Goal: Task Accomplishment & Management: Manage account settings

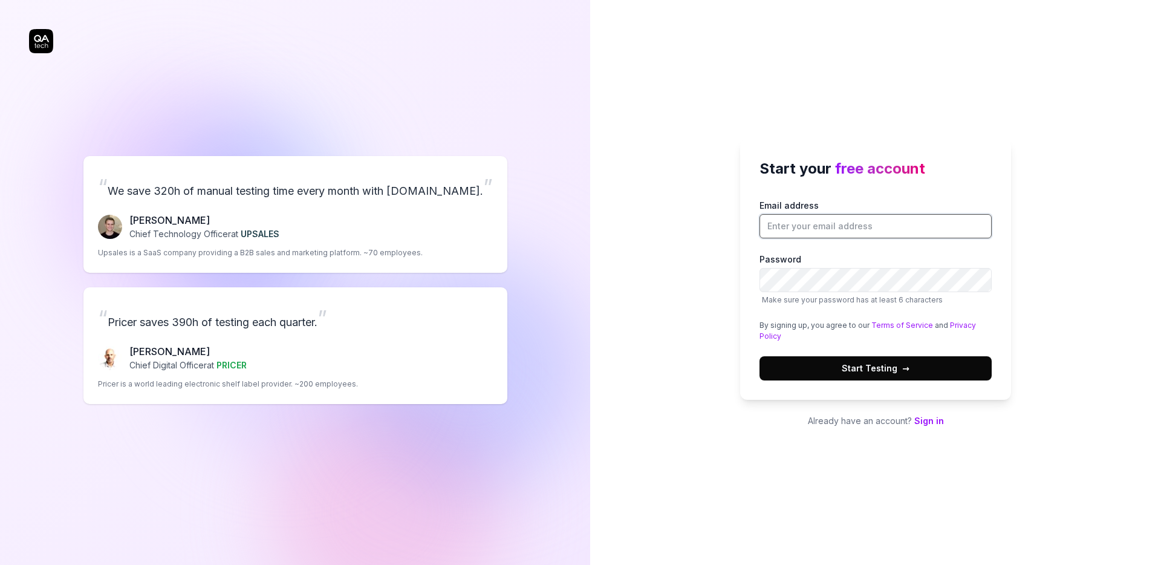
click at [824, 230] on input "Email address" at bounding box center [875, 226] width 232 height 24
type input "anirudh.sharma@obsidi.com"
click at [874, 368] on span "Start Testing →" at bounding box center [875, 367] width 68 height 13
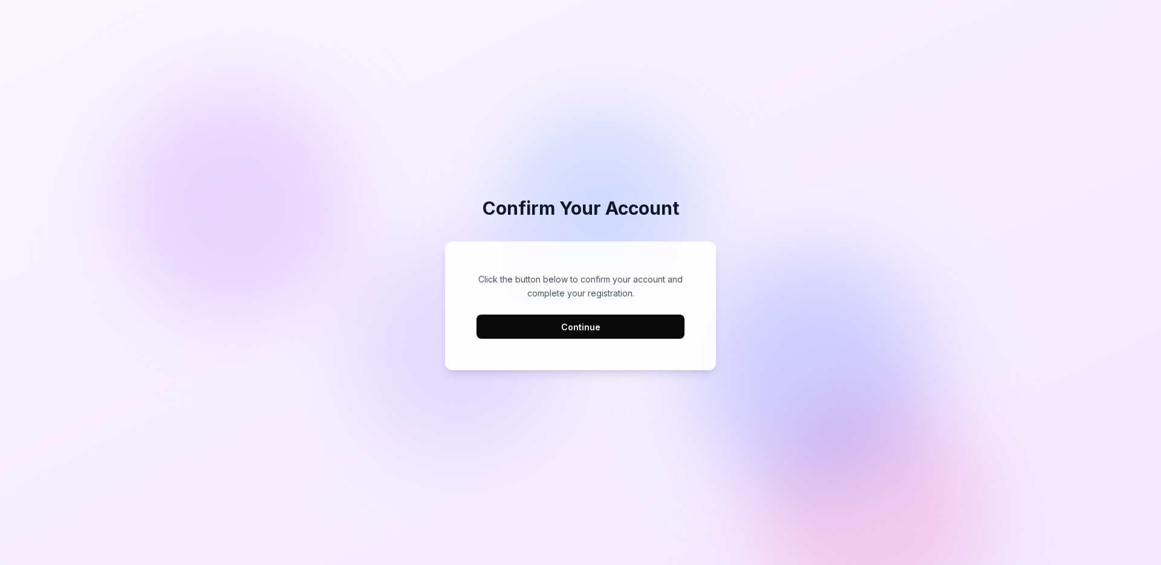
click at [566, 326] on button "Continue" at bounding box center [580, 326] width 208 height 24
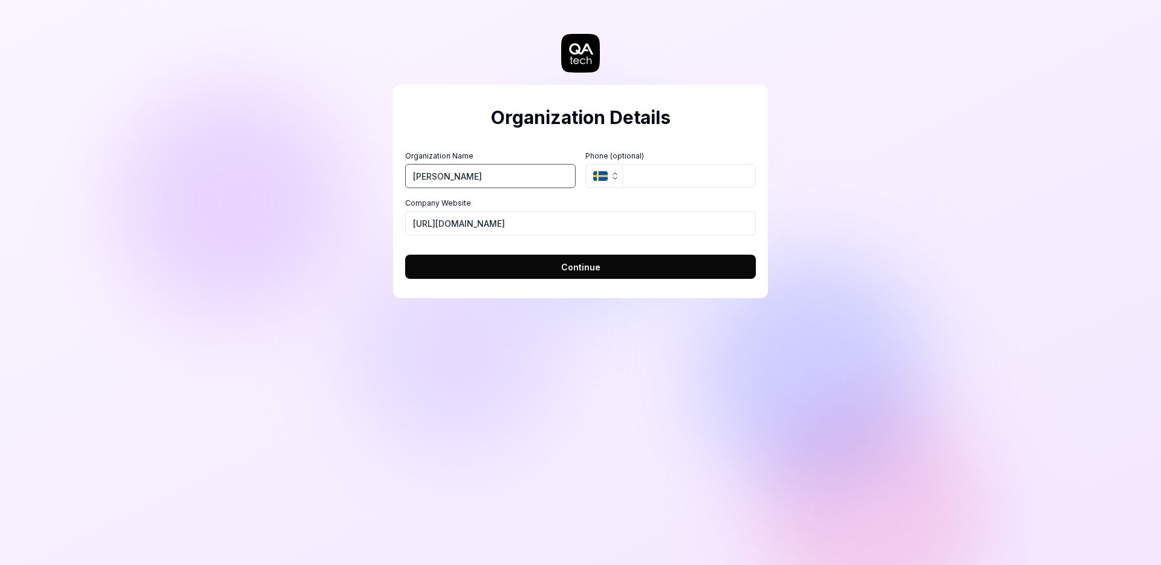
drag, startPoint x: 507, startPoint y: 173, endPoint x: 341, endPoint y: 164, distance: 166.5
click at [341, 164] on div "Organization Details Organization Name Anirudh Sharma Organization Logo (Square…" at bounding box center [580, 282] width 1161 height 565
type input "Obsidi"
click at [533, 262] on button "Continue" at bounding box center [580, 266] width 351 height 24
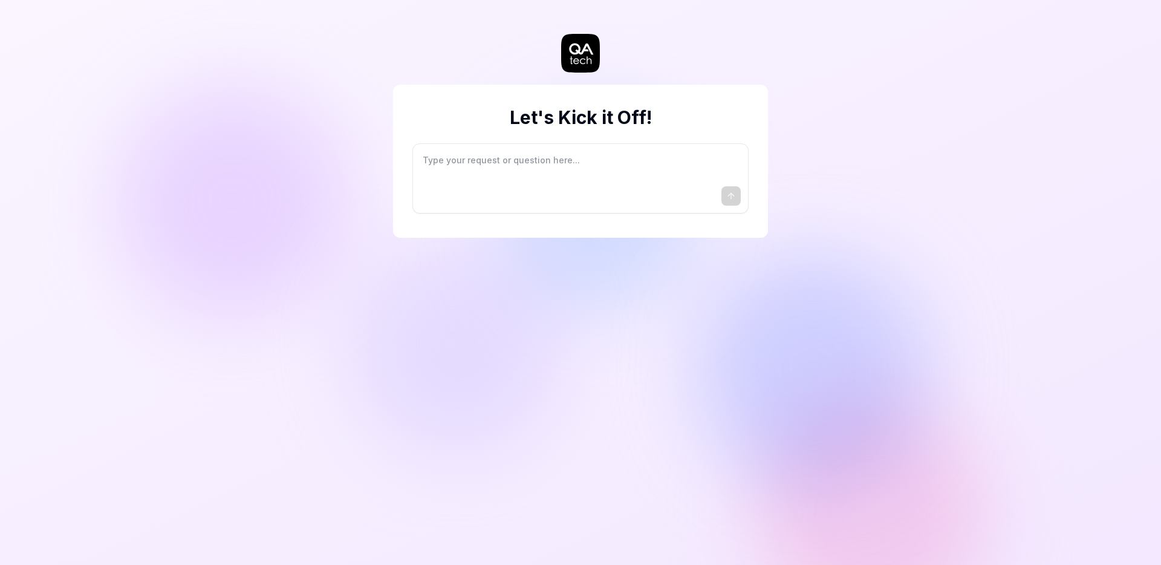
type textarea "*"
type textarea "I"
type textarea "*"
type textarea "I"
type textarea "*"
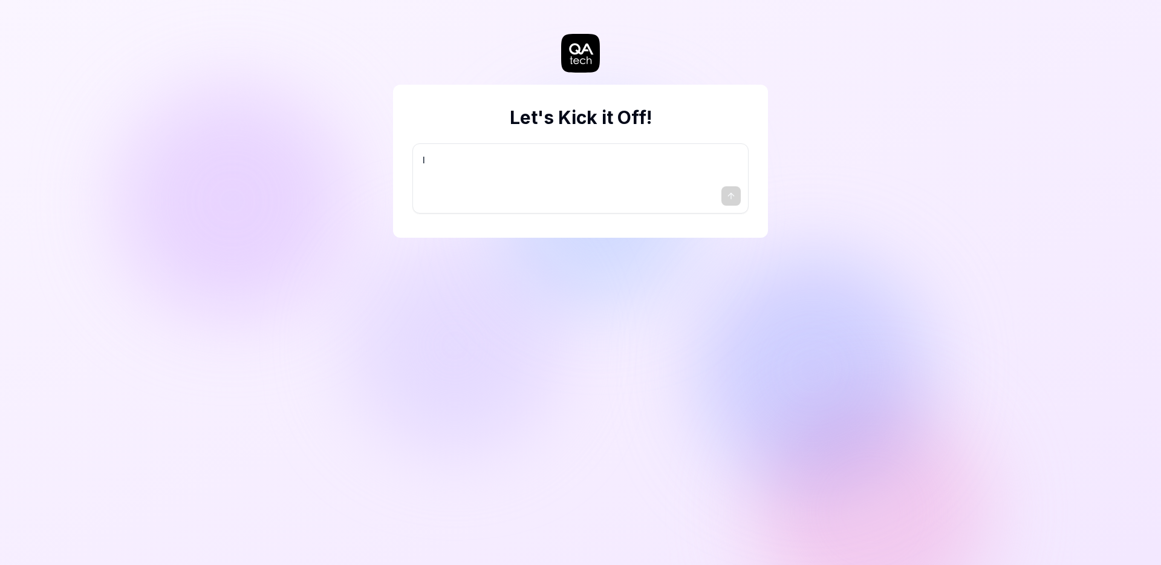
type textarea "I w"
type textarea "*"
type textarea "I wa"
type textarea "*"
type textarea "I wan"
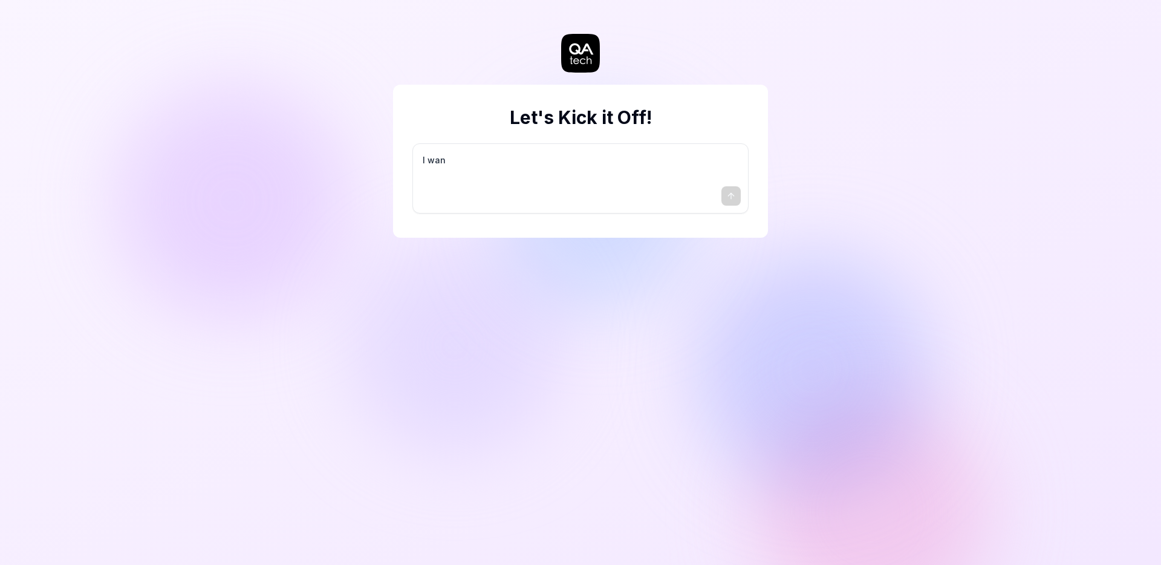
type textarea "*"
type textarea "I want"
type textarea "*"
type textarea "I want"
type textarea "*"
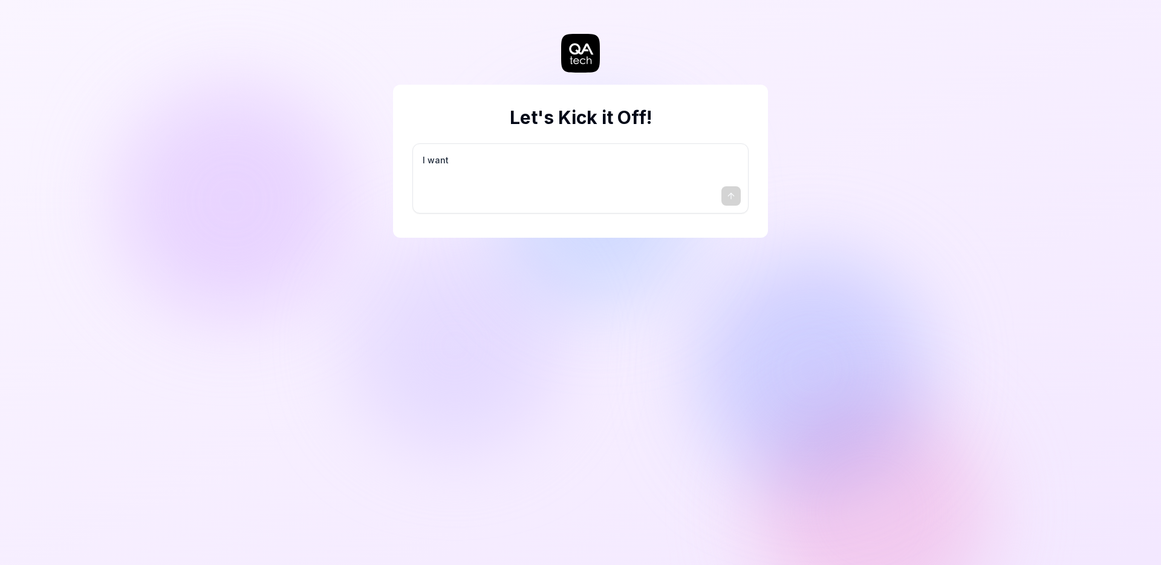
type textarea "I want a"
type textarea "*"
type textarea "I want a"
type textarea "*"
type textarea "I want a g"
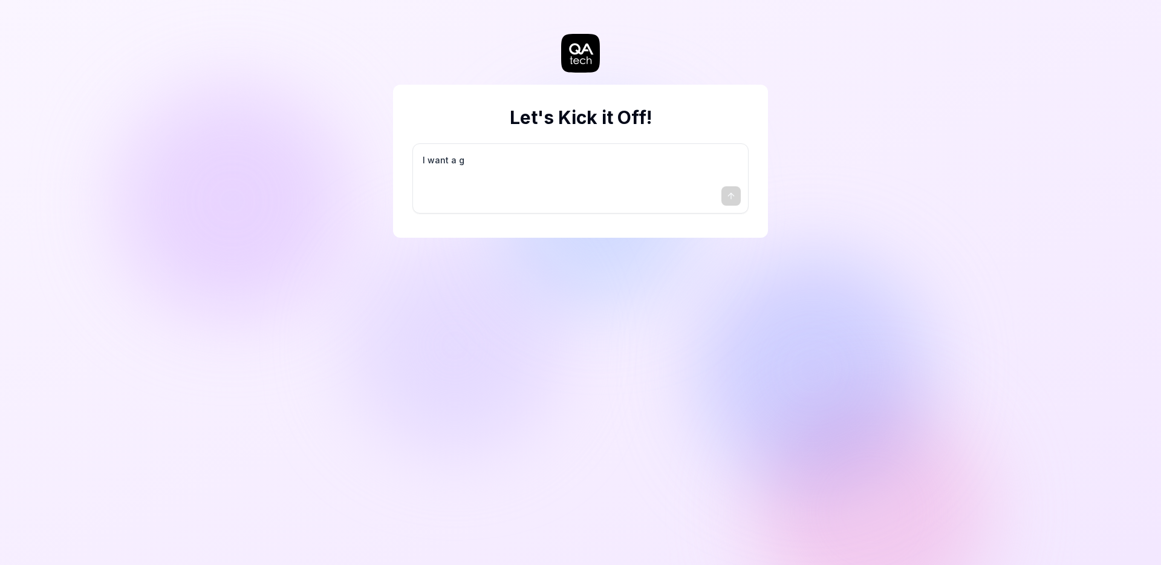
type textarea "*"
type textarea "I want a go"
type textarea "*"
type textarea "I want a goo"
type textarea "*"
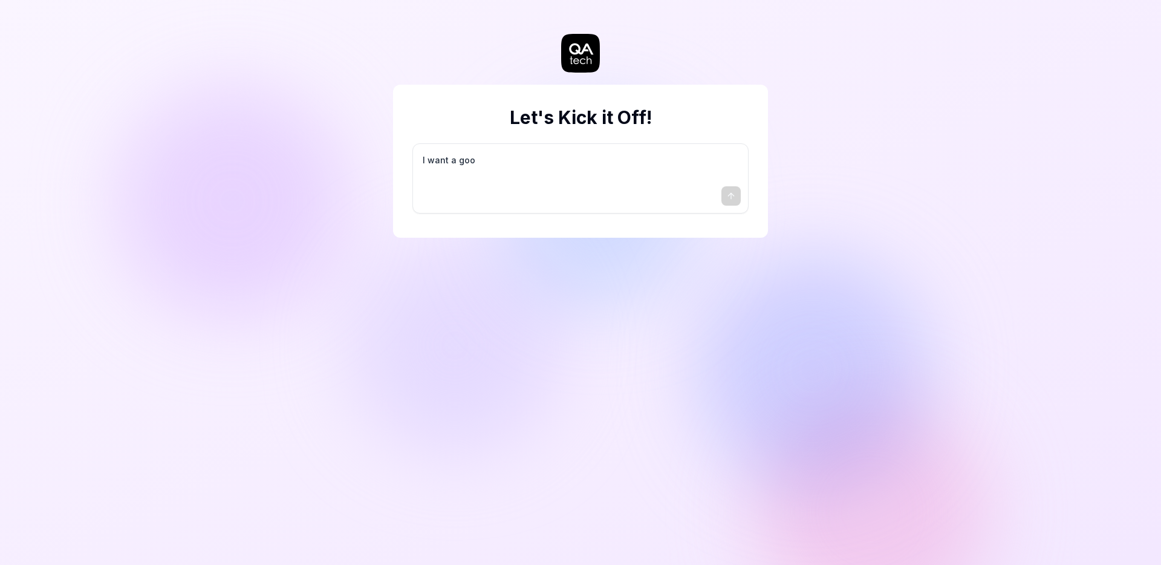
type textarea "I want a good"
type textarea "*"
type textarea "I want a good"
type textarea "*"
type textarea "I want a good t"
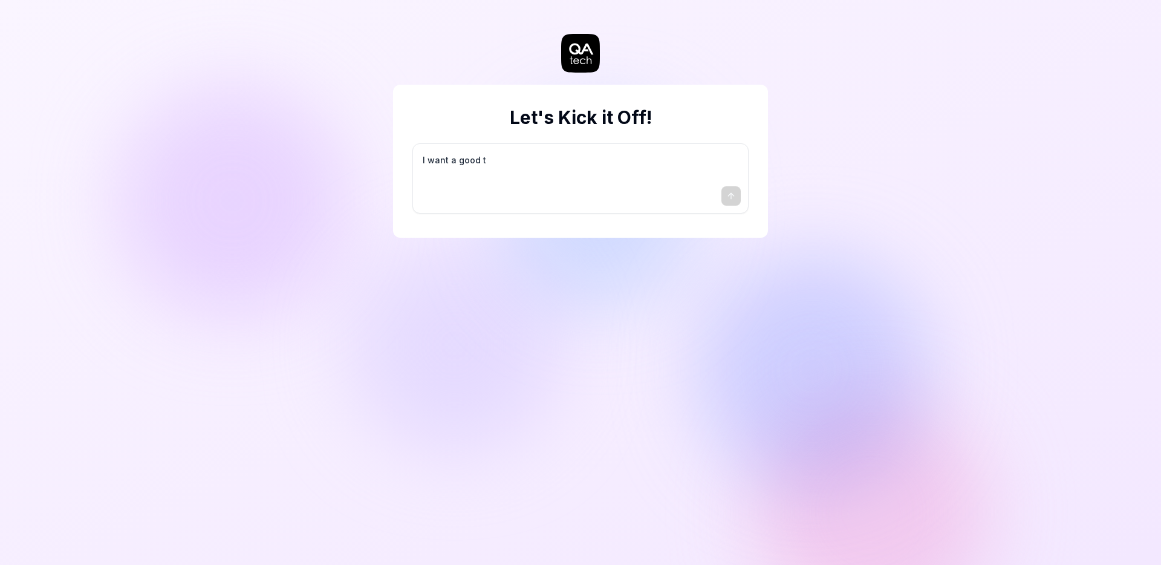
type textarea "*"
type textarea "I want a good te"
type textarea "*"
type textarea "I want a good tes"
type textarea "*"
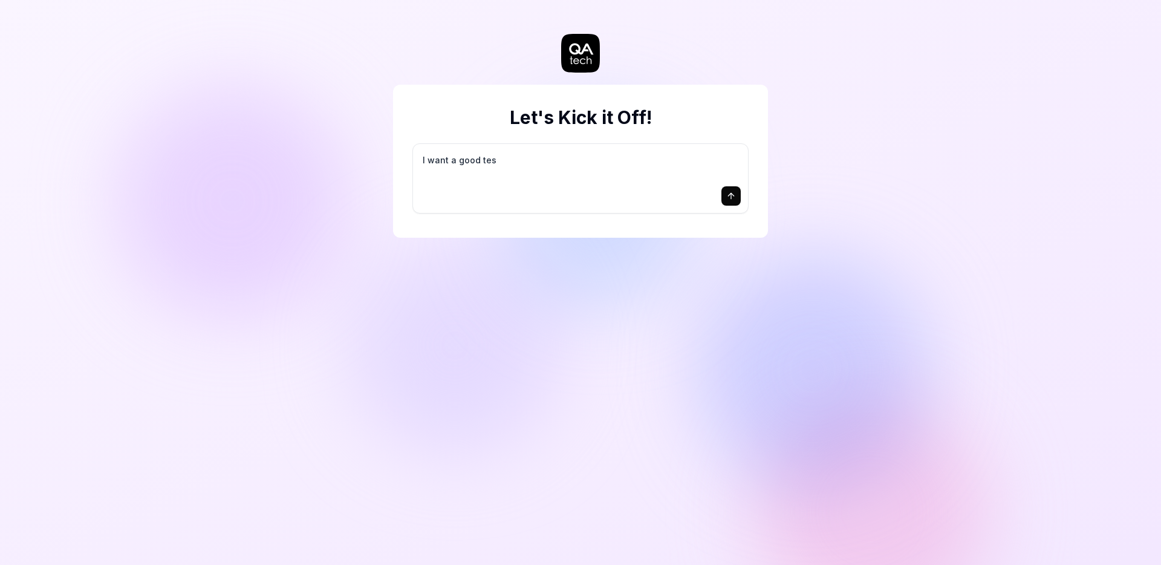
type textarea "I want a good test"
type textarea "*"
type textarea "I want a good test"
type textarea "*"
type textarea "I want a good test s"
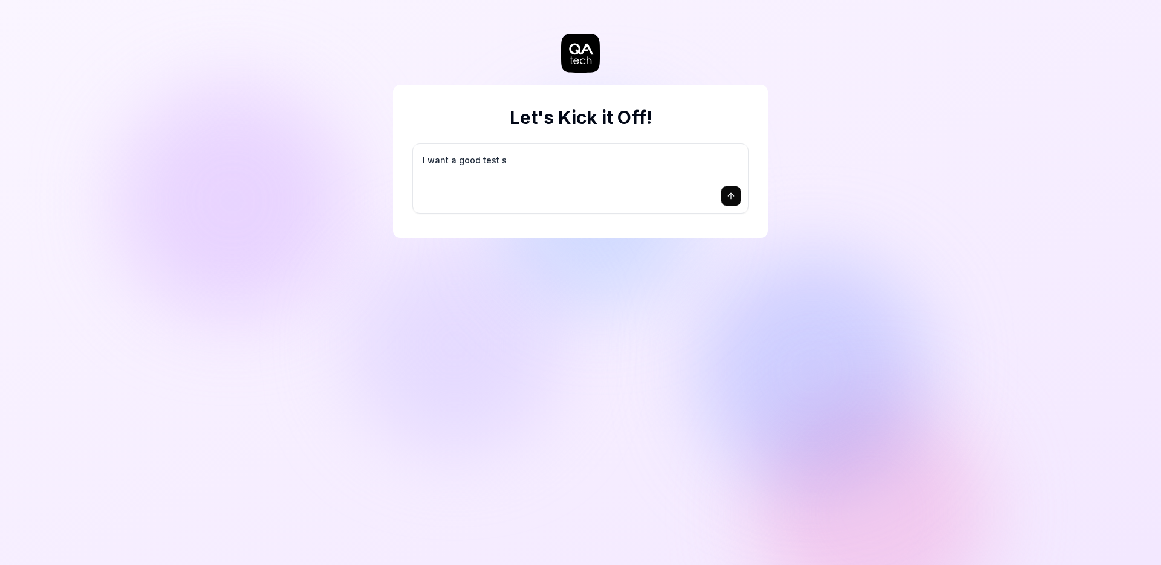
type textarea "*"
type textarea "I want a good test se"
type textarea "*"
type textarea "I want a good test set"
type textarea "*"
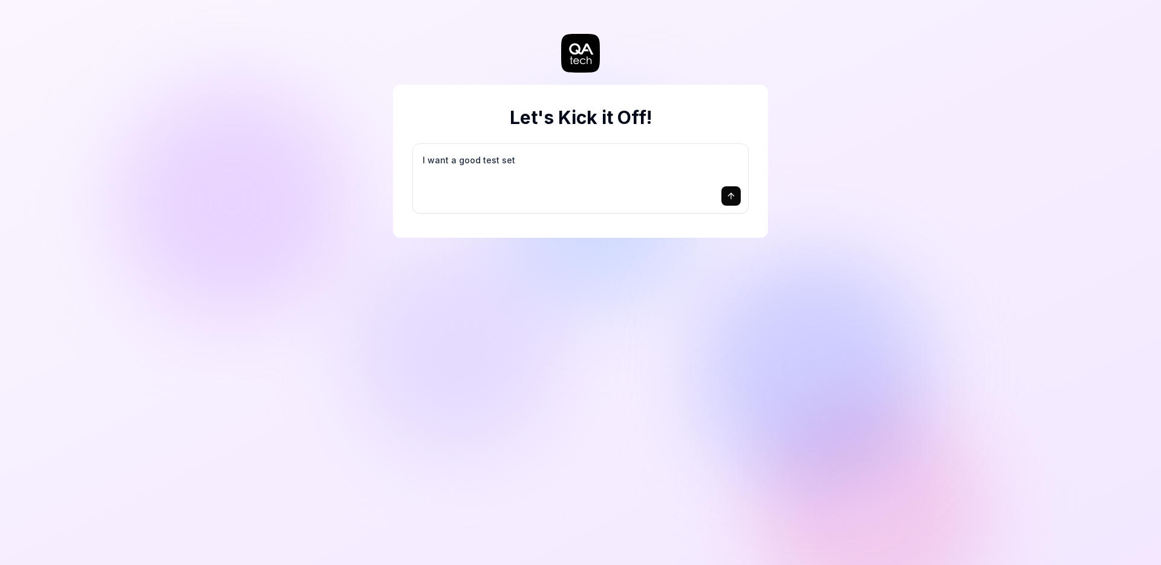
type textarea "I want a good test setu"
type textarea "*"
type textarea "I want a good test setup"
type textarea "*"
type textarea "I want a good test setup"
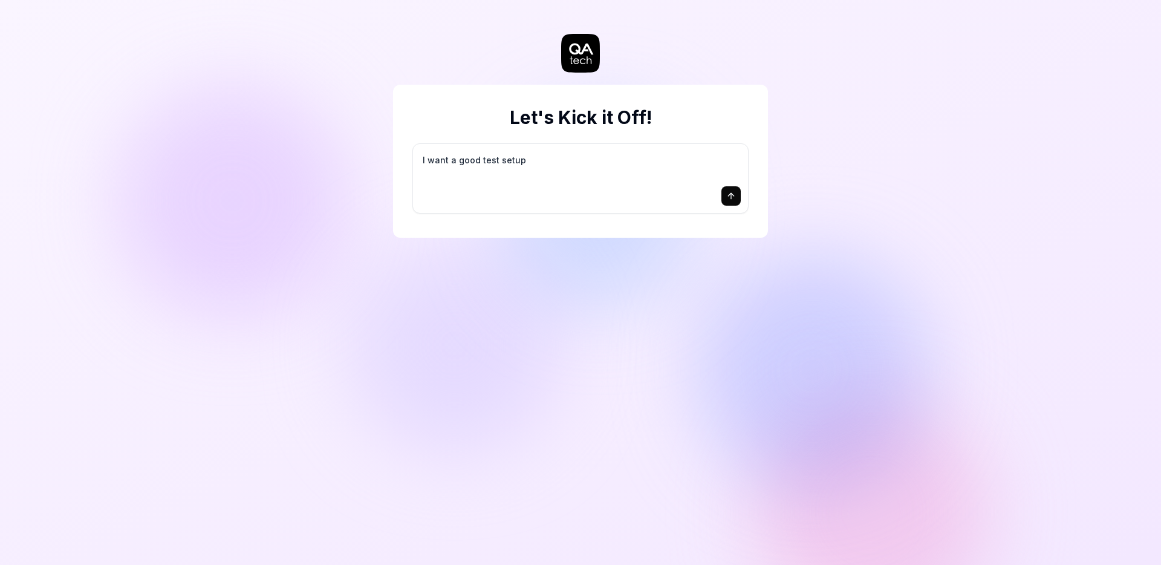
type textarea "*"
type textarea "I want a good test setup f"
type textarea "*"
type textarea "I want a good test setup fo"
type textarea "*"
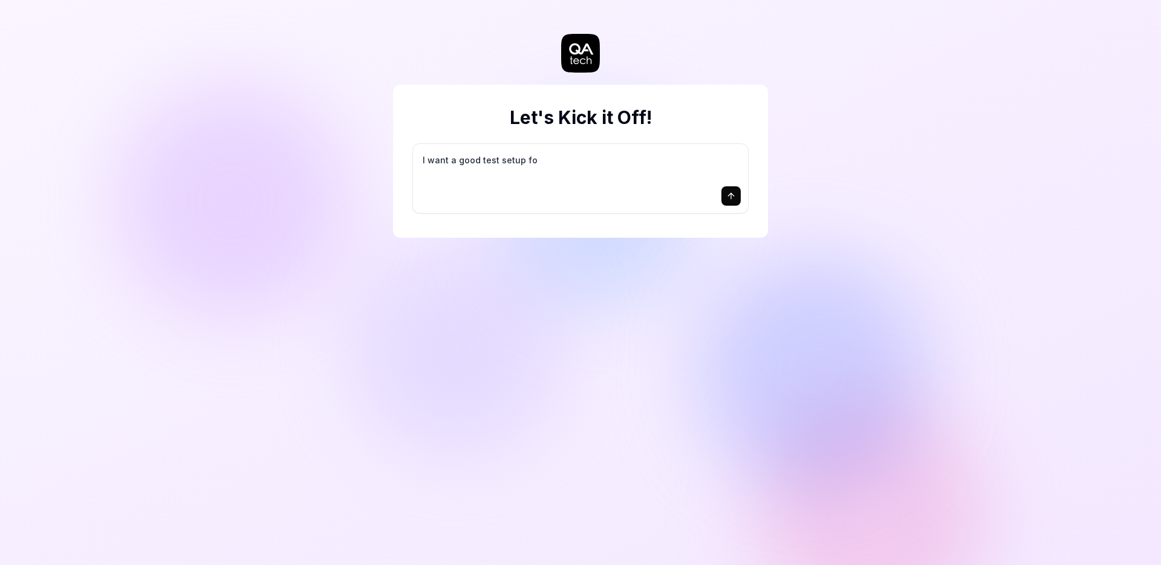
type textarea "I want a good test setup for"
type textarea "*"
type textarea "I want a good test setup for"
type textarea "*"
type textarea "I want a good test setup for m"
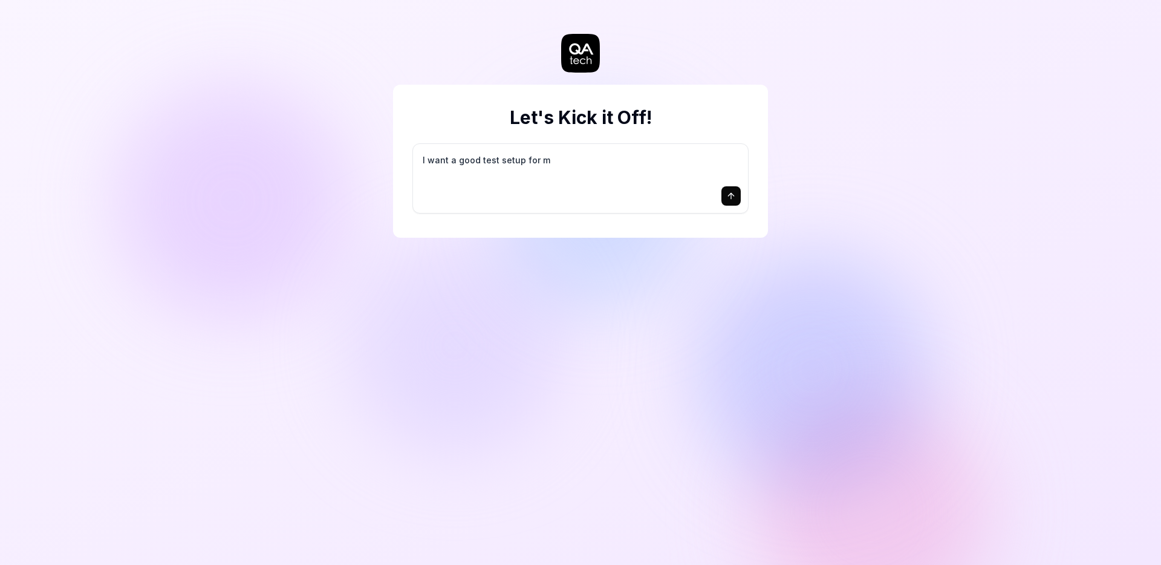
type textarea "*"
type textarea "I want a good test setup for my"
type textarea "*"
type textarea "I want a good test setup for my"
type textarea "*"
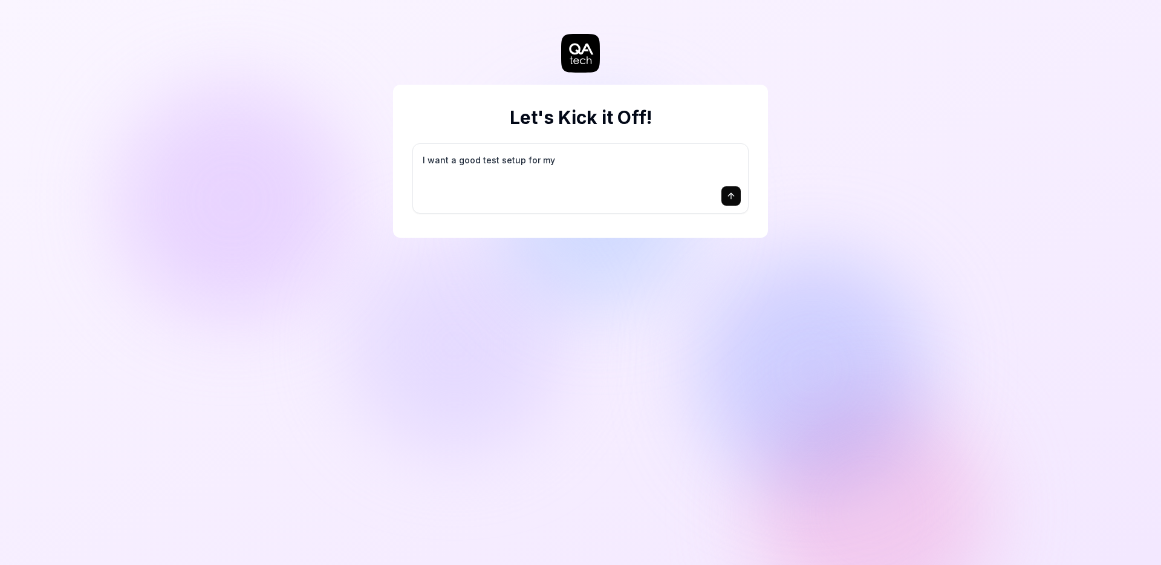
type textarea "I want a good test setup for my s"
type textarea "*"
type textarea "I want a good test setup for my si"
type textarea "*"
type textarea "I want a good test setup for my sit"
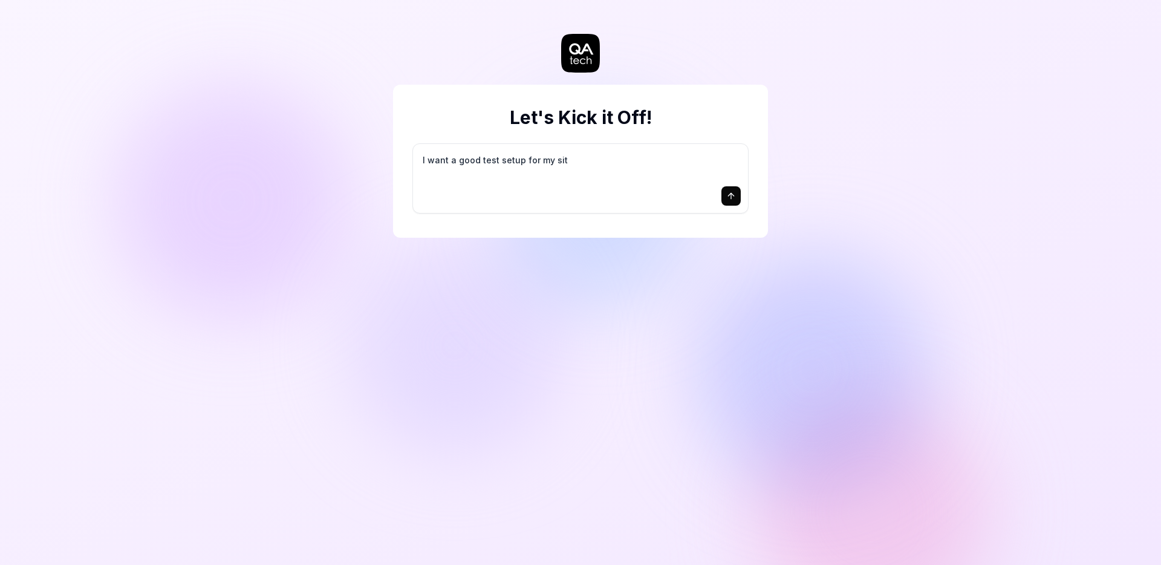
type textarea "*"
type textarea "I want a good test setup for my site"
type textarea "*"
type textarea "I want a good test setup for my site"
type textarea "*"
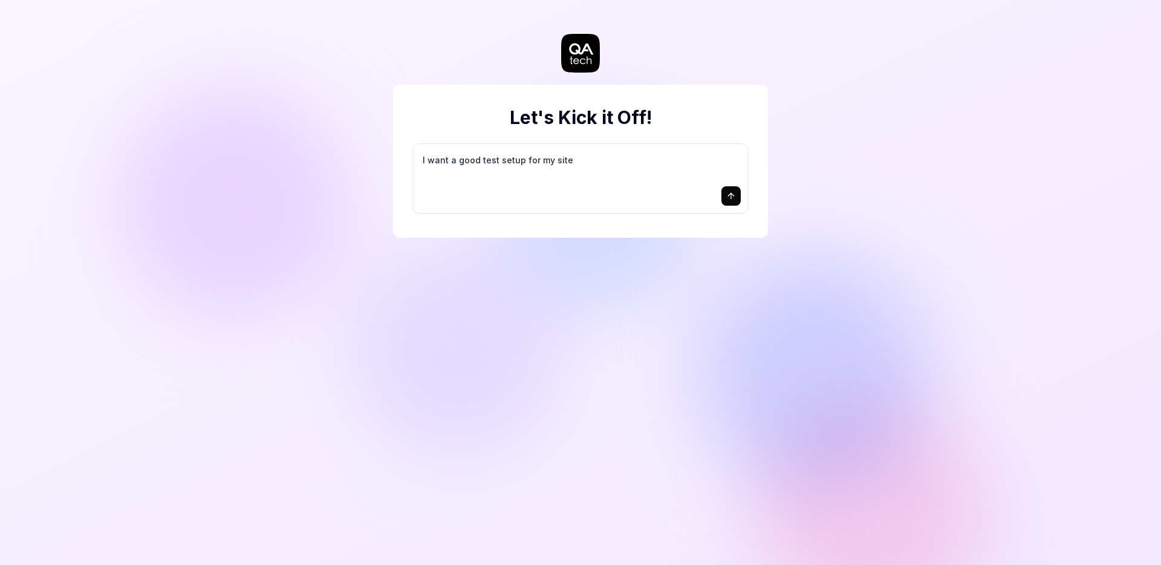
type textarea "I want a good test setup for my site -"
type textarea "*"
type textarea "I want a good test setup for my site -"
type textarea "*"
type textarea "I want a good test setup for my site - h"
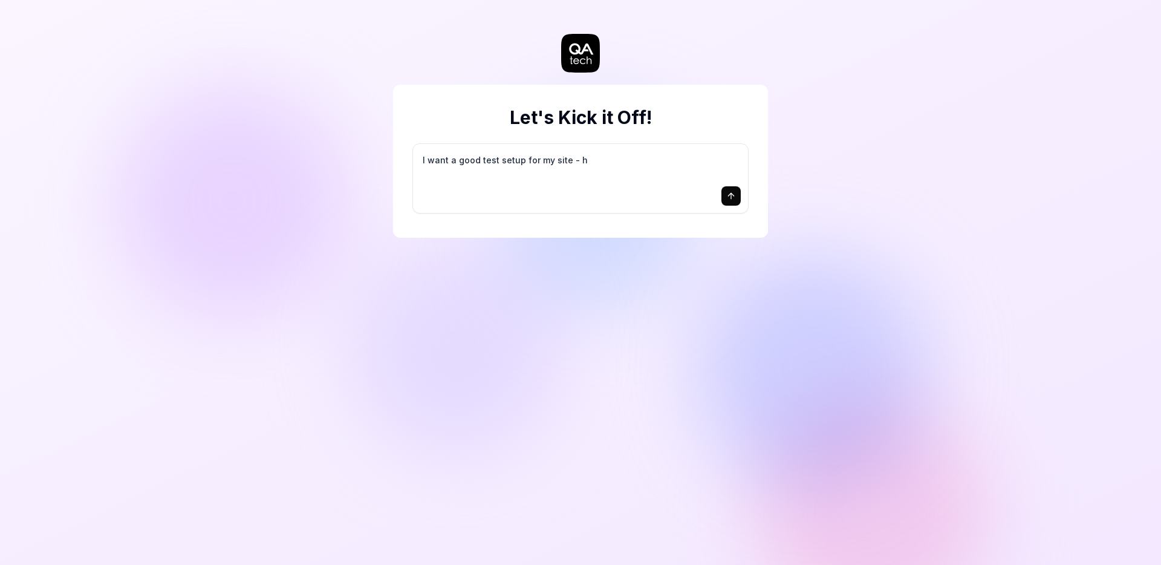
type textarea "*"
type textarea "I want a good test setup for my site - he"
type textarea "*"
type textarea "I want a good test setup for my site - hel"
type textarea "*"
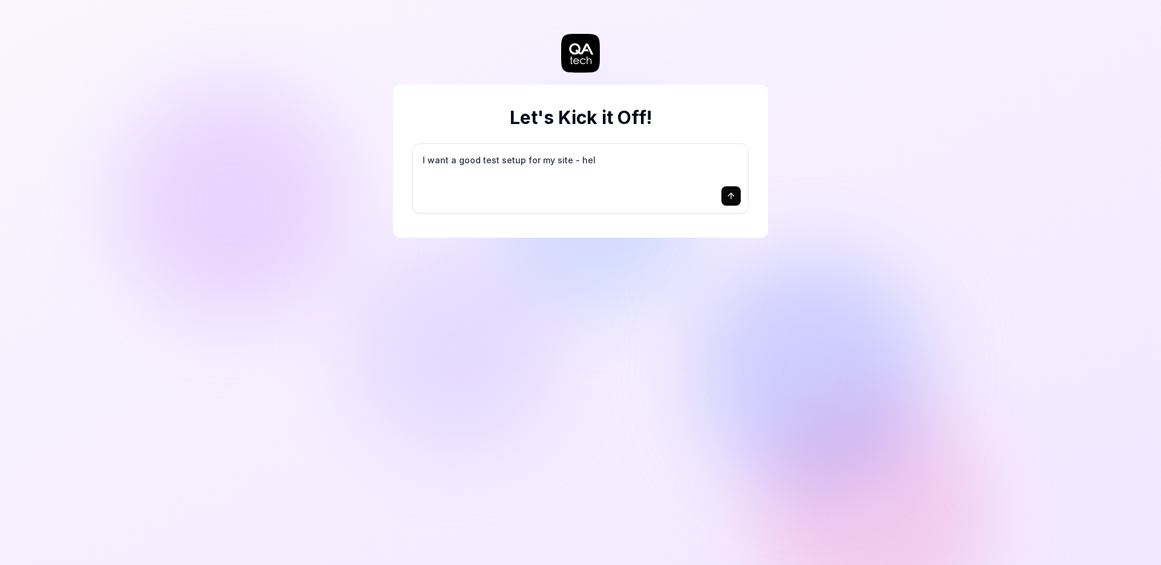
type textarea "I want a good test setup for my site - help"
type textarea "*"
type textarea "I want a good test setup for my site - help"
type textarea "*"
type textarea "I want a good test setup for my site - help m"
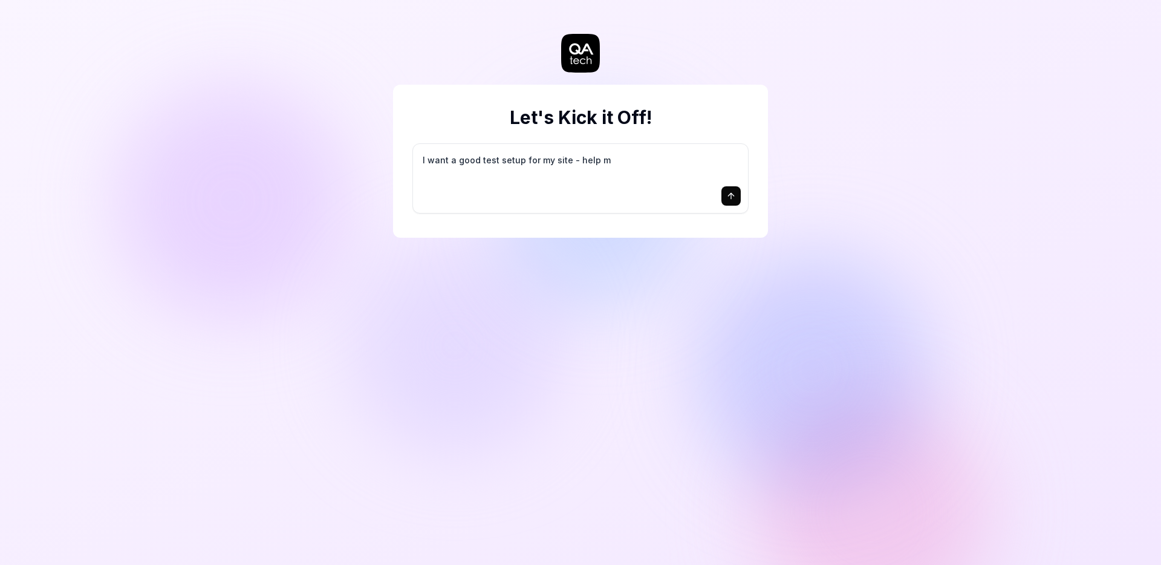
type textarea "*"
type textarea "I want a good test setup for my site - help me"
type textarea "*"
type textarea "I want a good test setup for my site - help me"
type textarea "*"
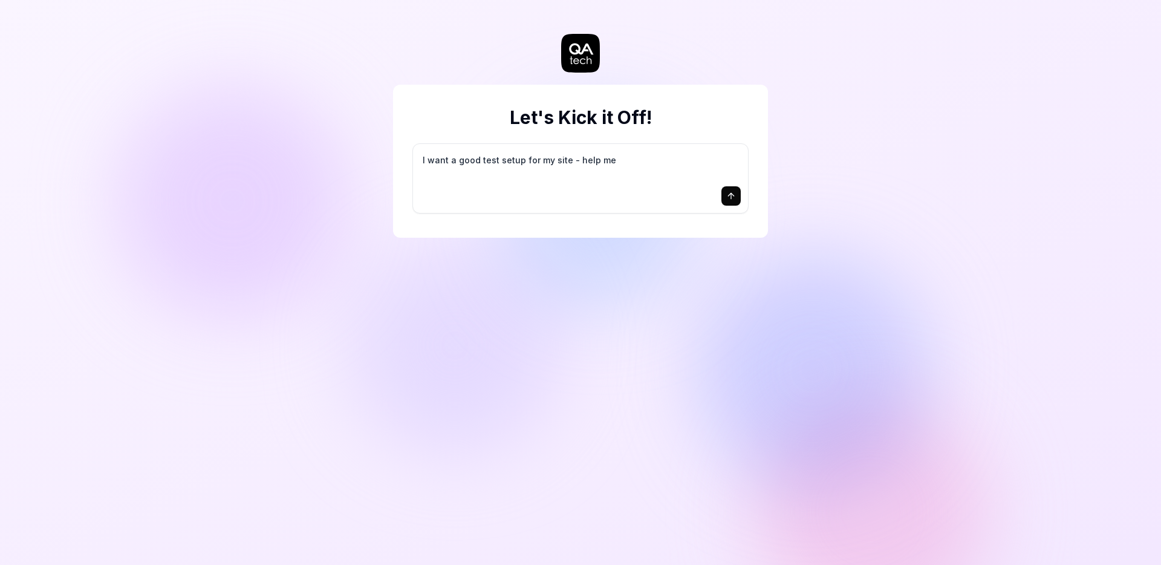
type textarea "I want a good test setup for my site - help me c"
type textarea "*"
type textarea "I want a good test setup for my site - help me cr"
type textarea "*"
type textarea "I want a good test setup for my site - help me cre"
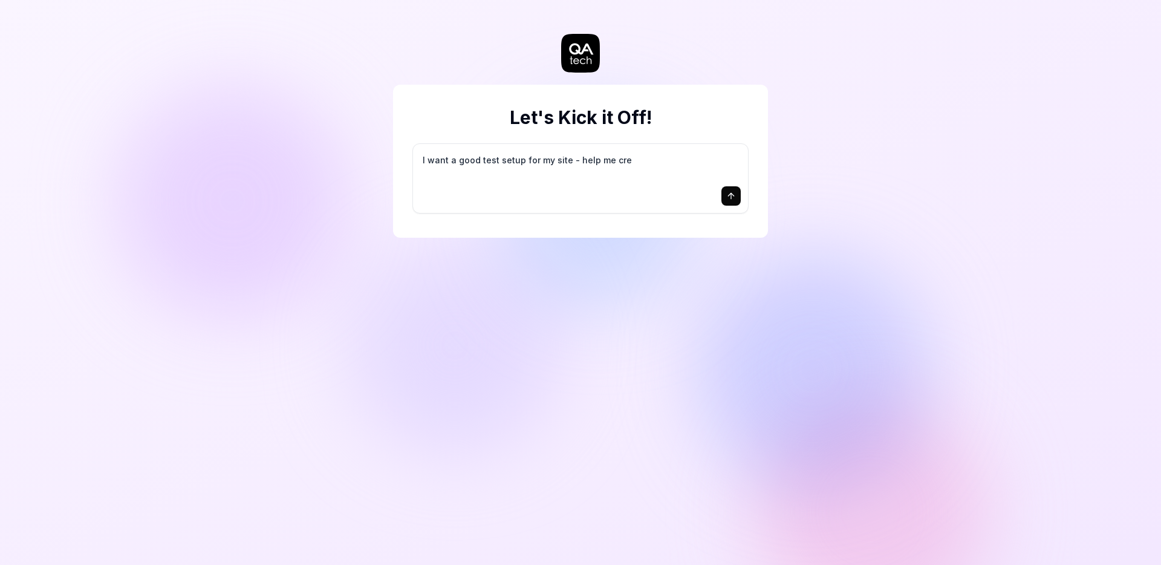
type textarea "*"
type textarea "I want a good test setup for my site - help me crea"
type textarea "*"
type textarea "I want a good test setup for my site - help me creat"
type textarea "*"
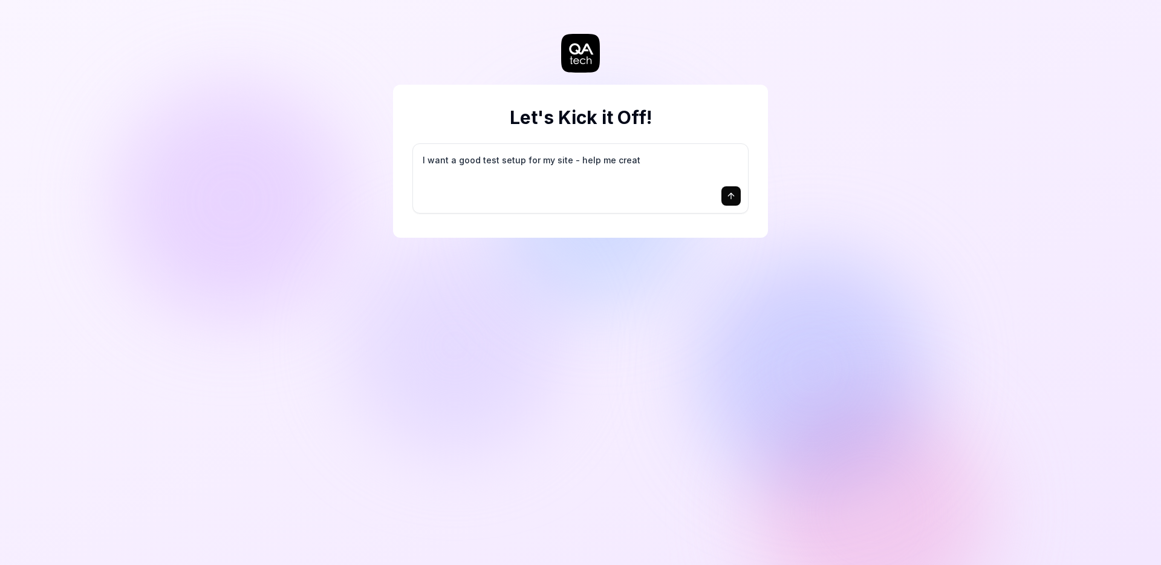
type textarea "I want a good test setup for my site - help me create"
type textarea "*"
type textarea "I want a good test setup for my site - help me create"
type textarea "*"
type textarea "I want a good test setup for my site - help me create t"
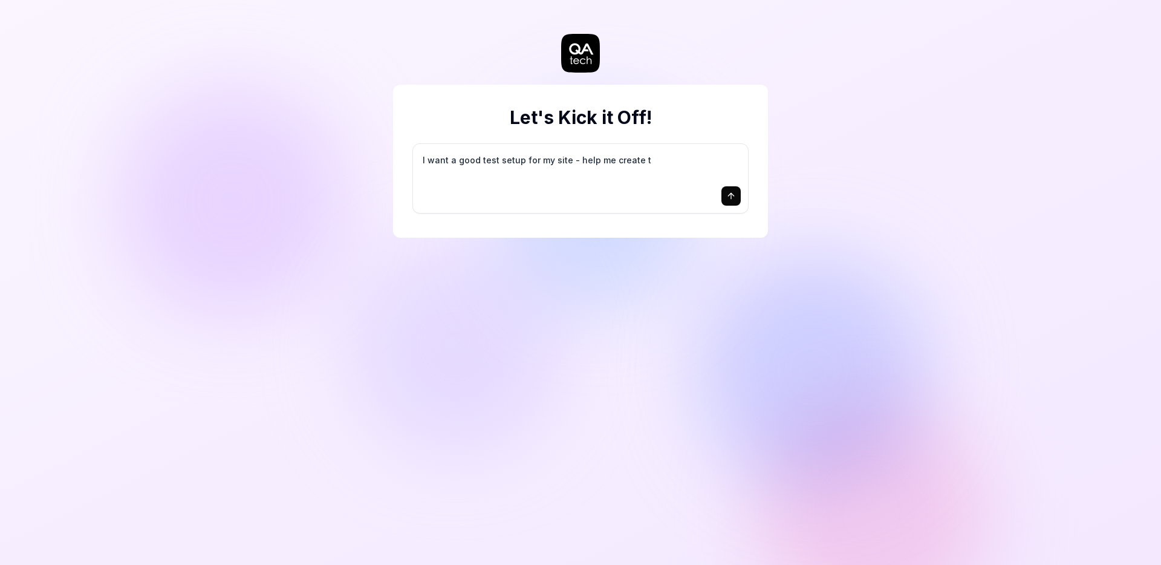
type textarea "*"
type textarea "I want a good test setup for my site - help me create th"
type textarea "*"
type textarea "I want a good test setup for my site - help me create the"
type textarea "*"
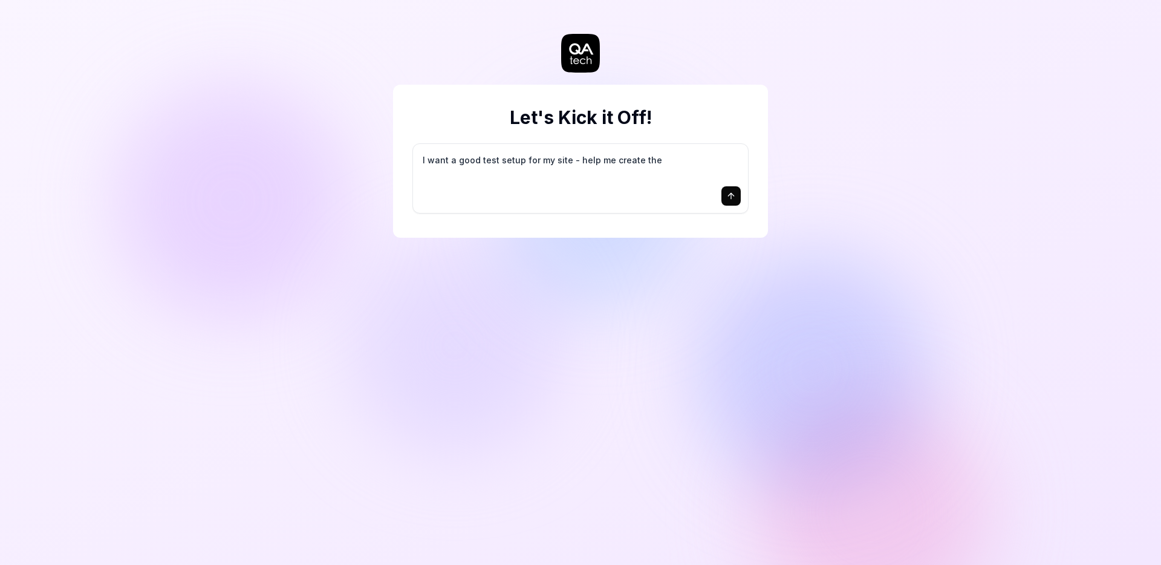
type textarea "I want a good test setup for my site - help me create the"
type textarea "*"
type textarea "I want a good test setup for my site - help me create the f"
type textarea "*"
type textarea "I want a good test setup for my site - help me create the fi"
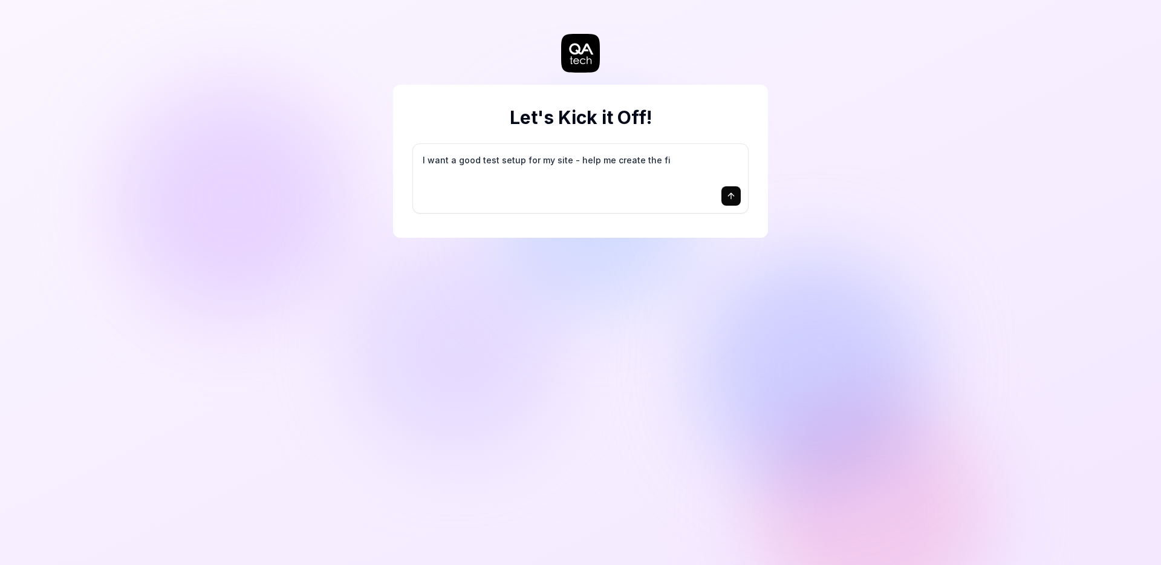
type textarea "*"
type textarea "I want a good test setup for my site - help me create the fir"
type textarea "*"
type textarea "I want a good test setup for my site - help me create the firs"
type textarea "*"
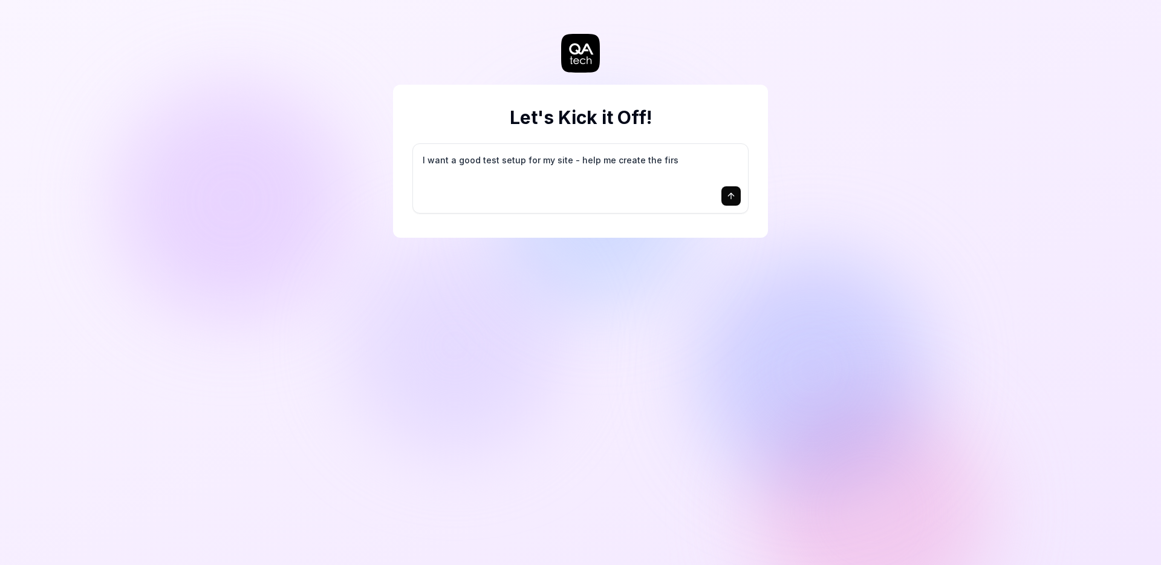
type textarea "I want a good test setup for my site - help me create the first"
type textarea "*"
type textarea "I want a good test setup for my site - help me create the first"
type textarea "*"
type textarea "I want a good test setup for my site - help me create the first 3"
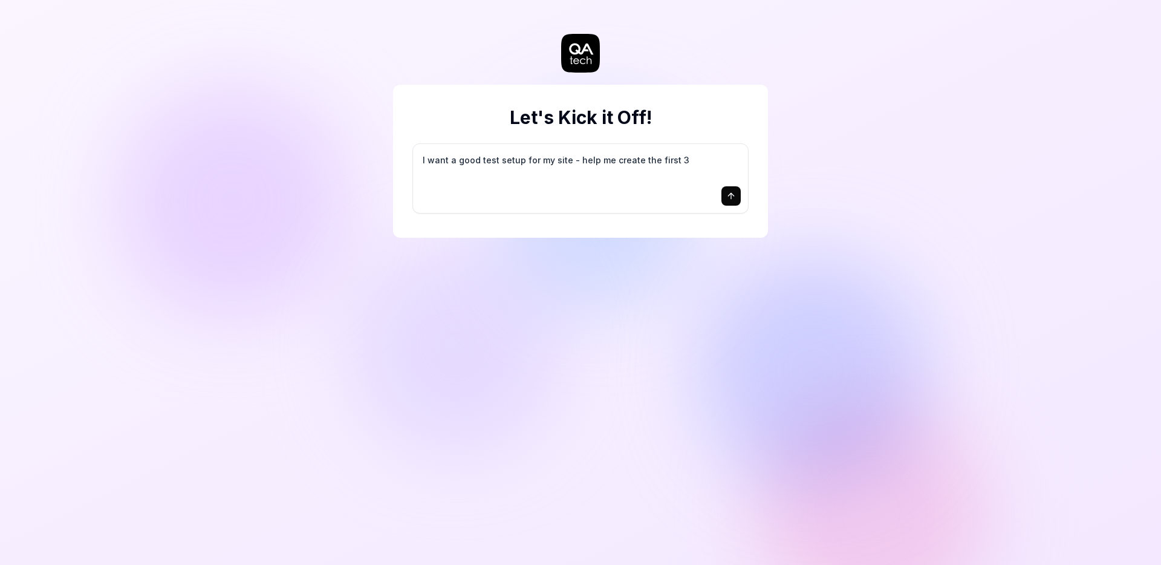
type textarea "*"
type textarea "I want a good test setup for my site - help me create the first 3-"
type textarea "*"
type textarea "I want a good test setup for my site - help me create the first 3-5"
type textarea "*"
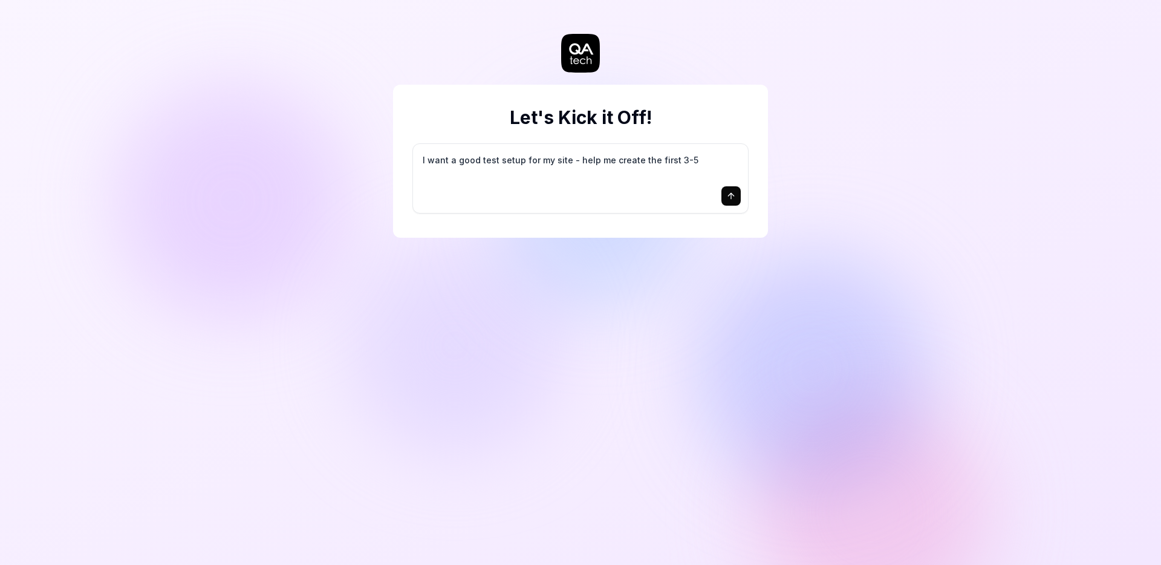
type textarea "I want a good test setup for my site - help me create the first 3-5"
type textarea "*"
type textarea "I want a good test setup for my site - help me create the first 3-5 t"
type textarea "*"
type textarea "I want a good test setup for my site - help me create the first 3-5 te"
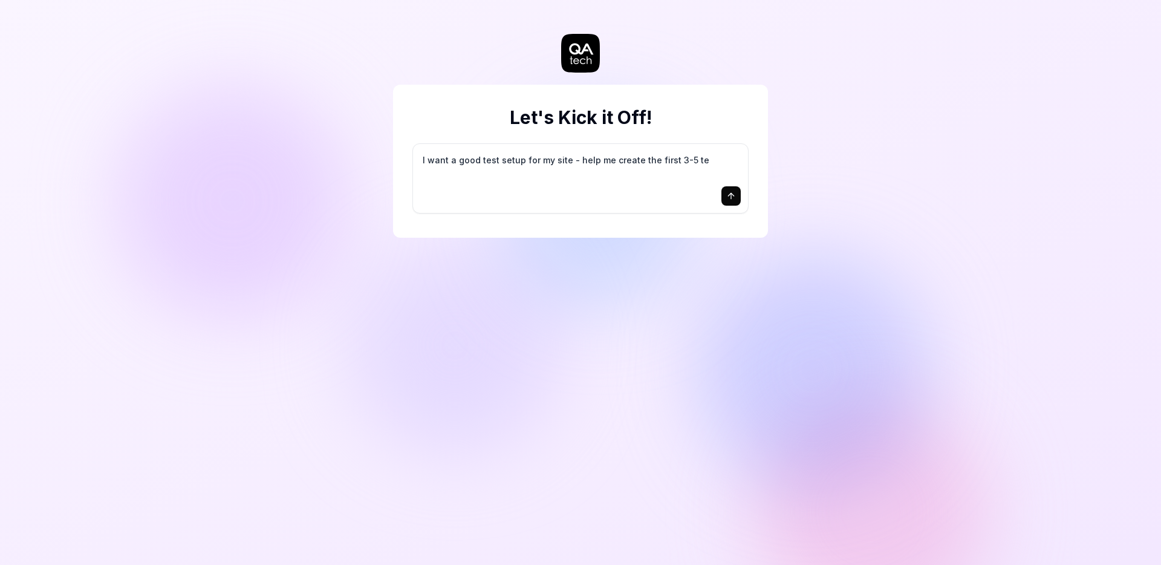
type textarea "*"
type textarea "I want a good test setup for my site - help me create the first 3-5 tes"
type textarea "*"
type textarea "I want a good test setup for my site - help me create the first 3-5 test"
type textarea "*"
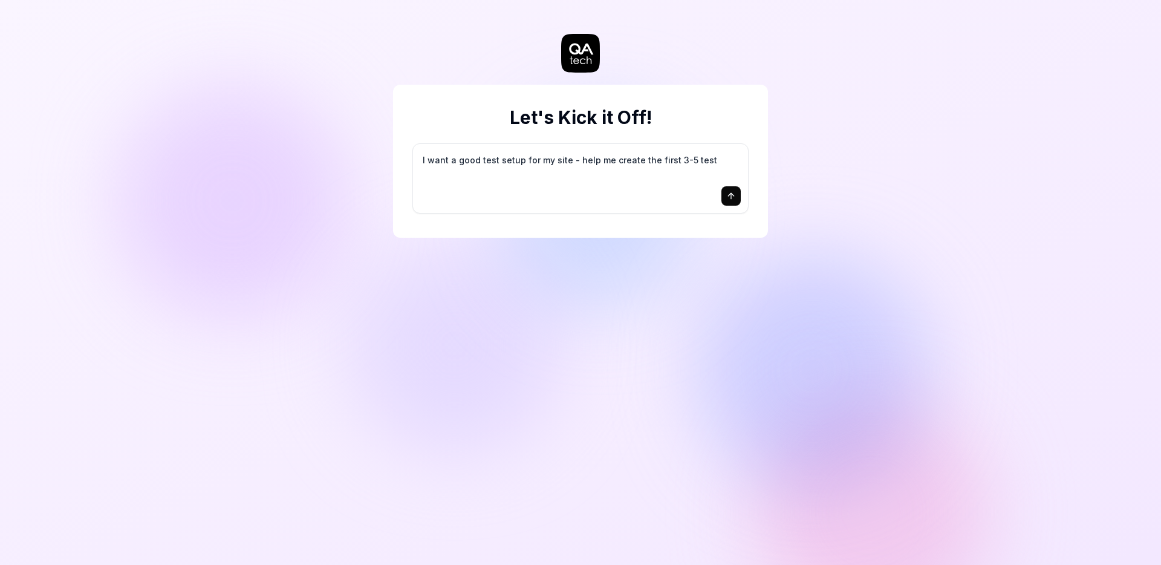
type textarea "I want a good test setup for my site - help me create the first 3-5 test"
type textarea "*"
type textarea "I want a good test setup for my site - help me create the first 3-5 test c"
type textarea "*"
type textarea "I want a good test setup for my site - help me create the first 3-5 test ca"
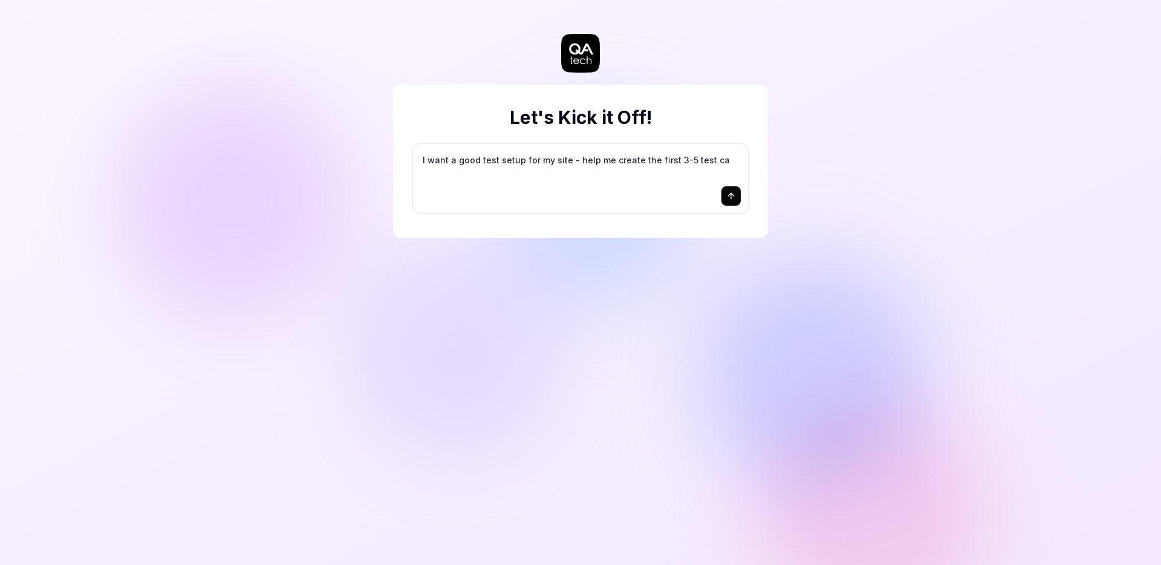
type textarea "*"
type textarea "I want a good test setup for my site - help me create the first 3-5 test cas"
type textarea "*"
type textarea "I want a good test setup for my site - help me create the first 3-5 test case"
type textarea "*"
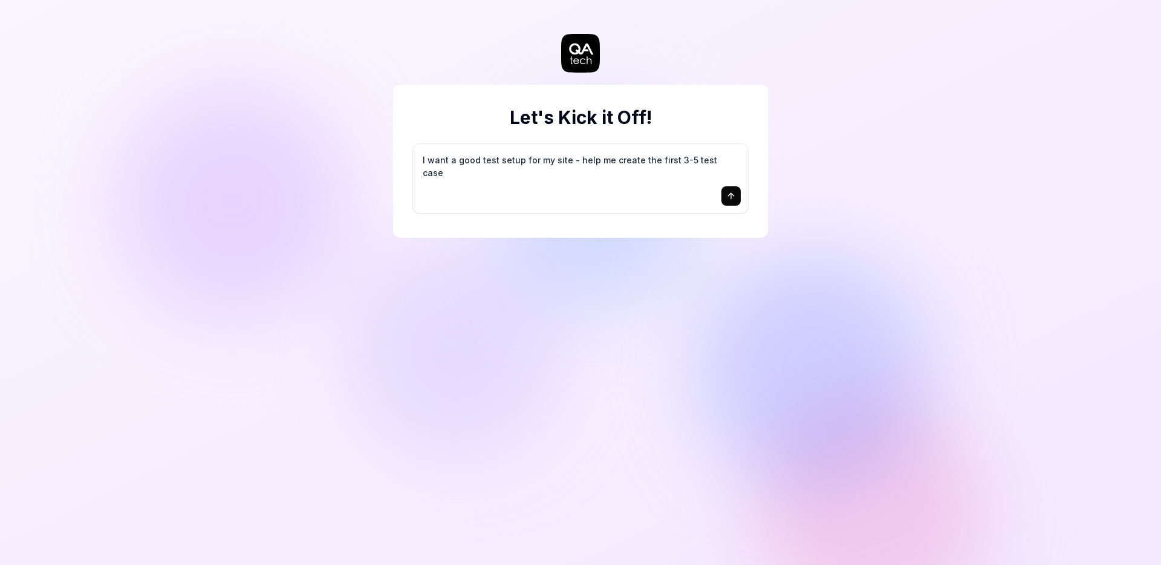
type textarea "I want a good test setup for my site - help me create the first 3-5 test cases"
click at [554, 180] on textarea "I want a good test setup for my site - help me create the first 3-5 test cases" at bounding box center [580, 166] width 320 height 30
click at [530, 158] on textarea "I want a good test setup for my site - help me create the first 3-5 test cases" at bounding box center [580, 166] width 320 height 30
type textarea "*"
type textarea "I"
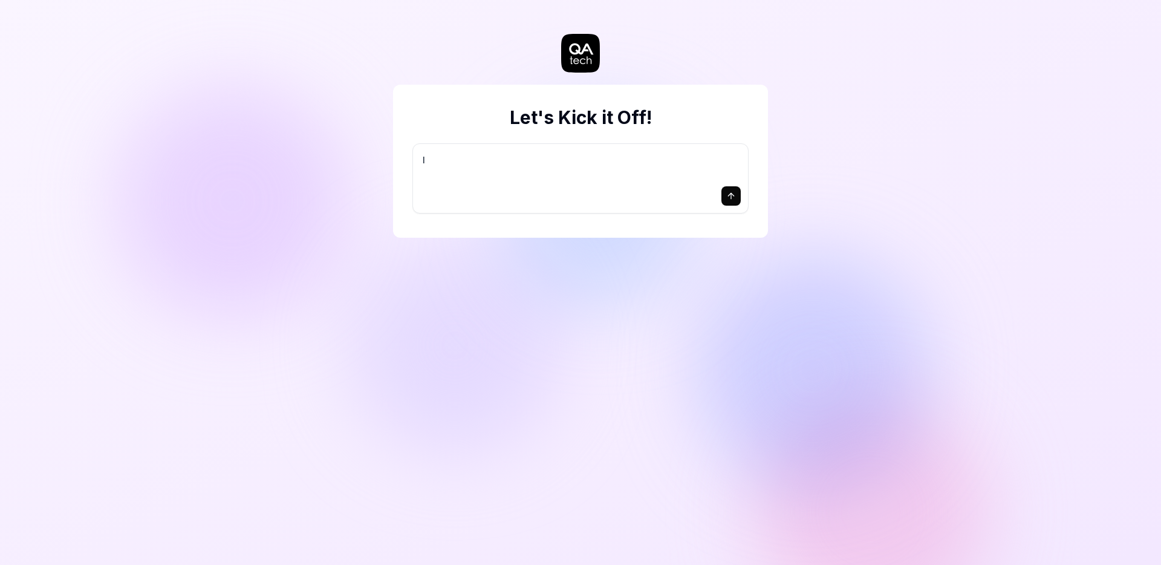
type textarea "*"
type textarea "I"
type textarea "*"
type textarea "I w"
type textarea "*"
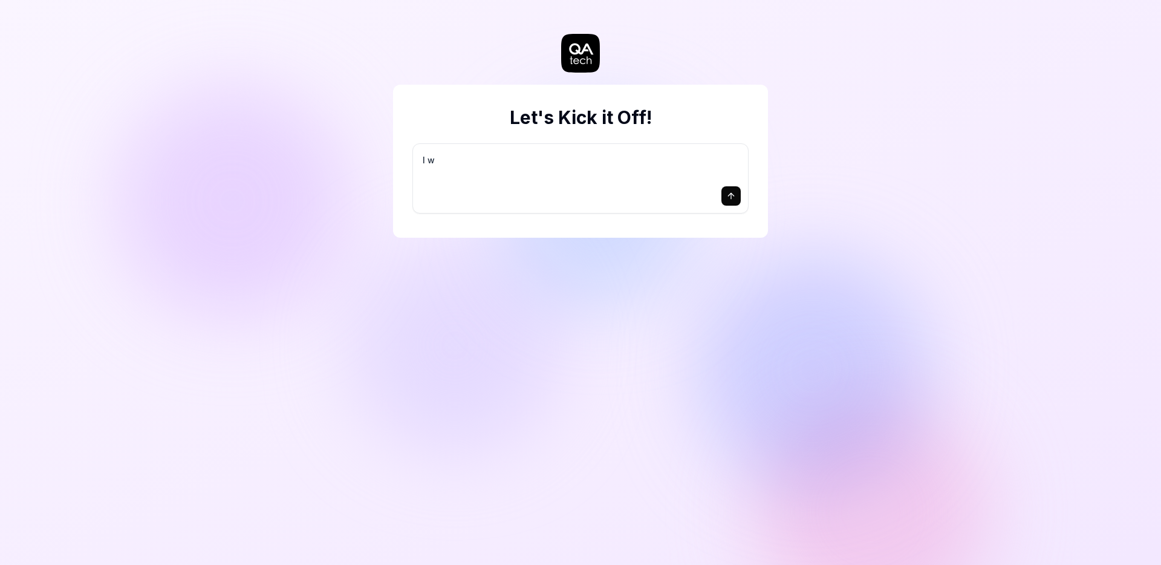
type textarea "I wa"
type textarea "*"
type textarea "I wan"
type textarea "*"
type textarea "I want"
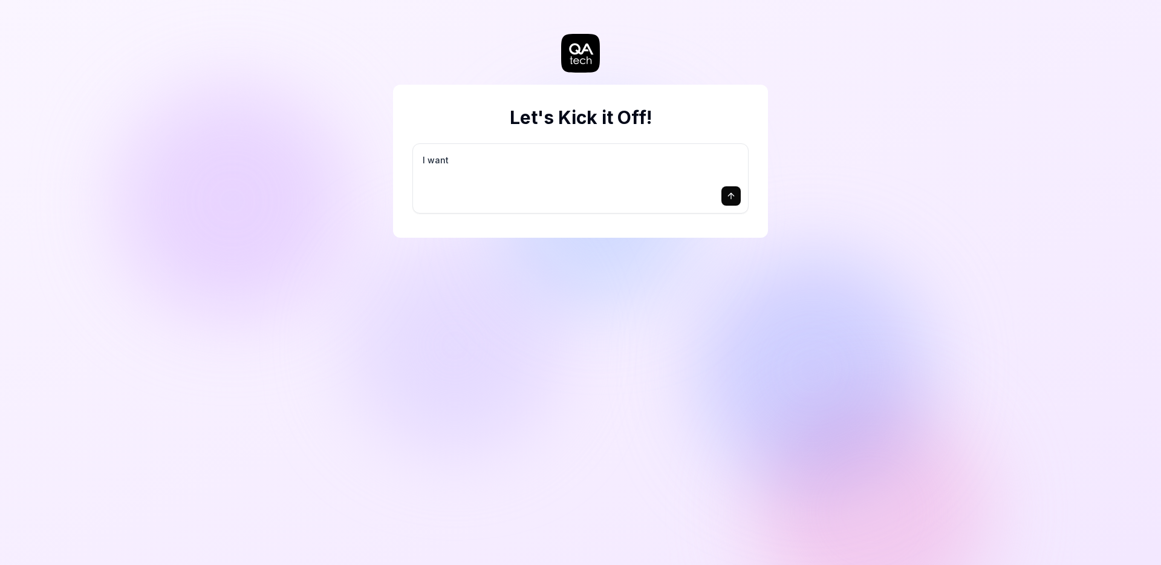
type textarea "*"
type textarea "I want"
type textarea "*"
type textarea "I want t"
type textarea "*"
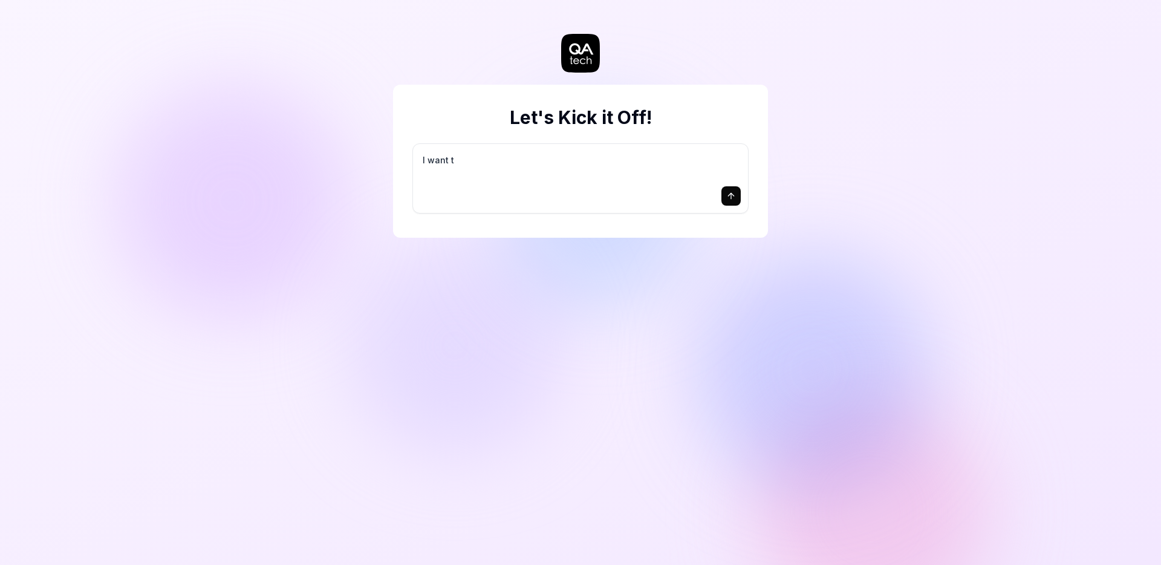
type textarea "I want to"
type textarea "*"
type textarea "I want to"
type textarea "*"
type textarea "I want to t"
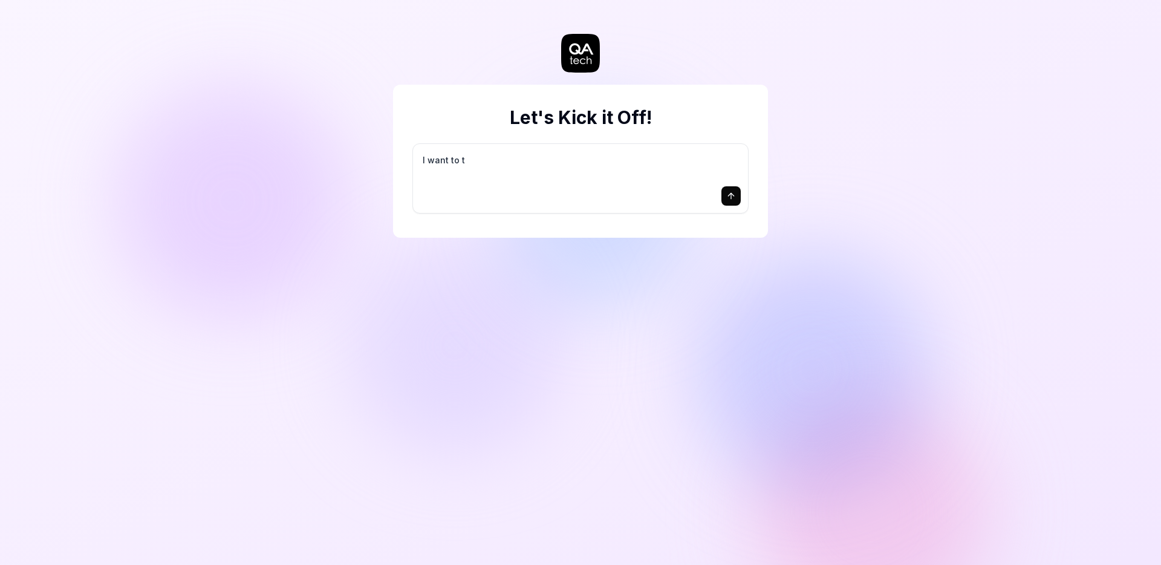
type textarea "*"
type textarea "I want to te"
type textarea "*"
type textarea "I want to tes"
type textarea "*"
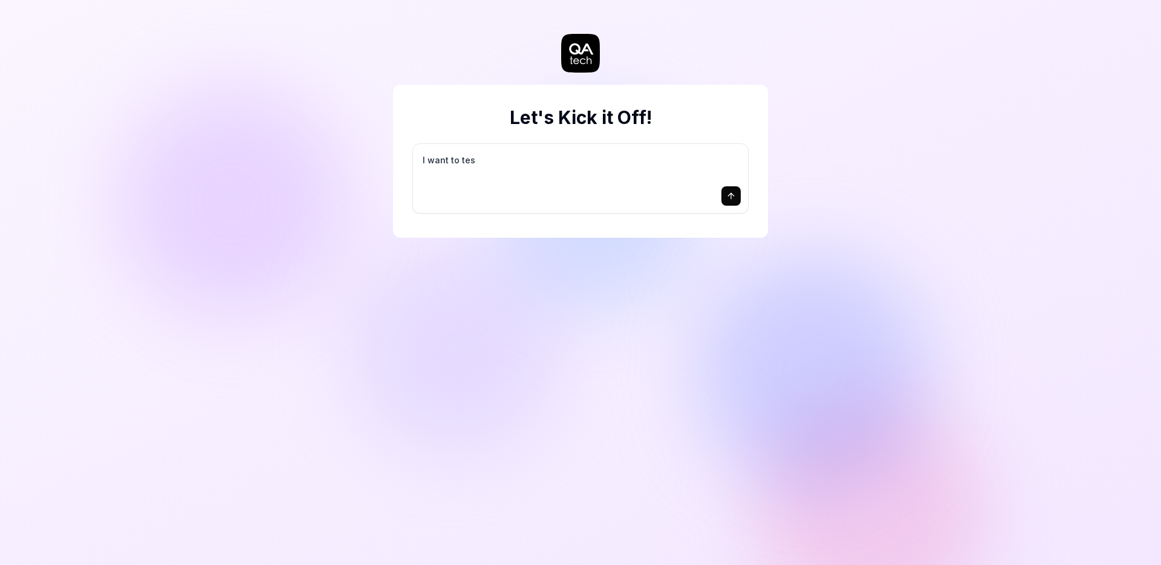
type textarea "I want to test"
type textarea "*"
type textarea "I want to test"
type textarea "*"
type textarea "I want to test a"
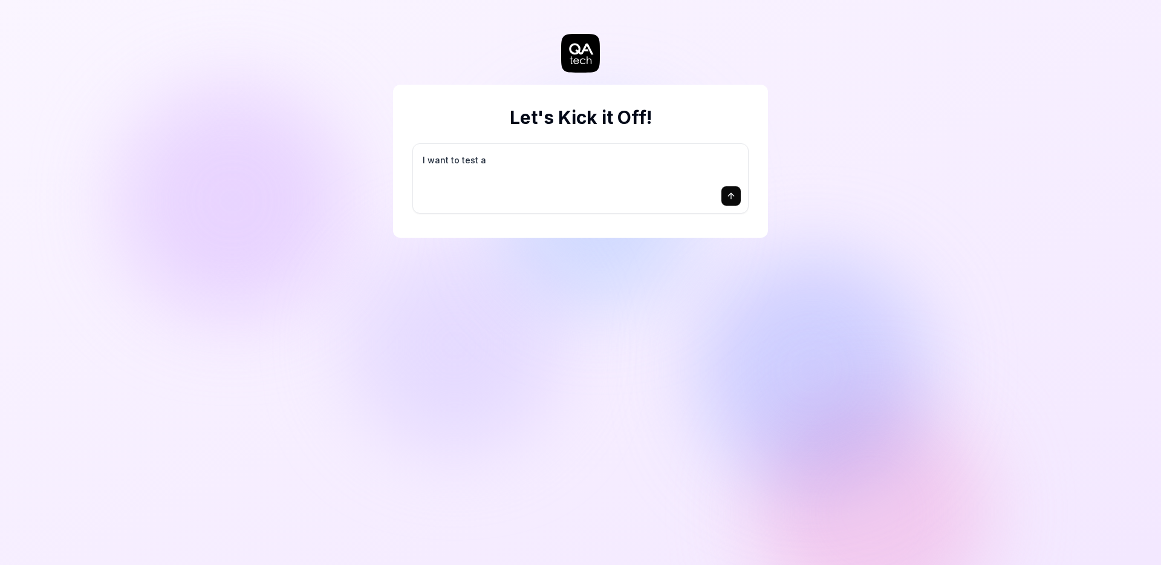
type textarea "*"
type textarea "I want to test ap"
type textarea "*"
type textarea "I want to test app"
type textarea "*"
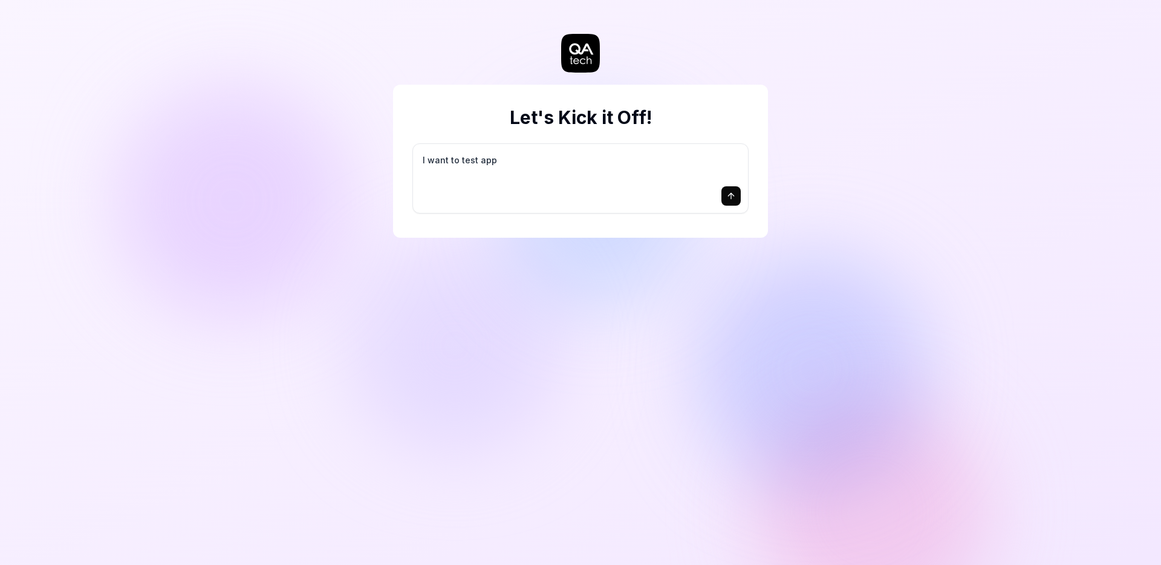
type textarea "I want to test app."
type textarea "*"
type textarea "I want to test app.o"
type textarea "*"
type textarea "I want to test app.ob"
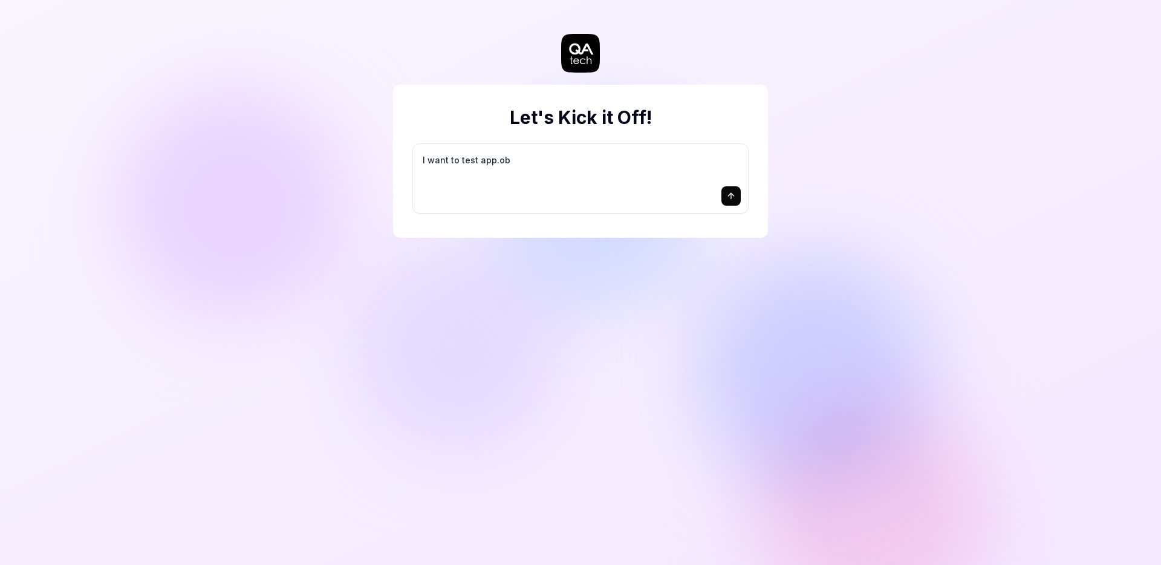
type textarea "*"
click at [736, 195] on button "submit" at bounding box center [730, 195] width 19 height 19
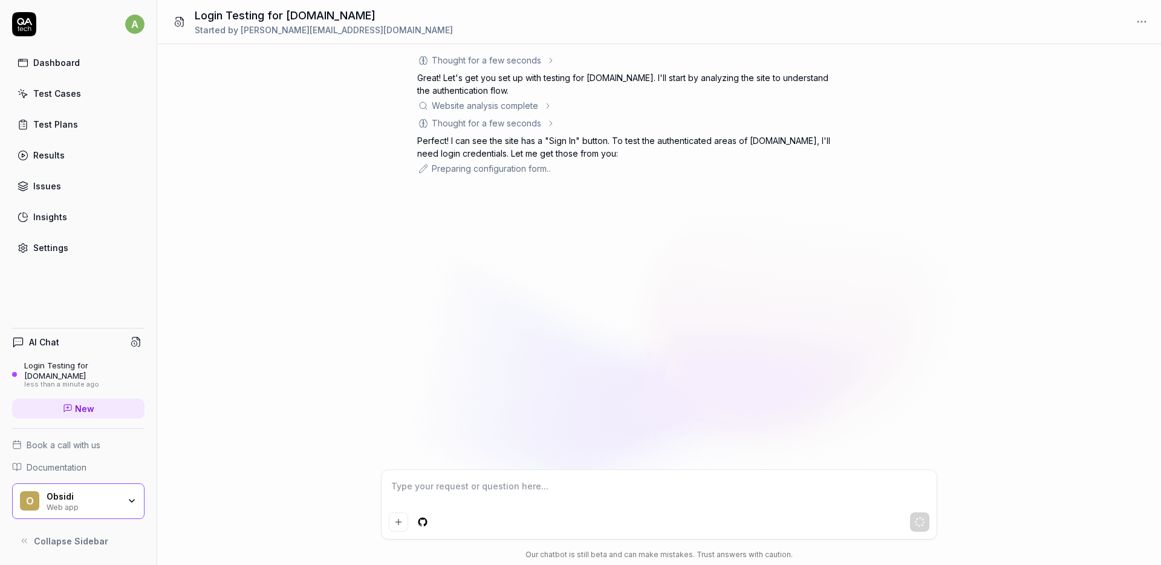
scroll to position [11, 0]
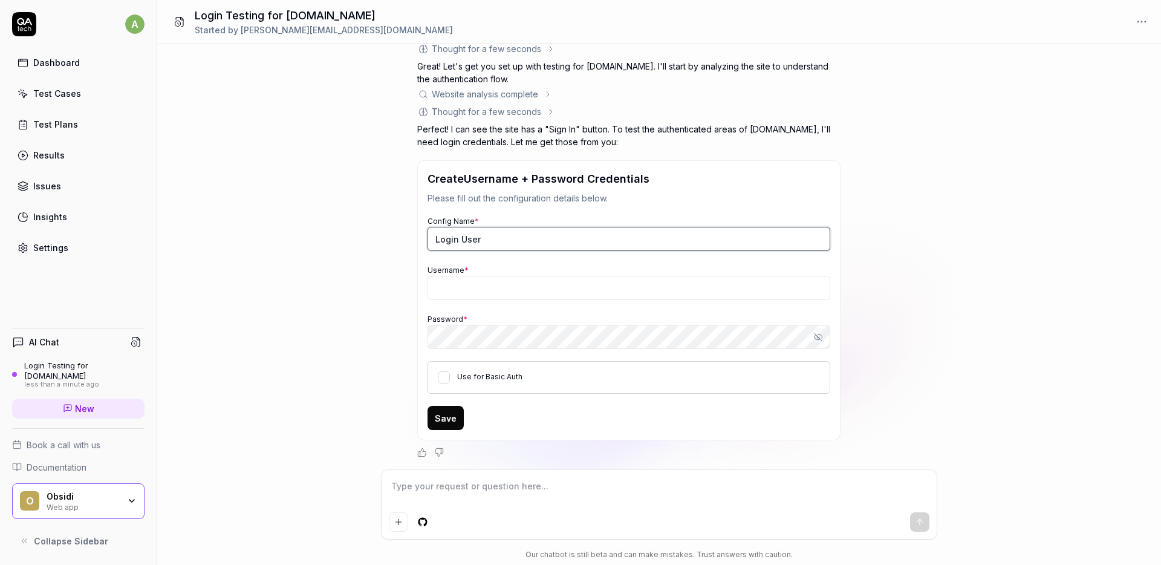
click at [482, 233] on input "Login User" at bounding box center [628, 239] width 403 height 24
click at [488, 247] on input "Login User" at bounding box center [628, 239] width 403 height 24
click at [475, 291] on input "Username *" at bounding box center [628, 288] width 403 height 24
click at [513, 385] on div "Use for Basic Auth" at bounding box center [628, 377] width 403 height 33
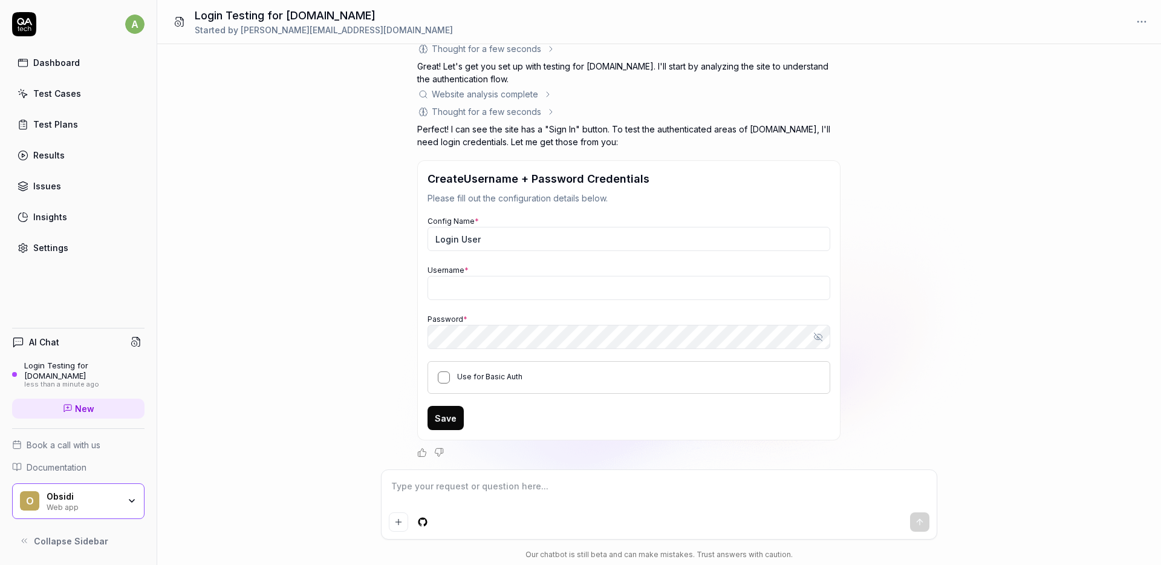
click at [441, 375] on button "Use for Basic Auth" at bounding box center [444, 377] width 12 height 12
click at [485, 496] on textarea at bounding box center [659, 492] width 540 height 30
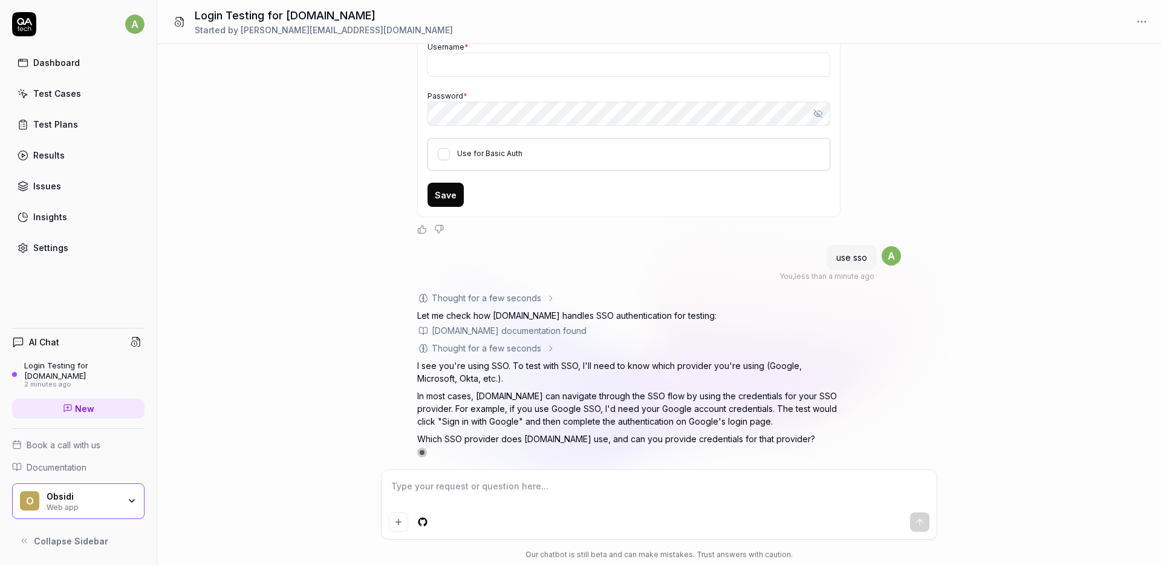
scroll to position [239, 0]
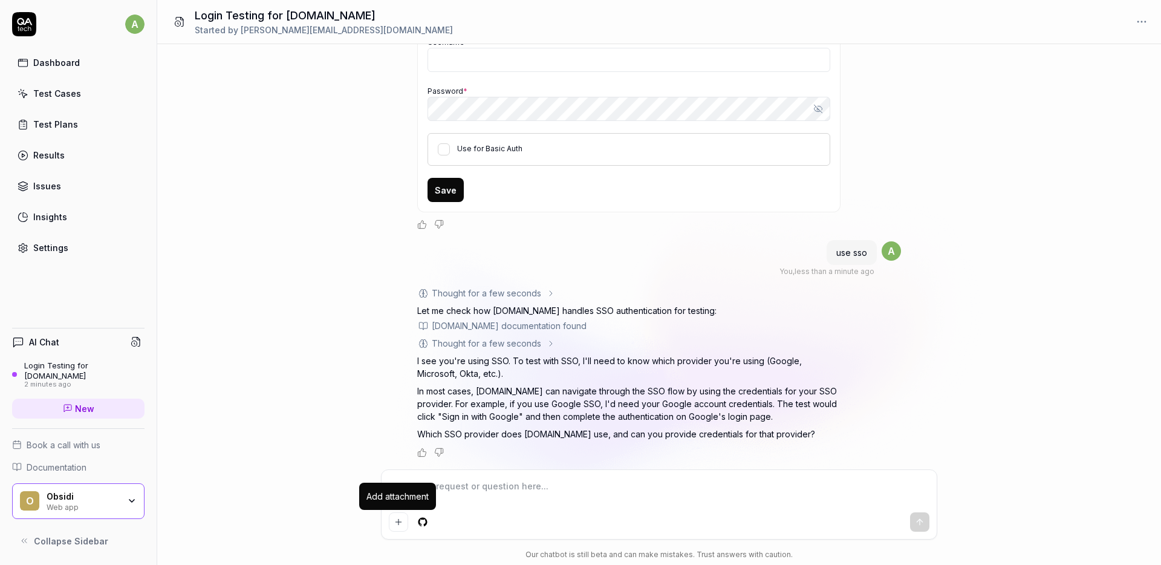
click at [428, 482] on div "Add attachment" at bounding box center [397, 495] width 77 height 27
click at [458, 488] on textarea at bounding box center [659, 492] width 540 height 30
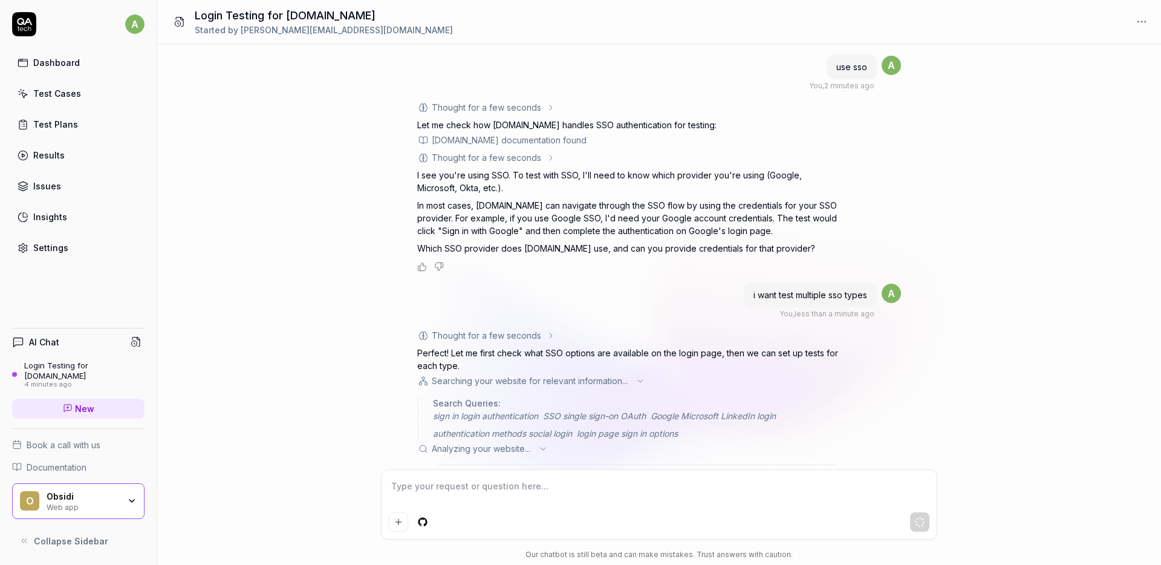
scroll to position [501, 0]
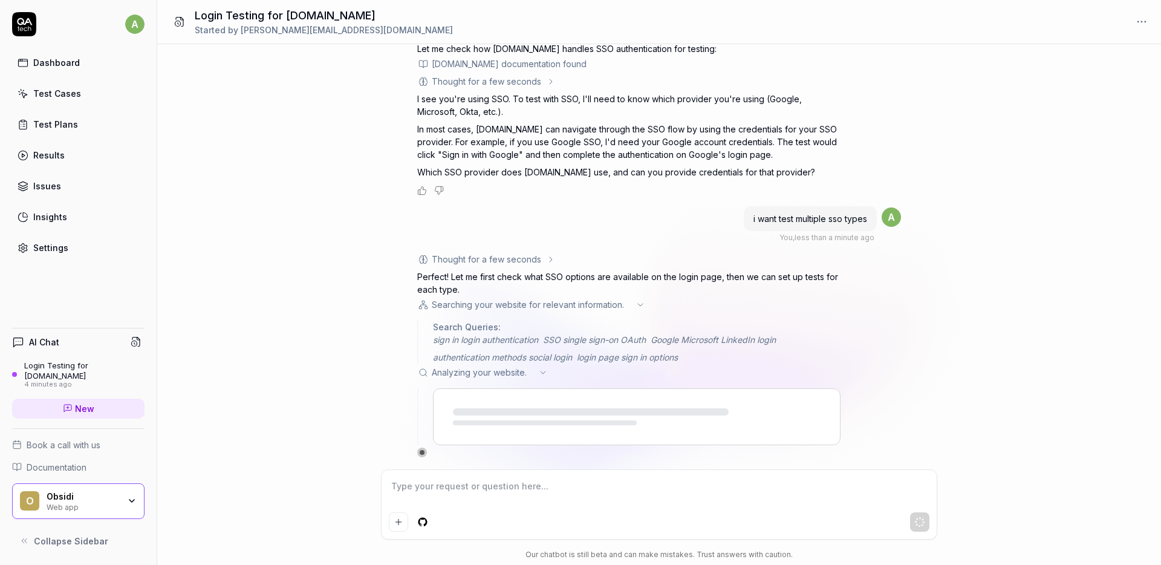
click at [427, 487] on textarea at bounding box center [659, 492] width 540 height 30
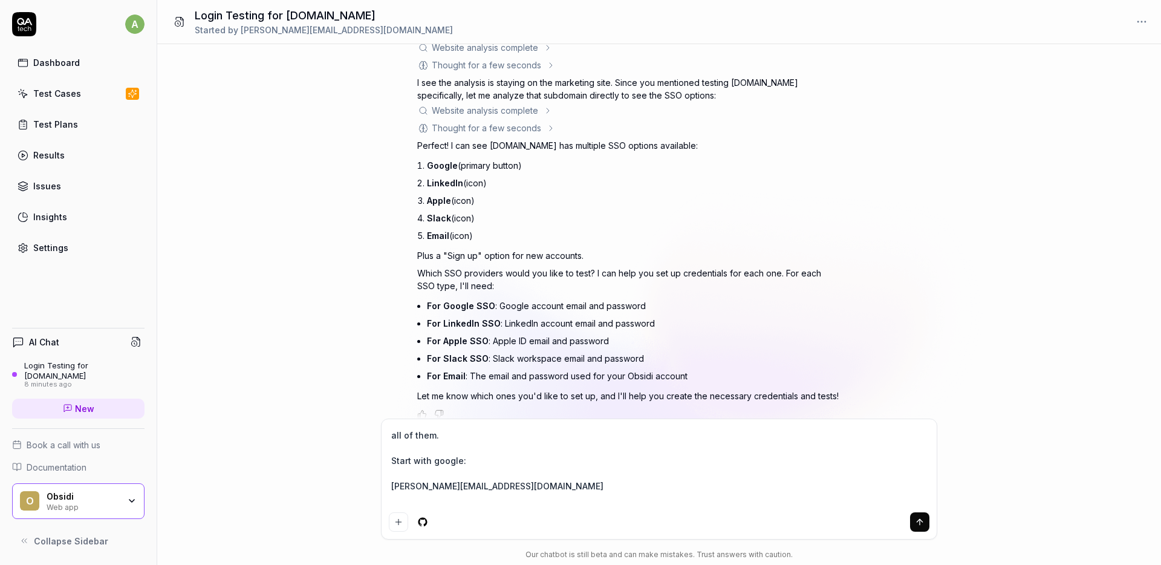
scroll to position [899, 0]
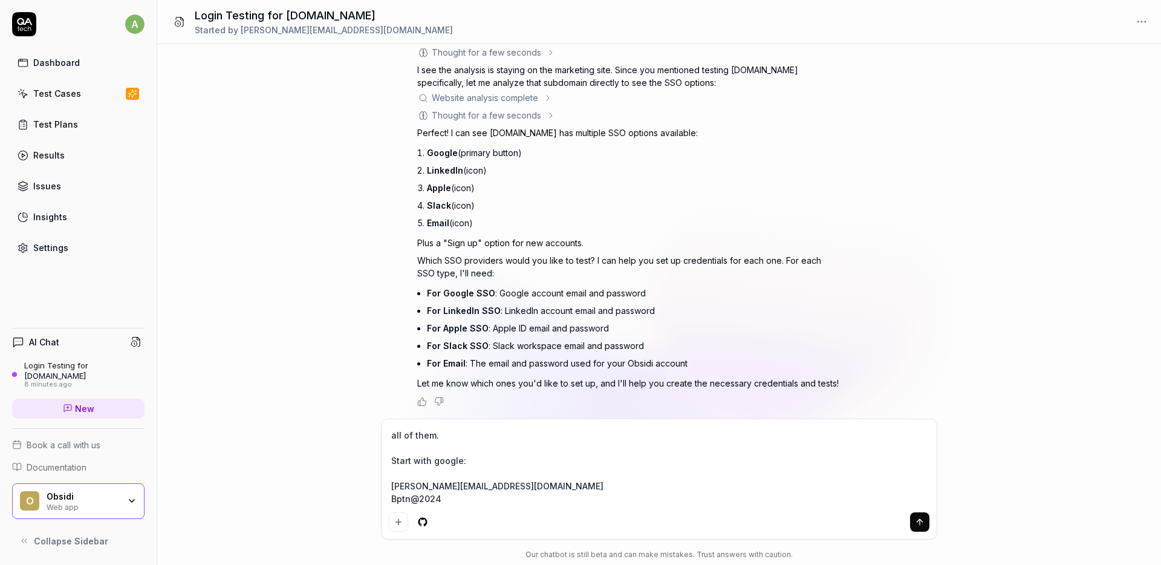
click at [389, 487] on textarea "all of them. Start with google: anirudh.sharma+1@obsidi.com Bptn@2024" at bounding box center [659, 466] width 540 height 81
click at [393, 499] on textarea "all of them. Start with google: Username: anirudh.sharma+1@obsidi.com Bptn@2024" at bounding box center [659, 466] width 540 height 81
click at [498, 499] on textarea "all of them. Start with google: Username: anirudh.sharma+1@obsidi.com Password:…" at bounding box center [659, 466] width 540 height 81
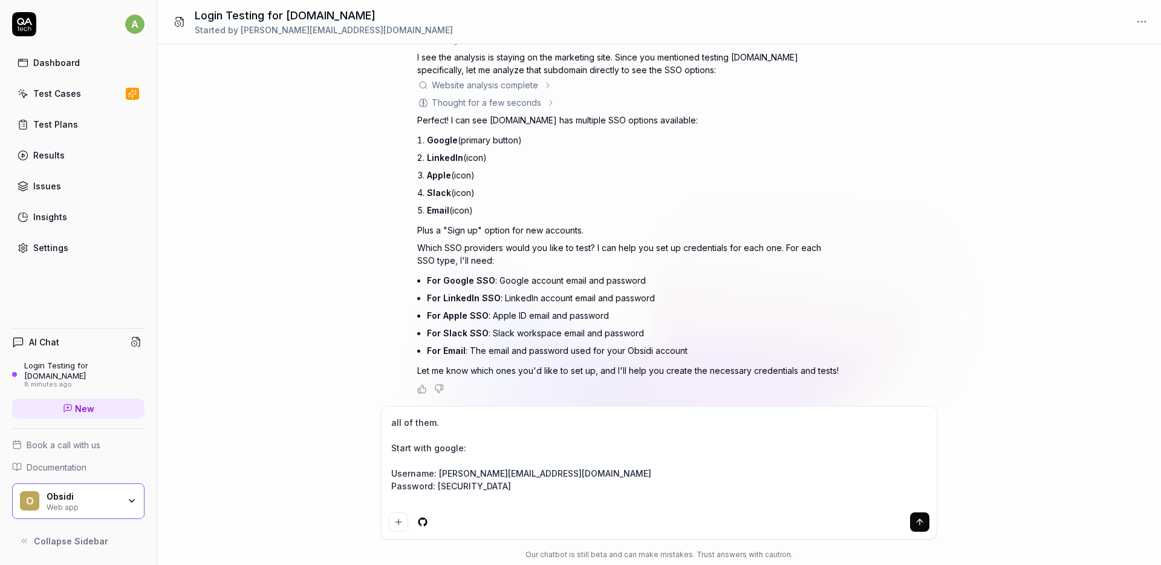
scroll to position [924, 0]
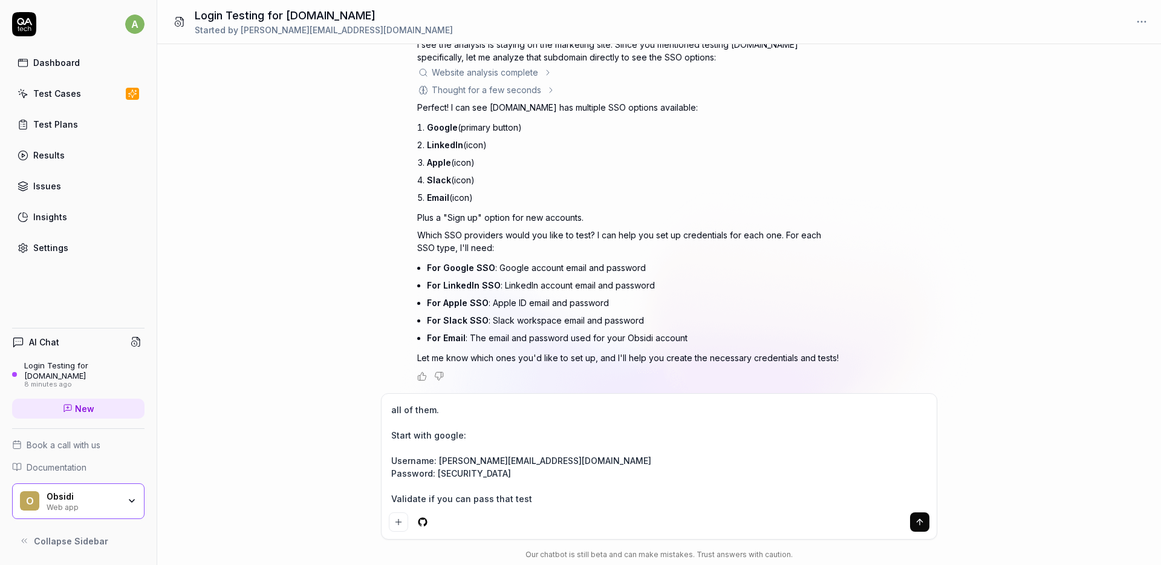
click at [924, 519] on icon "submit" at bounding box center [920, 522] width 10 height 10
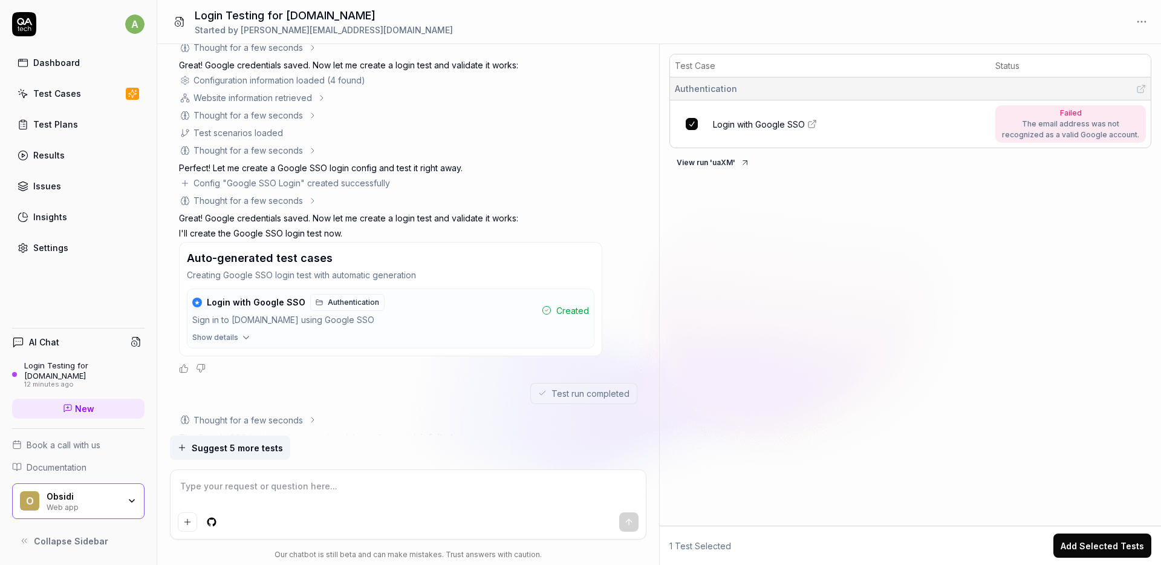
scroll to position [1690, 0]
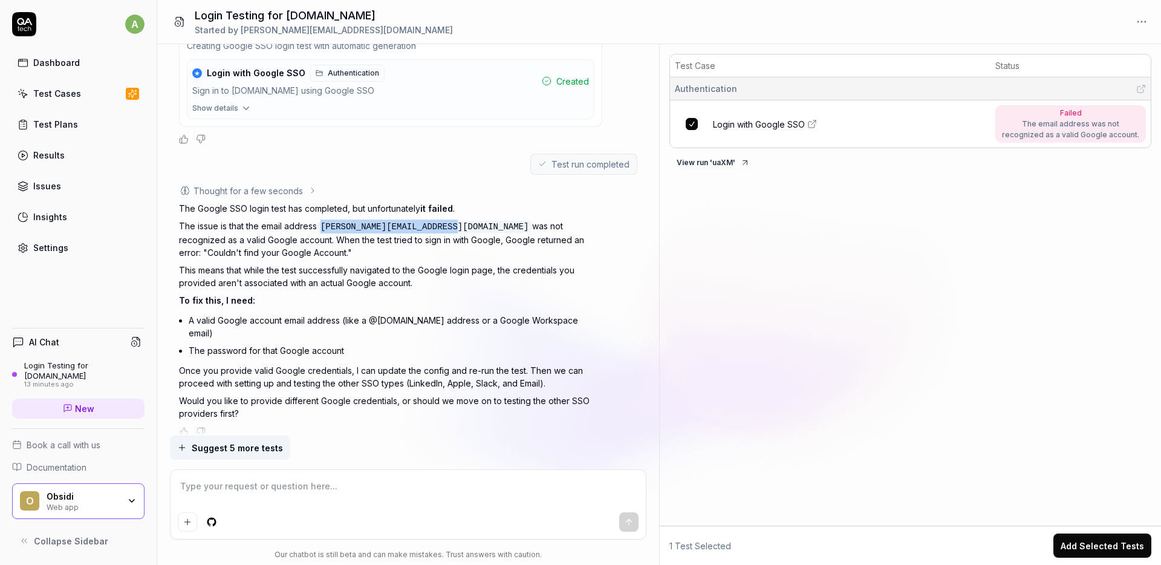
drag, startPoint x: 323, startPoint y: 225, endPoint x: 461, endPoint y: 222, distance: 137.8
click at [461, 222] on code "anirudh.sharma+1@obsidi.com" at bounding box center [424, 227] width 215 height 12
copy code "anirudh.sharma+1@obsidi.com"
click at [375, 505] on textarea at bounding box center [408, 492] width 461 height 30
paste textarea "anirudh.sharma+1@obsidi.com"
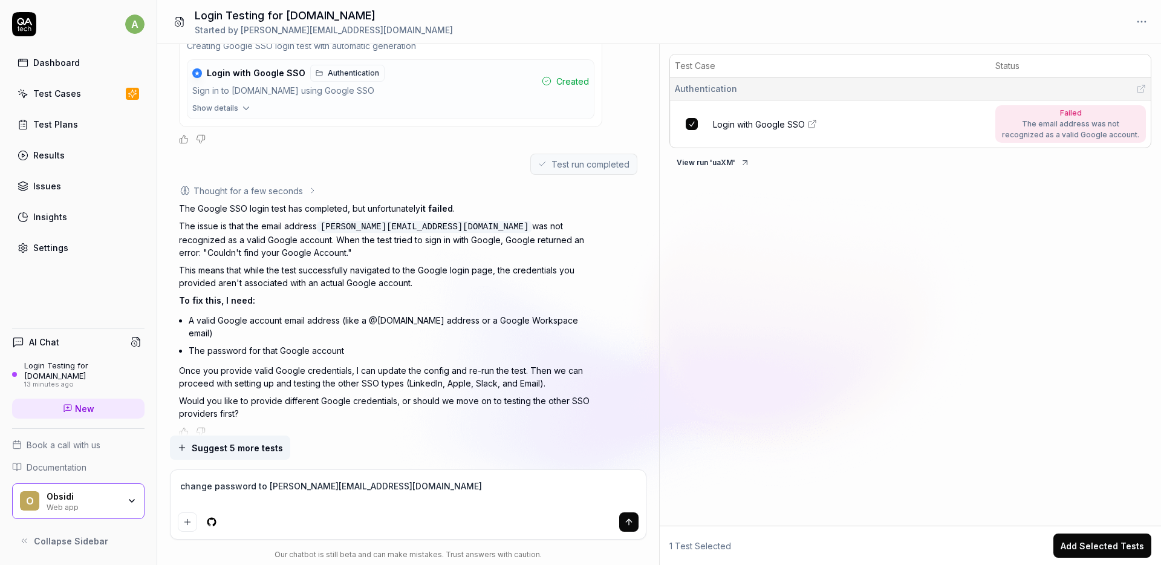
click at [338, 485] on textarea "change password to anirudh.sharma+1@obsidi.com" at bounding box center [408, 492] width 461 height 30
click at [406, 496] on textarea "change password to anirudh.sharma@obsidi.com" at bounding box center [408, 492] width 461 height 30
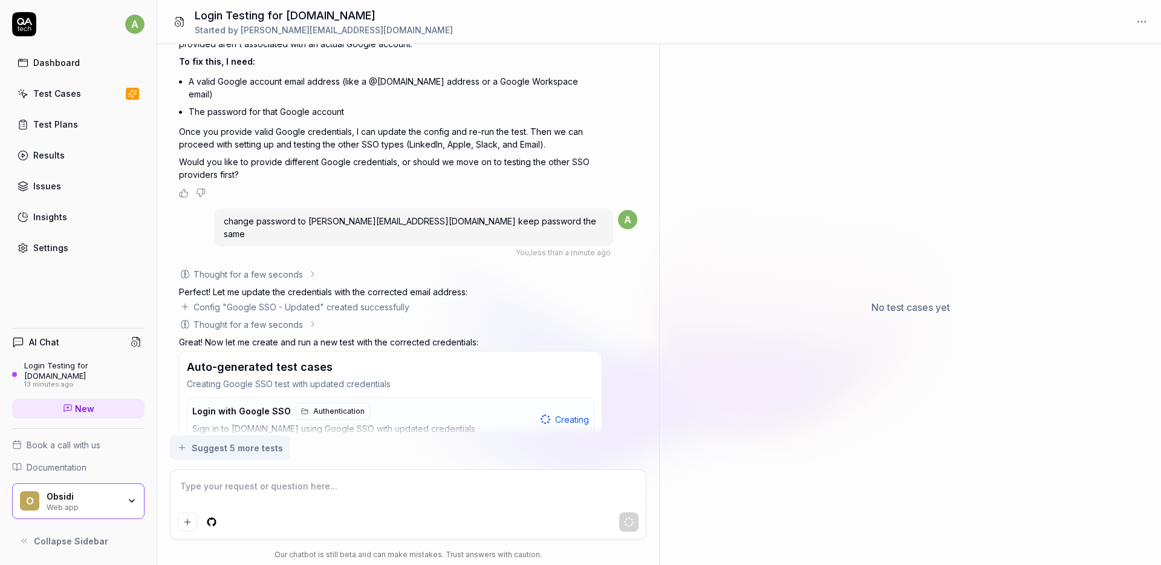
scroll to position [1961, 0]
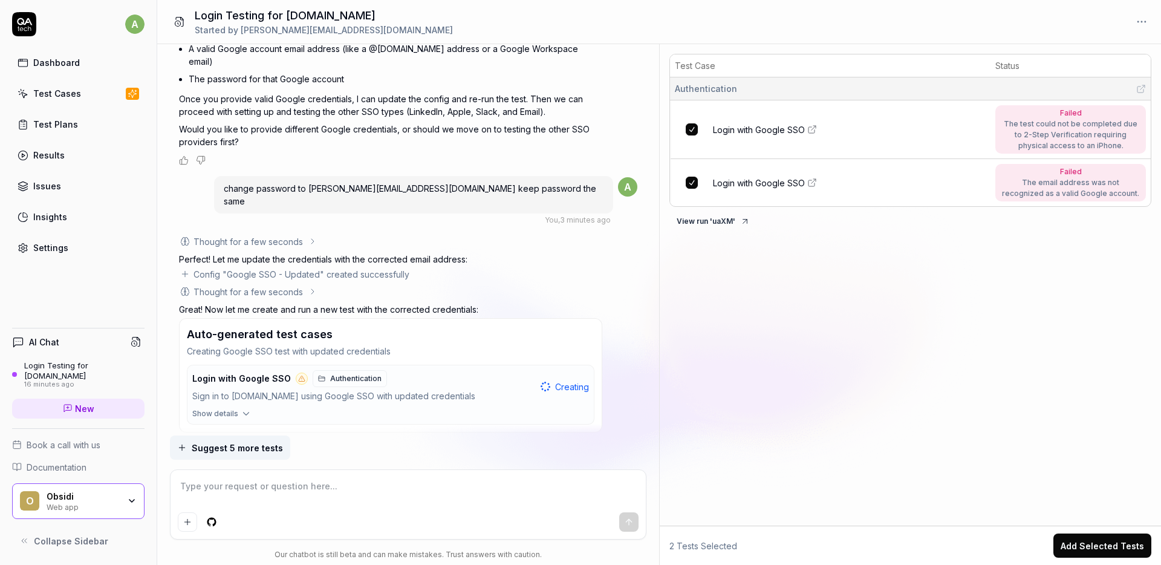
click at [239, 484] on textarea at bounding box center [408, 492] width 461 height 30
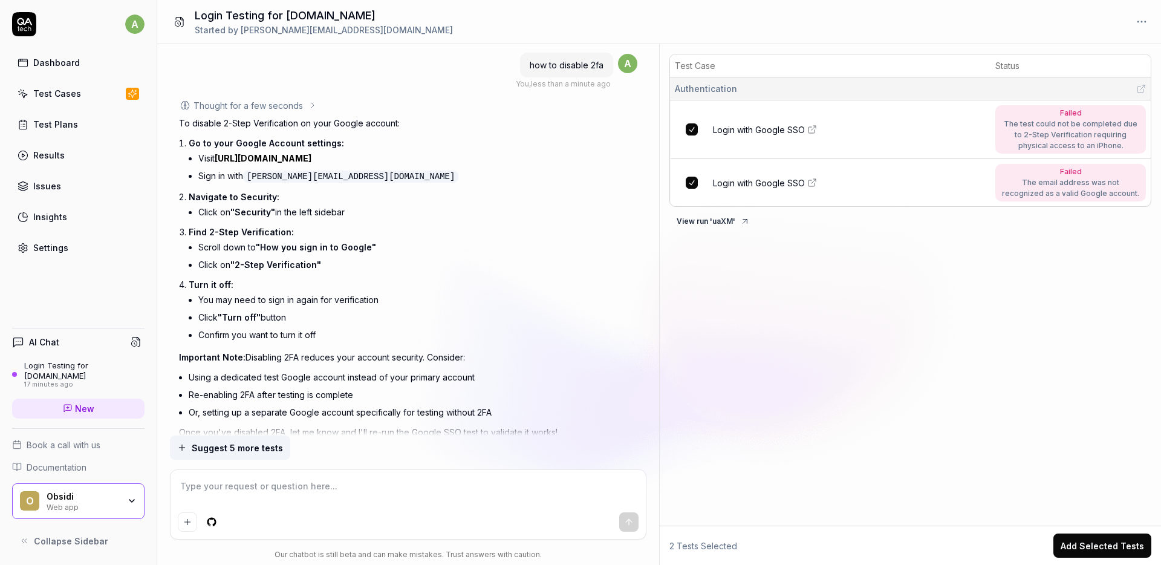
scroll to position [2904, 0]
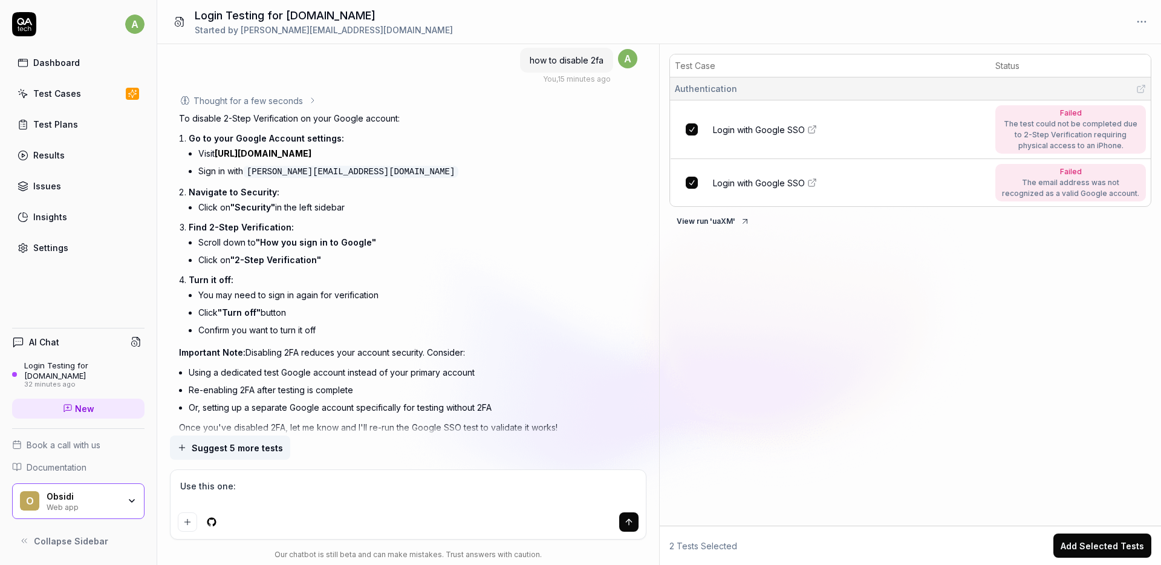
paste textarea "obsiditester@gmail.com"
click at [634, 517] on button "submit" at bounding box center [628, 521] width 19 height 19
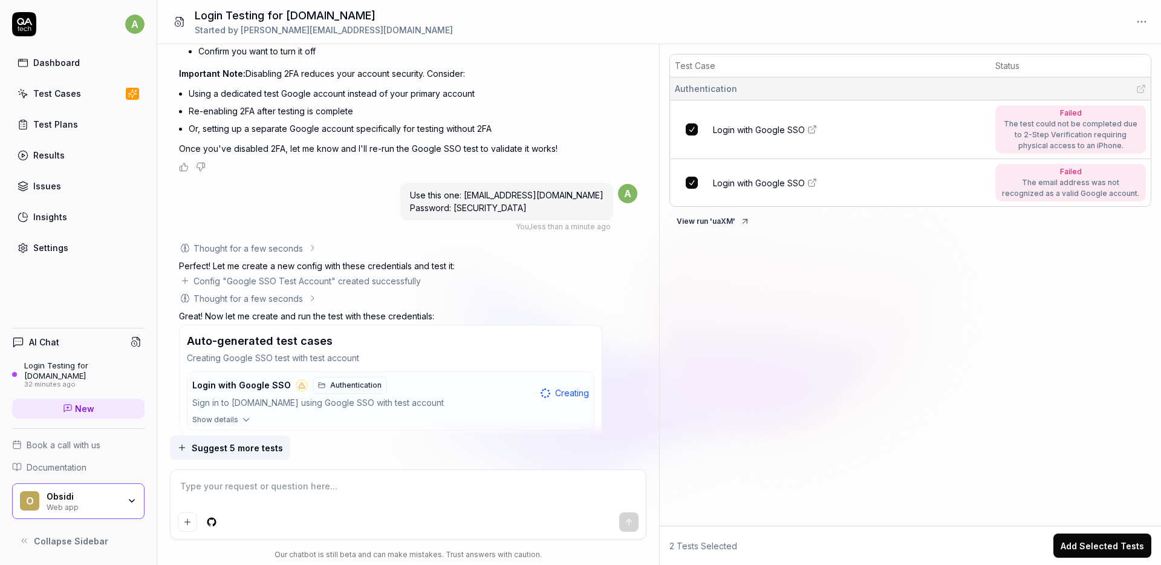
scroll to position [3187, 0]
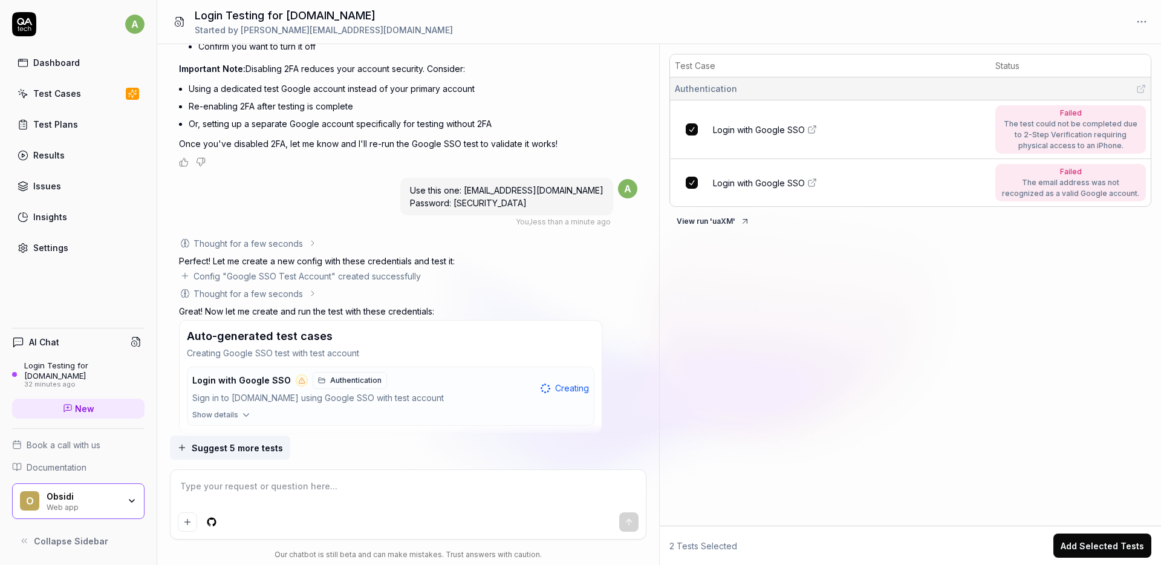
click at [235, 409] on span "Show details" at bounding box center [215, 414] width 46 height 11
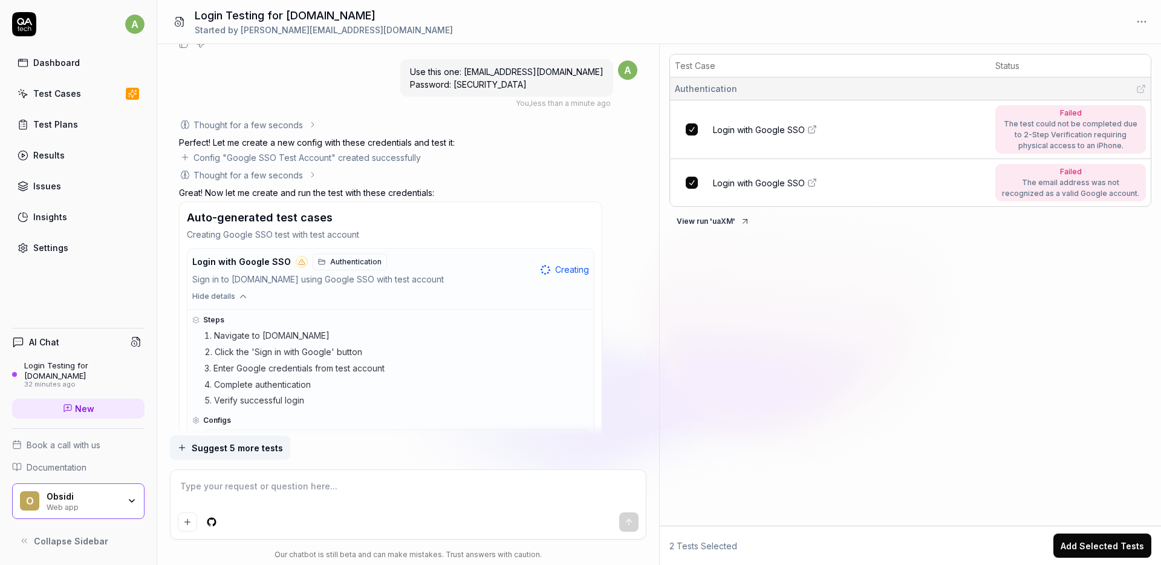
scroll to position [3381, 0]
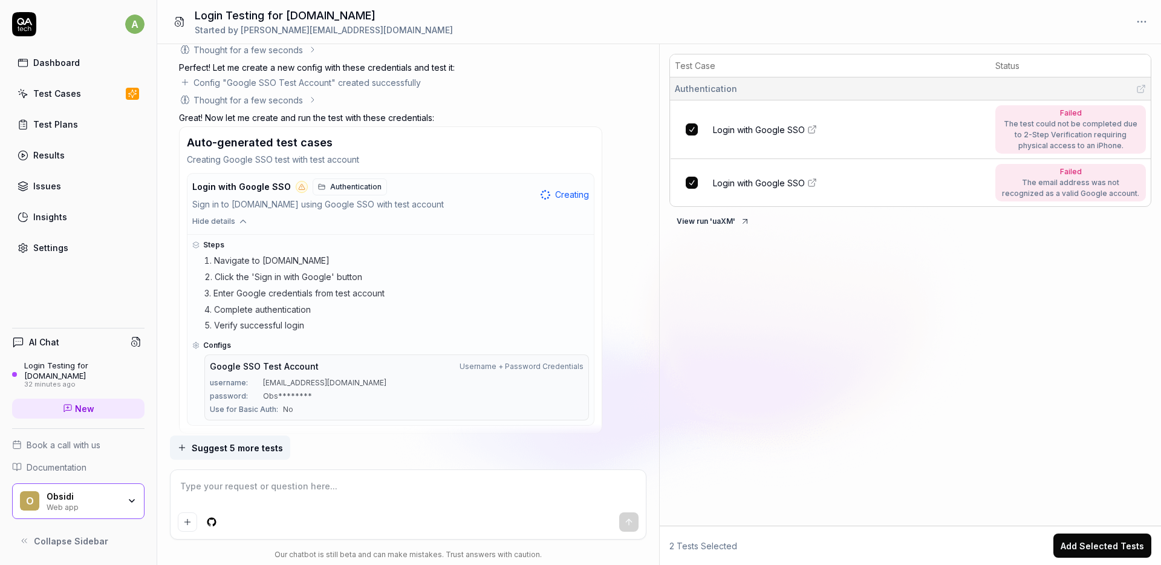
click at [719, 217] on button "View run ' uaXM '" at bounding box center [713, 221] width 88 height 19
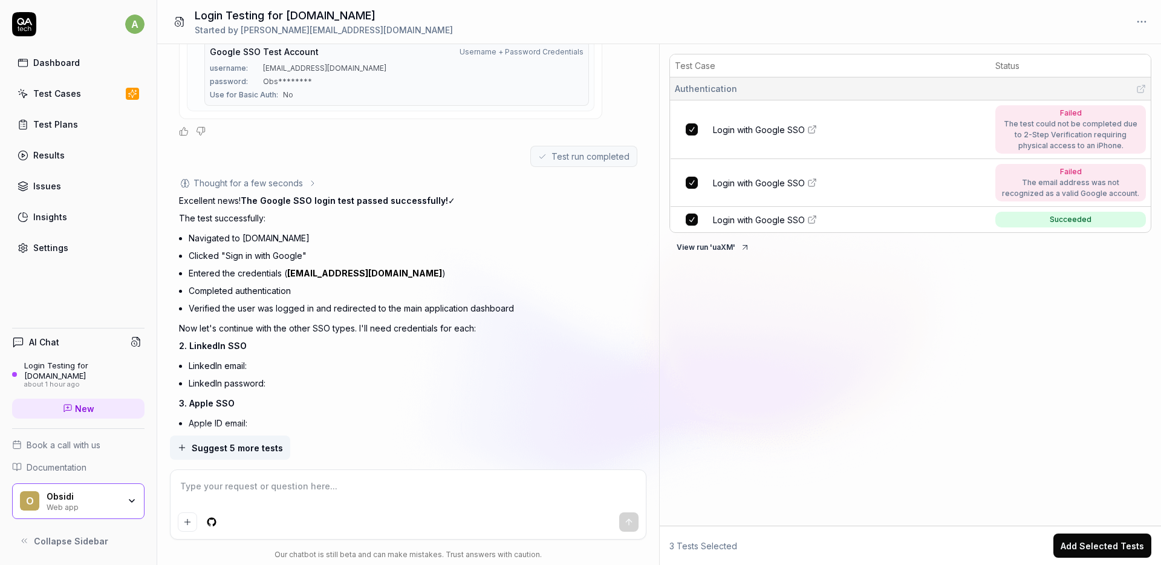
scroll to position [3856, 0]
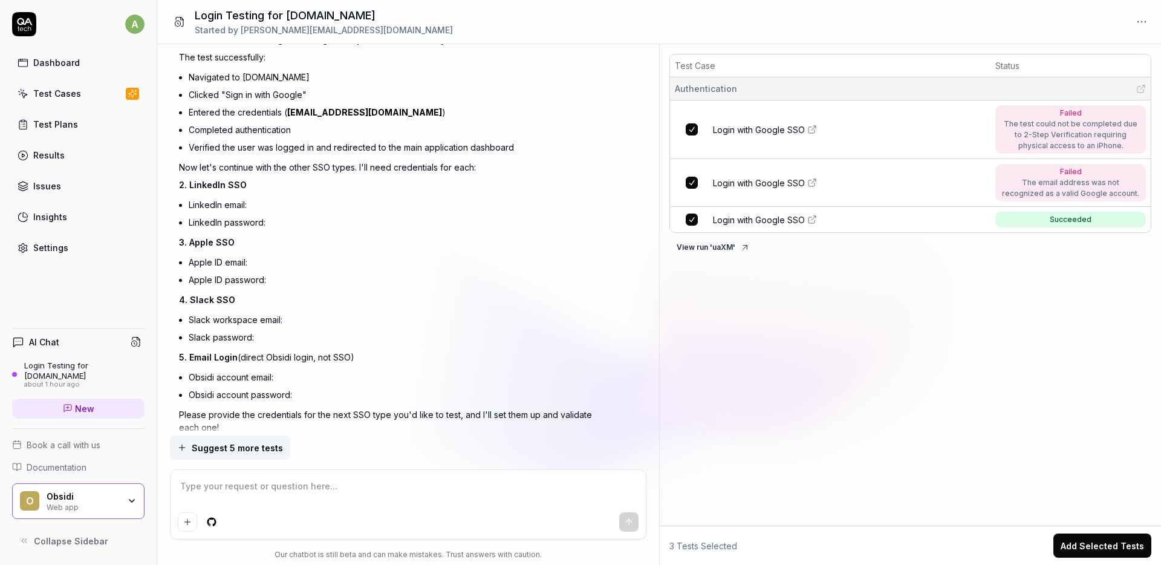
click at [272, 501] on textarea at bounding box center [408, 492] width 461 height 30
click at [421, 428] on div "I want to test app.obsidi.com its under a login You , about 1 hour ago a Though…" at bounding box center [408, 239] width 502 height 391
click at [225, 487] on textarea at bounding box center [408, 492] width 461 height 30
click at [58, 380] on div "about 1 hour ago" at bounding box center [84, 384] width 120 height 8
click at [224, 492] on textarea at bounding box center [408, 492] width 461 height 30
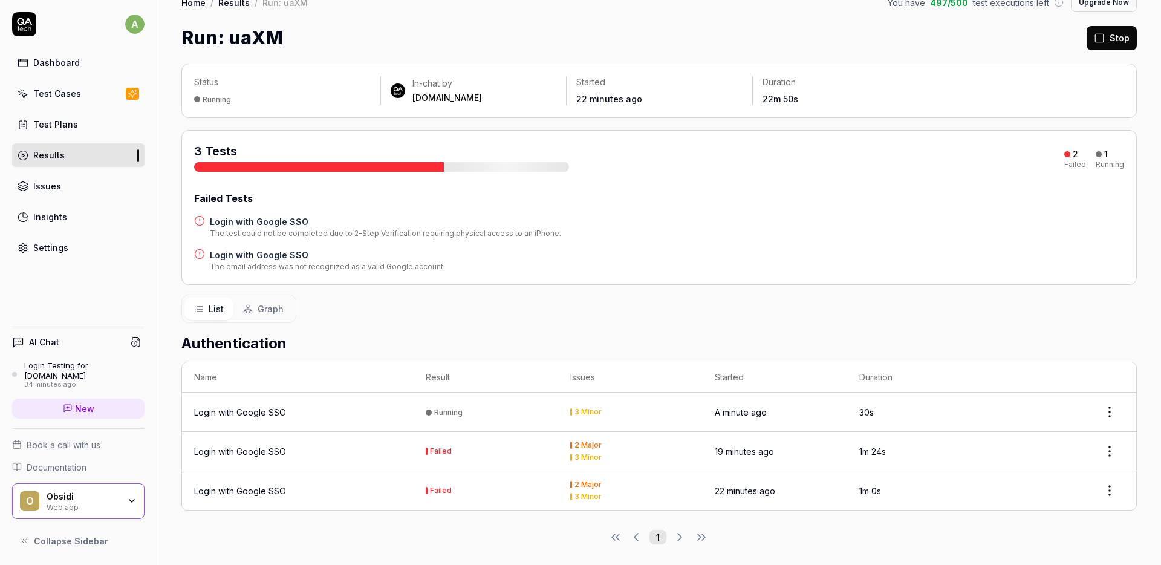
scroll to position [23, 0]
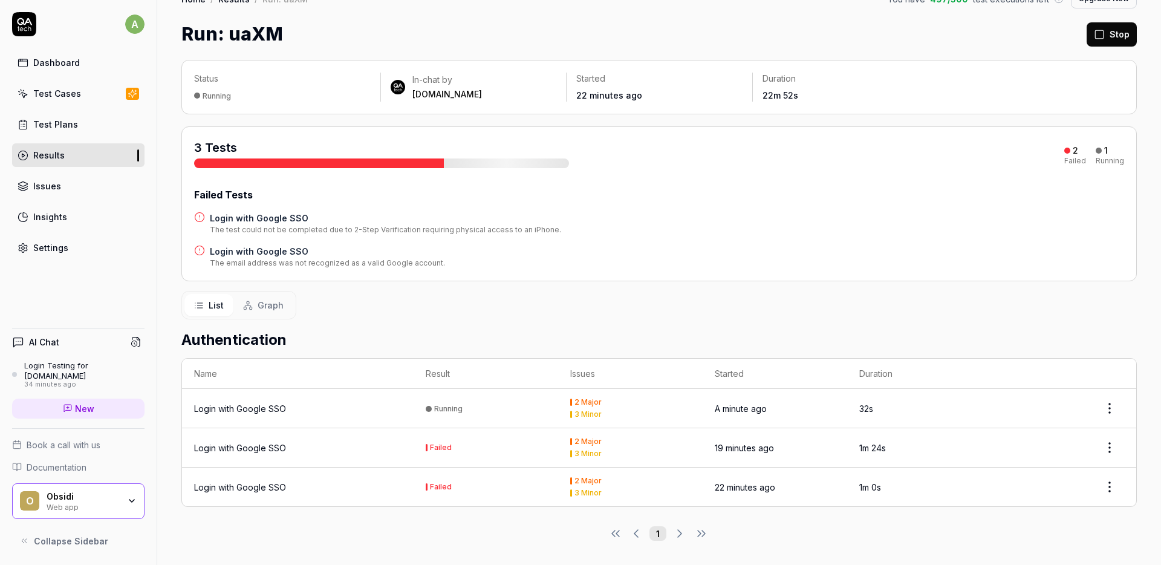
click at [592, 401] on div "2 Major" at bounding box center [587, 401] width 27 height 7
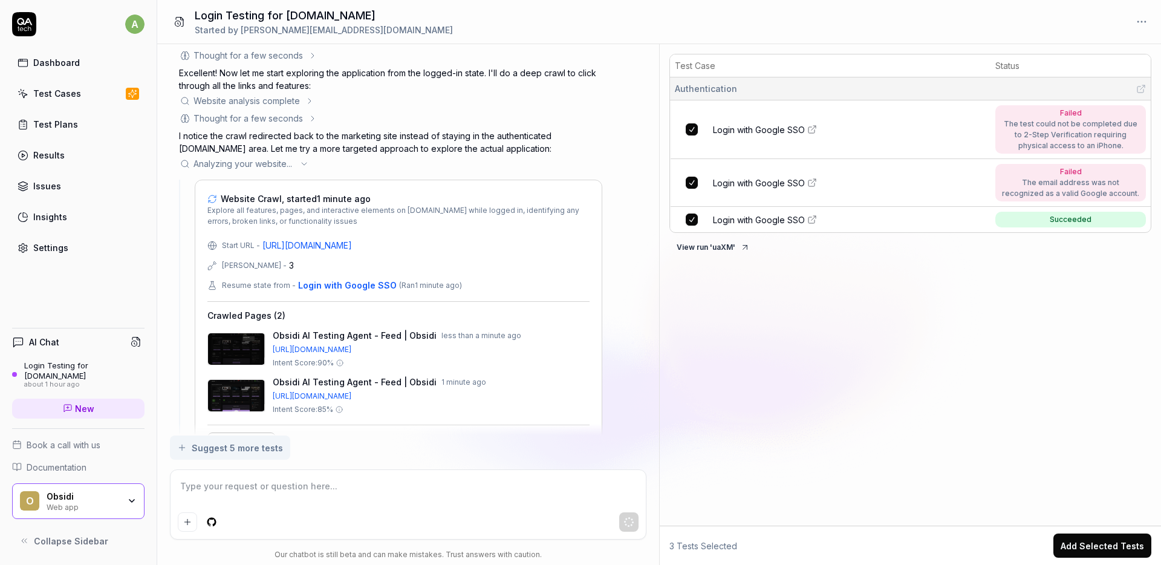
scroll to position [4253, 0]
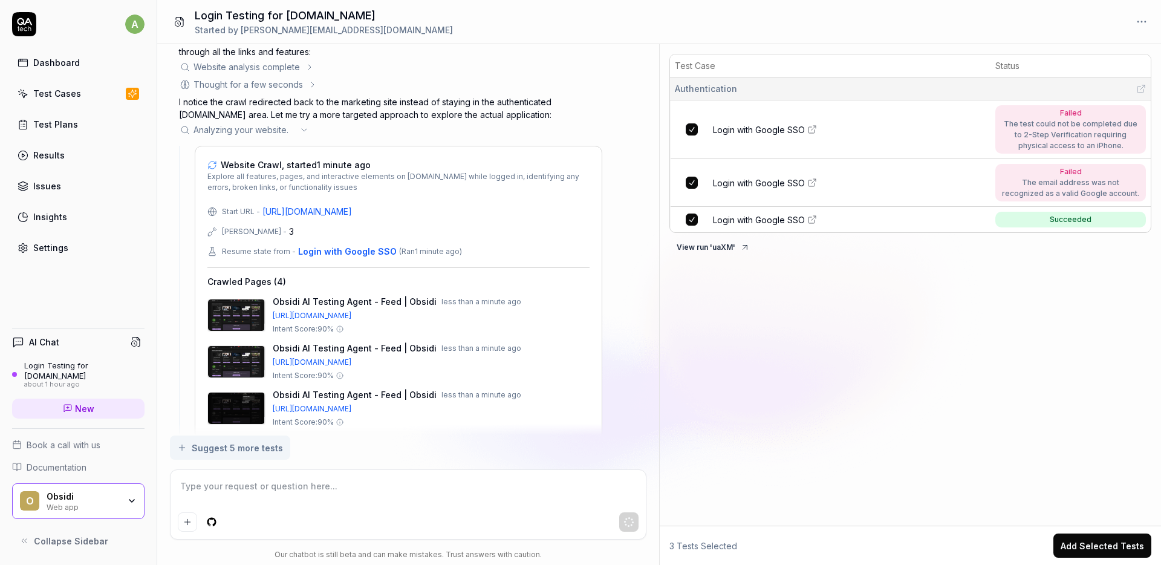
click at [74, 447] on span "Book a call with us" at bounding box center [64, 444] width 74 height 13
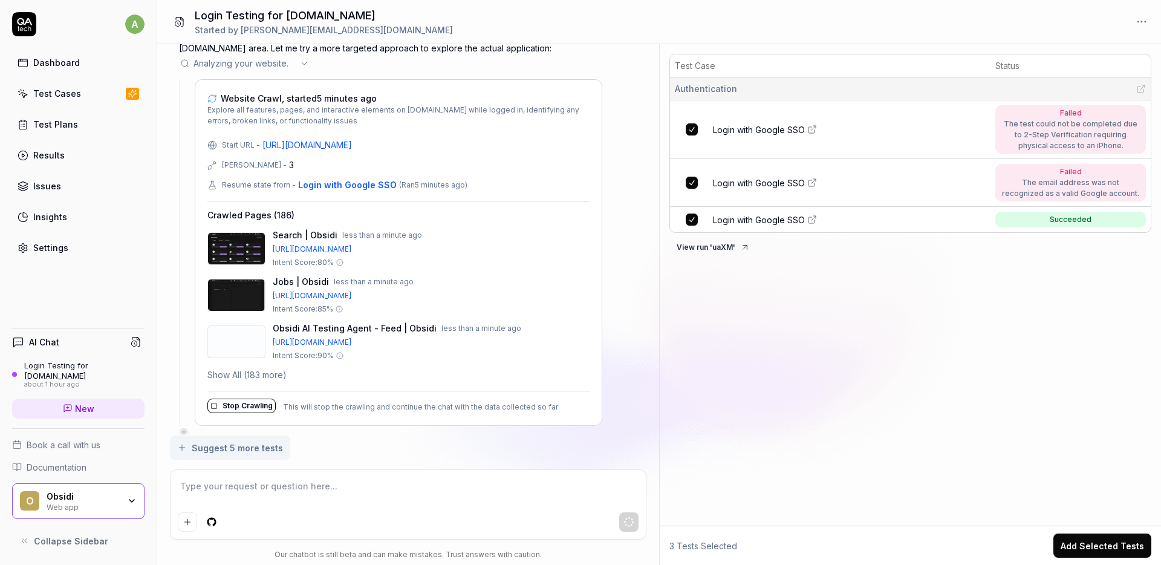
scroll to position [4288, 0]
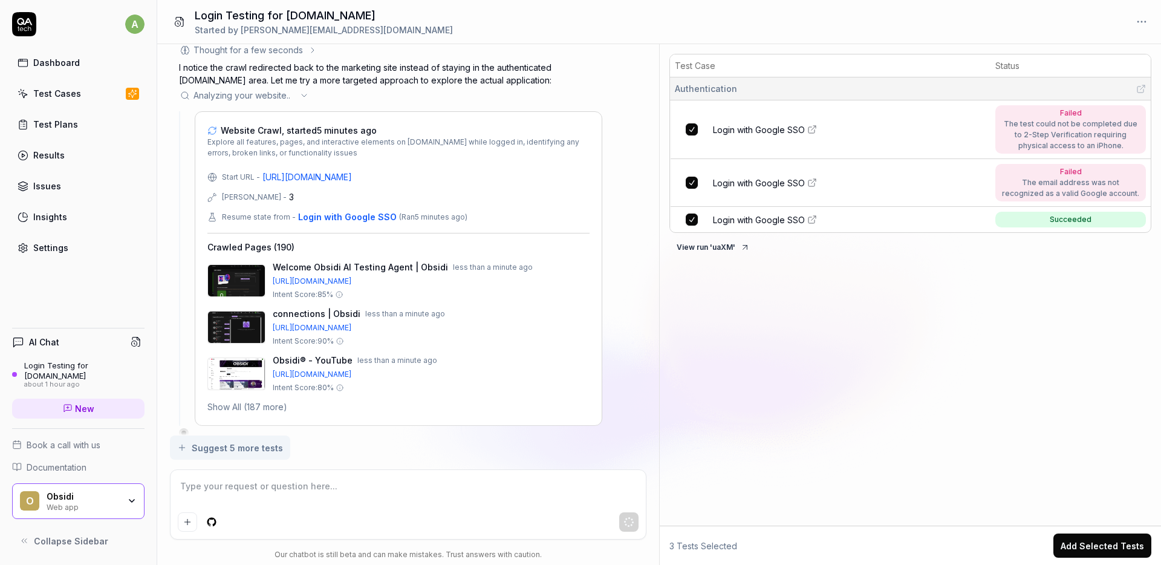
click at [66, 215] on link "Insights" at bounding box center [78, 217] width 132 height 24
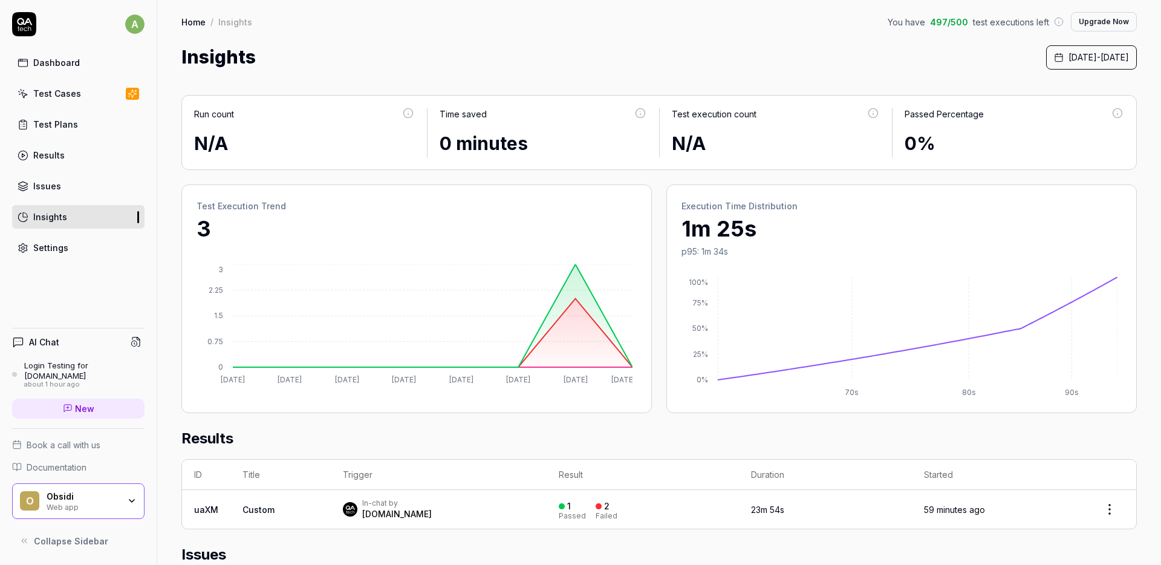
click at [66, 253] on div "Settings" at bounding box center [50, 247] width 35 height 13
click at [63, 189] on link "Issues" at bounding box center [78, 186] width 132 height 24
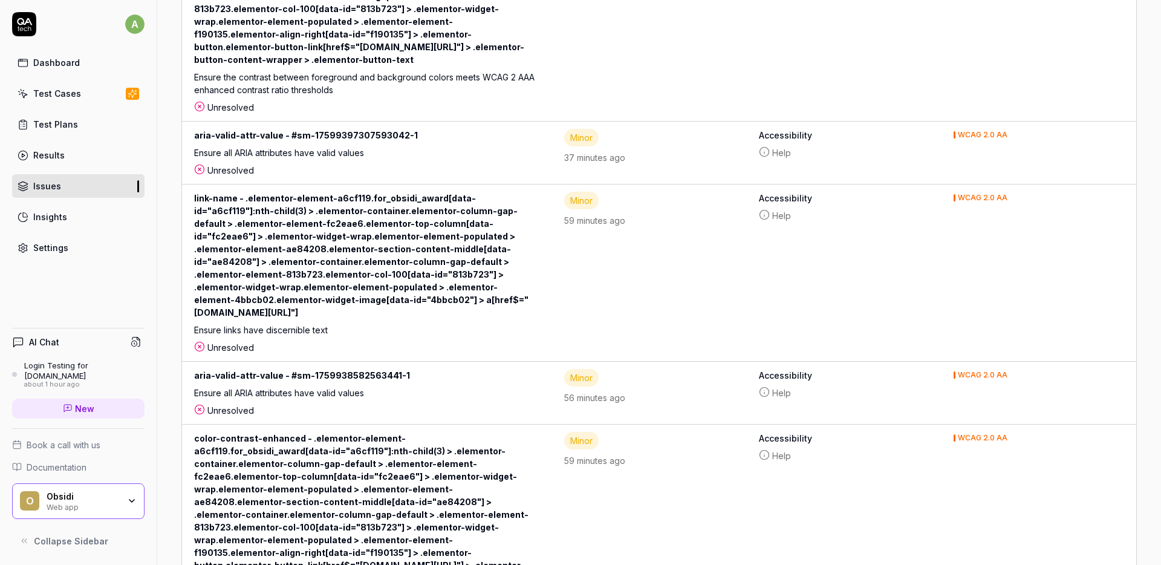
scroll to position [592, 0]
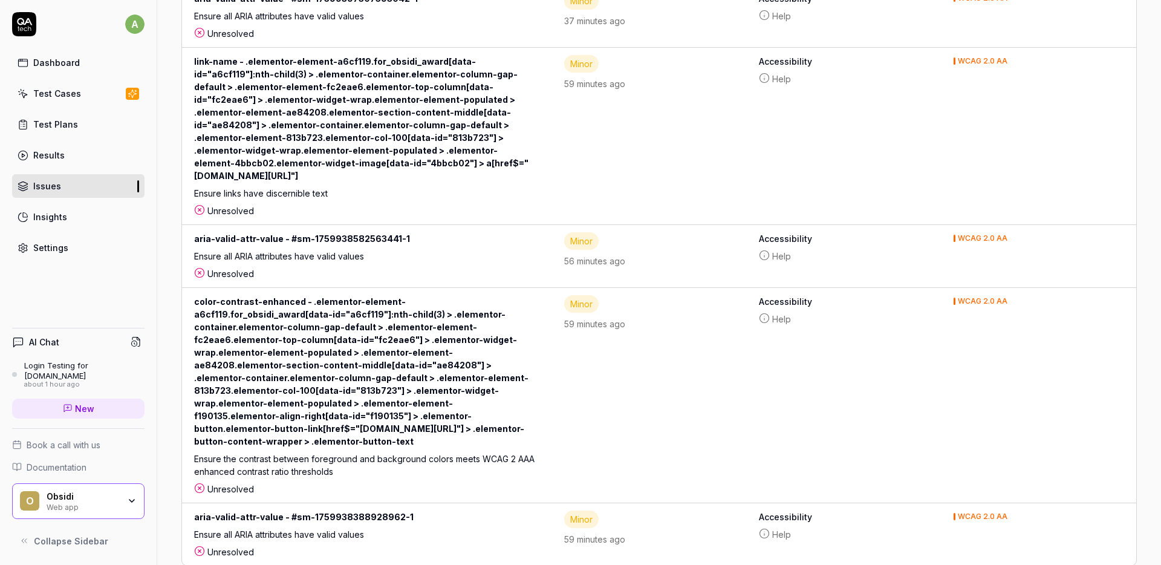
click at [34, 163] on link "Results" at bounding box center [78, 155] width 132 height 24
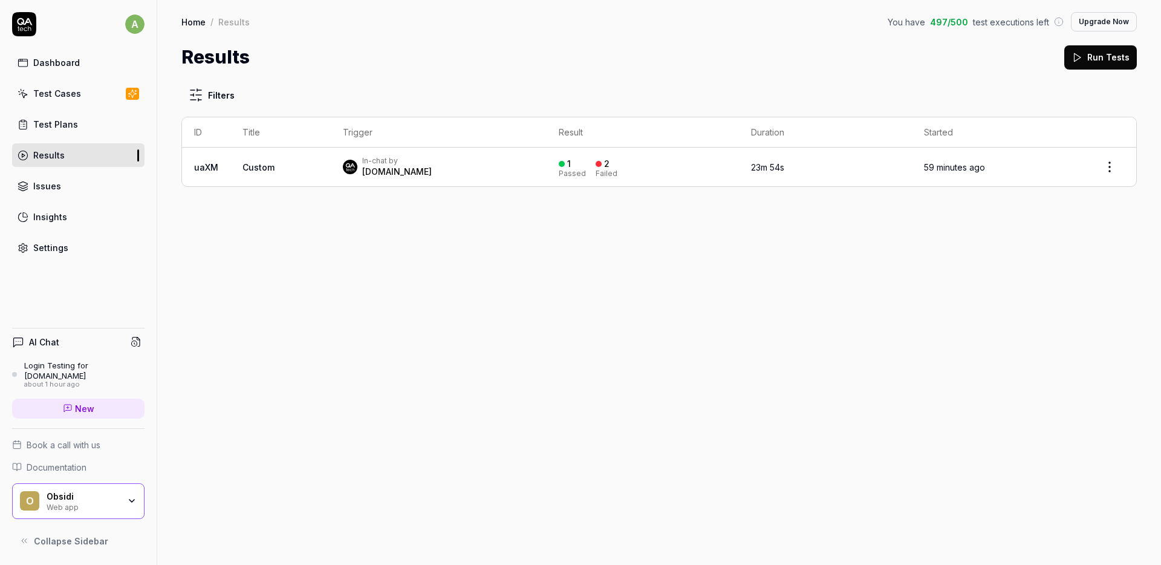
click at [29, 122] on link "Test Plans" at bounding box center [78, 124] width 132 height 24
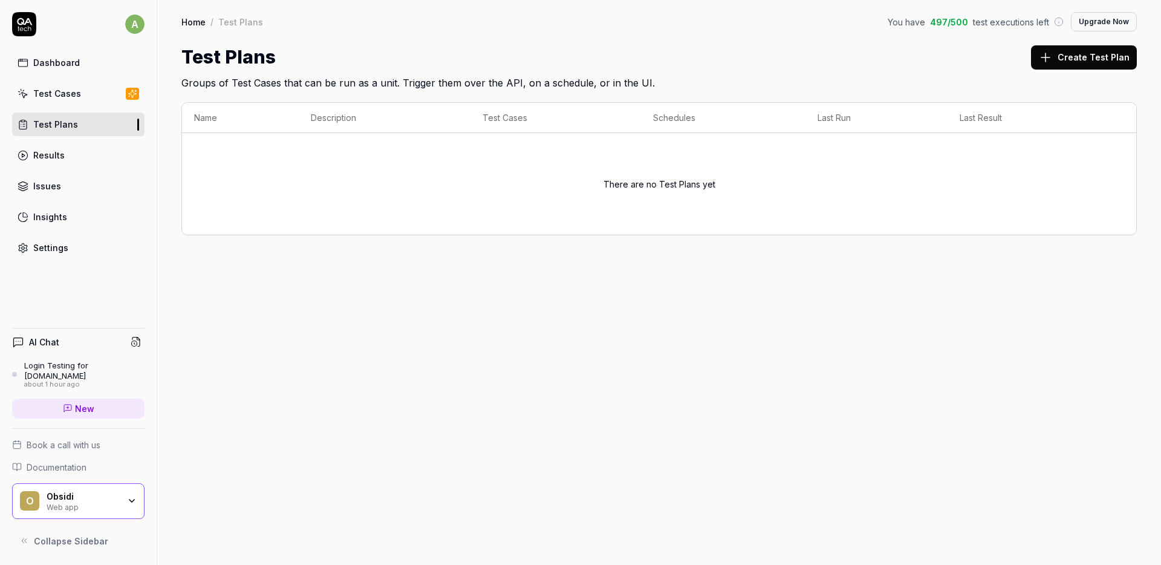
click at [51, 93] on div "Test Cases" at bounding box center [57, 93] width 48 height 13
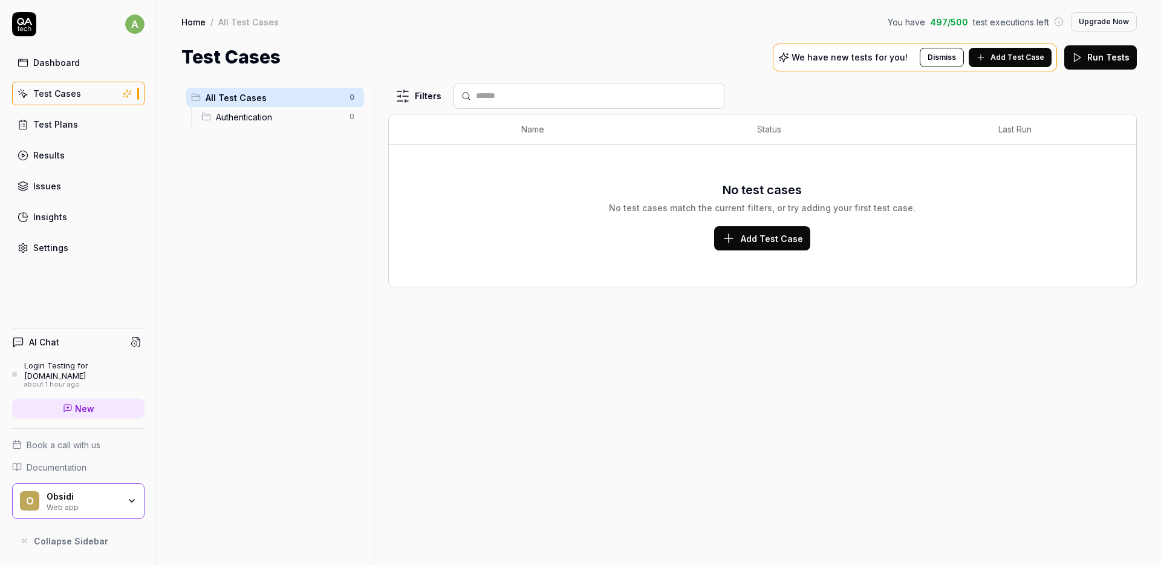
click at [863, 60] on p "We have new tests for you!" at bounding box center [849, 57] width 116 height 8
click at [53, 67] on div "Dashboard" at bounding box center [56, 62] width 47 height 13
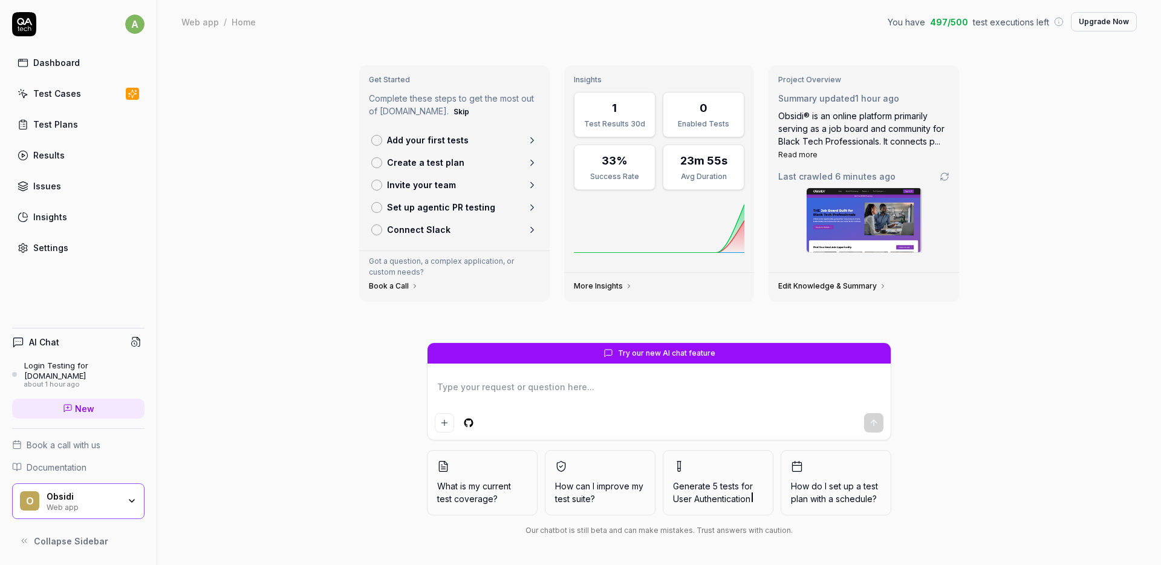
click at [31, 373] on div "Login Testing for [DOMAIN_NAME]" at bounding box center [84, 370] width 120 height 20
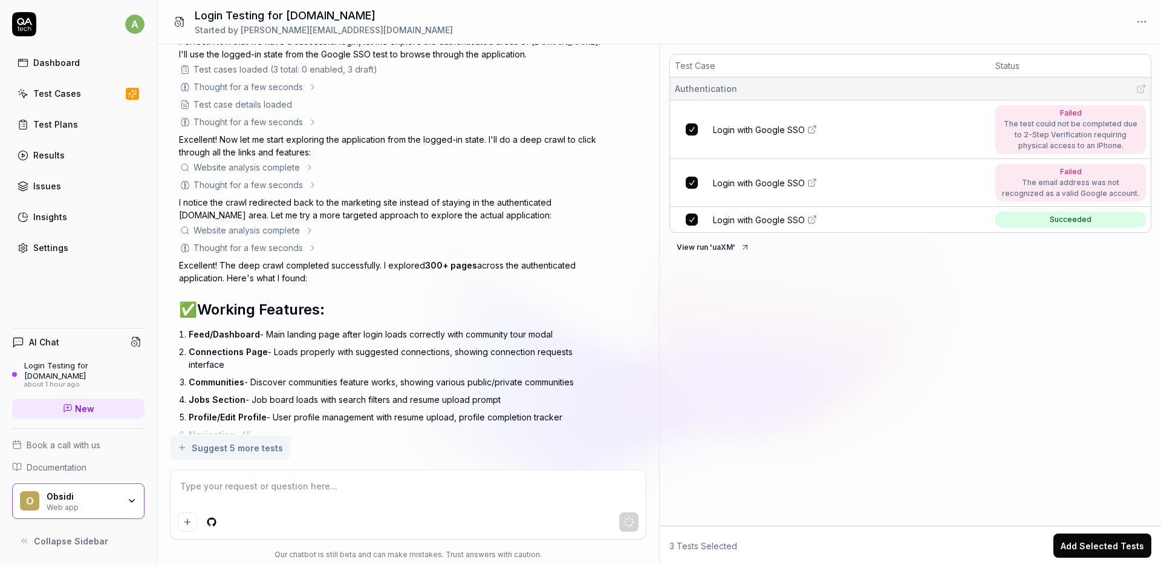
scroll to position [4170, 0]
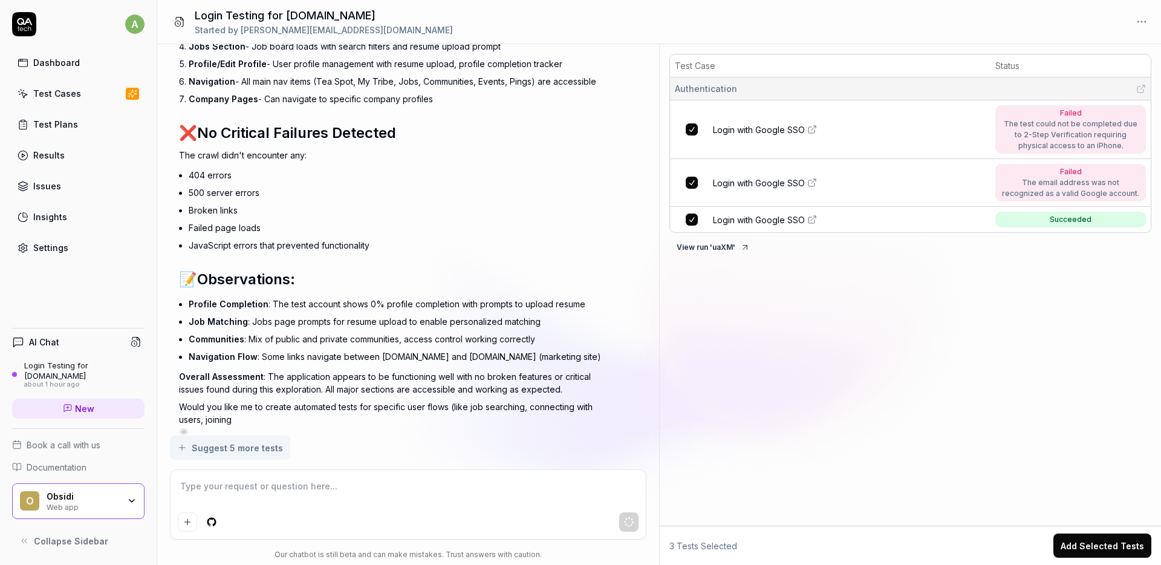
type textarea "*"
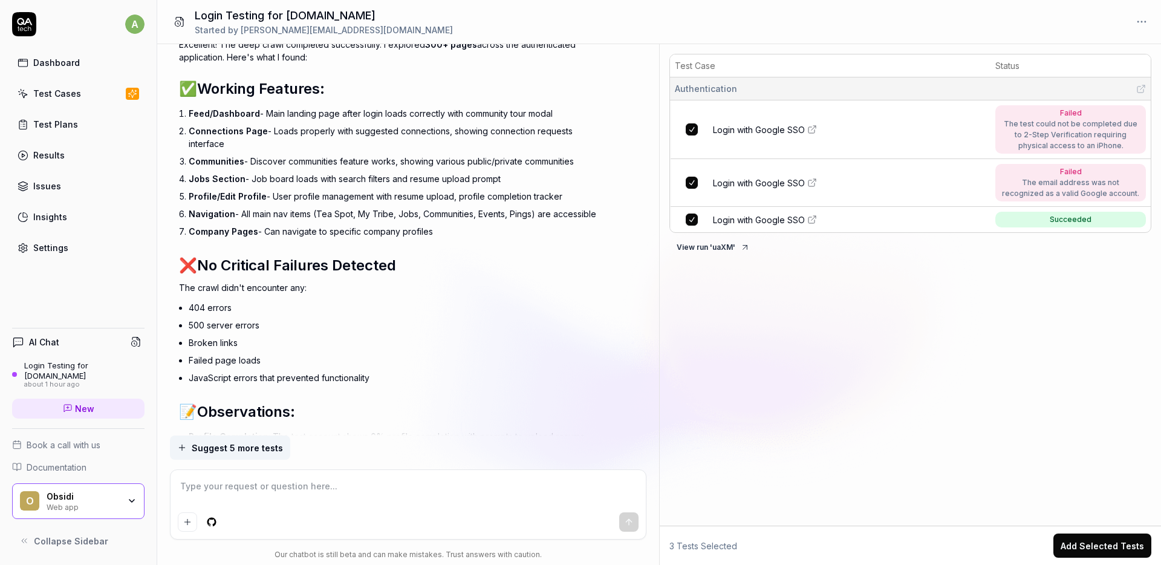
scroll to position [4511, 0]
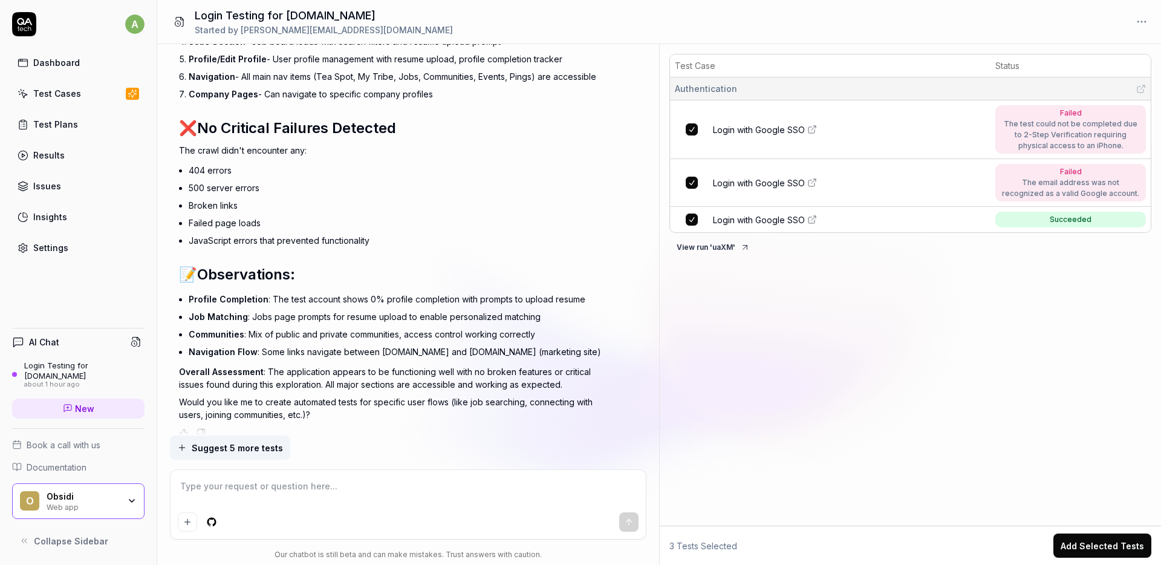
click at [240, 485] on textarea at bounding box center [408, 492] width 461 height 30
type textarea "br"
type textarea "*"
type textarea "bro"
type textarea "*"
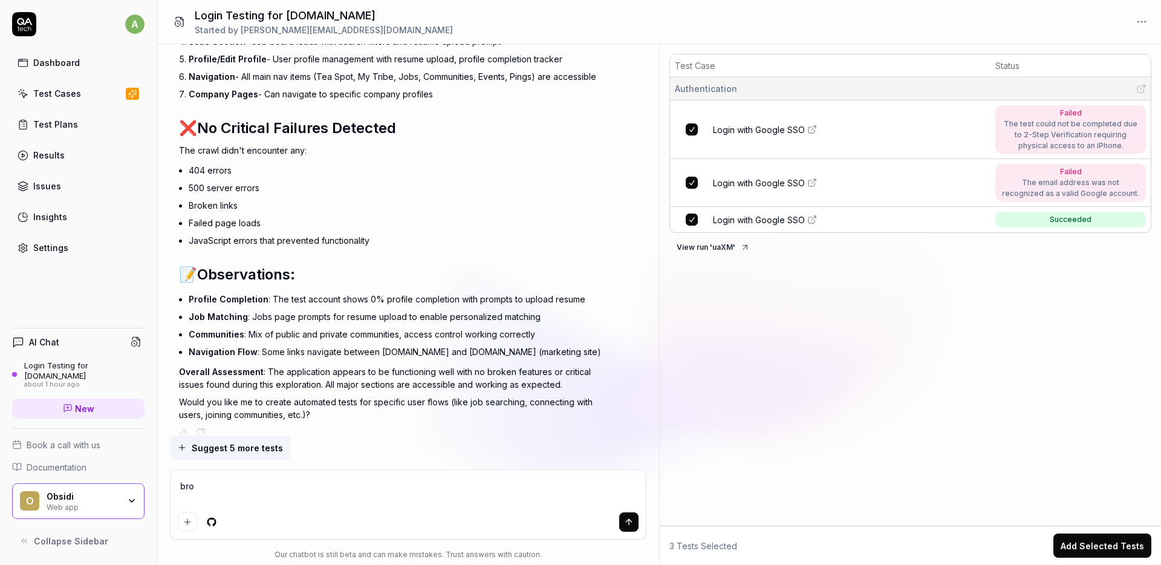
type textarea "brow"
type textarea "*"
type textarea "brows"
type textarea "*"
type textarea "browse"
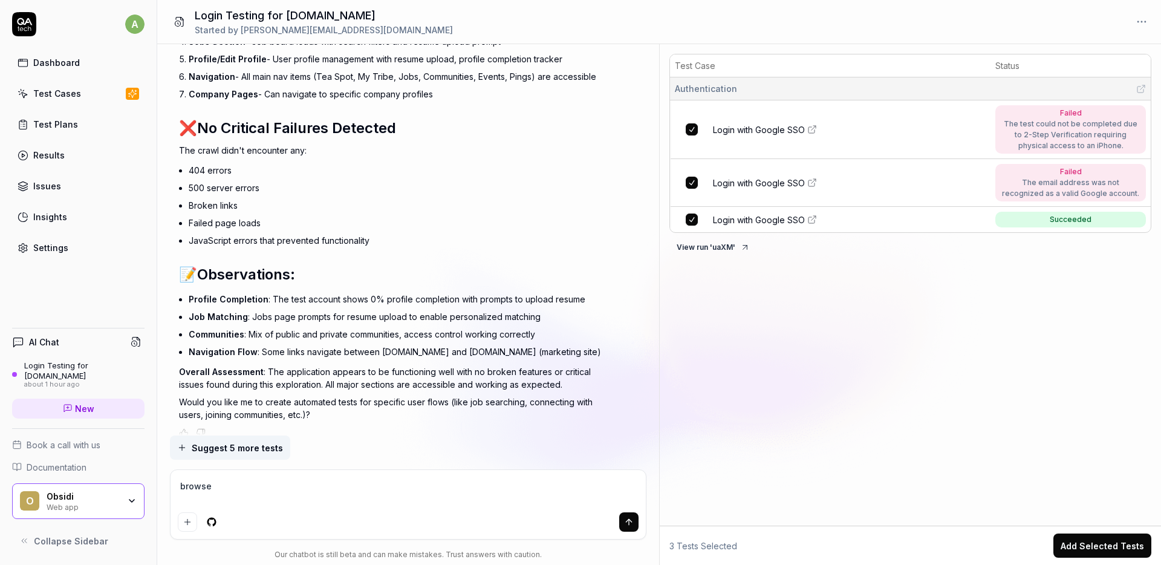
type textarea "*"
type textarea "brow"
type textarea "*"
type textarea "bro"
type textarea "*"
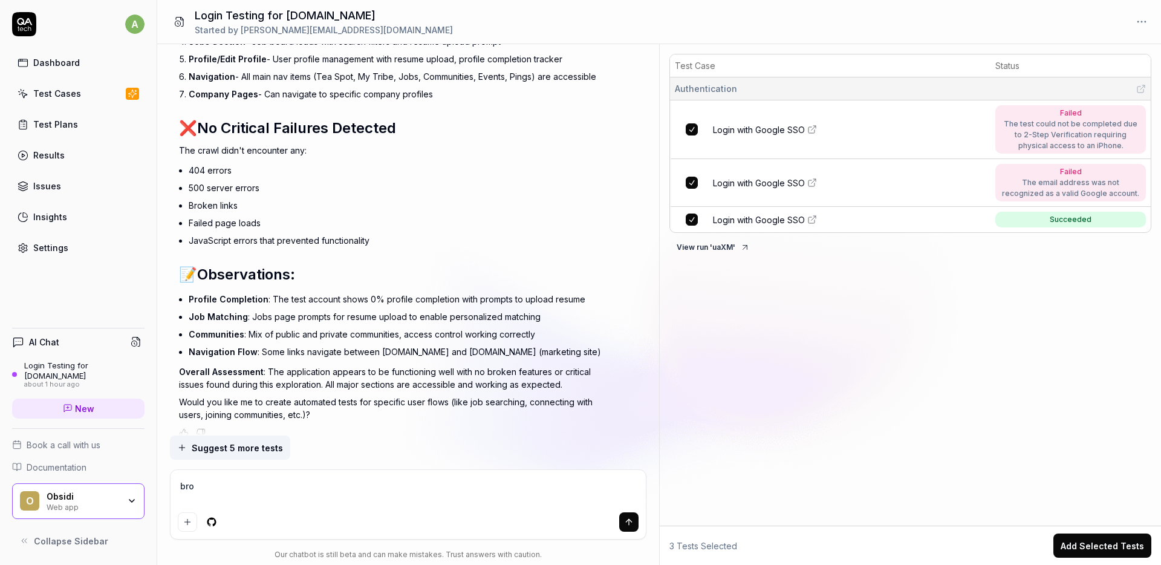
type textarea "br"
type textarea "*"
type textarea "b"
type textarea "*"
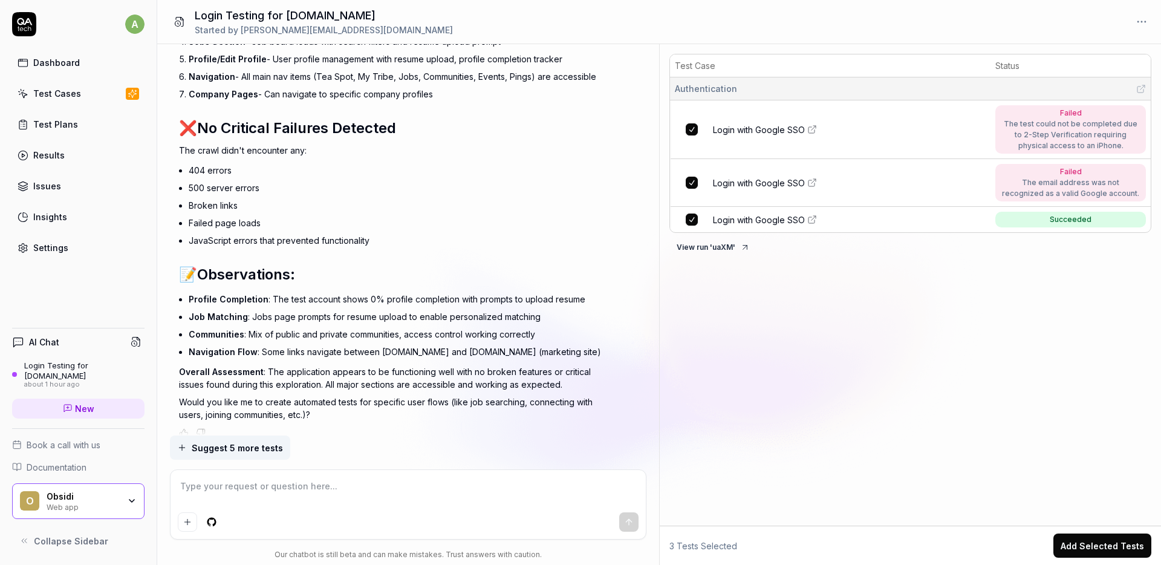
type textarea "n"
type textarea "*"
type textarea "no"
type textarea "*"
type textarea "now"
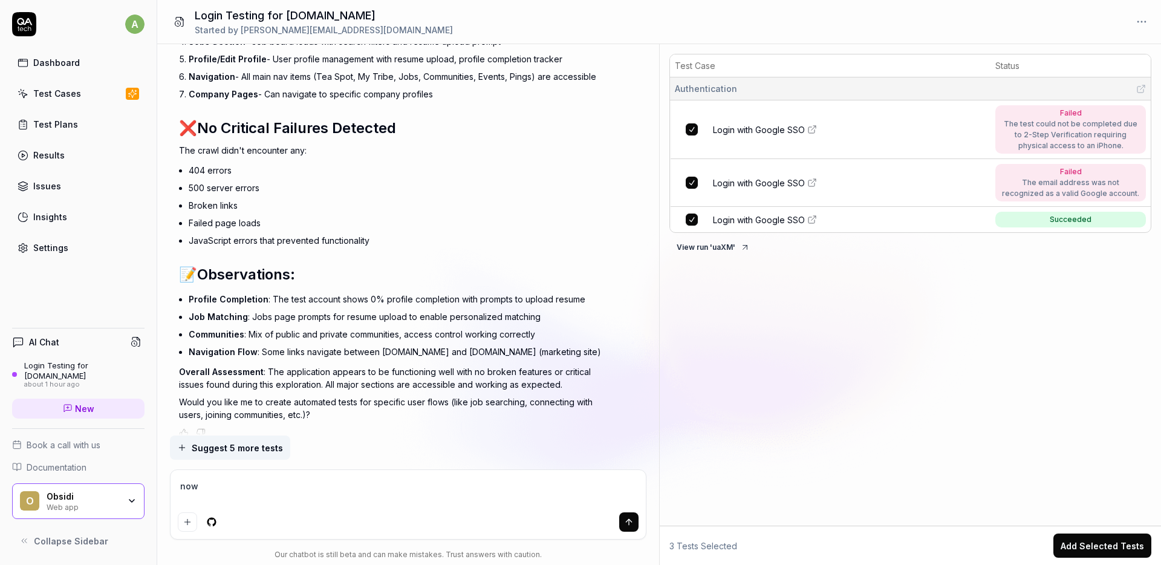
type textarea "*"
type textarea "now"
type textarea "*"
type textarea "now d"
type textarea "*"
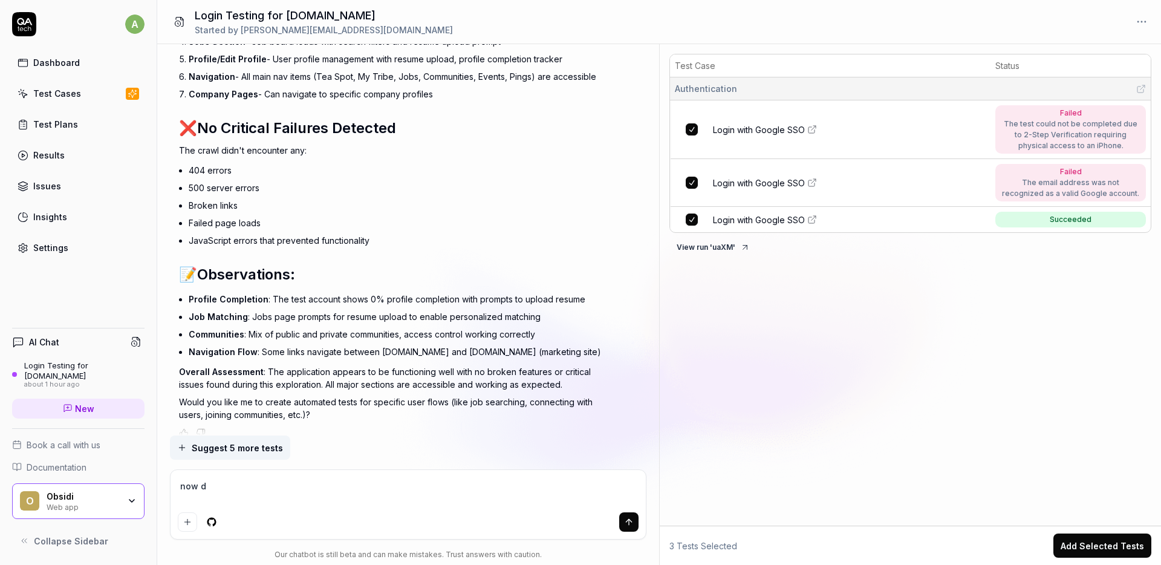
type textarea "now do"
type textarea "*"
type textarea "now do"
type textarea "*"
type textarea "now do a"
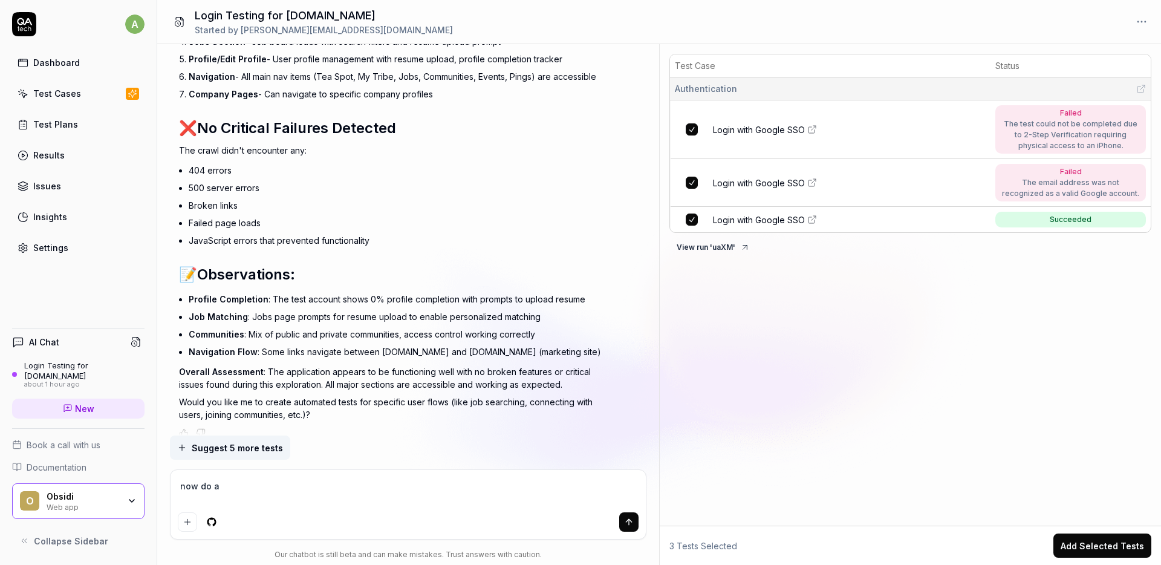
type textarea "*"
type textarea "now do a"
type textarea "*"
type textarea "now do a t"
type textarea "*"
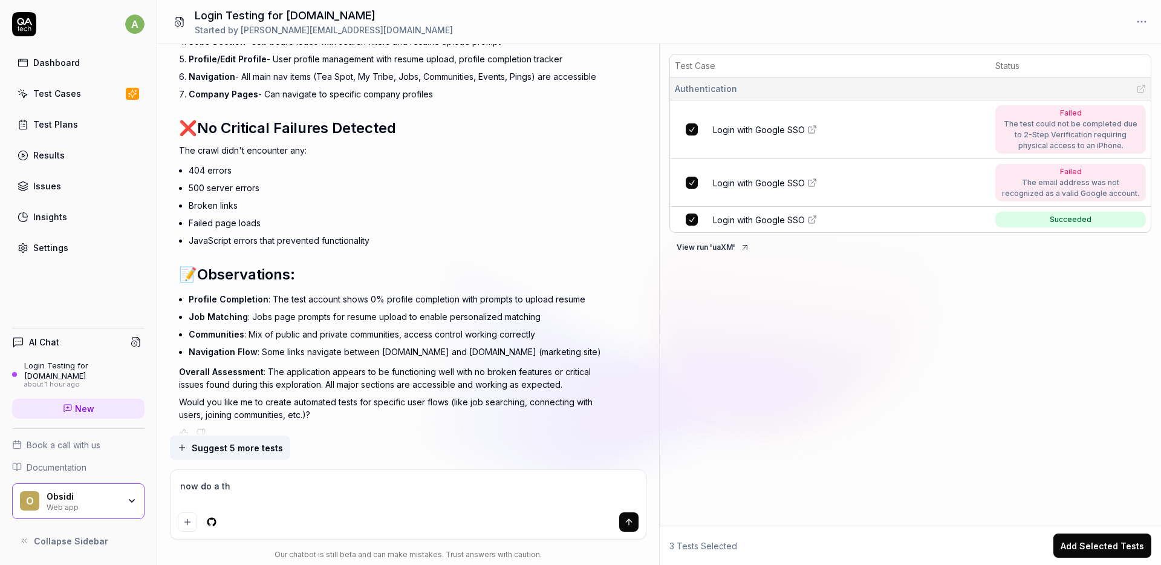
type textarea "now do a tho"
type textarea "*"
type textarea "now do a thori"
type textarea "*"
type textarea "now do a thorio"
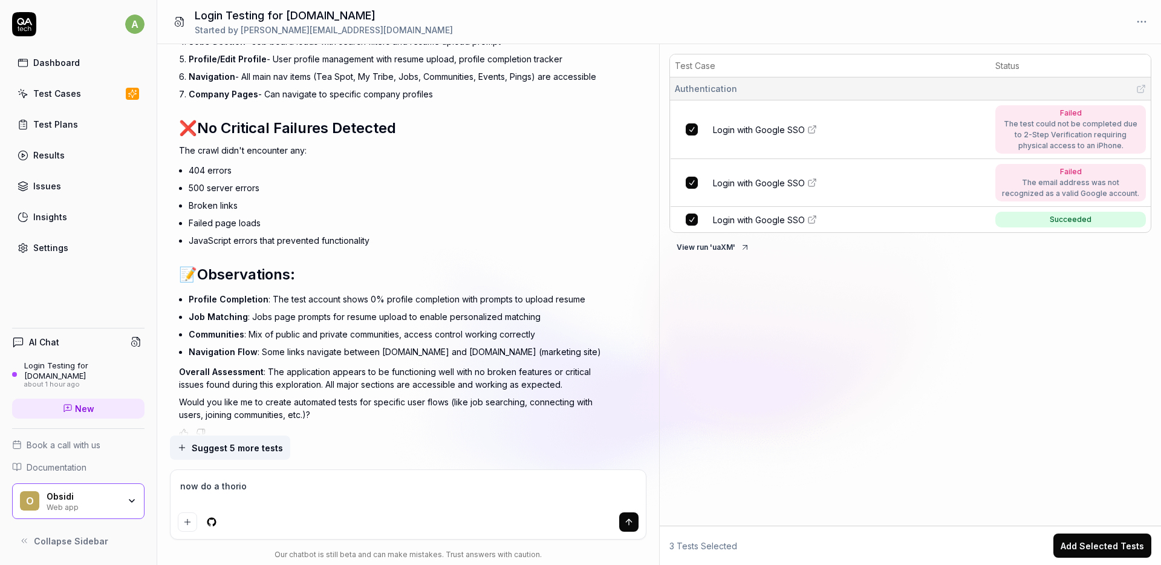
type textarea "*"
type textarea "now do a thori"
type textarea "*"
type textarea "now do a thor"
type textarea "*"
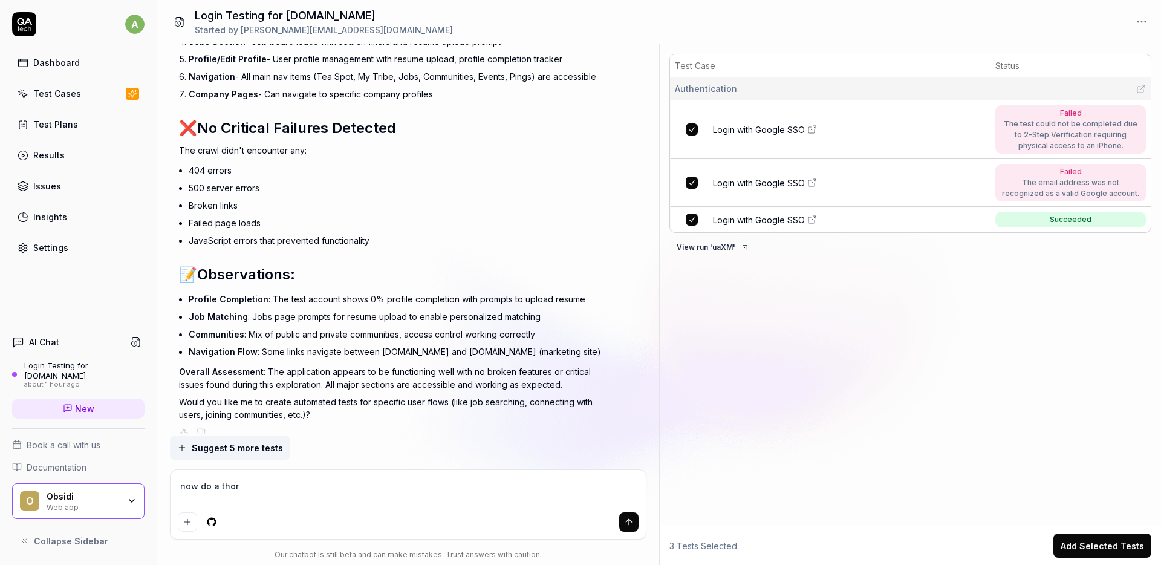
type textarea "now do a thoro"
type textarea "*"
type textarea "now do a thorou"
type textarea "*"
type textarea "now do a thoroug"
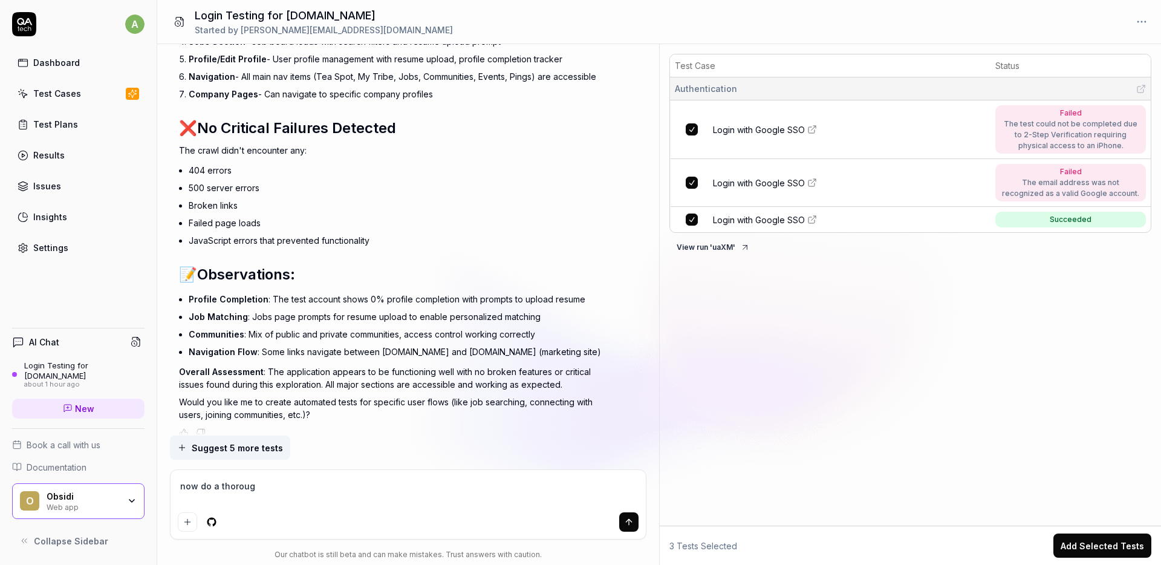
type textarea "*"
type textarea "now do a thorough"
type textarea "*"
type textarea "now do a thorough"
type textarea "*"
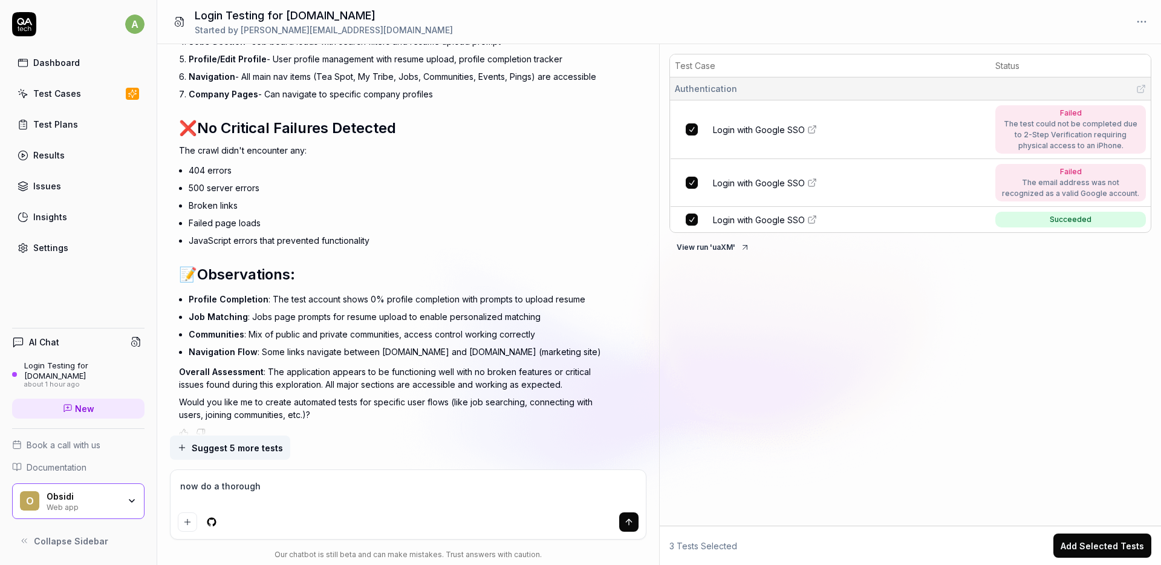
type textarea "now do a thorough t"
type textarea "*"
type textarea "now do a thorough te"
type textarea "*"
type textarea "now do a thorough tes"
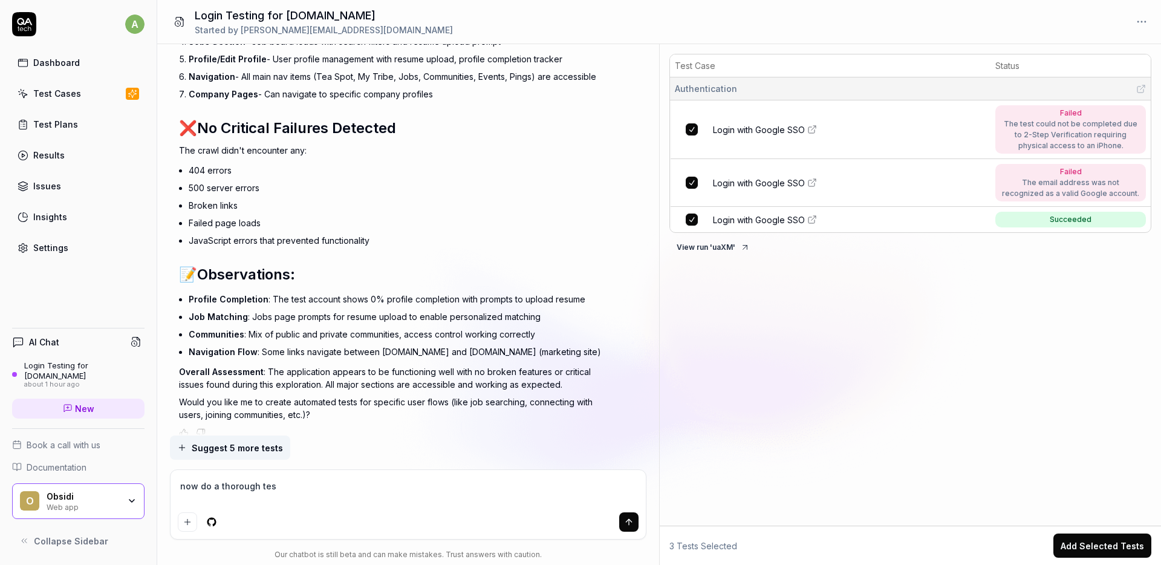
type textarea "*"
type textarea "now do a thorough test"
type textarea "*"
type textarea "now do a thorough test"
type textarea "*"
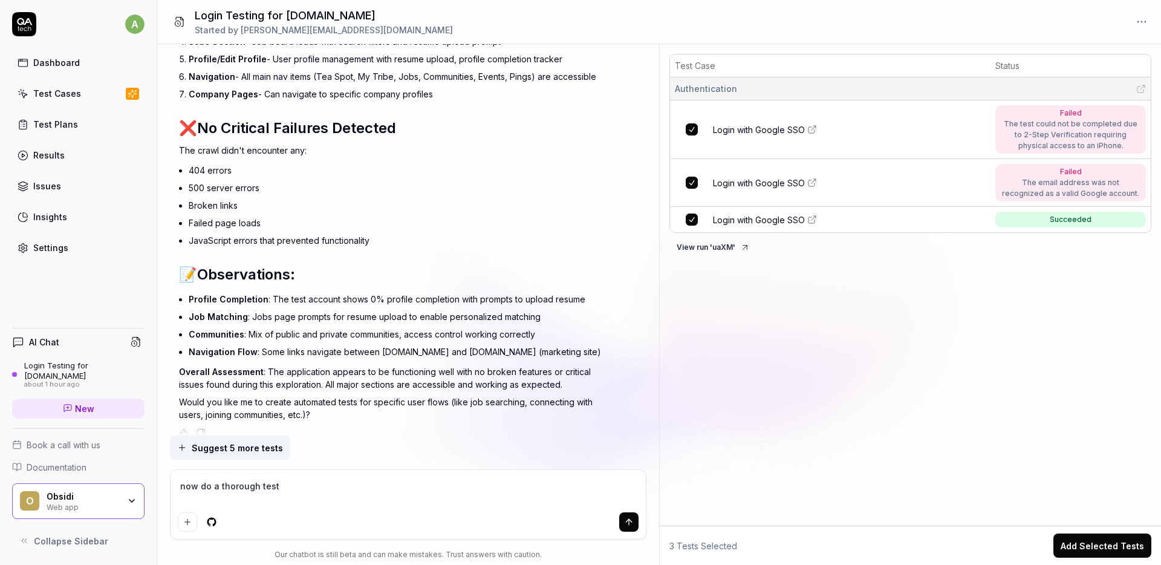
type textarea "now do a thorough test o"
type textarea "*"
type textarea "now do a thorough test of"
type textarea "*"
type textarea "now do a thorough test of s"
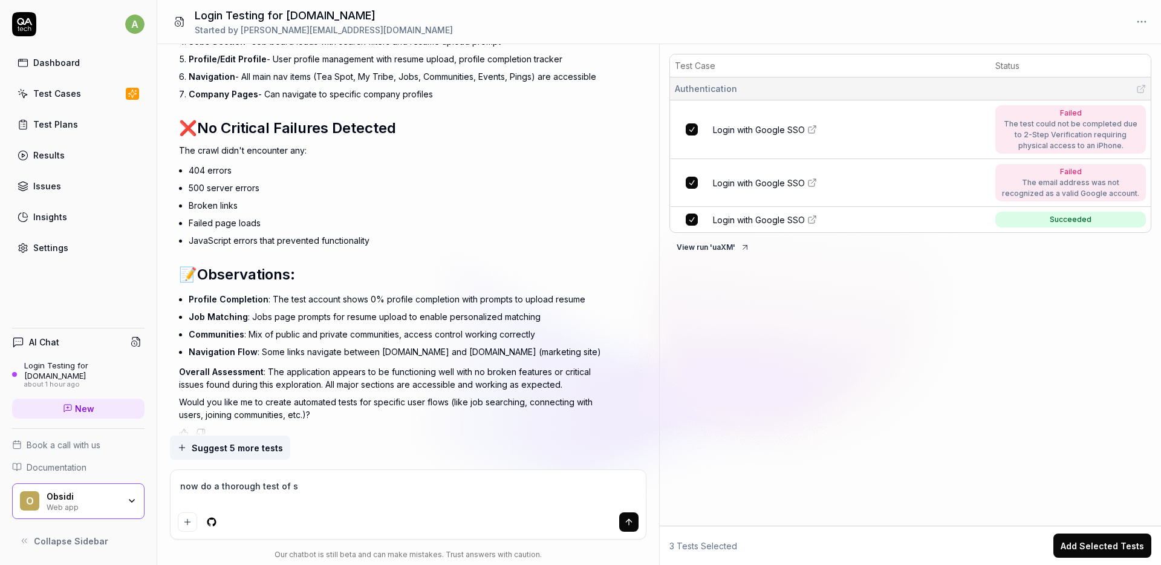
type textarea "*"
type textarea "now do a thorough test of se"
type textarea "*"
type textarea "now do a thorough test of sea"
type textarea "*"
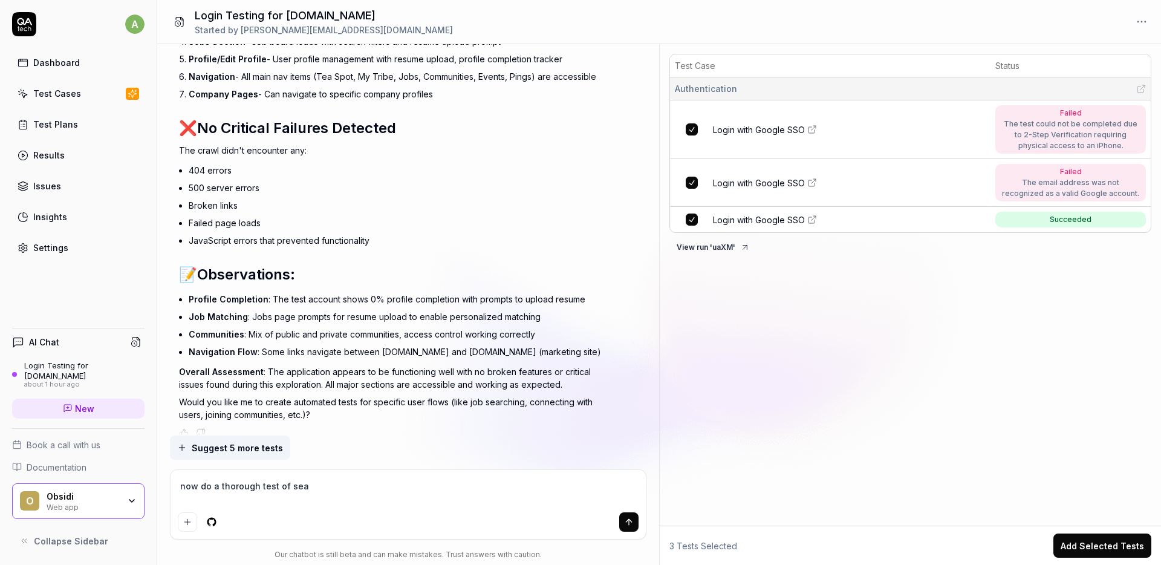
type textarea "now do a thorough test of seat"
type textarea "*"
type textarea "now do a thorough test of seatv"
type textarea "*"
type textarea "now do a thorough test of seatvh"
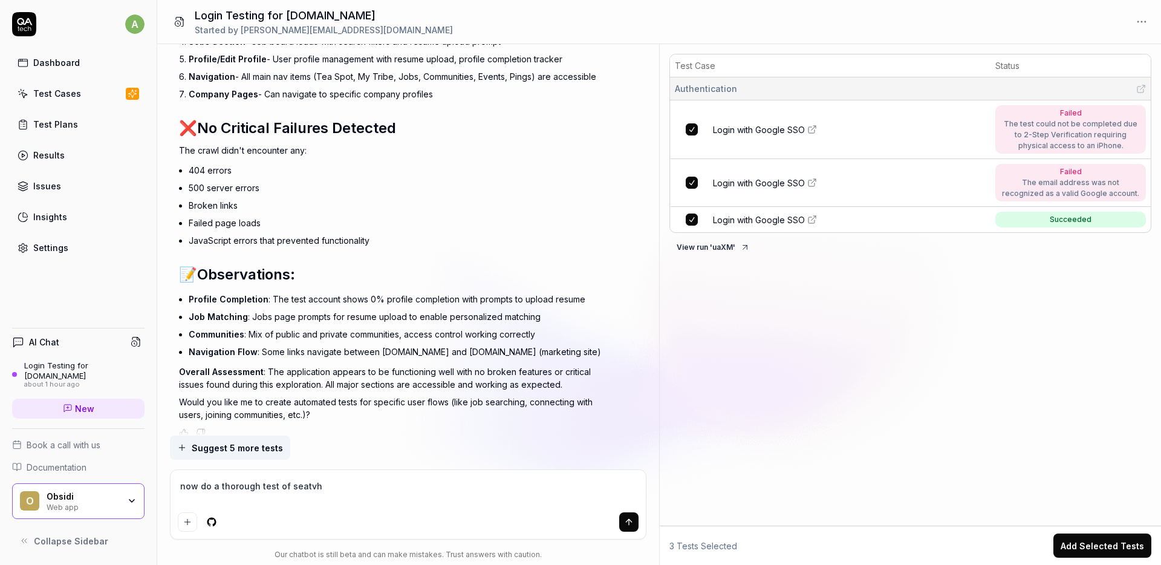
type textarea "*"
type textarea "now do a thorough test of seatvh"
type textarea "*"
type textarea "now do a thorough test of seatv"
type textarea "*"
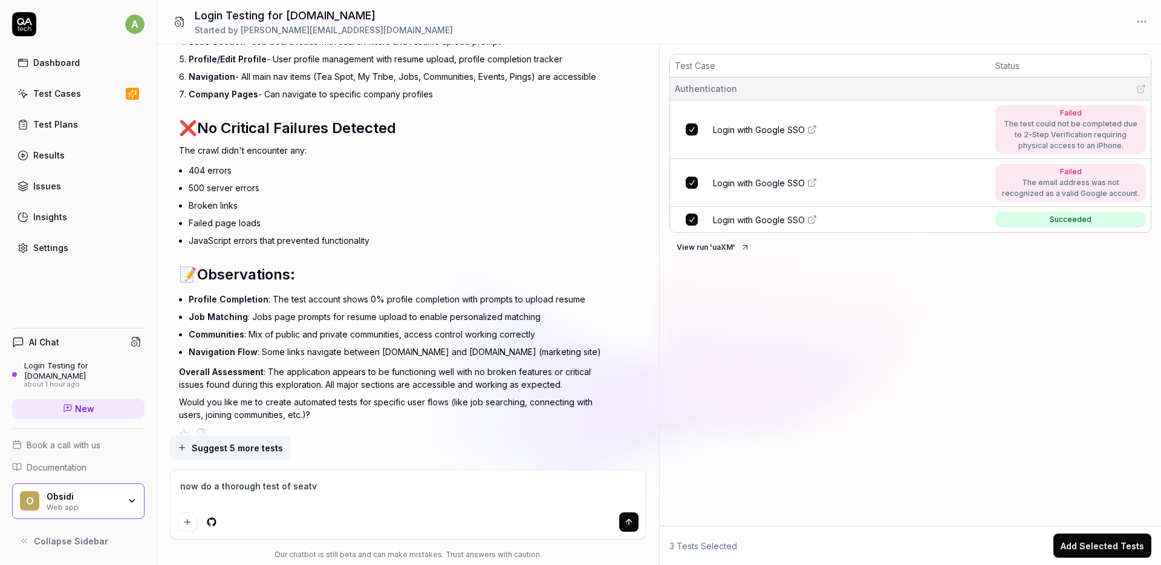
type textarea "now do a thorough test of seat"
type textarea "*"
type textarea "now do a thorough test of sear"
type textarea "*"
type textarea "now do a thorough test of searcg"
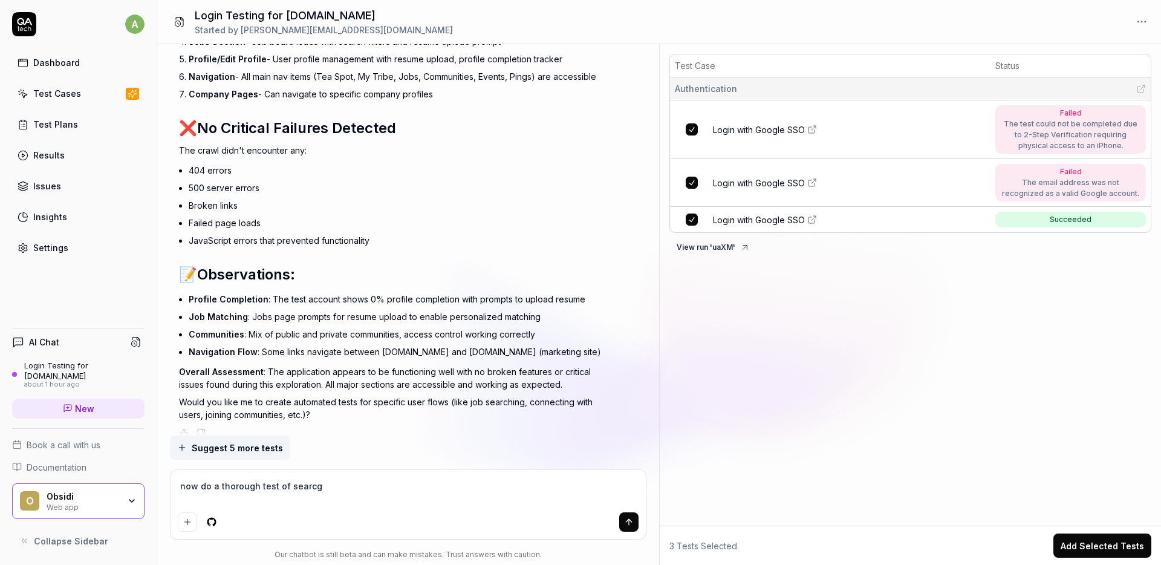
type textarea "*"
type textarea "now do a thorough test of searcg"
type textarea "*"
type textarea "now do a thorough test of searcg"
type textarea "*"
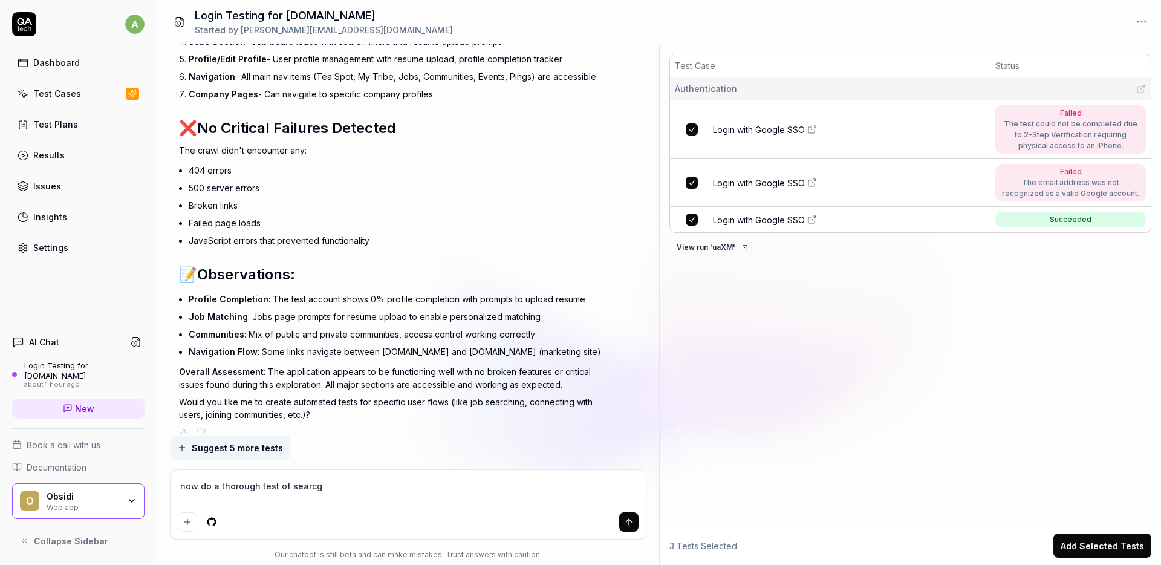
type textarea "now do a thorough test of searc"
type textarea "*"
type textarea "now do a thorough test of search"
type textarea "*"
type textarea "now do a thorough test of search"
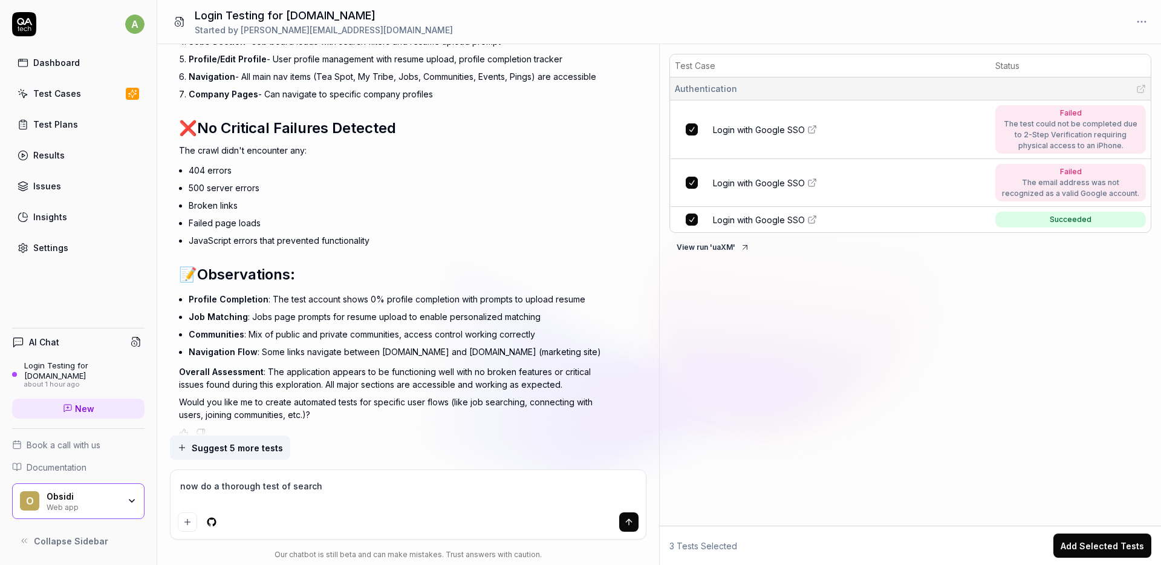
type textarea "*"
type textarea "now do a thorough test of search f"
type textarea "*"
type textarea "now do a thorough test of search fe"
type textarea "*"
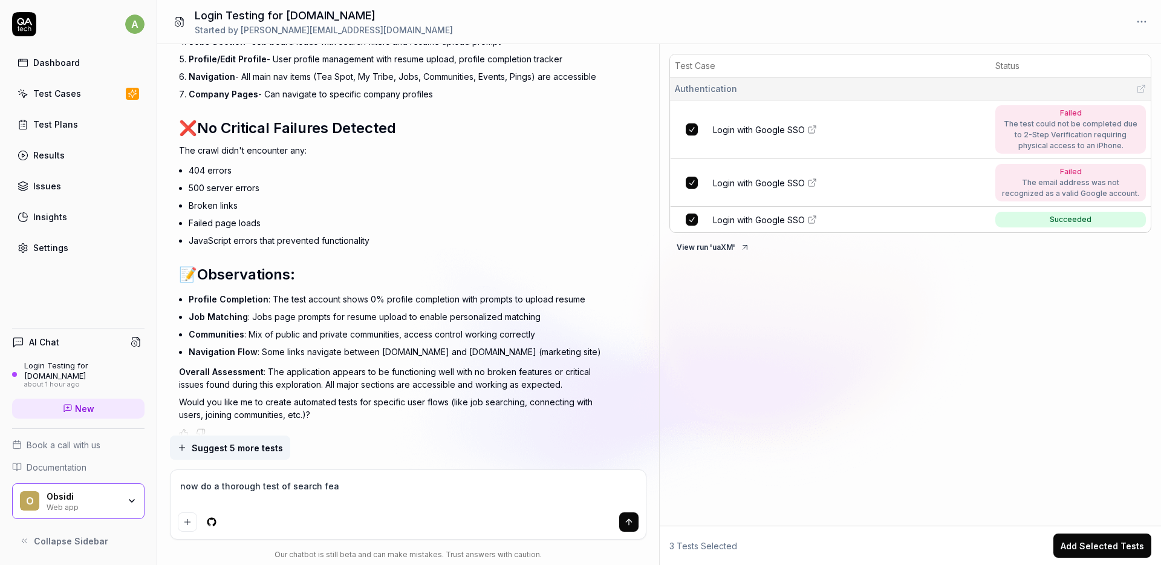
type textarea "now do a thorough test of search feat"
type textarea "*"
type textarea "now do a thorough test of search featu"
type textarea "*"
type textarea "now do a thorough test of search featur"
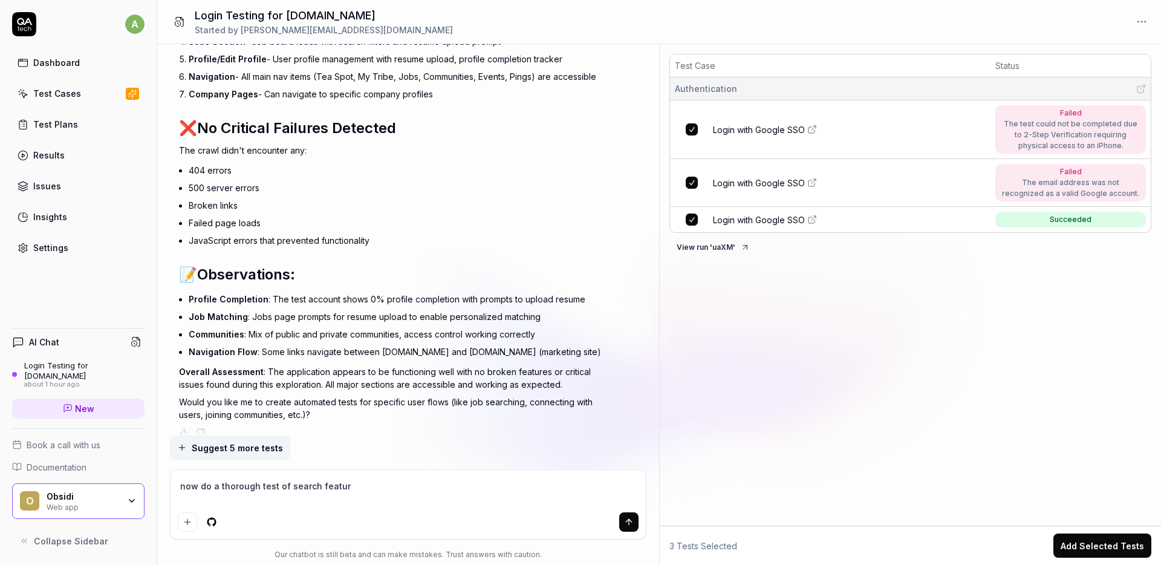
type textarea "*"
type textarea "now do a thorough test of search feature"
type textarea "*"
type textarea "now do a thorough test of search feature a"
type textarea "*"
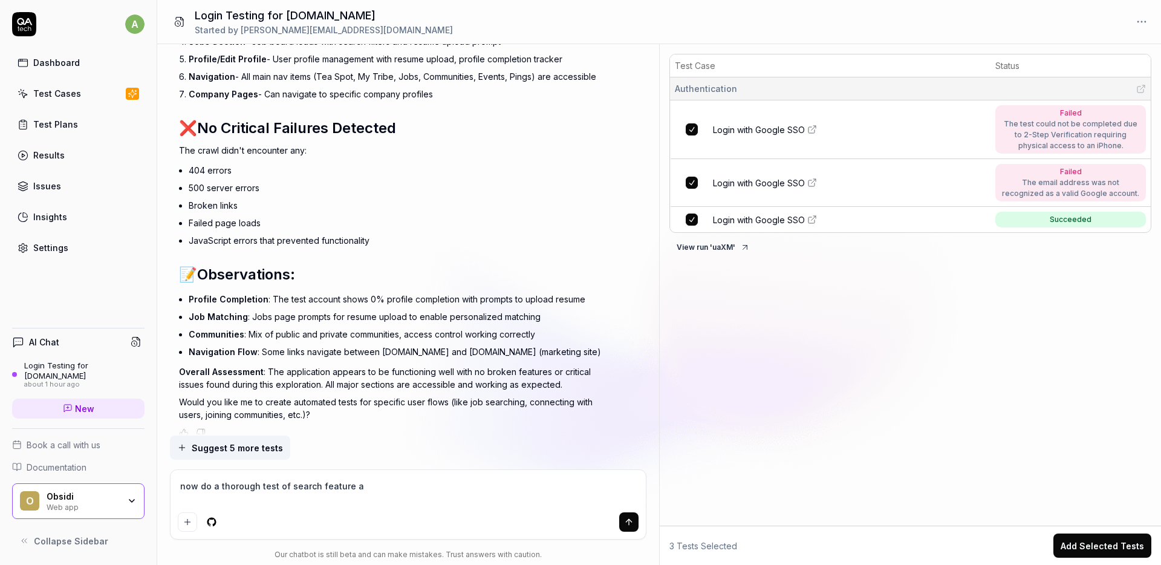
type textarea "now do a thorough test of search feature an"
type textarea "*"
type textarea "now do a thorough test of search feature and"
type textarea "*"
type textarea "now do a thorough test of search feature and"
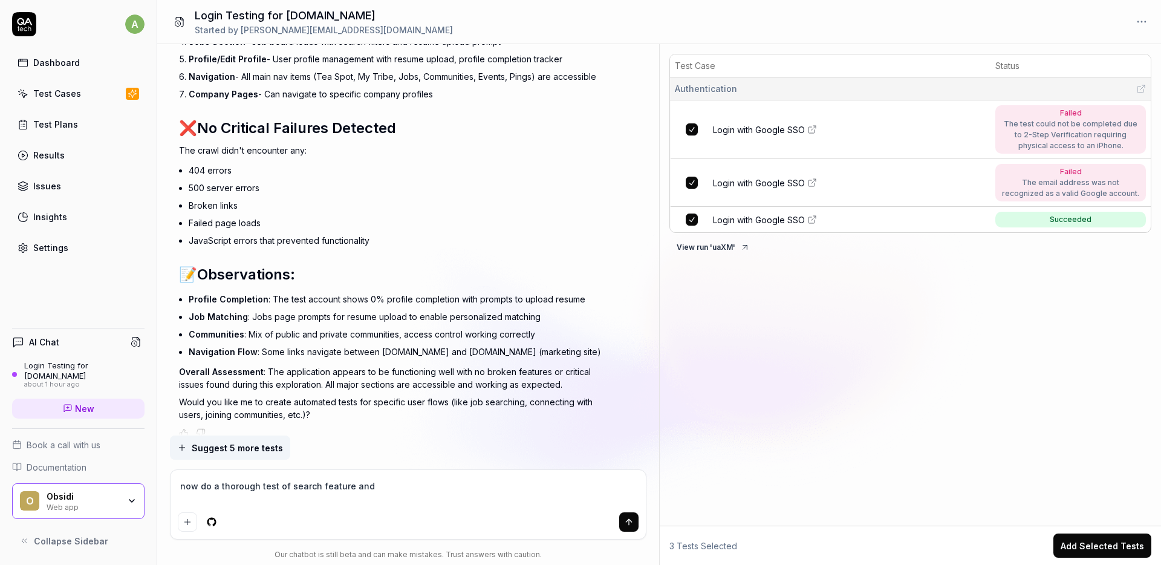
type textarea "*"
type textarea "now do a thorough test of search feature an"
type textarea "*"
type textarea "now do a thorough test of search feature"
type textarea "*"
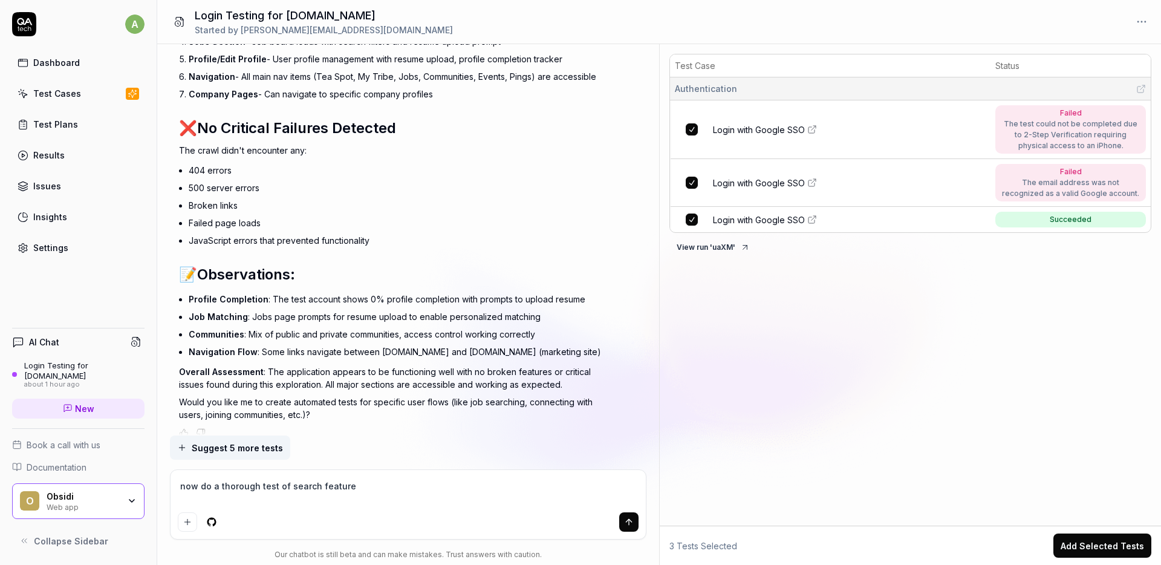
type textarea "now do a thorough test of search feature"
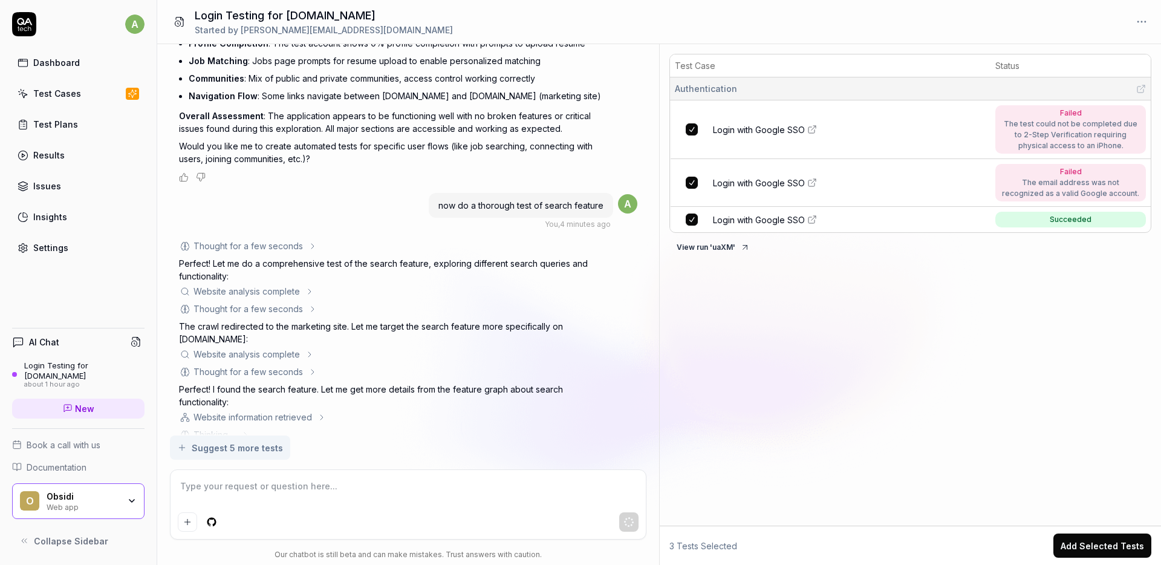
scroll to position [4781, 0]
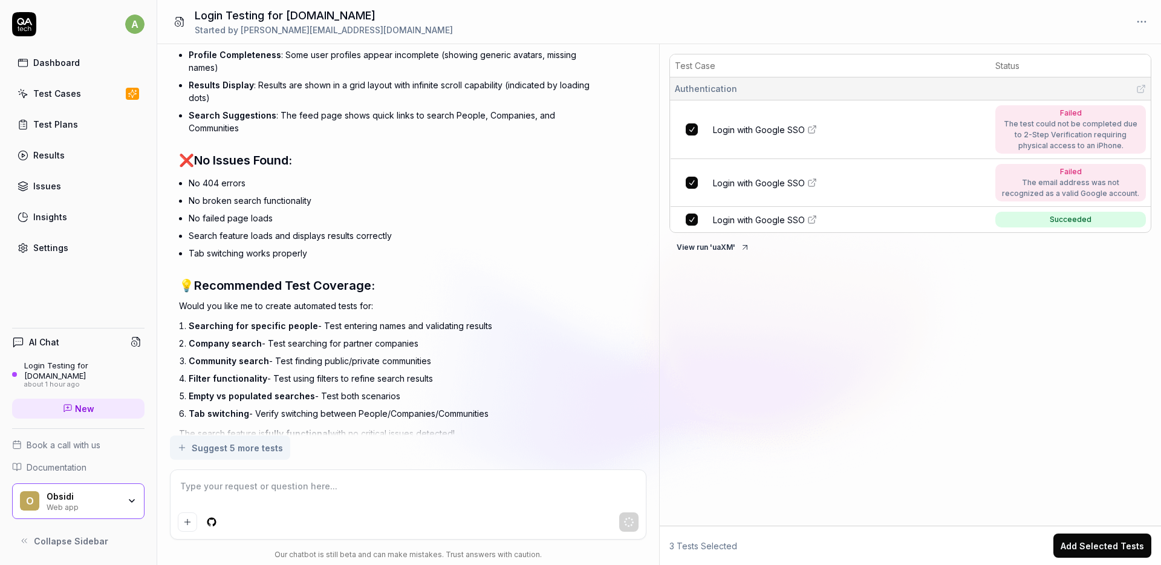
type textarea "*"
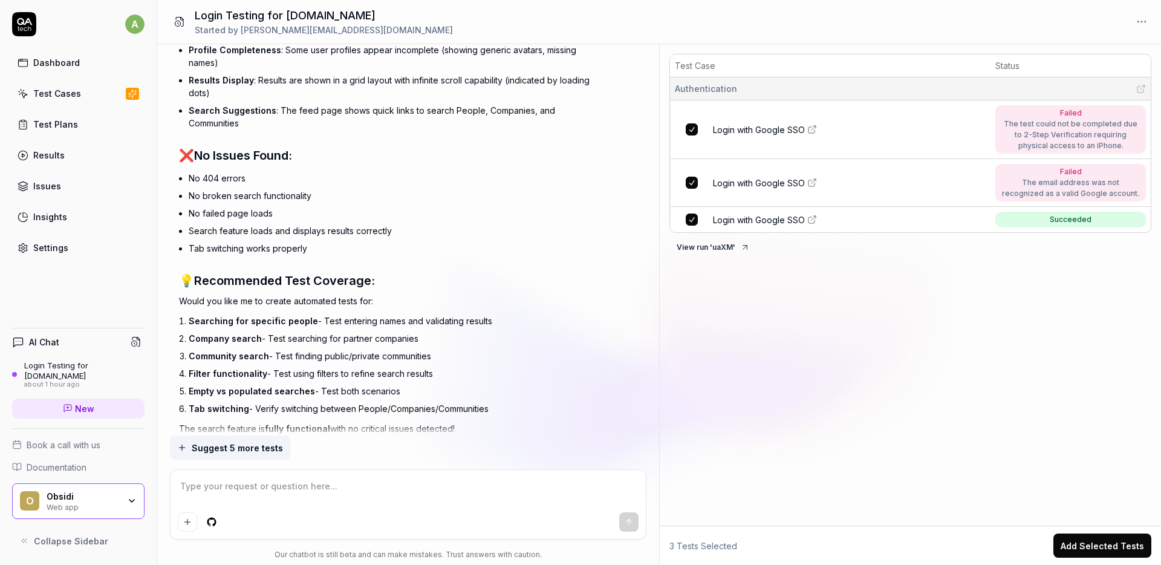
click at [207, 493] on textarea at bounding box center [408, 492] width 461 height 30
type textarea "Y"
type textarea "*"
type textarea "Ye"
type textarea "*"
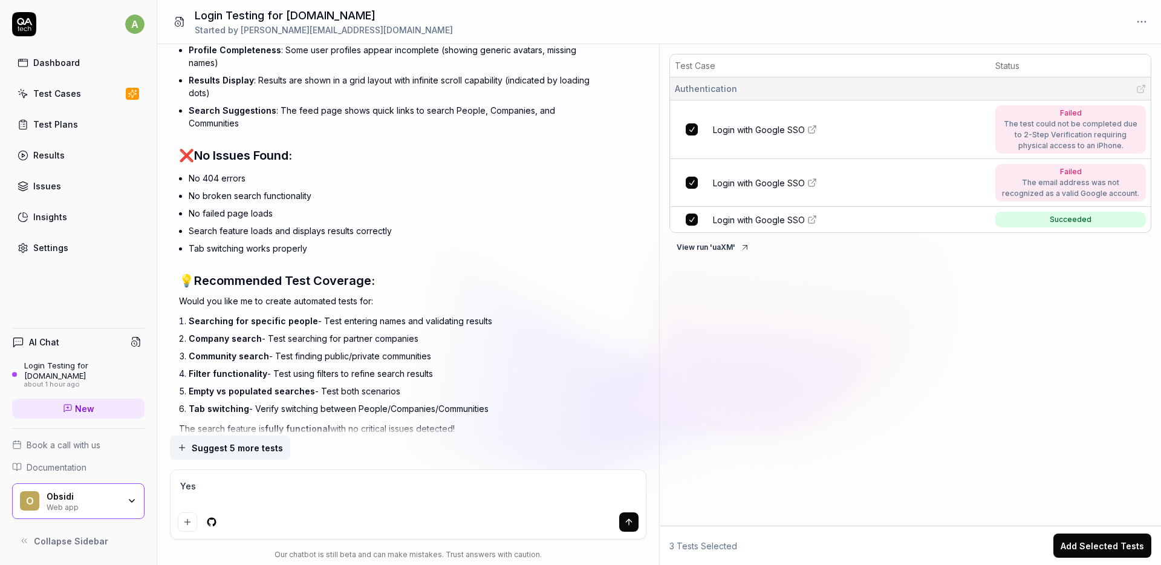
type textarea "Yes,"
type textarea "*"
type textarea "Yes,"
type textarea "*"
type textarea "Yes,"
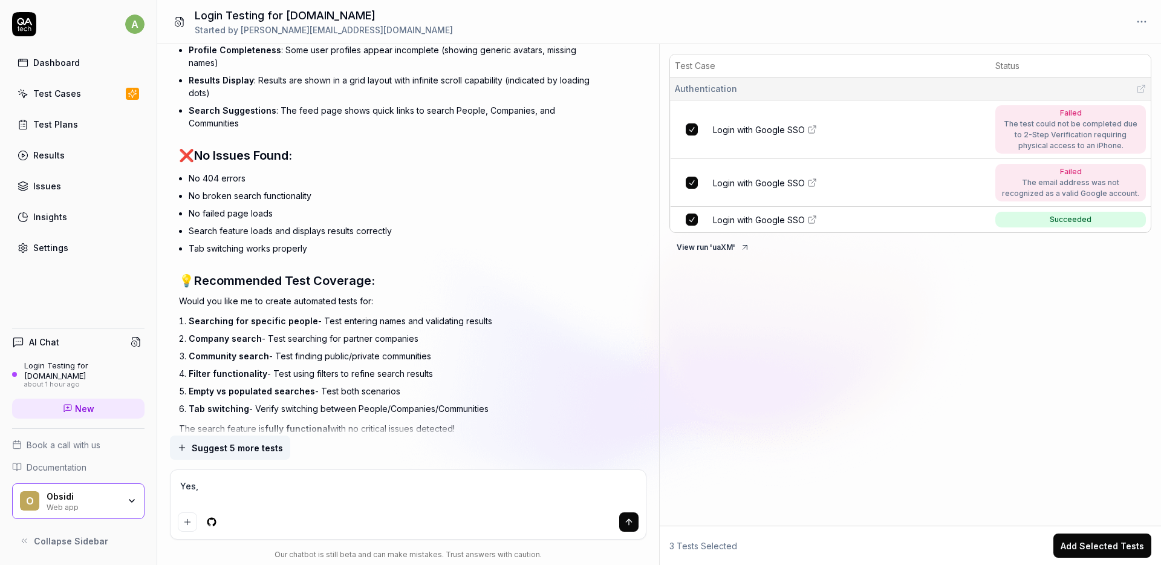
type textarea "*"
type textarea "Yes,"
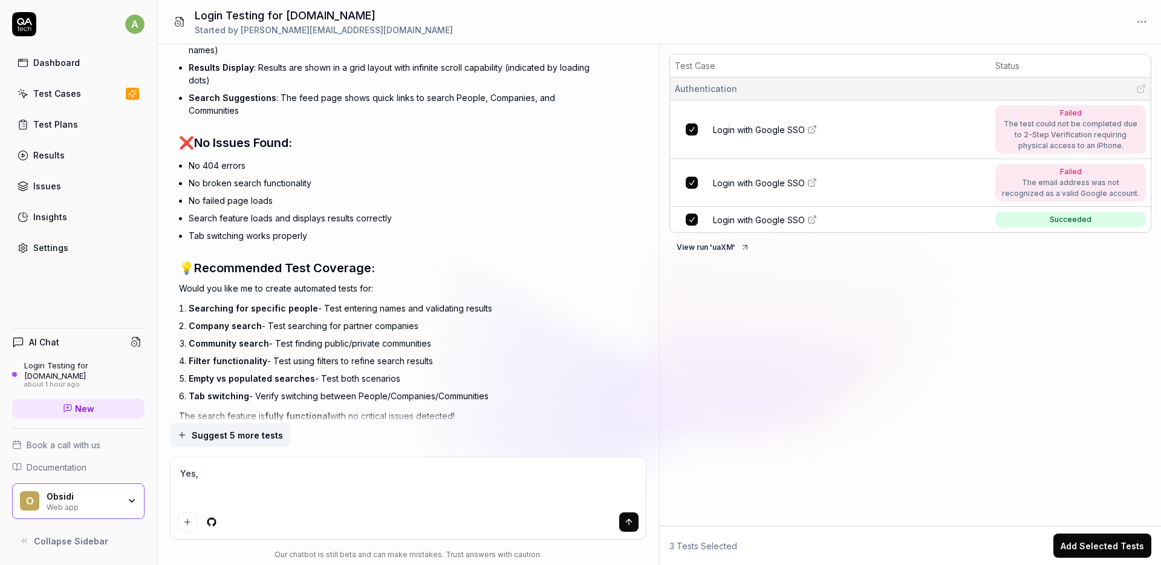
type textarea "*"
type textarea "Yes, S"
type textarea "*"
type textarea "Yes, Sear"
type textarea "*"
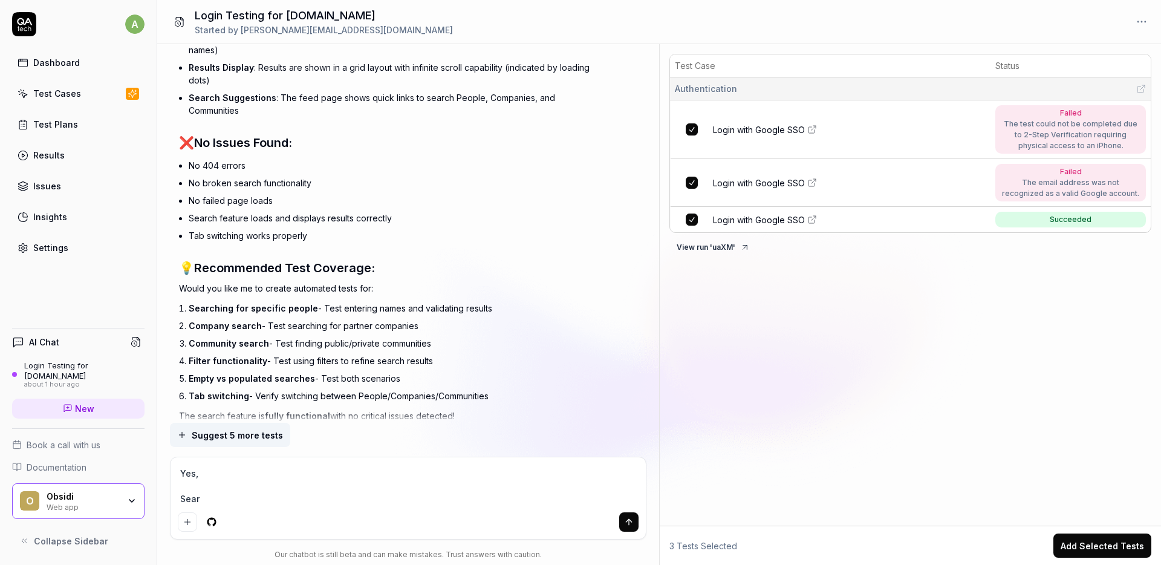
type textarea "Yes, Searc"
type textarea "*"
type textarea "Yes, Search"
type textarea "*"
type textarea "Yes, Search"
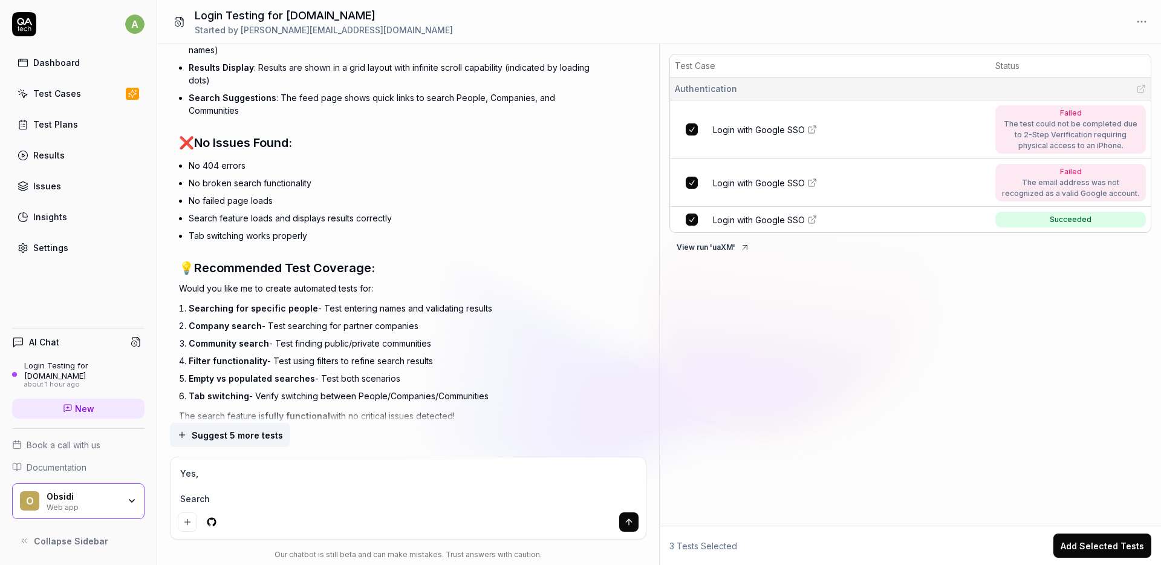
type textarea "*"
type textarea "Yes, Search fo"
type textarea "*"
type textarea "Yes, Search for"
type textarea "*"
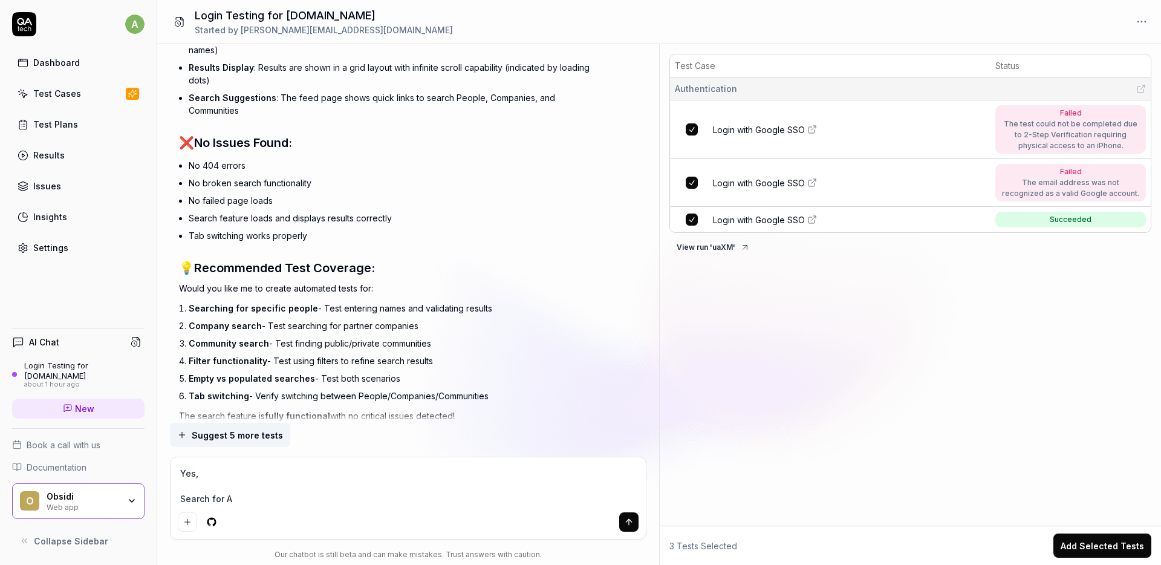
type textarea "Yes, Search for An"
type textarea "*"
type textarea "Yes, Search for Ani"
type textarea "*"
type textarea "Yes, Search for Anir"
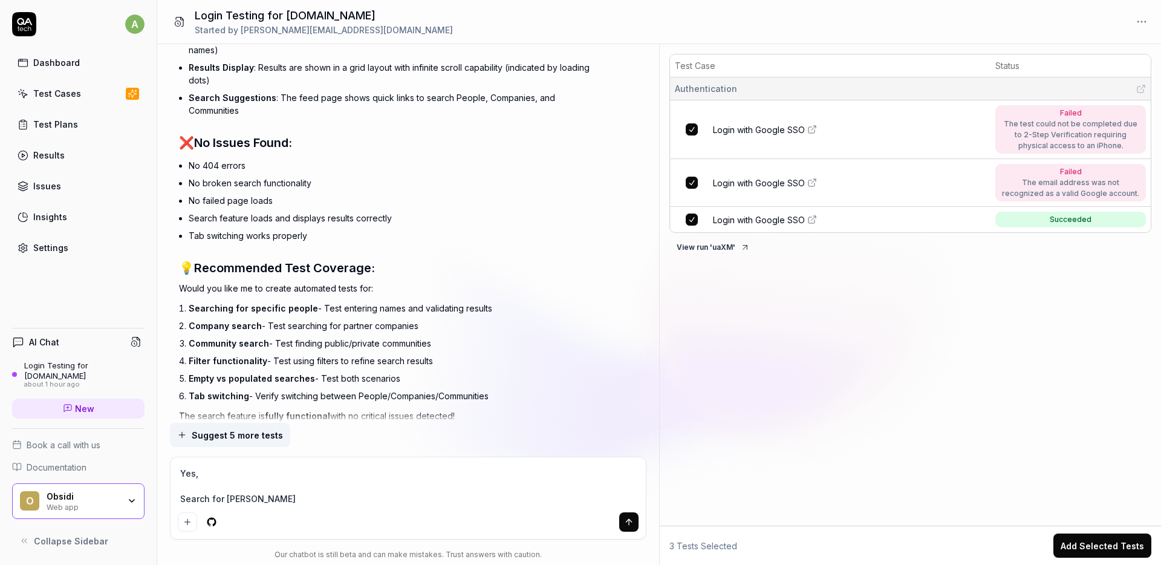
type textarea "*"
type textarea "Yes, Search for Aniru"
type textarea "*"
type textarea "Yes, Search for Anirud"
type textarea "*"
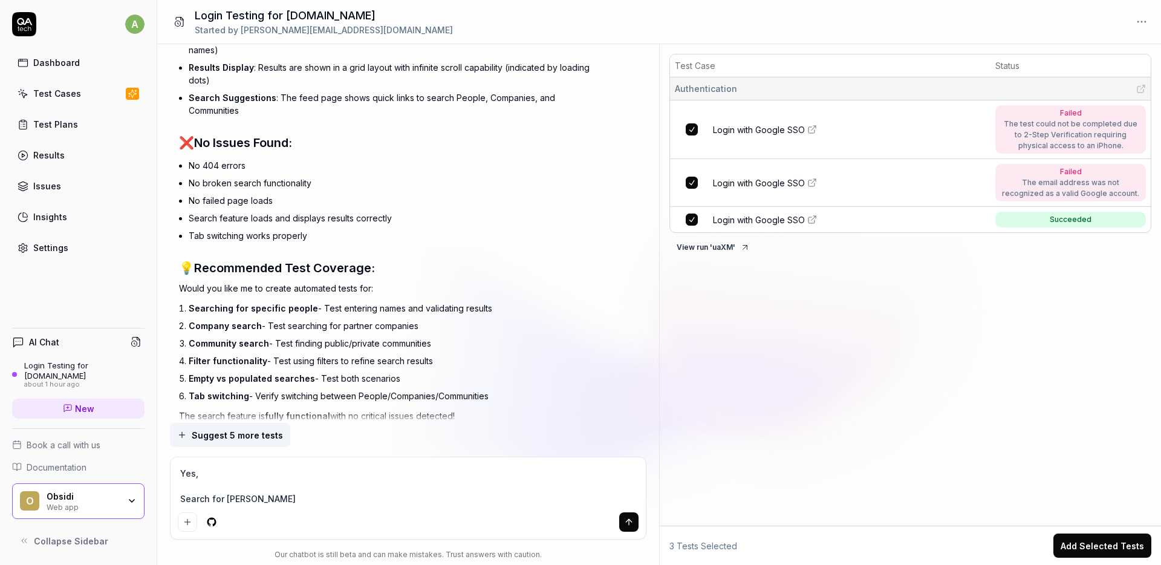
type textarea "Yes, Search for Anirudh"
type textarea "*"
type textarea "Yes, Search for Anirudh S"
type textarea "*"
type textarea "Yes, Search for Anirudh Sh"
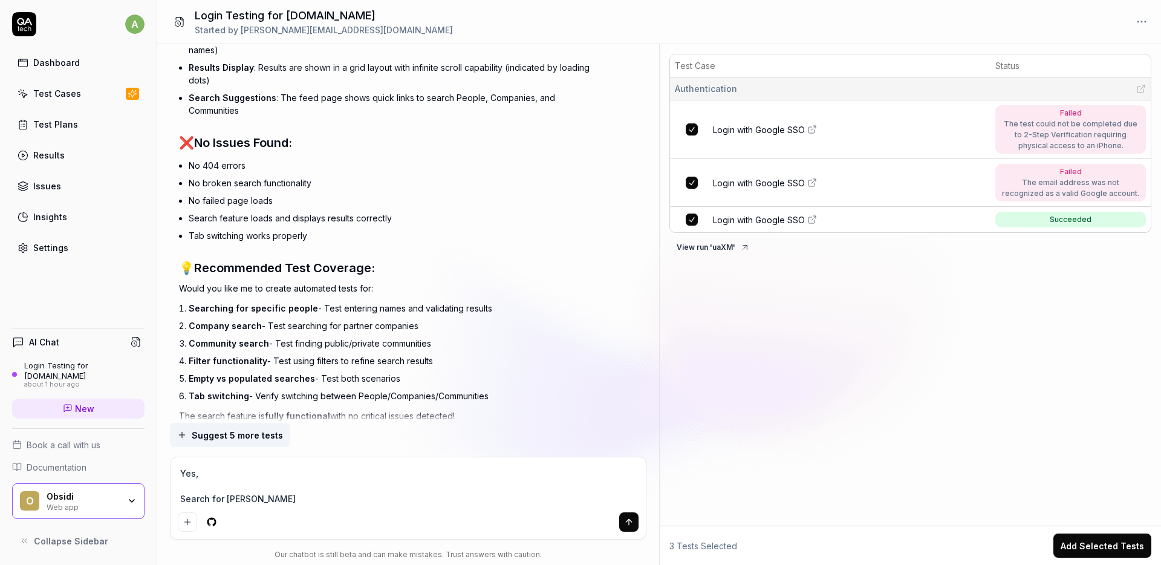
type textarea "*"
type textarea "Yes, Search for Anirudh Shar"
type textarea "*"
type textarea "Yes, Search for Anirudh Sharm"
type textarea "*"
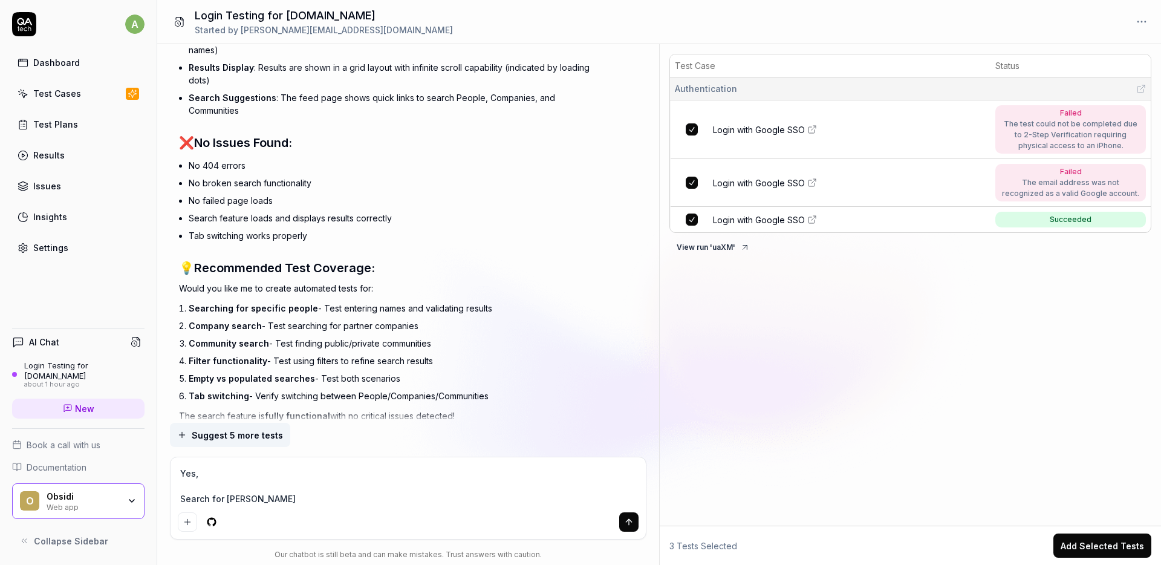
type textarea "Yes, Search for Anirudh Sharma,"
type textarea "*"
type textarea "Yes, Search for Anirudh Sharma, LK"
type textarea "*"
type textarea "Yes, Search for Anirudh Sharma, LK"
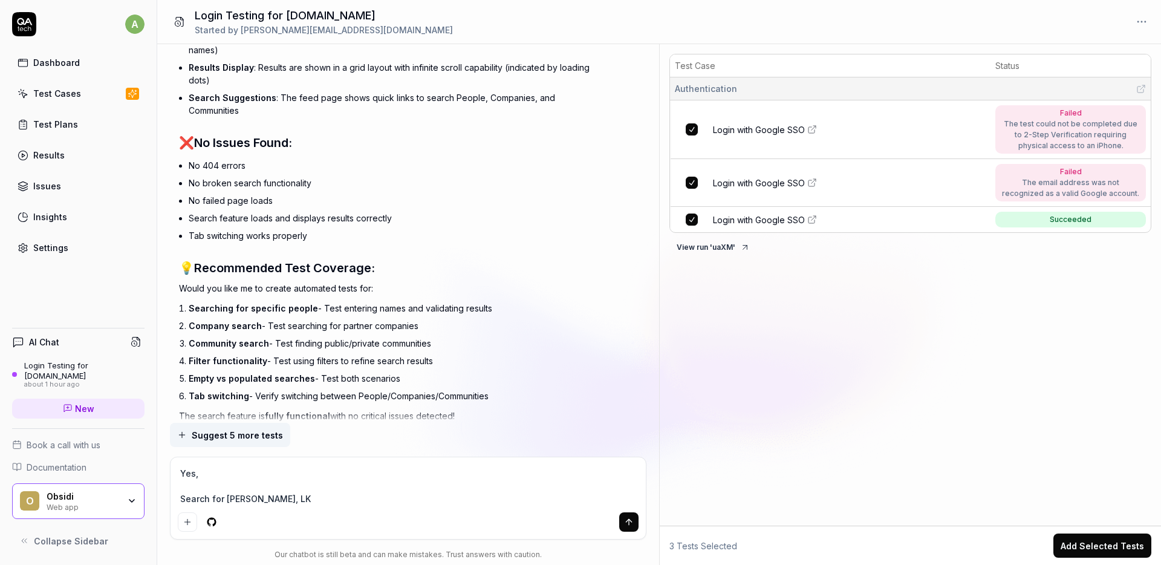
type textarea "*"
type textarea "Yes, Search for Anirudh Sharma, L"
type textarea "*"
type textarea "Yes, Search for Anirudh Sharma, Le"
type textarea "*"
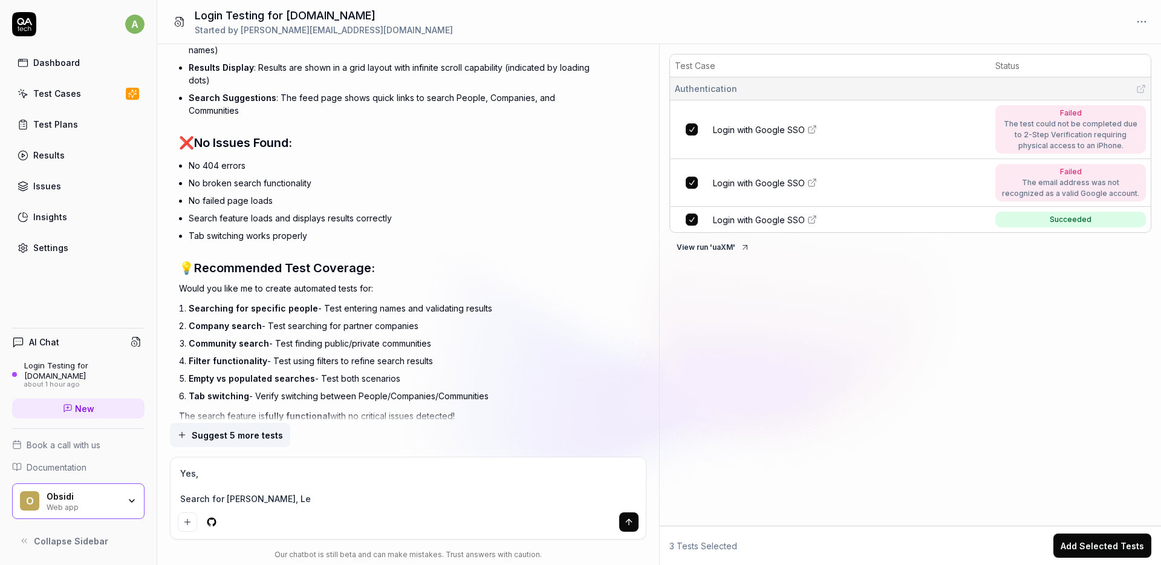
type textarea "Yes, Search for Anirudh Sharma, Lek"
type textarea "*"
type textarea "Yes, Search for Anirudh Sharma, Leka"
type textarea "*"
type textarea "Yes, Search for Anirudh Sharma, Lekan"
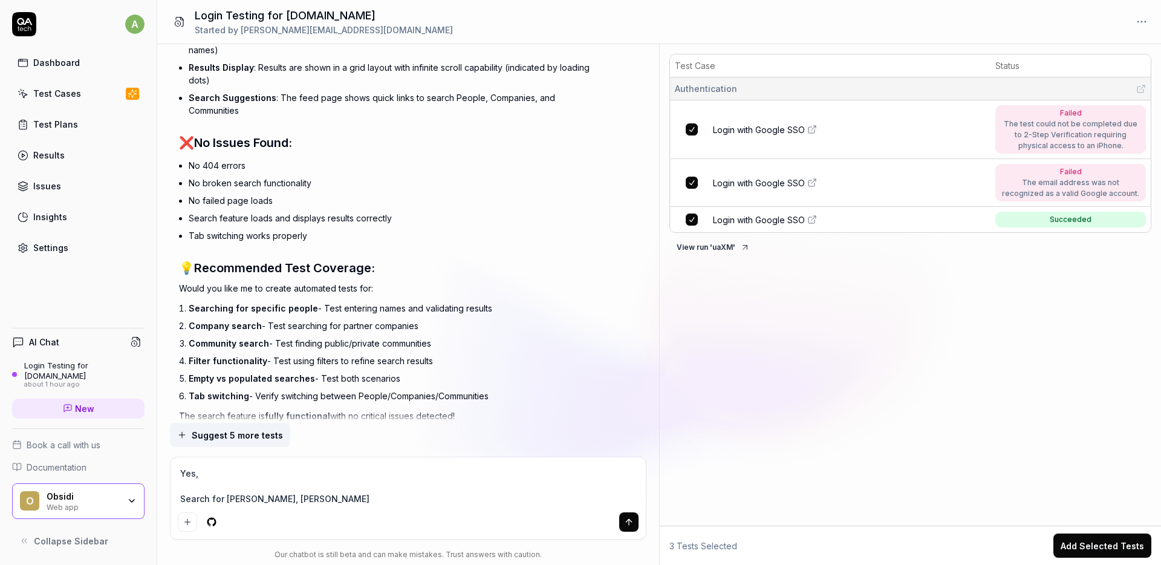
type textarea "*"
type textarea "Yes, Search for Anirudh Sharma, Lekan O"
type textarea "*"
type textarea "Yes, Search for Anirudh Sharma, Lekan Ol"
type textarea "*"
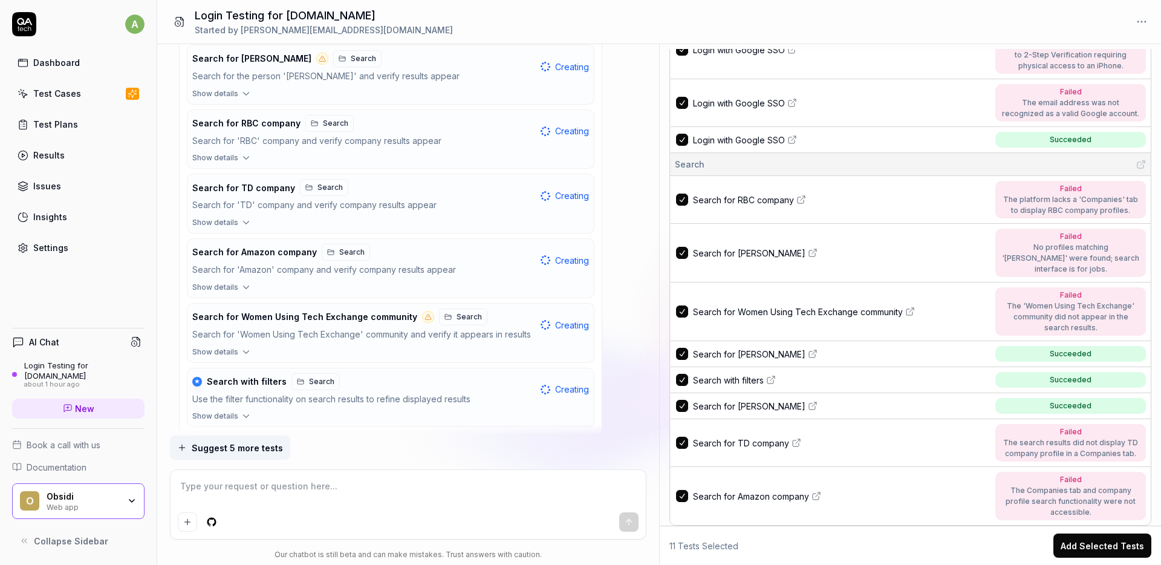
scroll to position [0, 0]
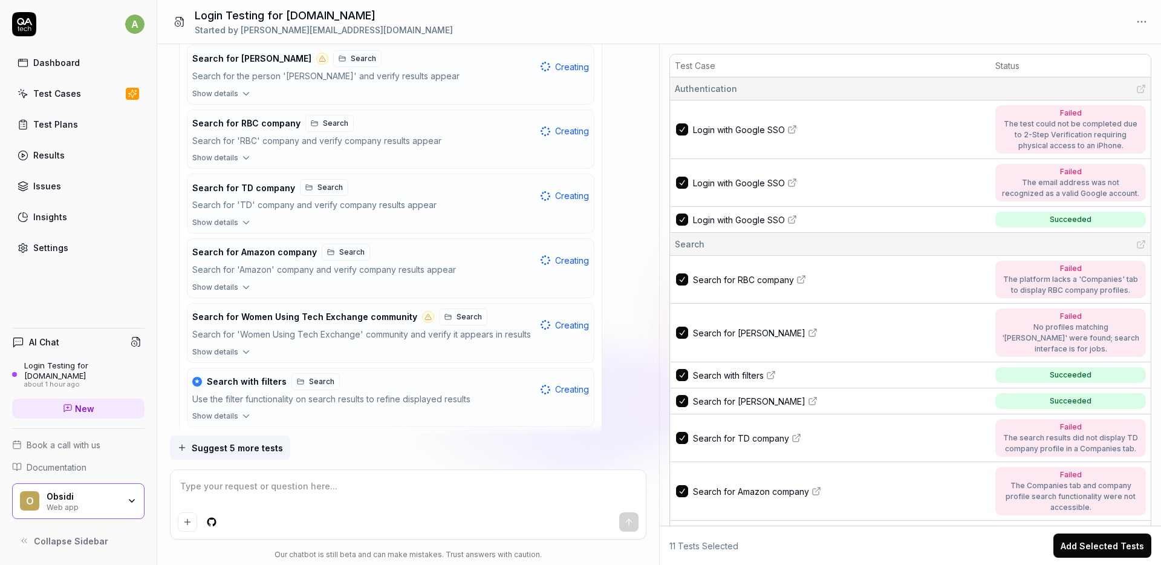
click at [241, 494] on textarea at bounding box center [408, 492] width 461 height 30
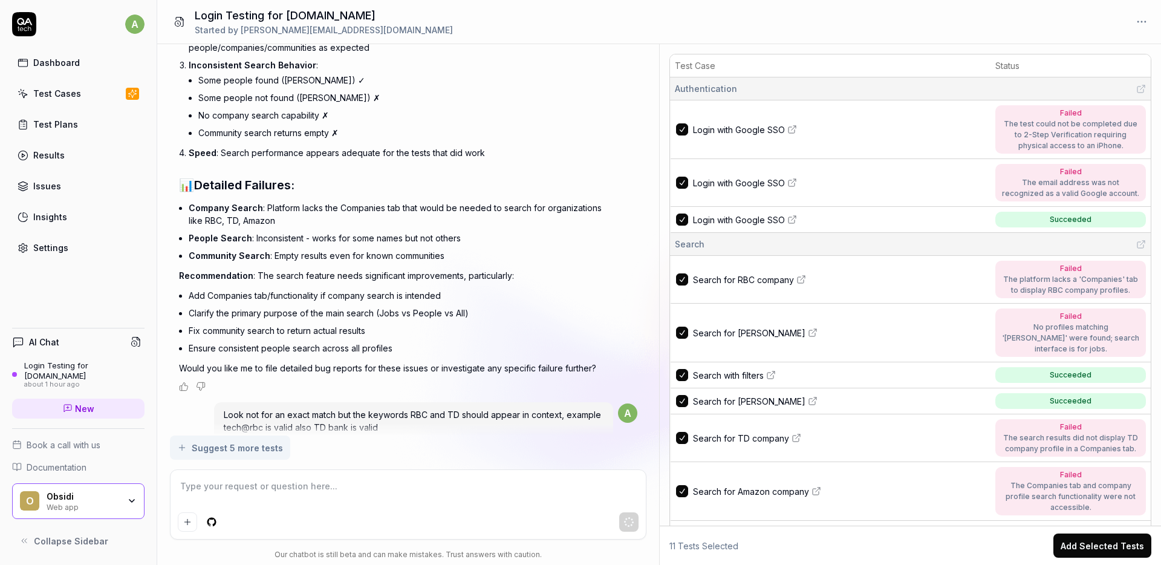
scroll to position [7627, 0]
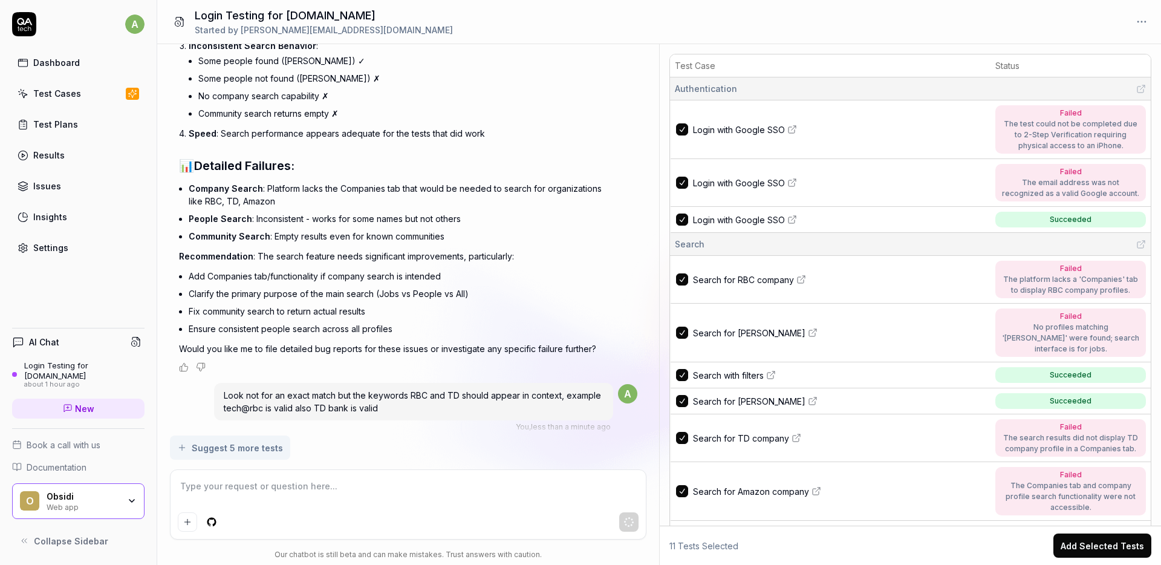
click at [232, 492] on textarea at bounding box center [408, 492] width 461 height 30
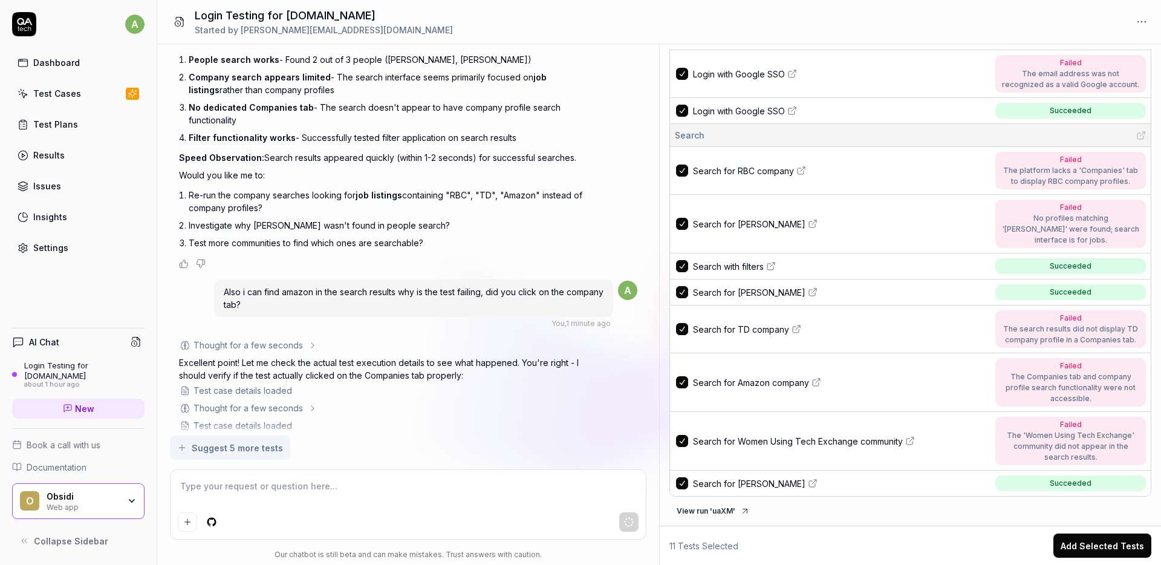
scroll to position [8471, 0]
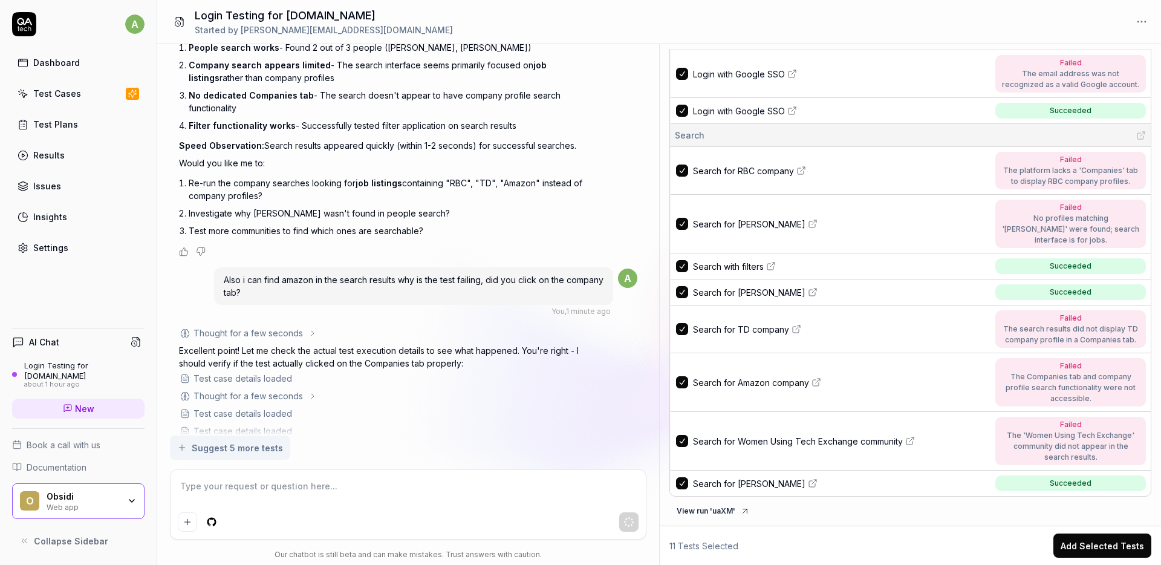
click at [62, 102] on link "Test Cases" at bounding box center [78, 94] width 132 height 24
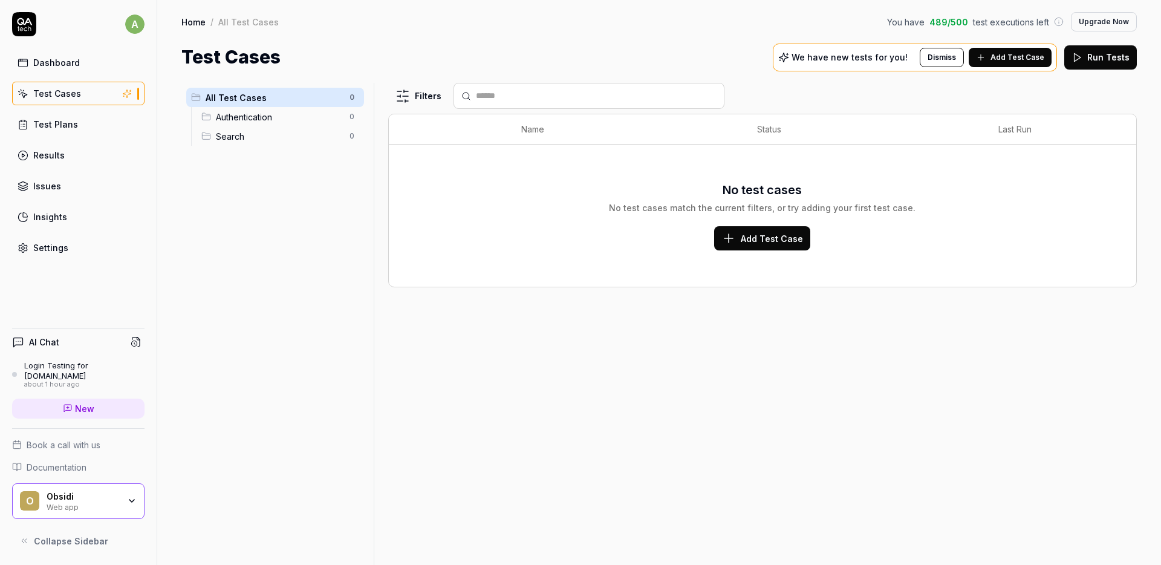
click at [55, 60] on div "Dashboard" at bounding box center [56, 62] width 47 height 13
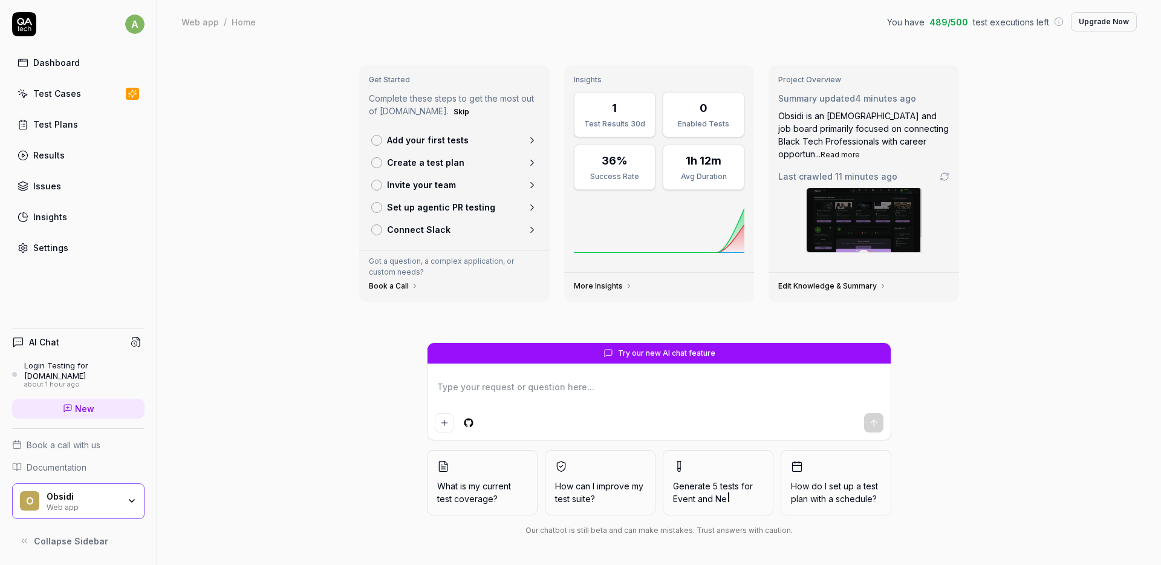
click at [64, 367] on div "Login Testing for [DOMAIN_NAME]" at bounding box center [84, 370] width 120 height 20
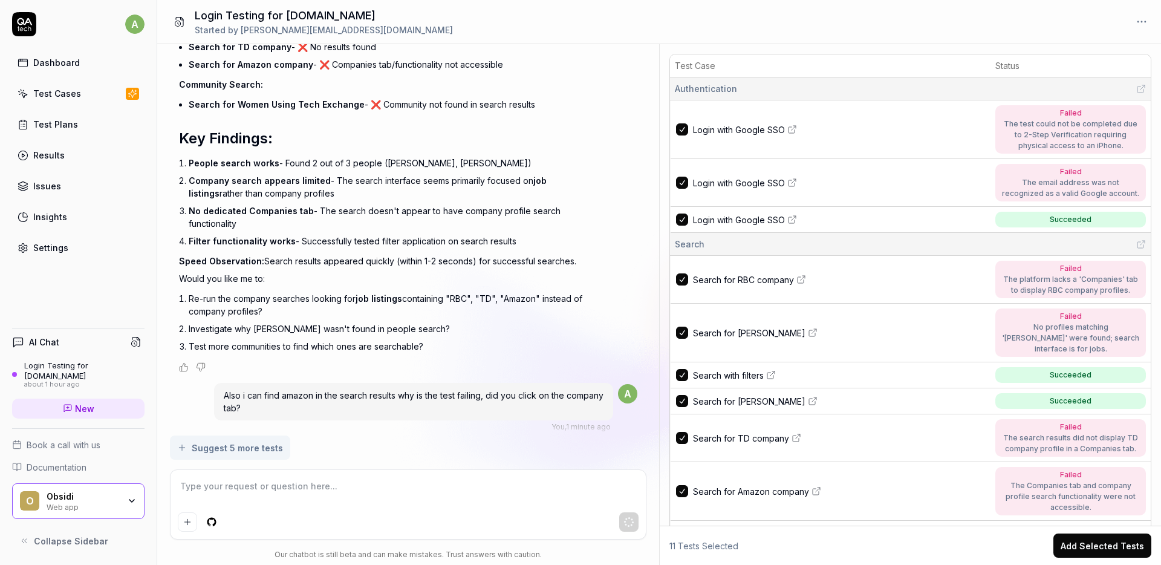
scroll to position [8845, 0]
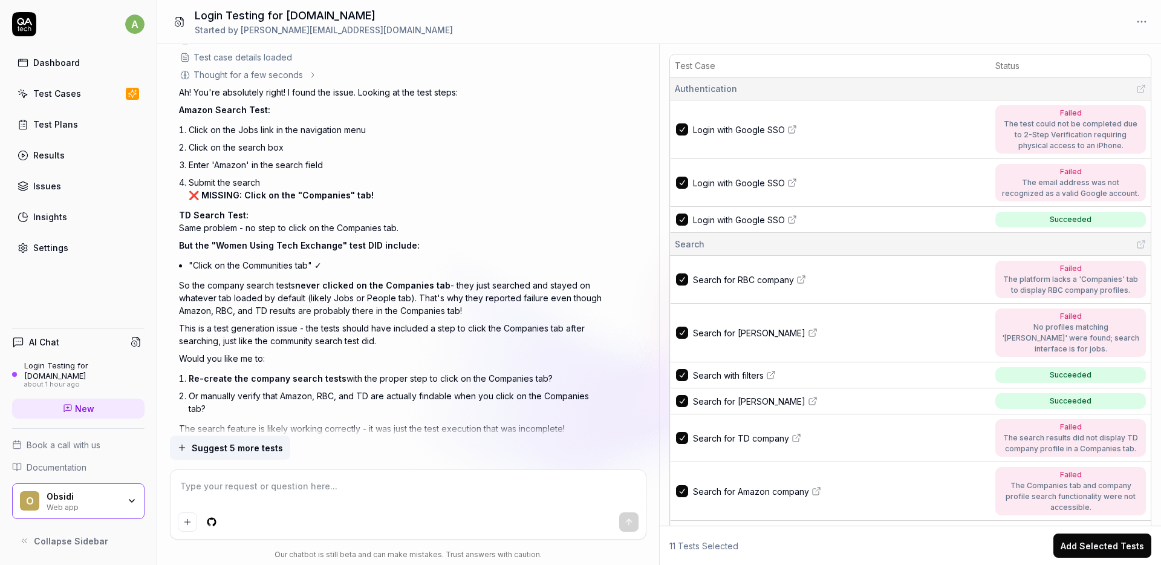
click at [219, 491] on textarea at bounding box center [408, 492] width 461 height 30
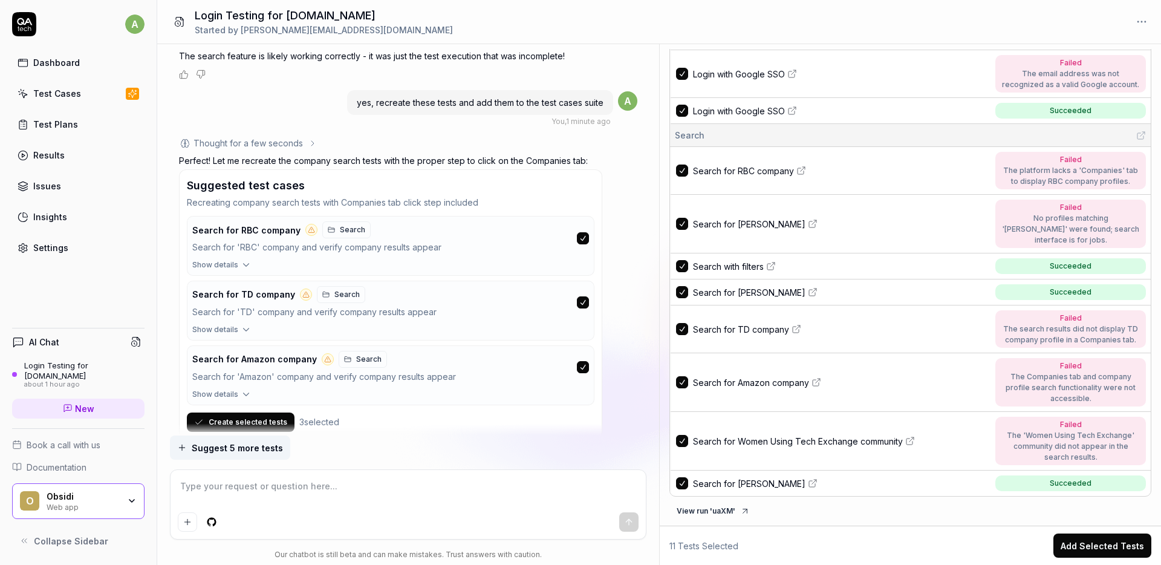
scroll to position [9222, 0]
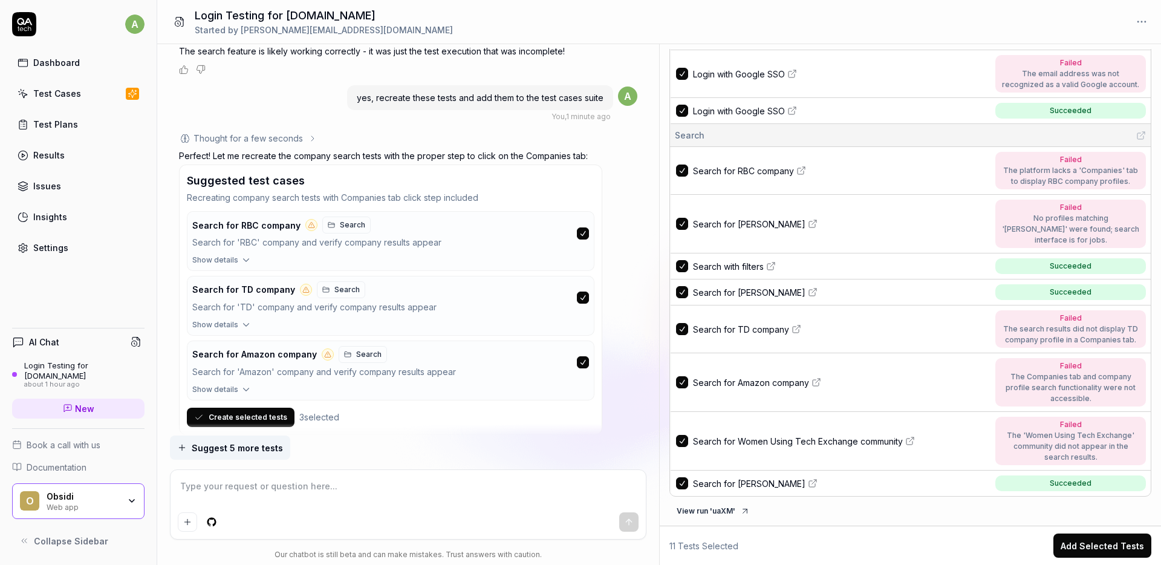
click at [244, 407] on button "Create selected tests" at bounding box center [241, 416] width 108 height 19
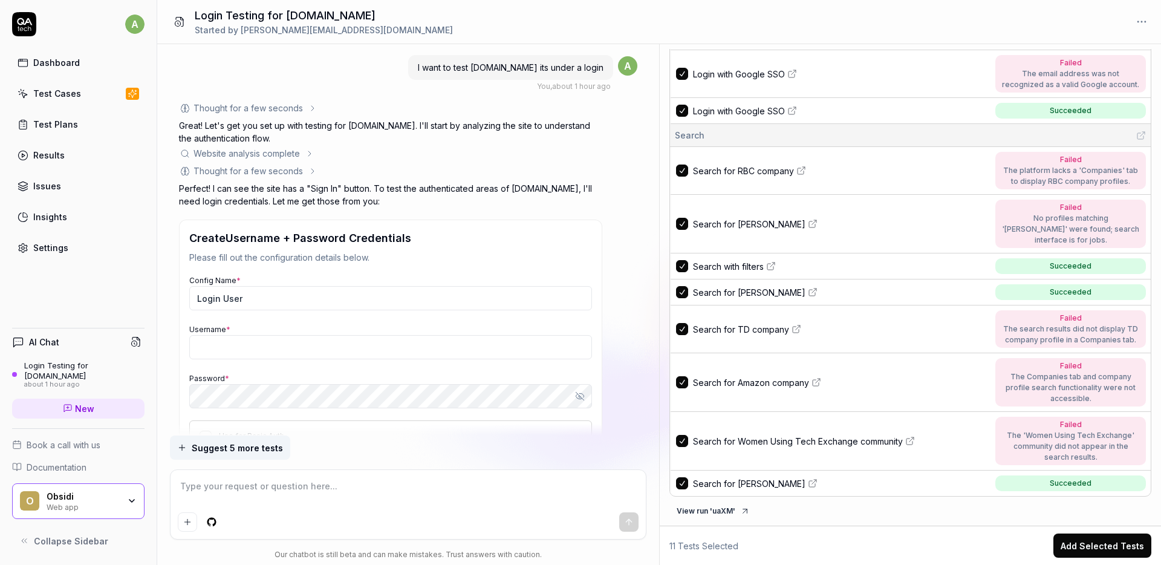
scroll to position [0, 0]
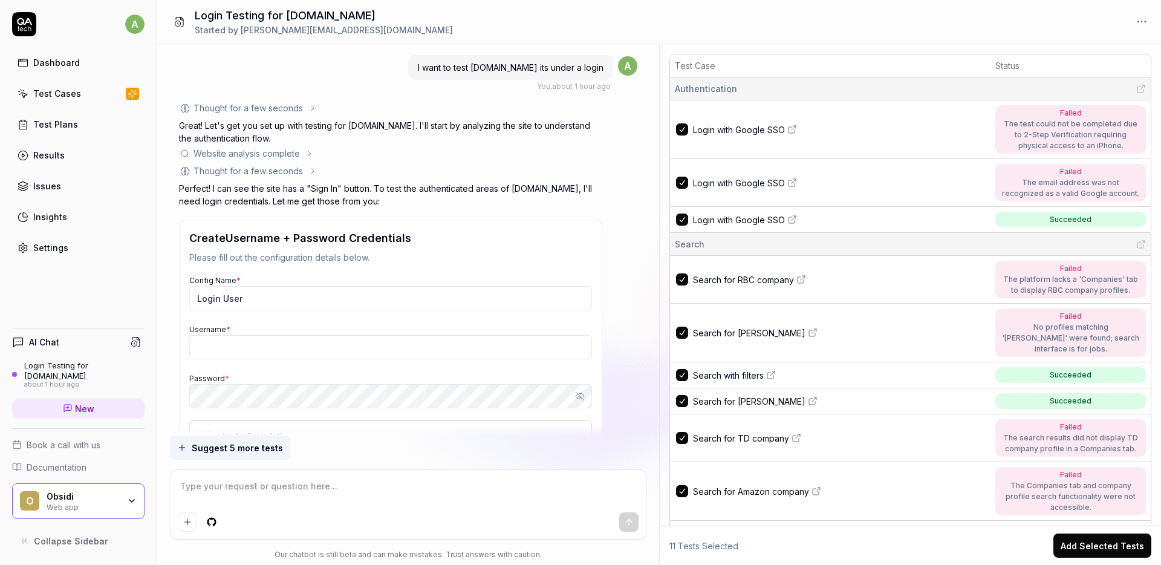
drag, startPoint x: 421, startPoint y: 63, endPoint x: 602, endPoint y: 68, distance: 181.4
click at [602, 68] on div "I want to test app.obsidi.com its under a login" at bounding box center [510, 67] width 205 height 25
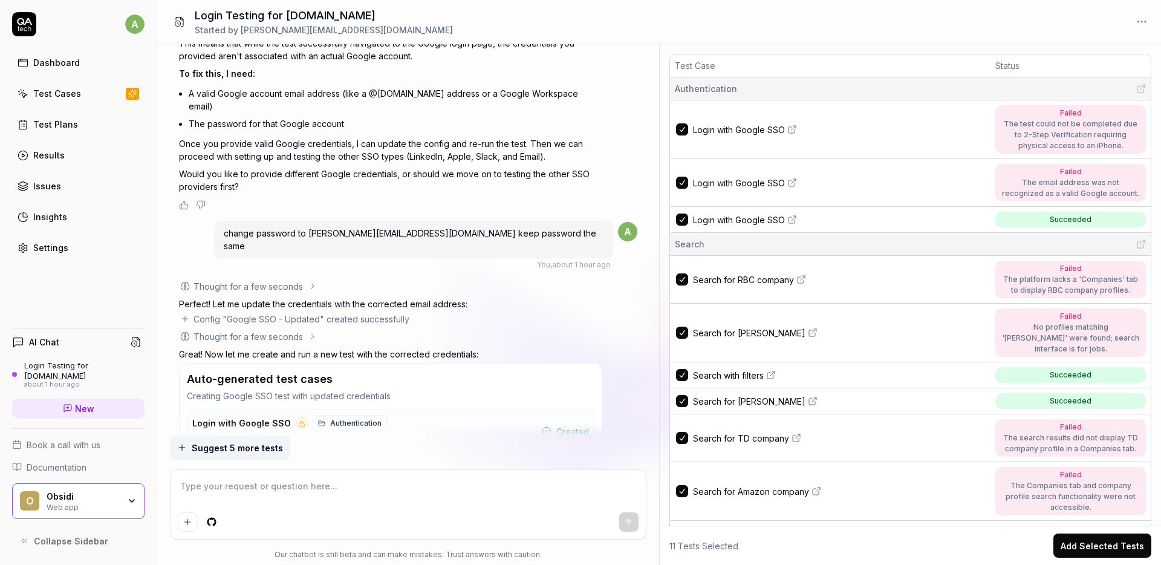
scroll to position [2235, 0]
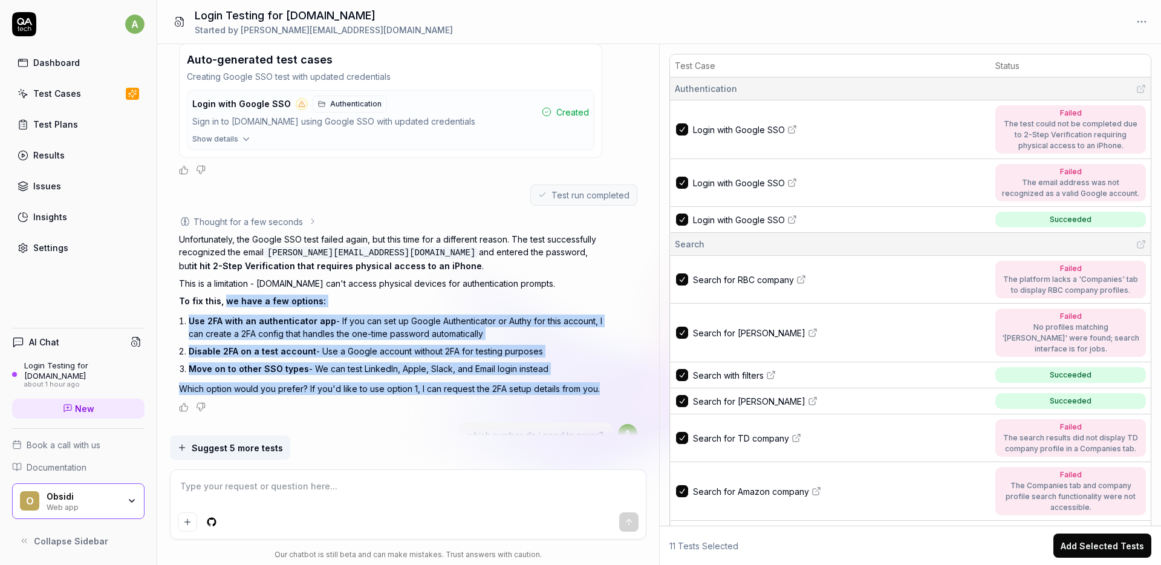
drag, startPoint x: 223, startPoint y: 274, endPoint x: 518, endPoint y: 382, distance: 314.2
click at [518, 382] on div "Thought for a few seconds Unfortunately, the Google SSO test failed again, but …" at bounding box center [390, 313] width 423 height 196
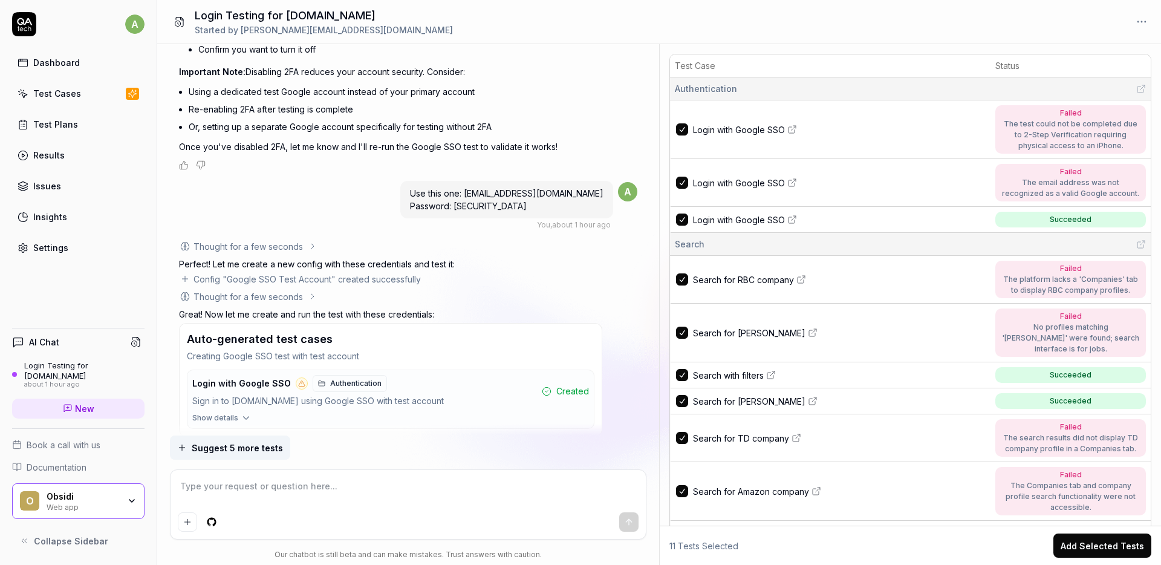
scroll to position [3193, 0]
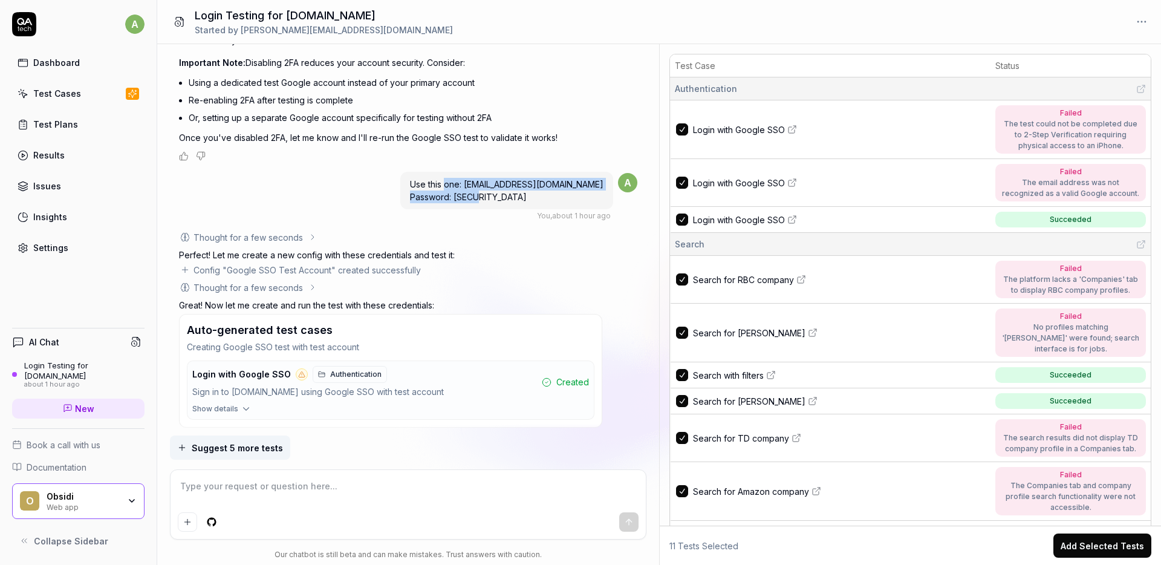
drag, startPoint x: 489, startPoint y: 155, endPoint x: 563, endPoint y: 181, distance: 78.6
click at [563, 181] on div "Use this one: obsiditester@gmail.com Password: Obsidi2025!" at bounding box center [506, 190] width 213 height 37
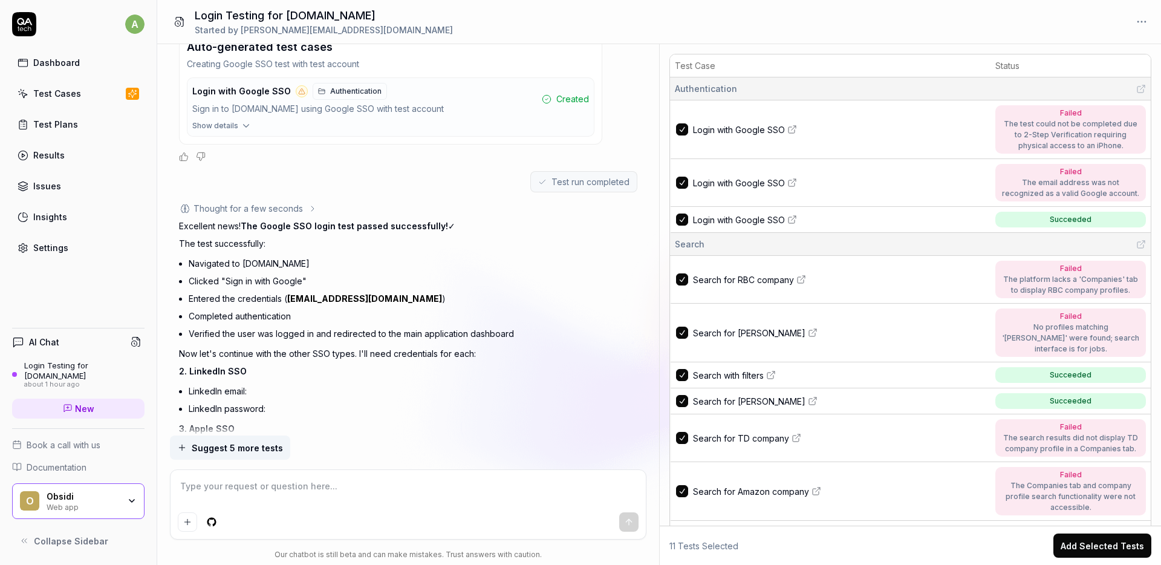
scroll to position [3551, 0]
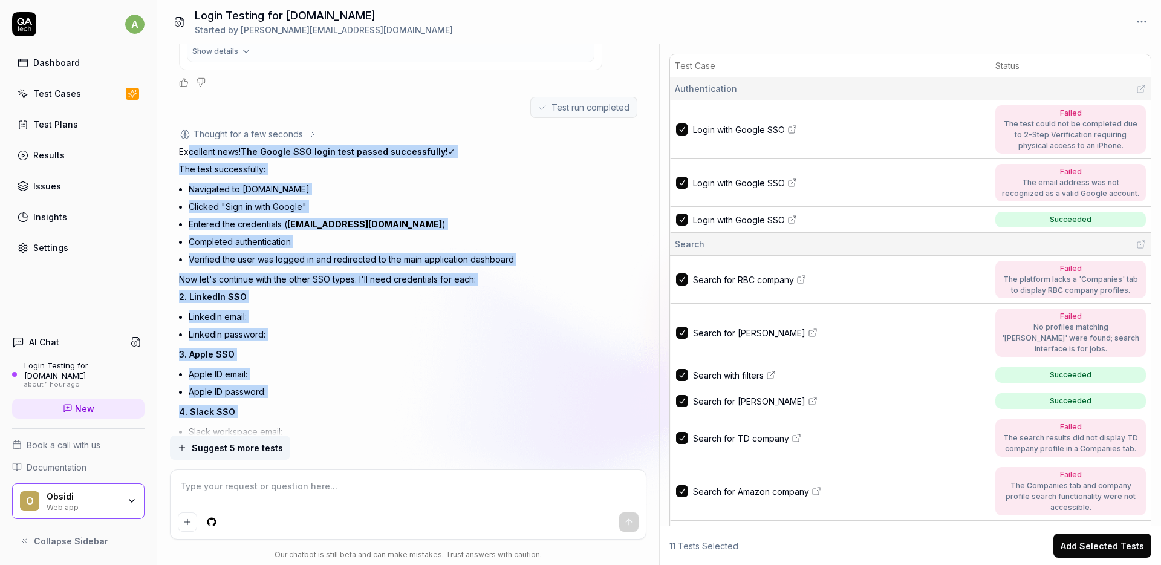
drag, startPoint x: 190, startPoint y: 125, endPoint x: 291, endPoint y: 395, distance: 288.4
click at [291, 395] on div "Excellent news! The Google SSO login test passed successfully! ✓ The test succe…" at bounding box center [390, 345] width 423 height 400
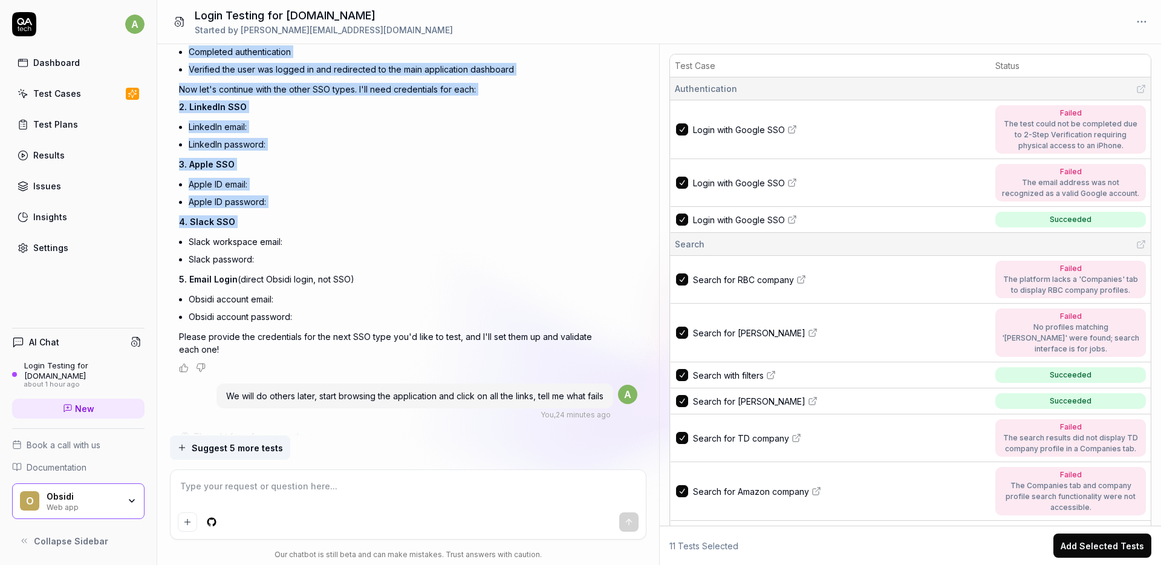
scroll to position [3561, 0]
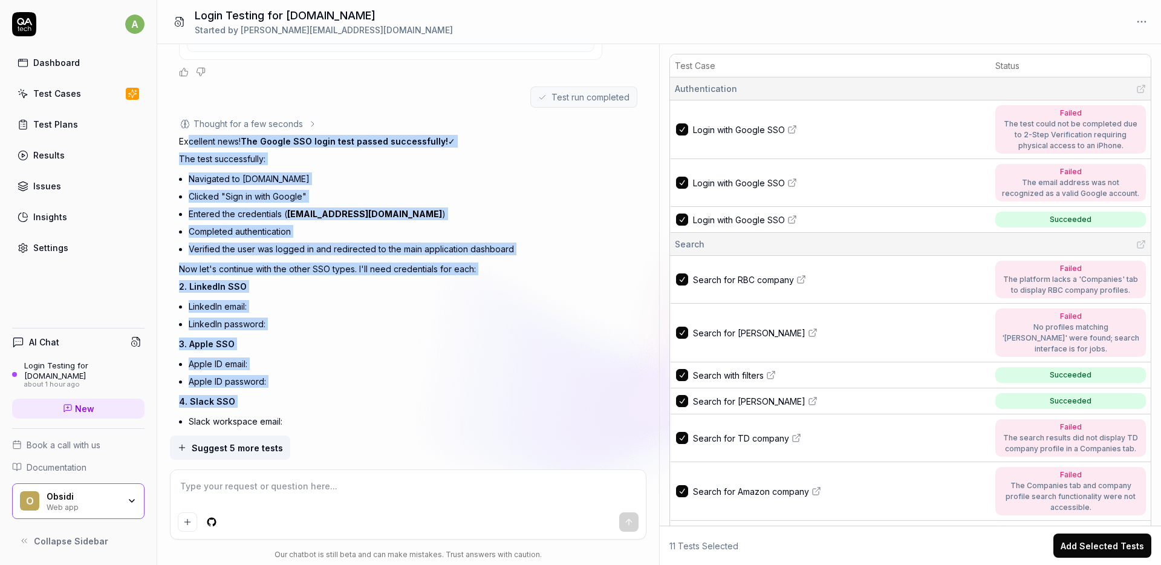
click at [383, 326] on div "Excellent news! The Google SSO login test passed successfully! ✓ The test succe…" at bounding box center [390, 335] width 423 height 400
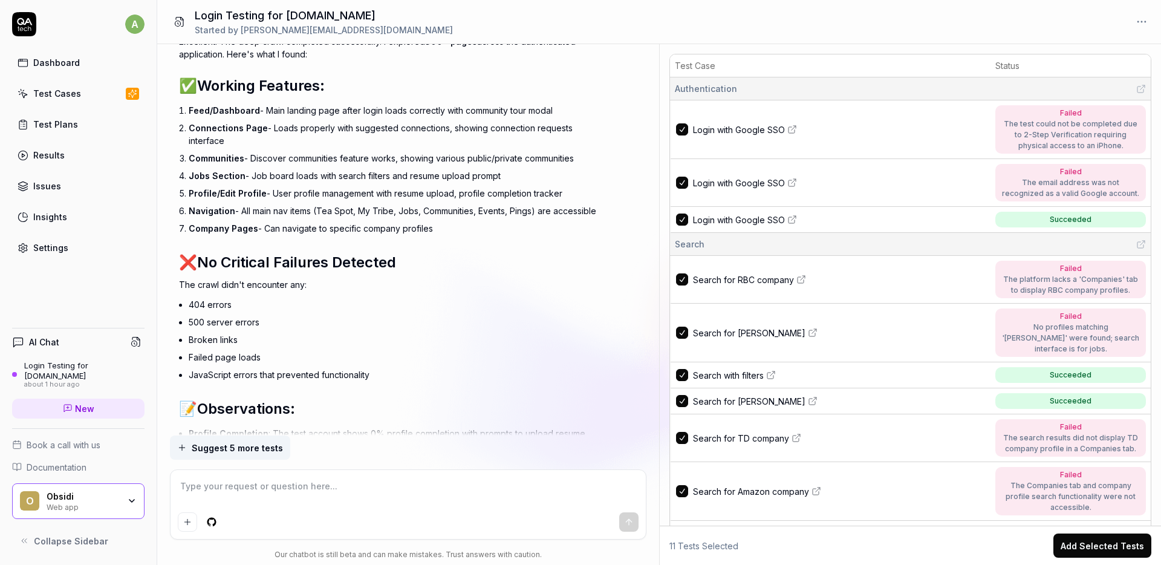
scroll to position [4377, 0]
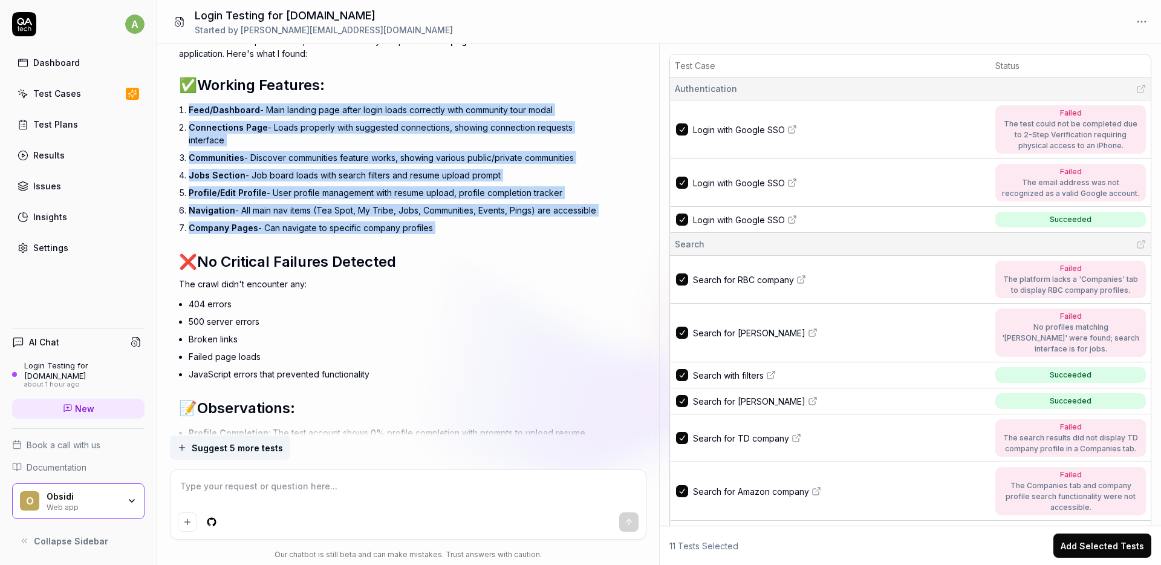
drag, startPoint x: 182, startPoint y: 88, endPoint x: 452, endPoint y: 227, distance: 303.1
click at [452, 227] on div "Excellent! The deep crawl completed successfully. I explored 300+ pages across …" at bounding box center [390, 294] width 423 height 520
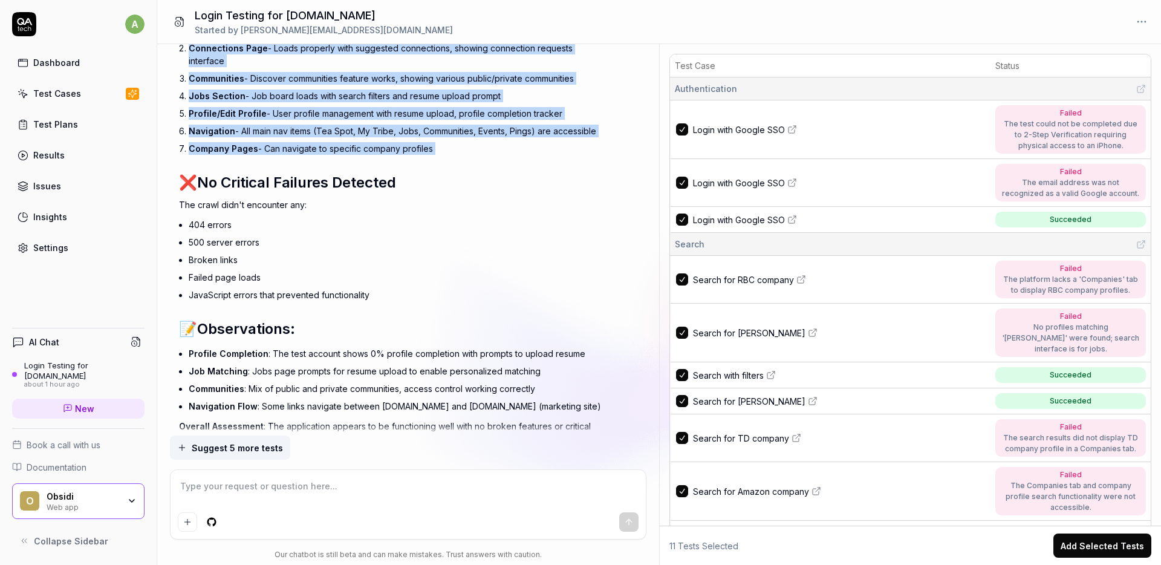
scroll to position [4457, 0]
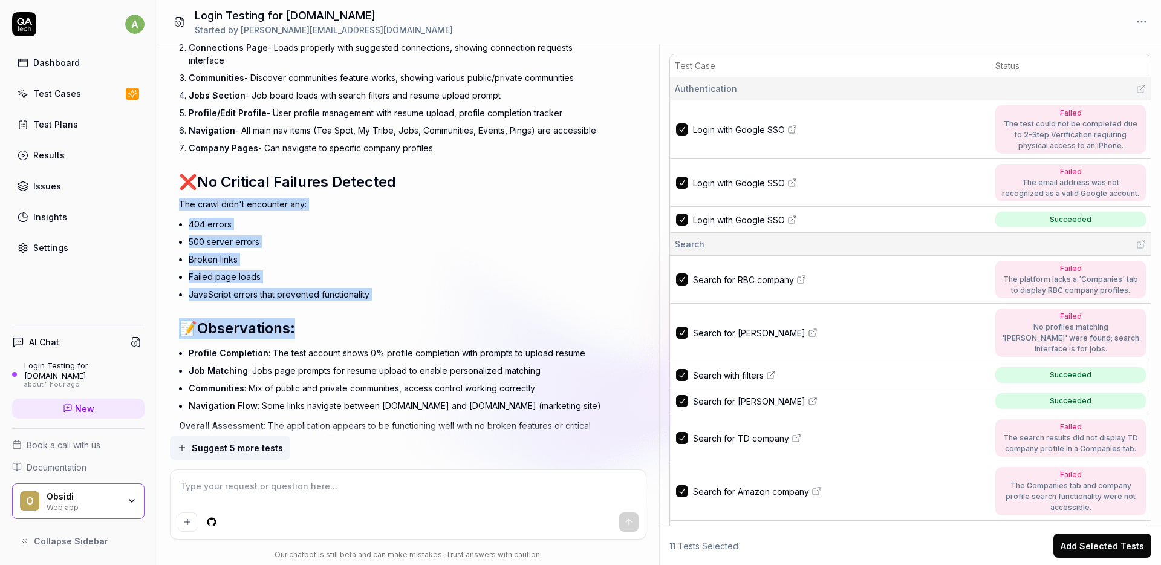
drag, startPoint x: 174, startPoint y: 187, endPoint x: 426, endPoint y: 308, distance: 279.8
click at [426, 308] on div "I want to test app.obsidi.com its under a login You , about 1 hour ago a Though…" at bounding box center [408, 239] width 502 height 391
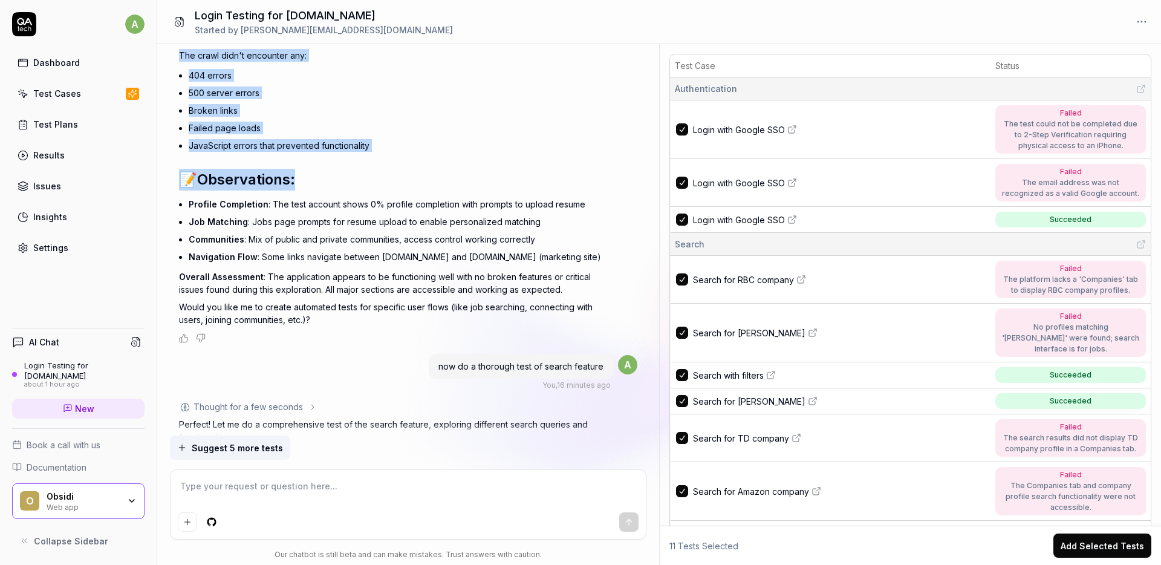
scroll to position [4650, 0]
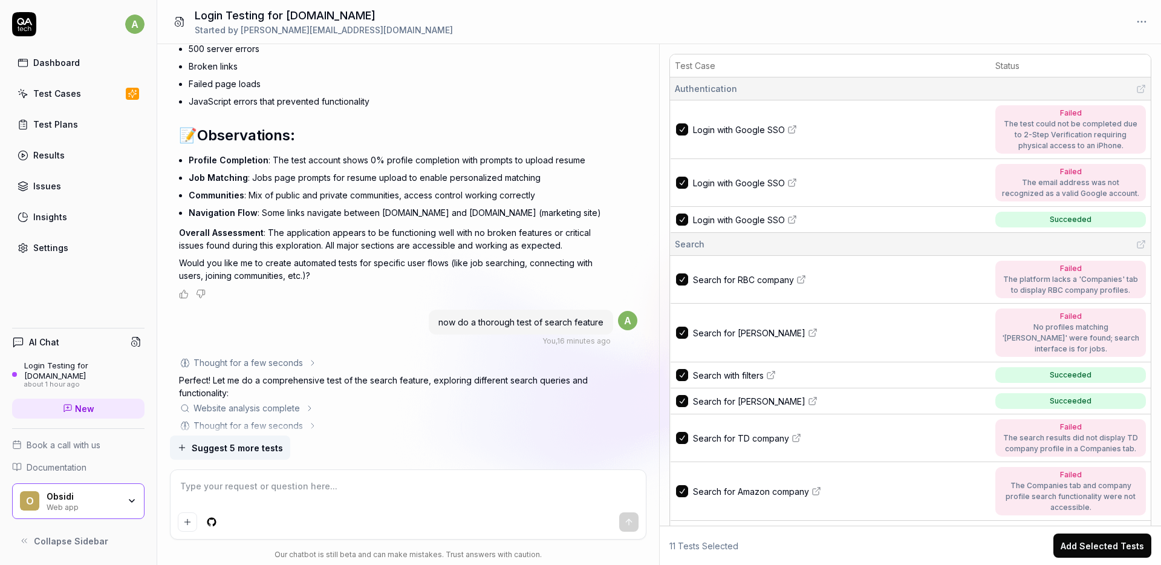
click at [284, 169] on li "Job Matching : Jobs page prompts for resume upload to enable personalized match…" at bounding box center [395, 178] width 413 height 18
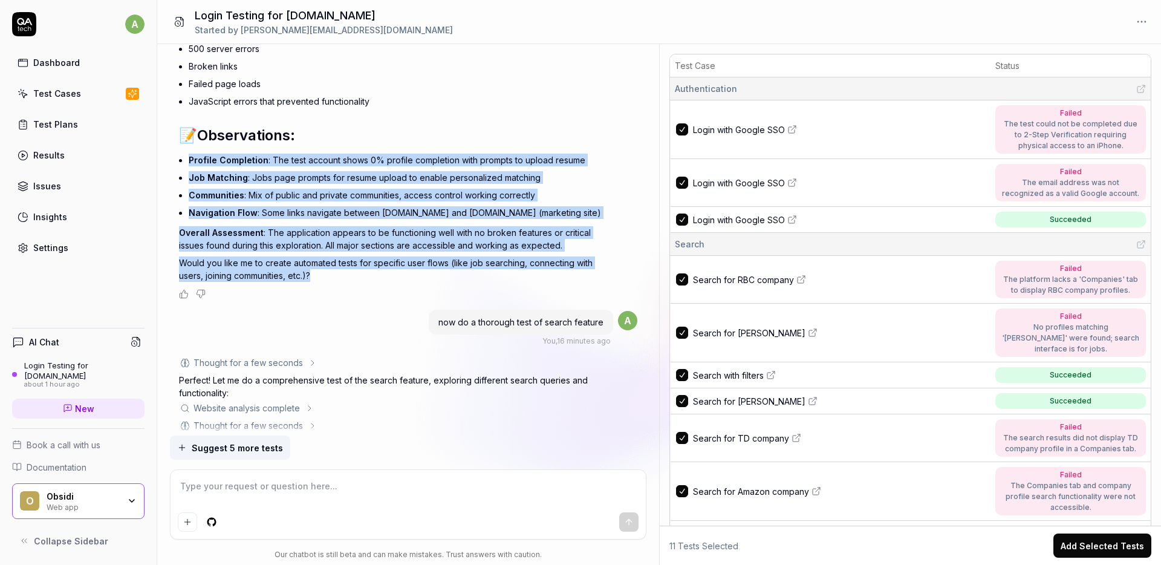
drag, startPoint x: 189, startPoint y: 144, endPoint x: 501, endPoint y: 271, distance: 336.2
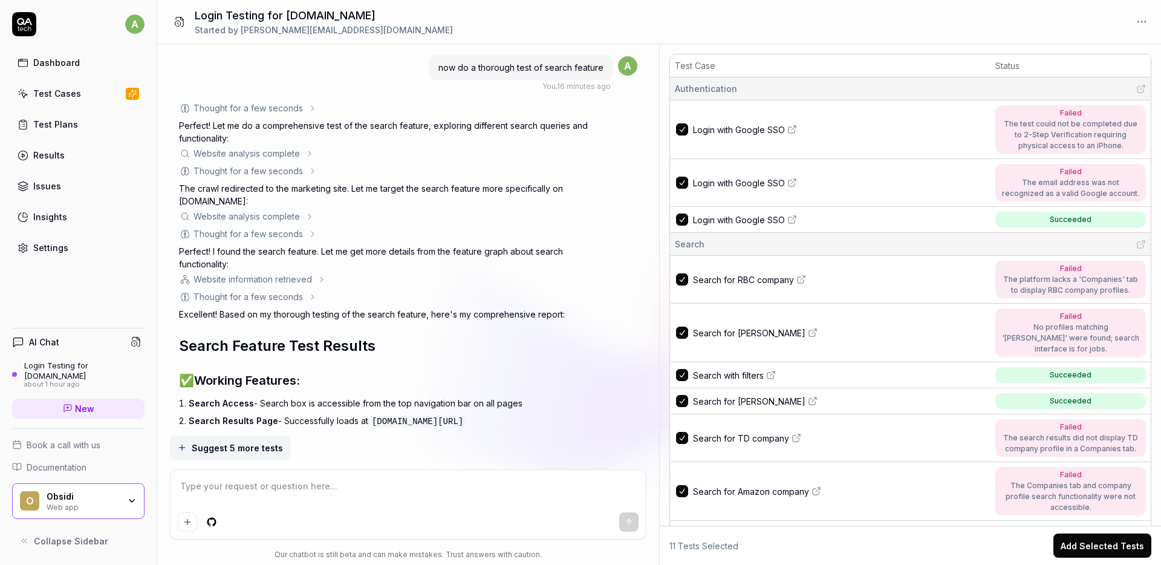
scroll to position [4907, 0]
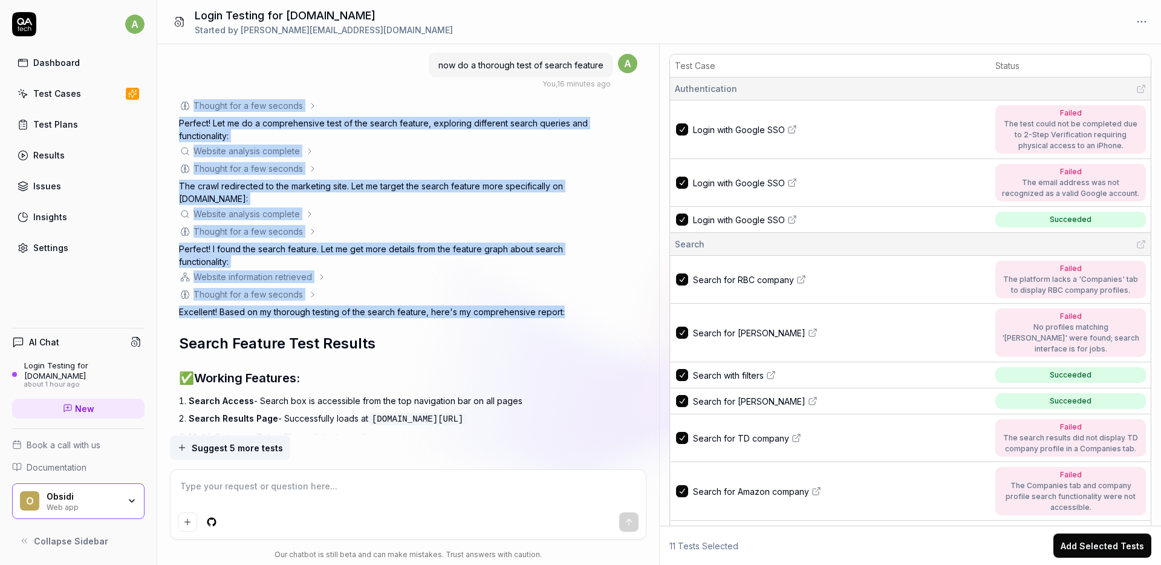
drag, startPoint x: 191, startPoint y: 83, endPoint x: 453, endPoint y: 316, distance: 350.3
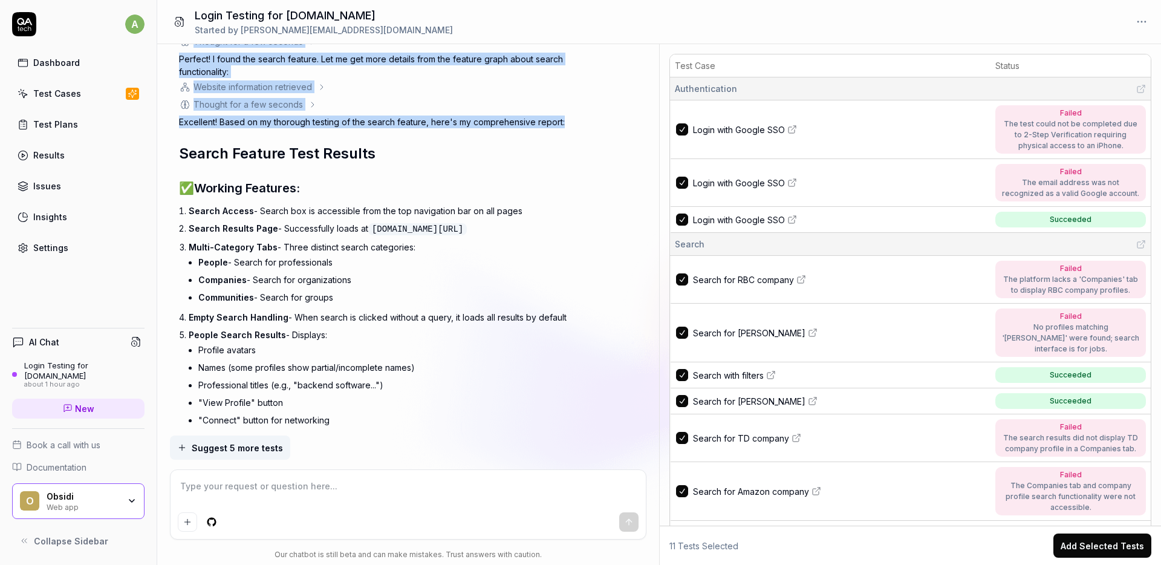
scroll to position [5098, 0]
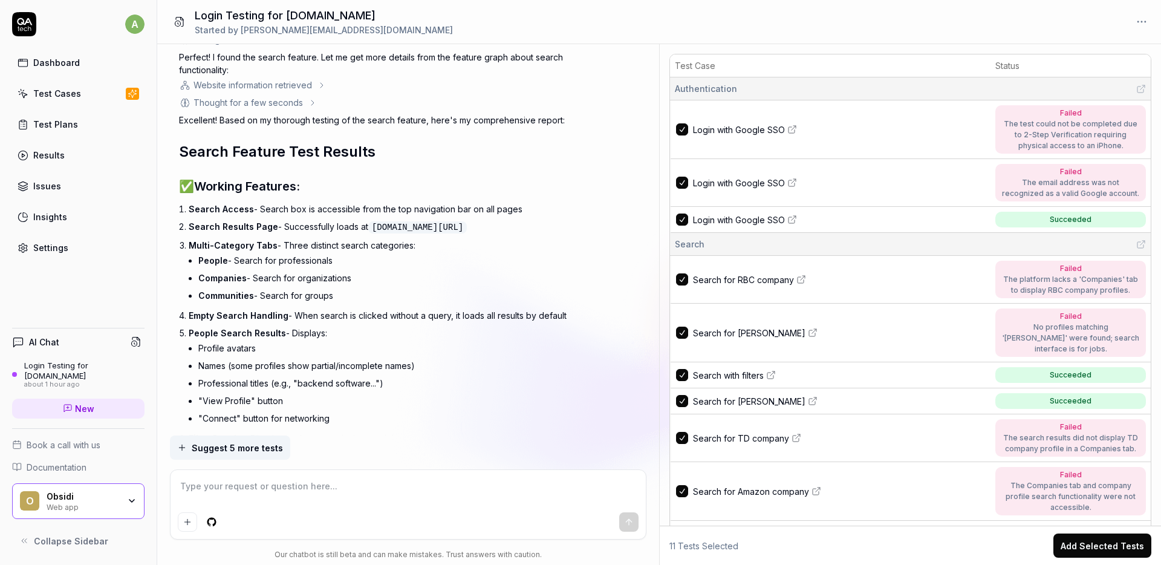
drag, startPoint x: 190, startPoint y: 192, endPoint x: 358, endPoint y: 359, distance: 236.8
click at [358, 359] on div "I want to test app.obsidi.com its under a login You , about 1 hour ago a Though…" at bounding box center [408, 239] width 502 height 391
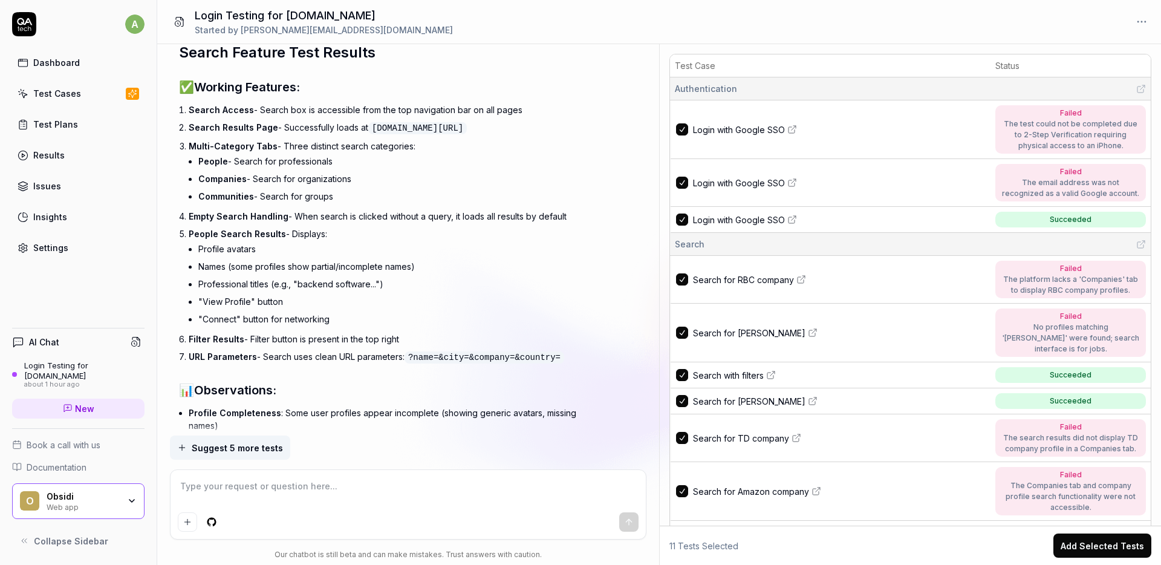
scroll to position [5202, 0]
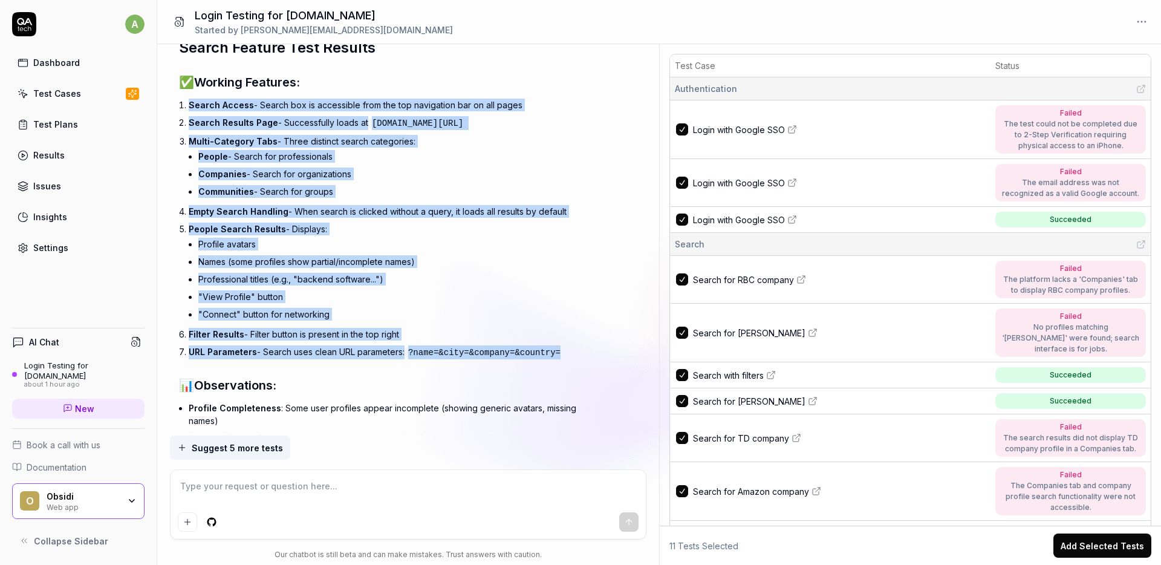
drag, startPoint x: 566, startPoint y: 337, endPoint x: 162, endPoint y: 80, distance: 478.6
click at [163, 79] on div "I want to test app.obsidi.com its under a login You , about 1 hour ago a Though…" at bounding box center [408, 239] width 502 height 391
click at [313, 345] on p "URL Parameters - Search uses clean URL parameters: ?name=&city=&company=&countr…" at bounding box center [395, 352] width 413 height 14
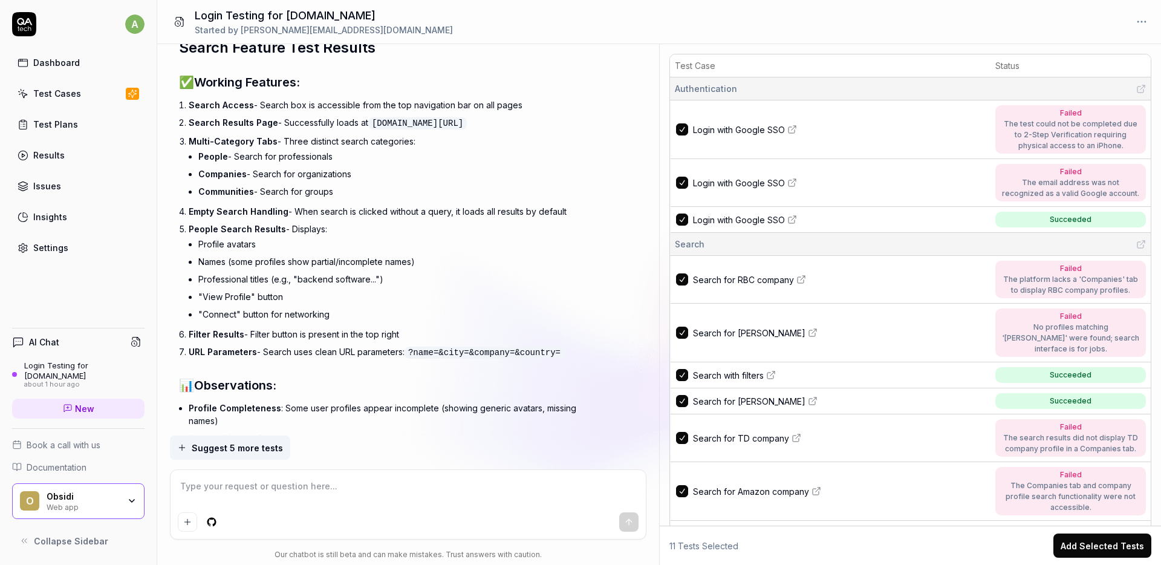
drag, startPoint x: 276, startPoint y: 336, endPoint x: 566, endPoint y: 335, distance: 290.8
click at [566, 345] on p "URL Parameters - Search uses clean URL parameters: ?name=&city=&company=&countr…" at bounding box center [395, 352] width 413 height 14
drag, startPoint x: 578, startPoint y: 336, endPoint x: 263, endPoint y: 332, distance: 315.0
click at [263, 345] on p "URL Parameters - Search uses clean URL parameters: ?name=&city=&company=&countr…" at bounding box center [395, 352] width 413 height 14
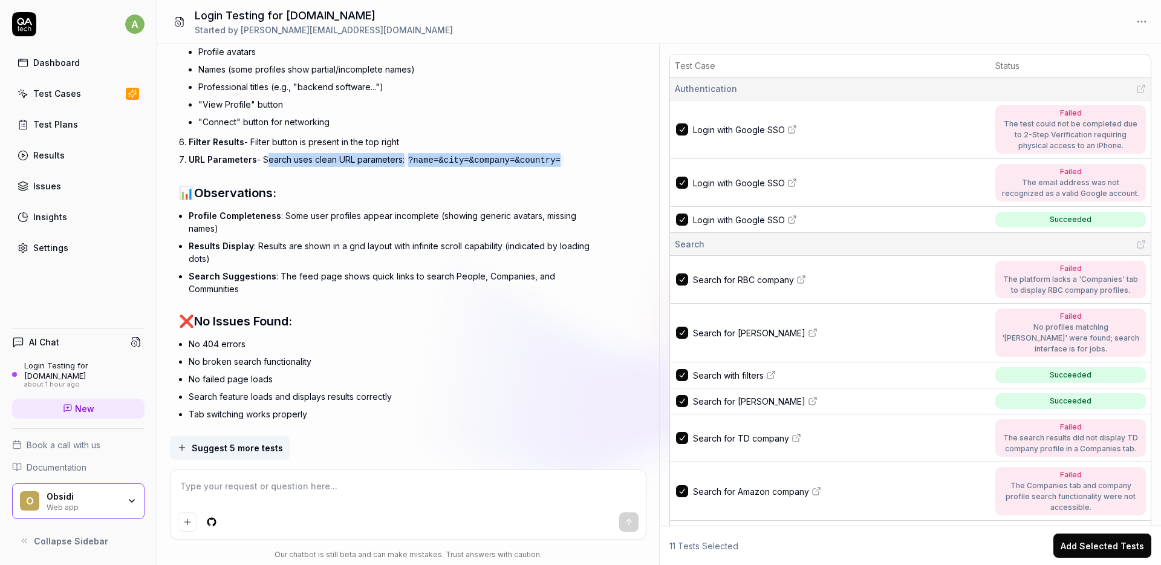
scroll to position [5395, 0]
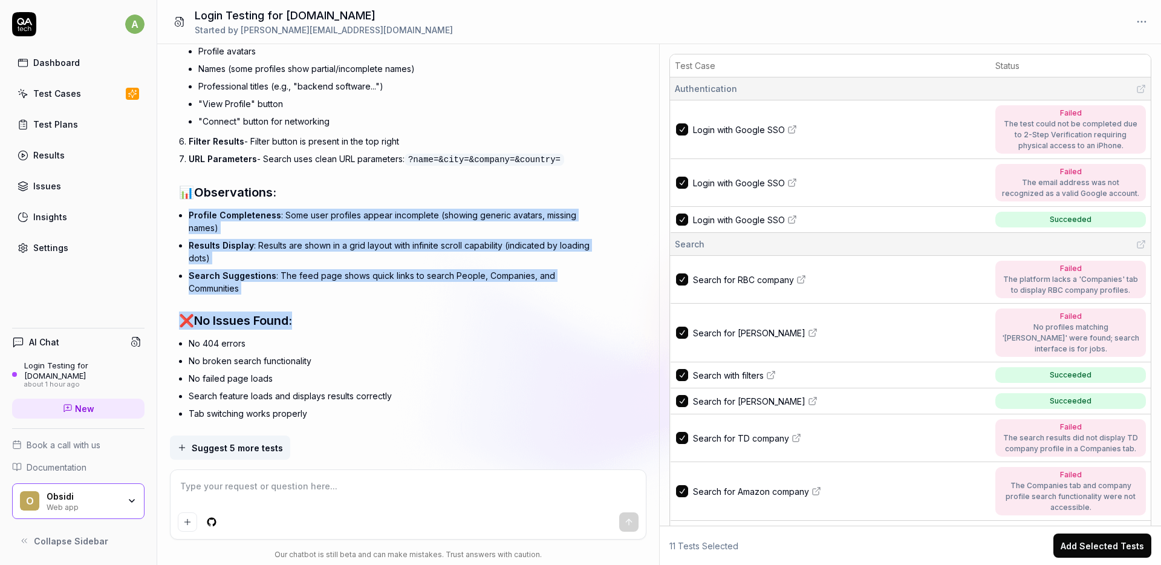
drag, startPoint x: 170, startPoint y: 201, endPoint x: 341, endPoint y: 300, distance: 197.2
click at [341, 300] on div "I want to test app.obsidi.com its under a login You , about 1 hour ago a Though…" at bounding box center [408, 239] width 502 height 391
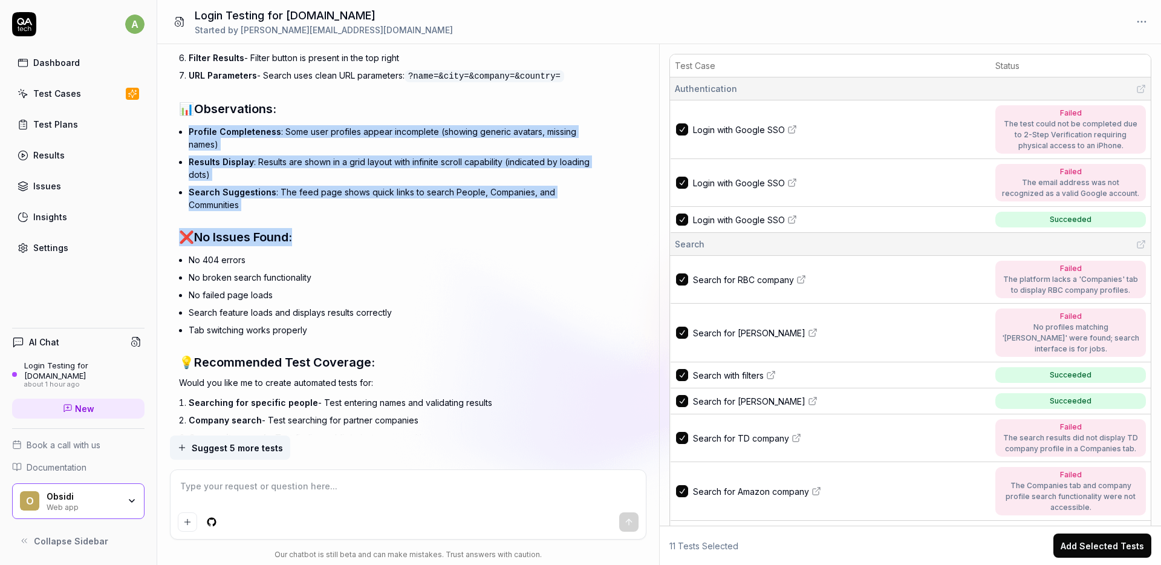
scroll to position [5501, 0]
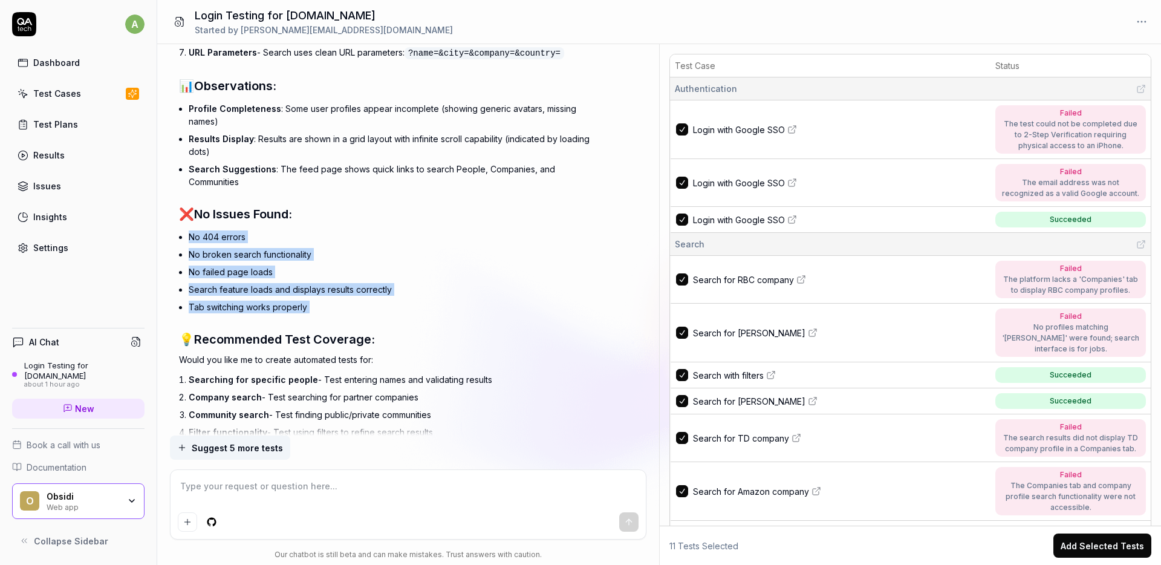
drag, startPoint x: 200, startPoint y: 213, endPoint x: 465, endPoint y: 294, distance: 277.5
click at [465, 294] on div "Excellent! Based on my thorough testing of the search feature, here's my compre…" at bounding box center [390, 101] width 423 height 783
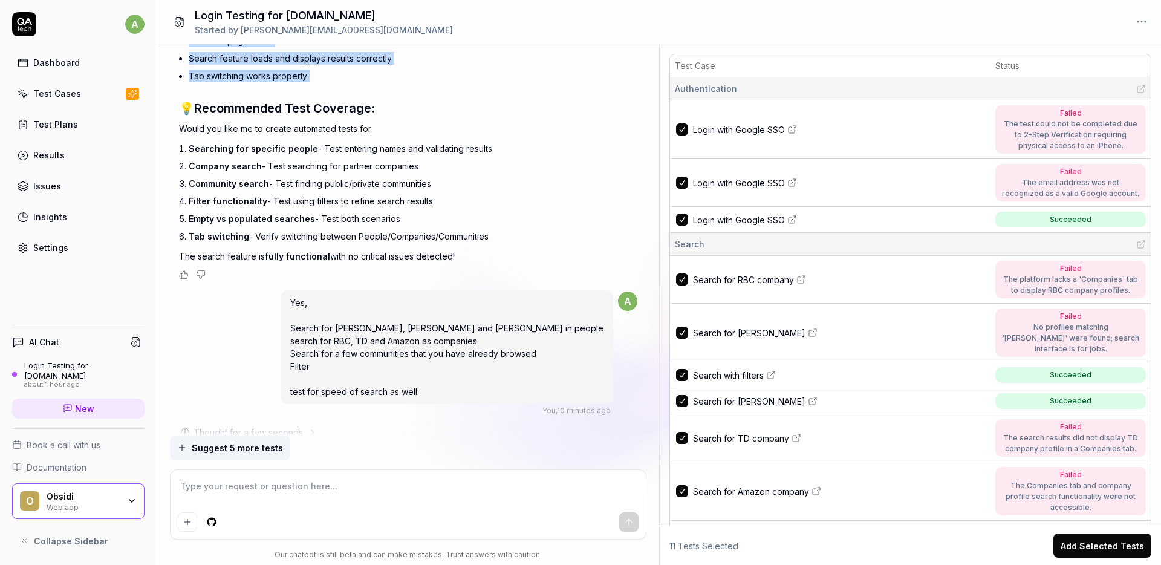
scroll to position [5669, 0]
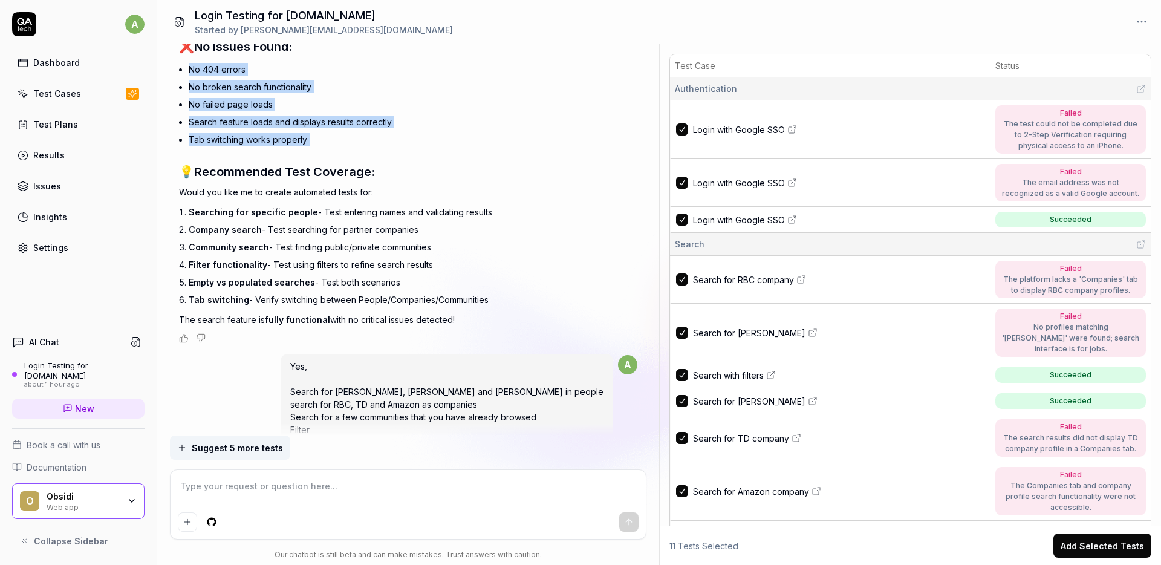
drag, startPoint x: 171, startPoint y: 161, endPoint x: 517, endPoint y: 292, distance: 369.8
click at [517, 292] on div "I want to test app.obsidi.com its under a login You , about 1 hour ago a Though…" at bounding box center [408, 239] width 502 height 391
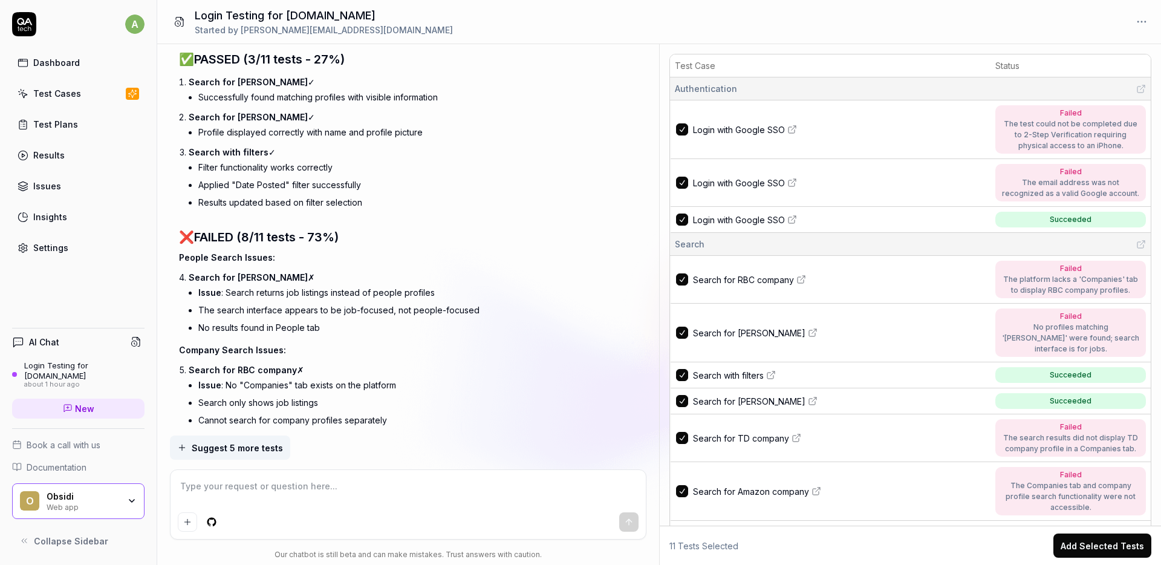
scroll to position [7116, 0]
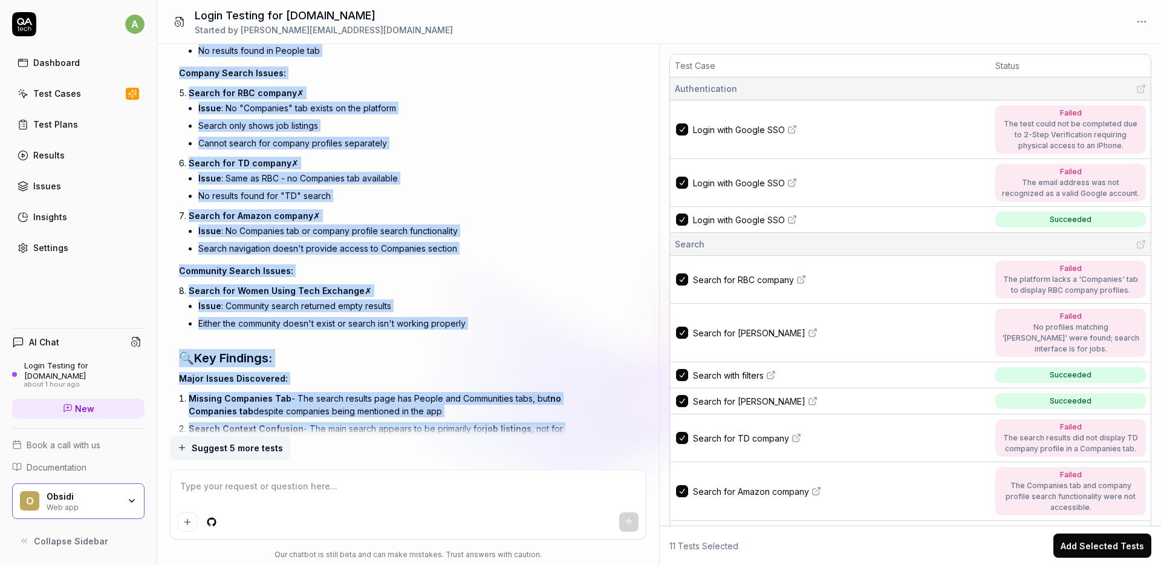
drag, startPoint x: 198, startPoint y: 89, endPoint x: 450, endPoint y: 436, distance: 429.2
click at [0, 0] on div "I want to test app.obsidi.com its under a login You , about 1 hour ago a Though…" at bounding box center [0, 0] width 0 height 0
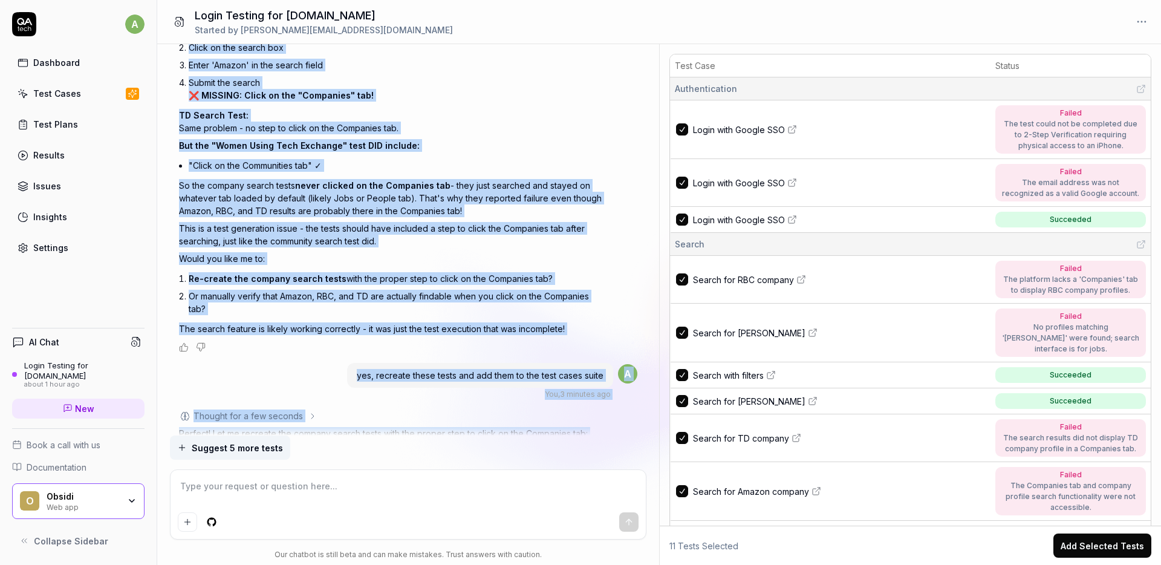
scroll to position [9222, 0]
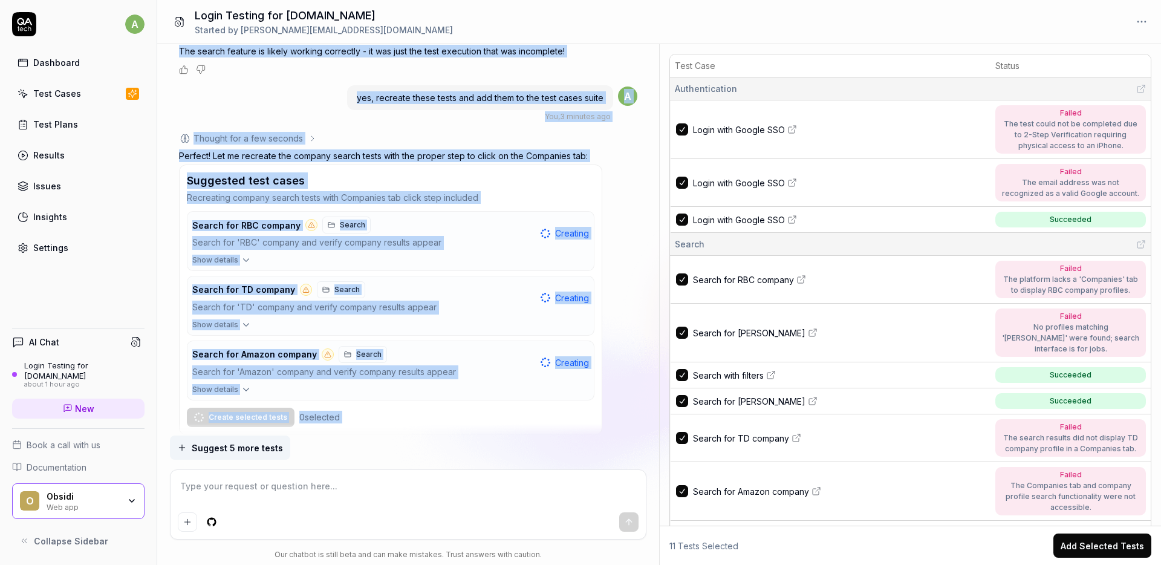
click at [438, 442] on div at bounding box center [390, 447] width 423 height 10
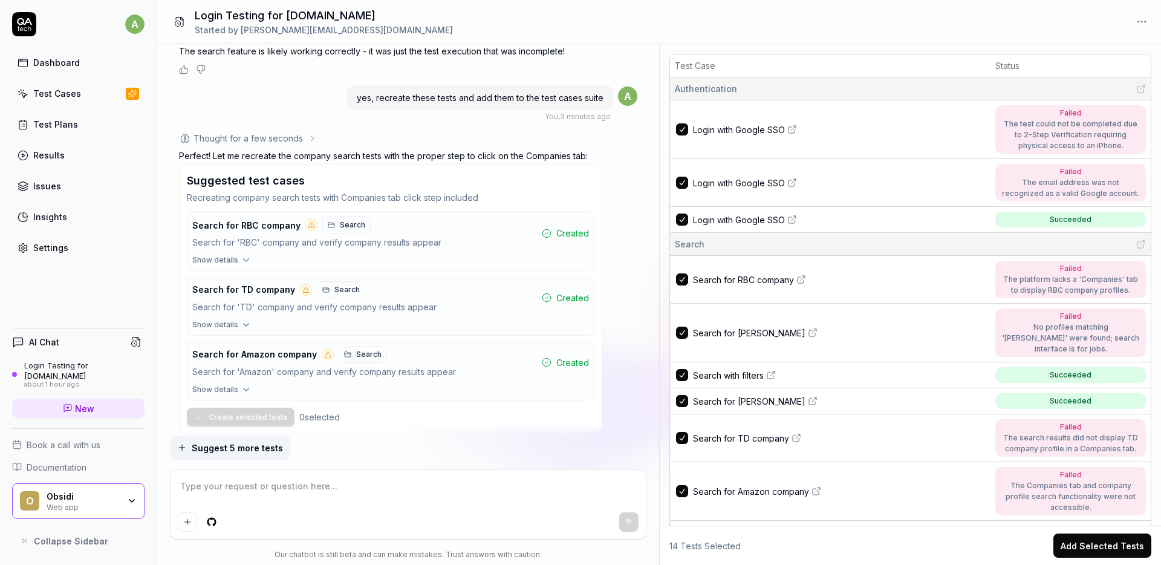
click at [79, 63] on link "Dashboard" at bounding box center [78, 63] width 132 height 24
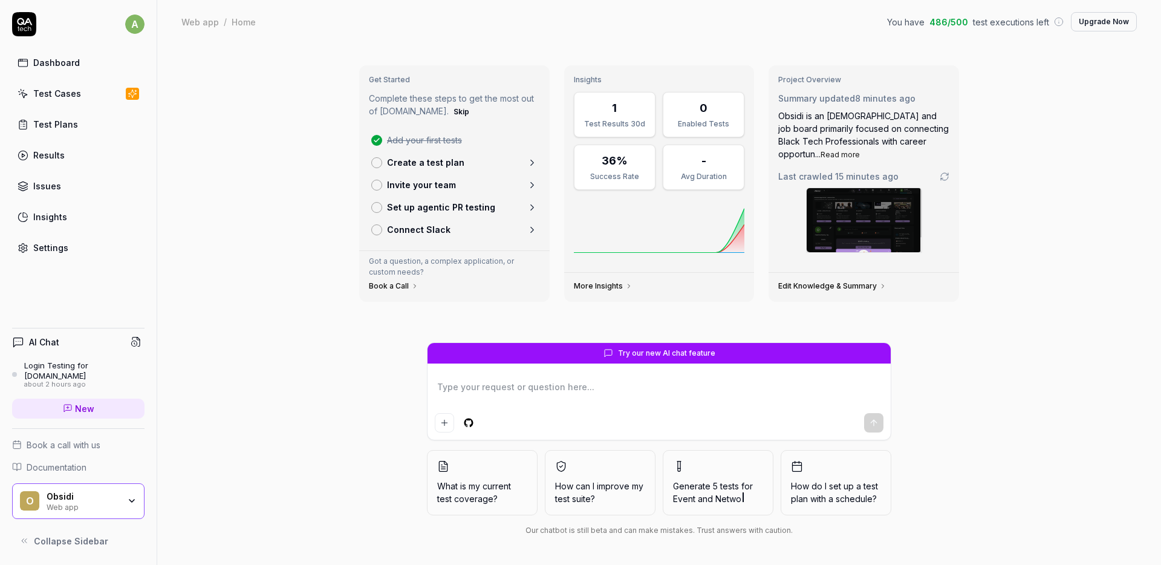
click at [59, 219] on div "Insights" at bounding box center [50, 216] width 34 height 13
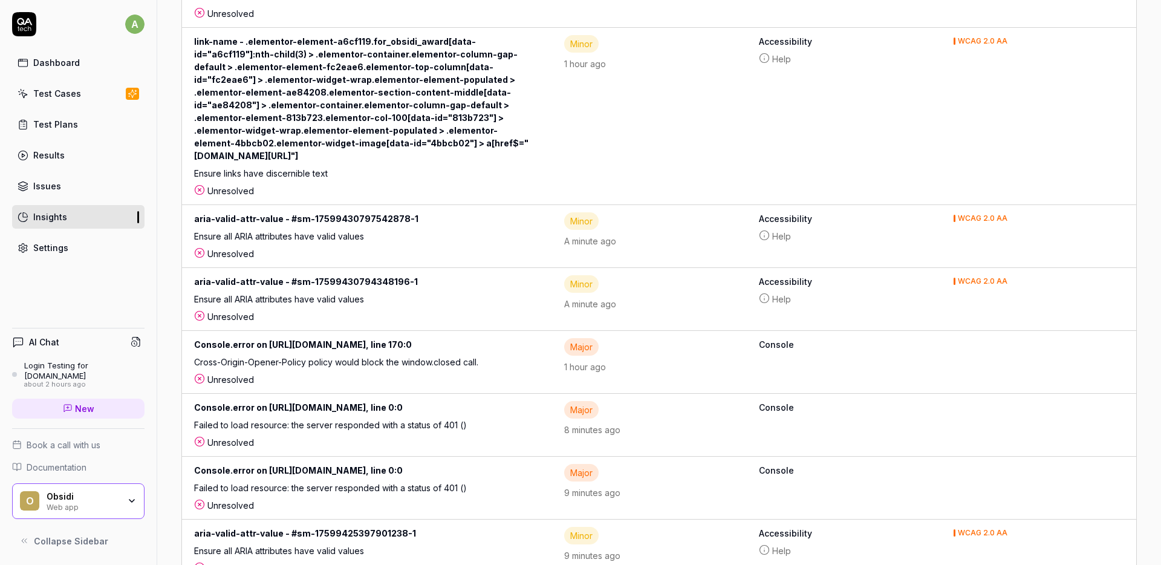
scroll to position [1228, 0]
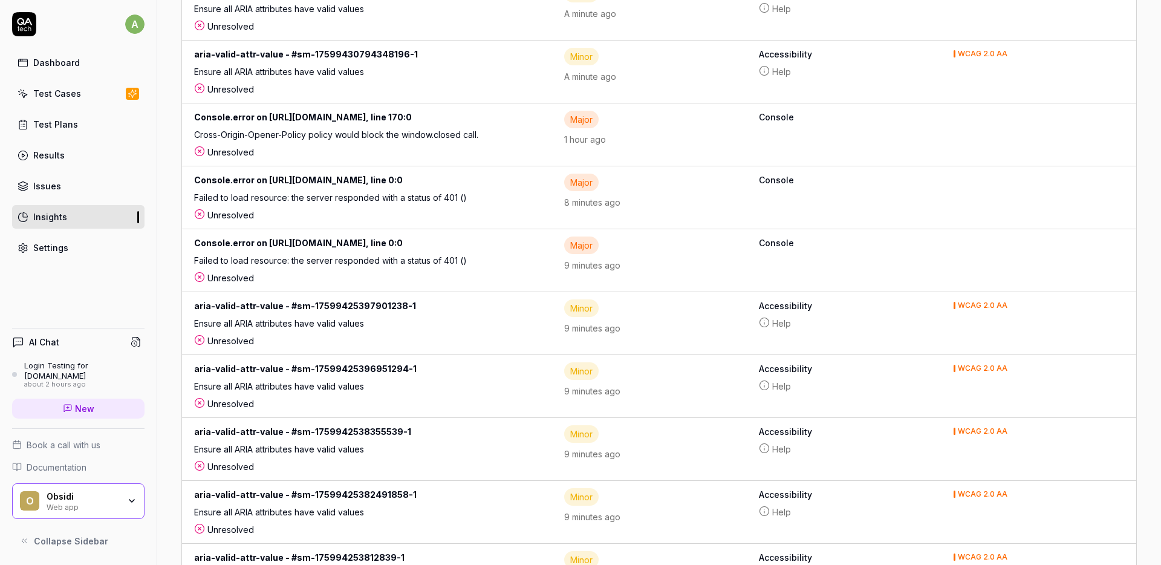
click at [408, 216] on div "Unresolved" at bounding box center [367, 215] width 346 height 13
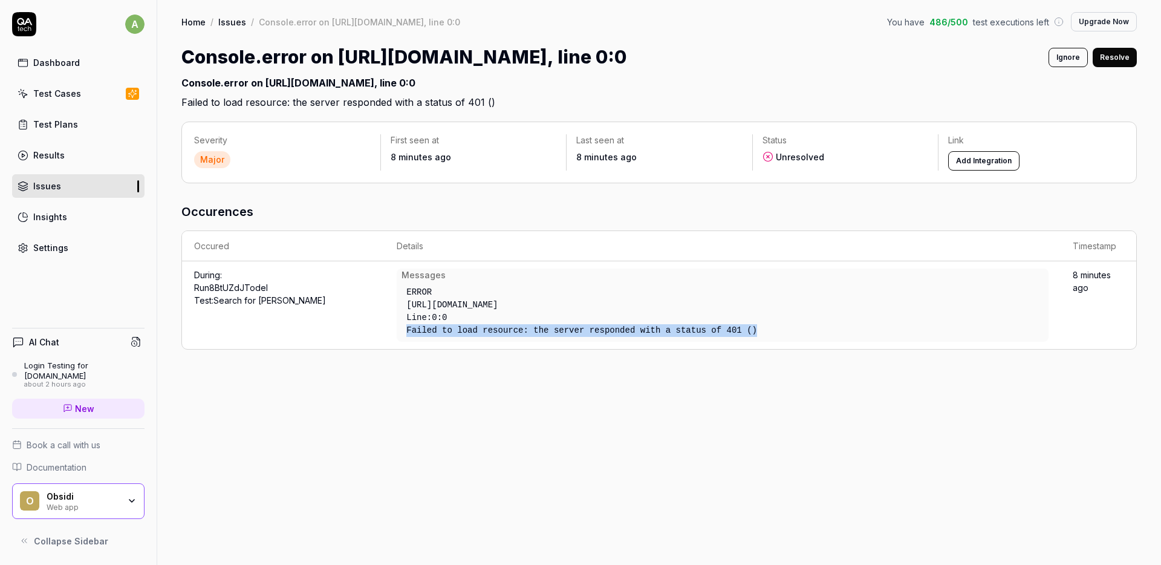
drag, startPoint x: 408, startPoint y: 328, endPoint x: 777, endPoint y: 328, distance: 368.7
click at [777, 328] on div "Failed to load resource: the server responded with a status of 401 ()" at bounding box center [633, 330] width 455 height 13
click at [78, 65] on link "Dashboard" at bounding box center [78, 63] width 132 height 24
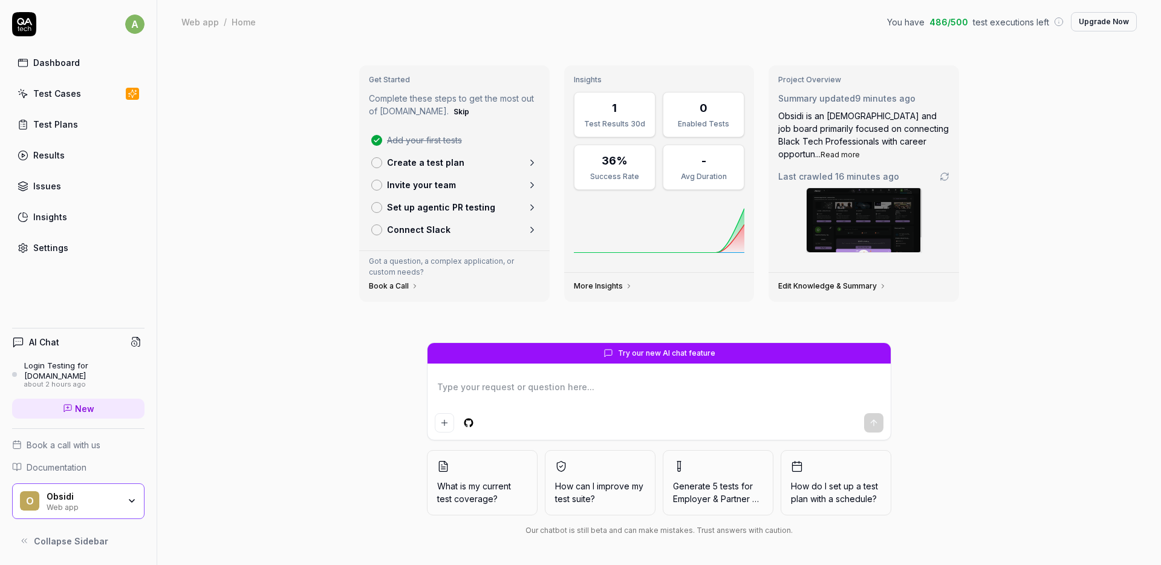
click at [457, 207] on p "Set up agentic PR testing" at bounding box center [441, 207] width 108 height 13
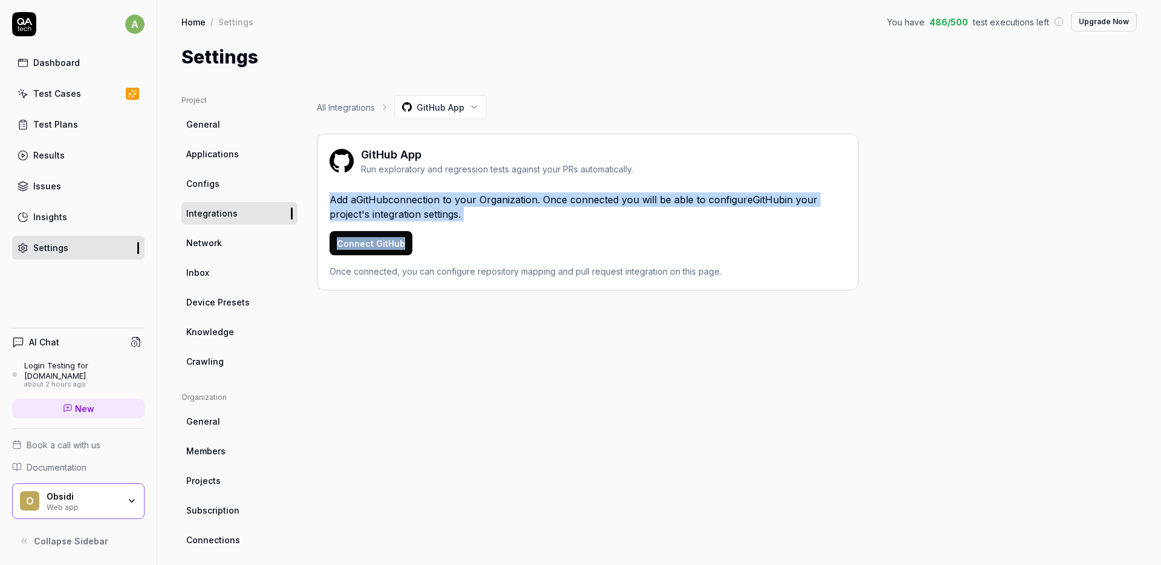
drag, startPoint x: 326, startPoint y: 197, endPoint x: 526, endPoint y: 236, distance: 203.9
click at [526, 236] on div "GitHub App Run exploratory and regression tests against your PRs automatically.…" at bounding box center [588, 212] width 542 height 157
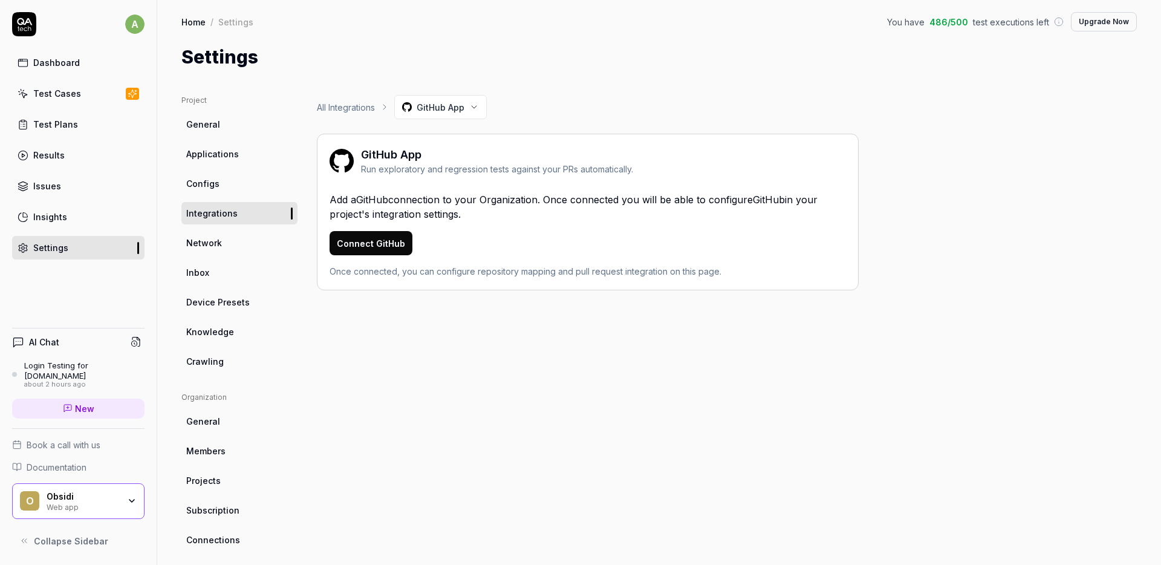
click at [803, 419] on div "All Integrations GitHub App GitHub App Run exploratory and regression tests aga…" at bounding box center [588, 397] width 542 height 604
drag, startPoint x: 326, startPoint y: 212, endPoint x: 505, endPoint y: 216, distance: 178.4
click at [505, 216] on div "GitHub App Run exploratory and regression tests against your PRs automatically.…" at bounding box center [588, 212] width 542 height 157
drag, startPoint x: 400, startPoint y: 270, endPoint x: 721, endPoint y: 277, distance: 321.6
click at [721, 277] on div "Once connected, you can configure repository mapping and pull request integrati…" at bounding box center [587, 271] width 516 height 13
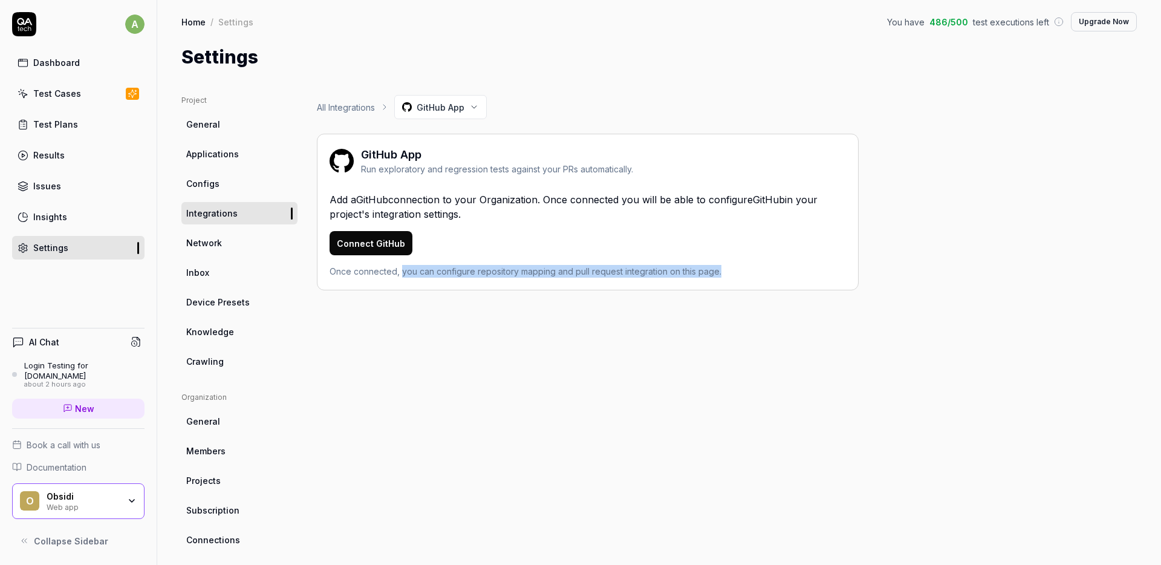
click at [229, 187] on link "Configs" at bounding box center [239, 183] width 116 height 22
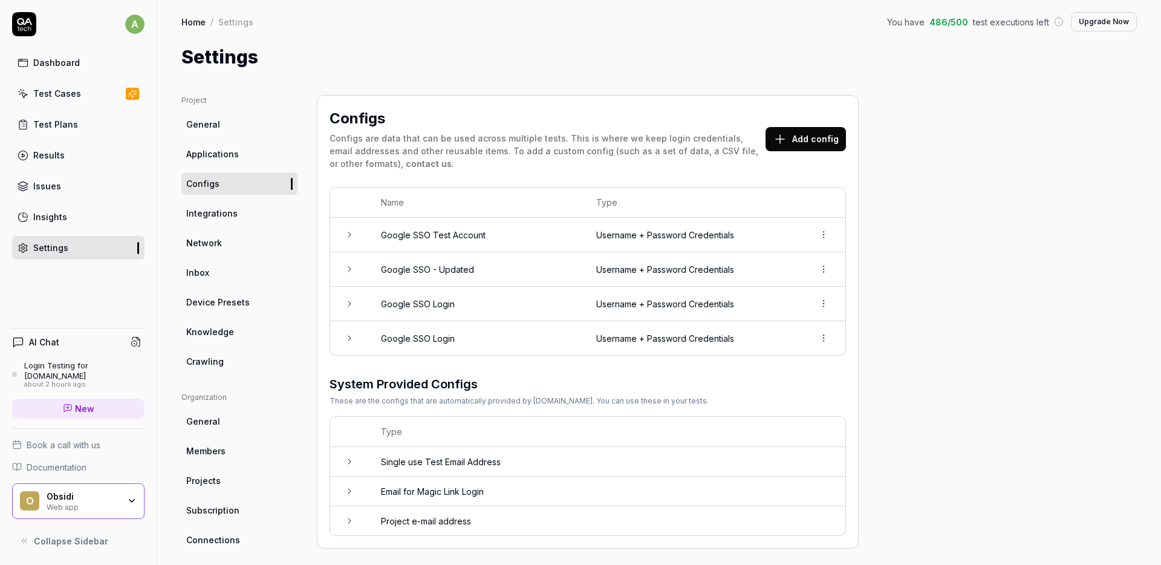
click at [225, 164] on link "Applications" at bounding box center [239, 154] width 116 height 22
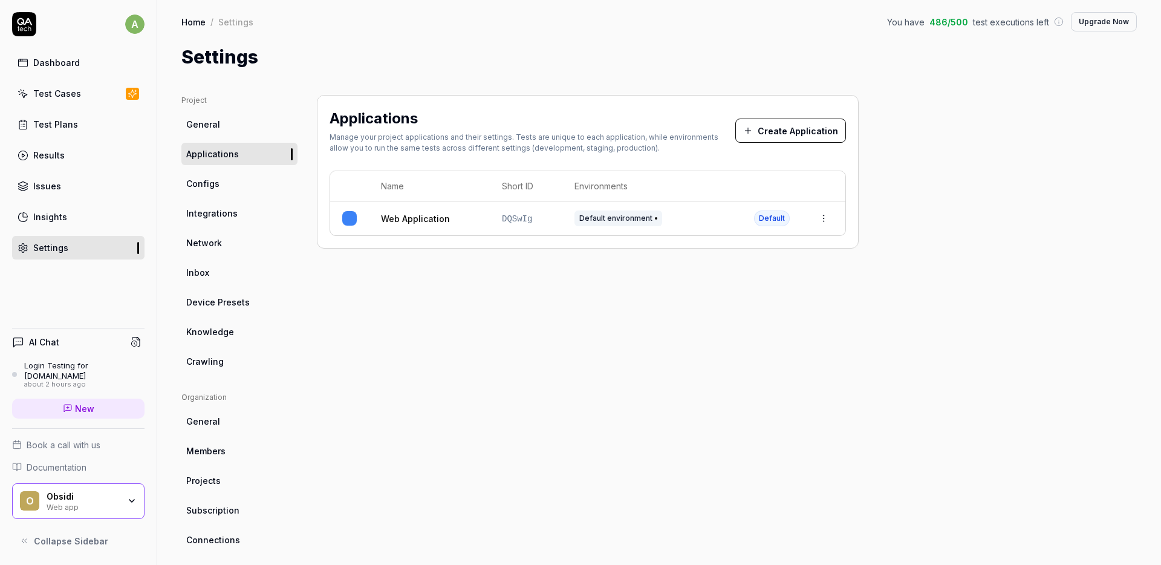
click at [25, 28] on icon at bounding box center [24, 24] width 24 height 24
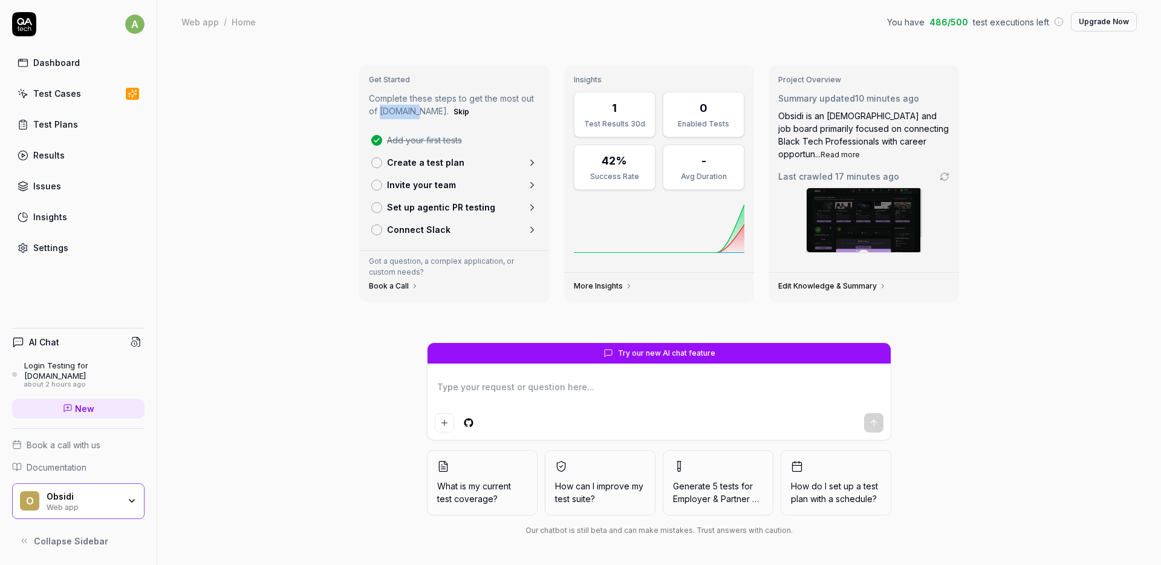
drag, startPoint x: 380, startPoint y: 114, endPoint x: 415, endPoint y: 113, distance: 35.1
click at [415, 113] on p "Complete these steps to get the most out of QA.tech. Skip" at bounding box center [454, 105] width 171 height 27
click at [60, 216] on div "Insights" at bounding box center [50, 216] width 34 height 13
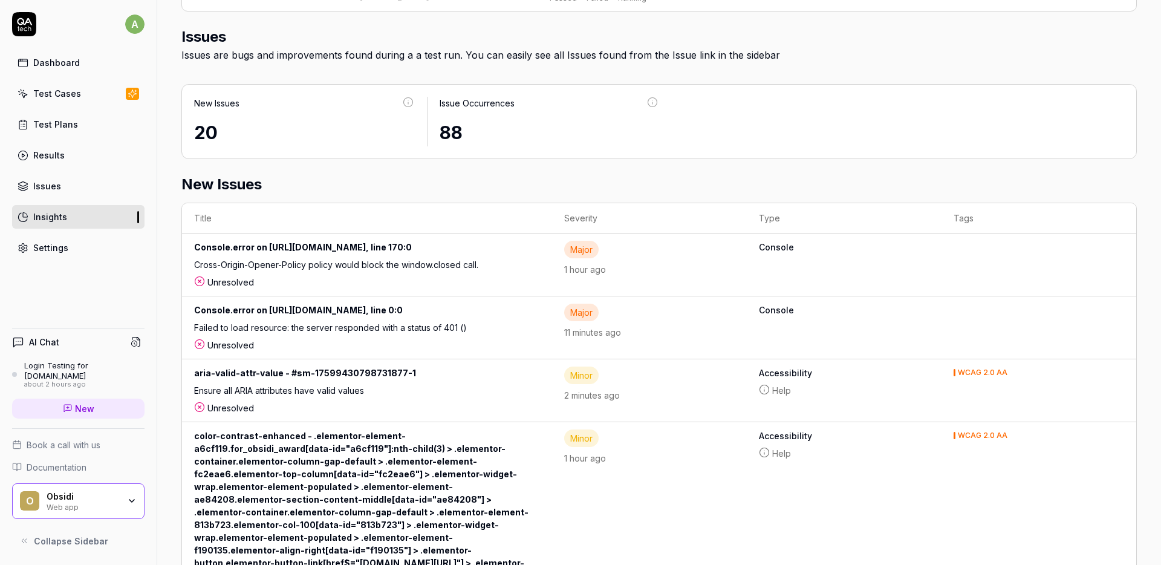
scroll to position [623, 0]
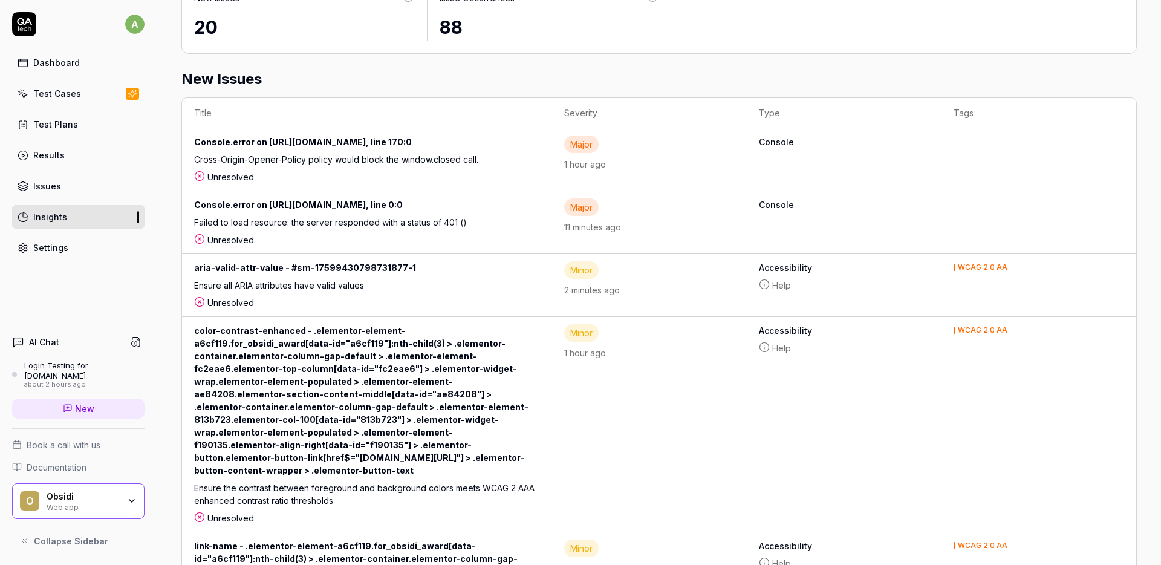
click at [73, 180] on link "Issues" at bounding box center [78, 186] width 132 height 24
click at [66, 152] on link "Results" at bounding box center [78, 155] width 132 height 24
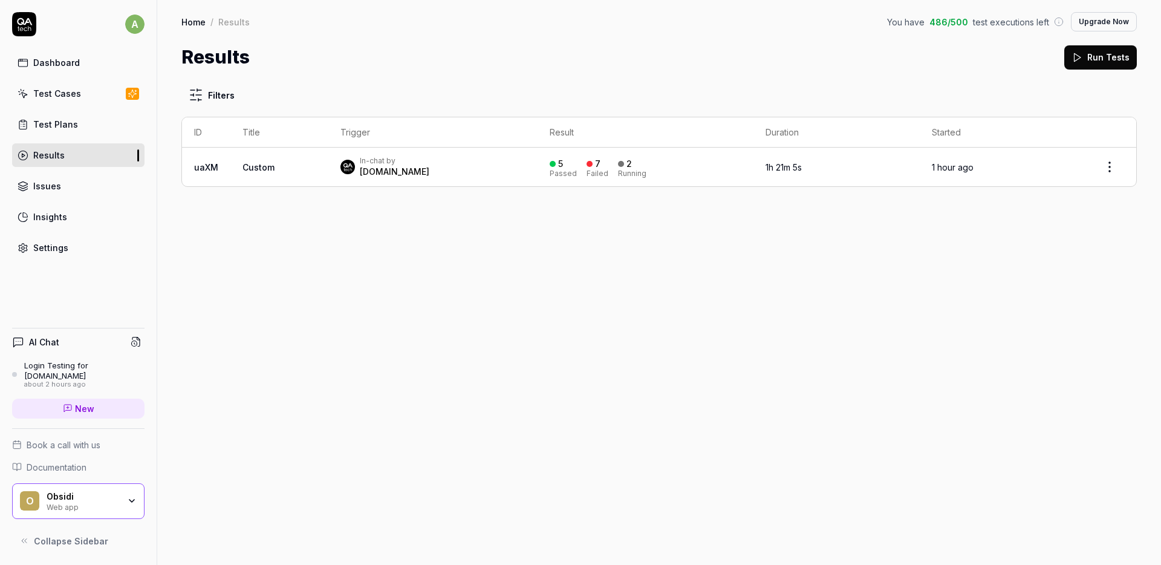
click at [85, 124] on link "Test Plans" at bounding box center [78, 124] width 132 height 24
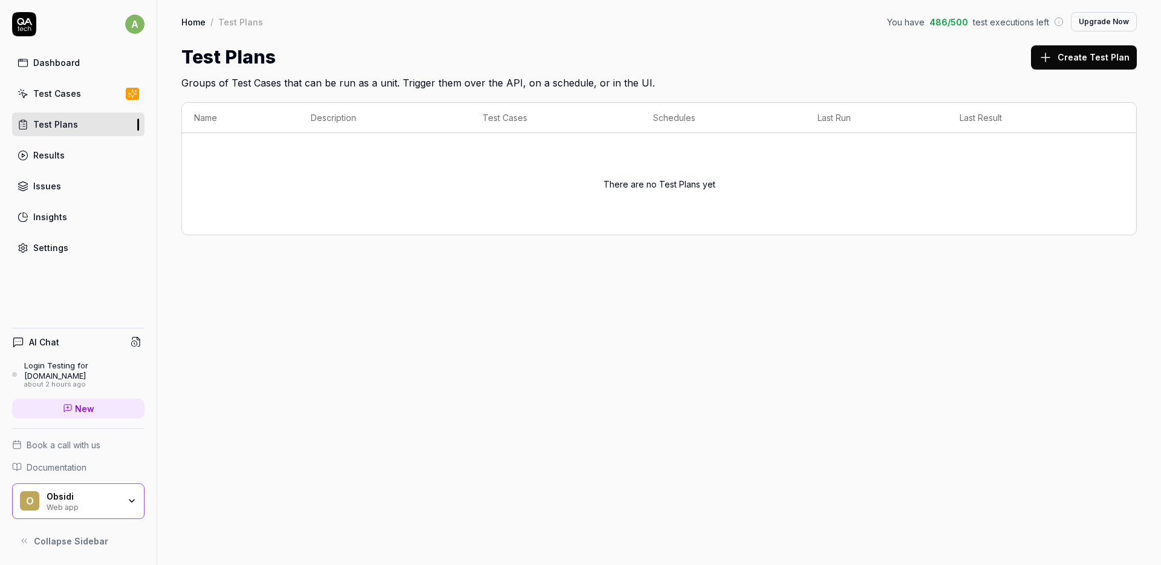
click at [45, 92] on div "Test Cases" at bounding box center [57, 93] width 48 height 13
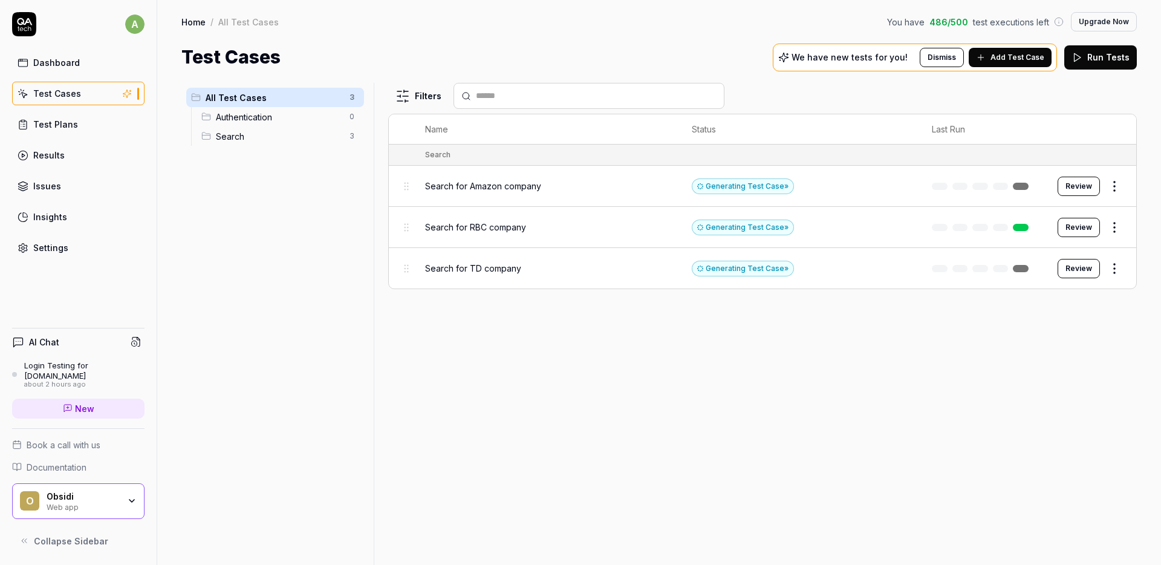
click at [33, 59] on div "Dashboard" at bounding box center [56, 62] width 47 height 13
click at [61, 355] on div "AI Chat Login Testing for app.obsidi.com about 2 hours ago New" at bounding box center [78, 377] width 132 height 99
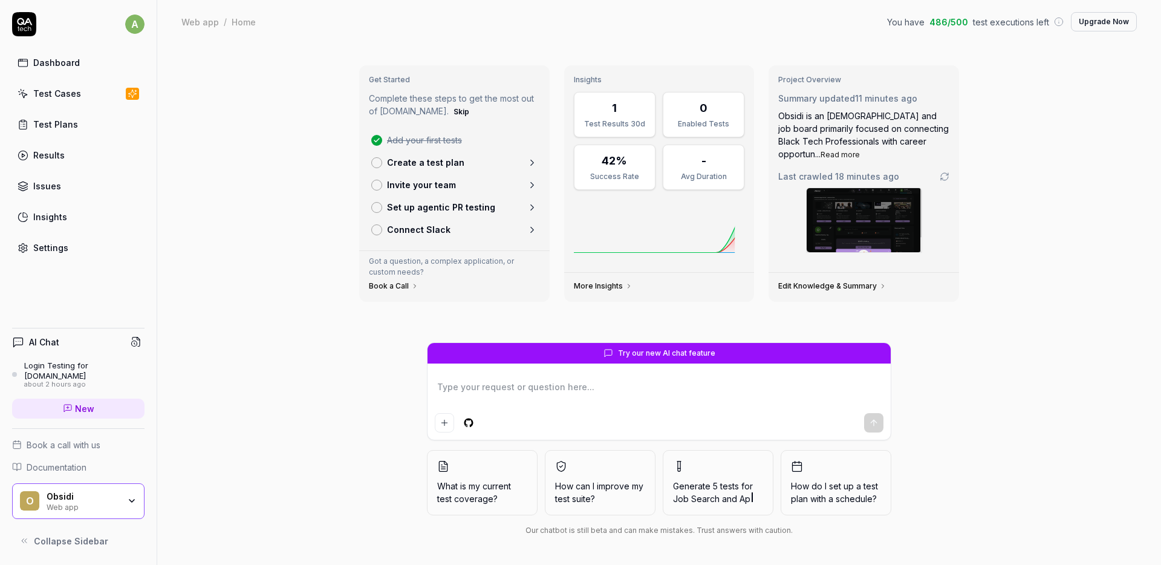
drag, startPoint x: 90, startPoint y: 360, endPoint x: 83, endPoint y: 364, distance: 8.4
click at [90, 361] on div "Login Testing for [DOMAIN_NAME]" at bounding box center [84, 370] width 120 height 20
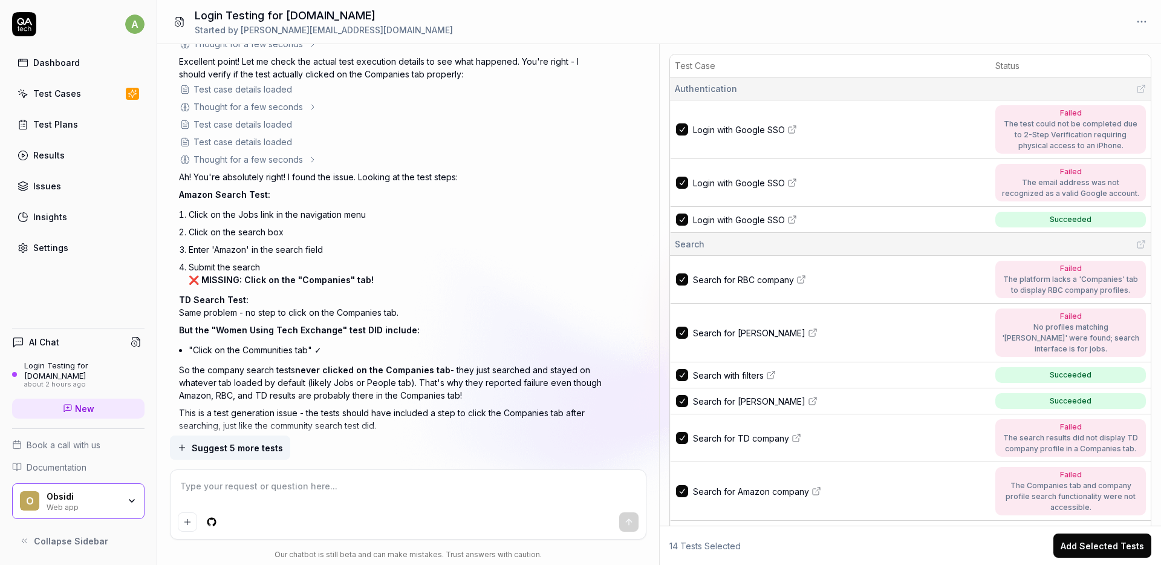
scroll to position [9222, 0]
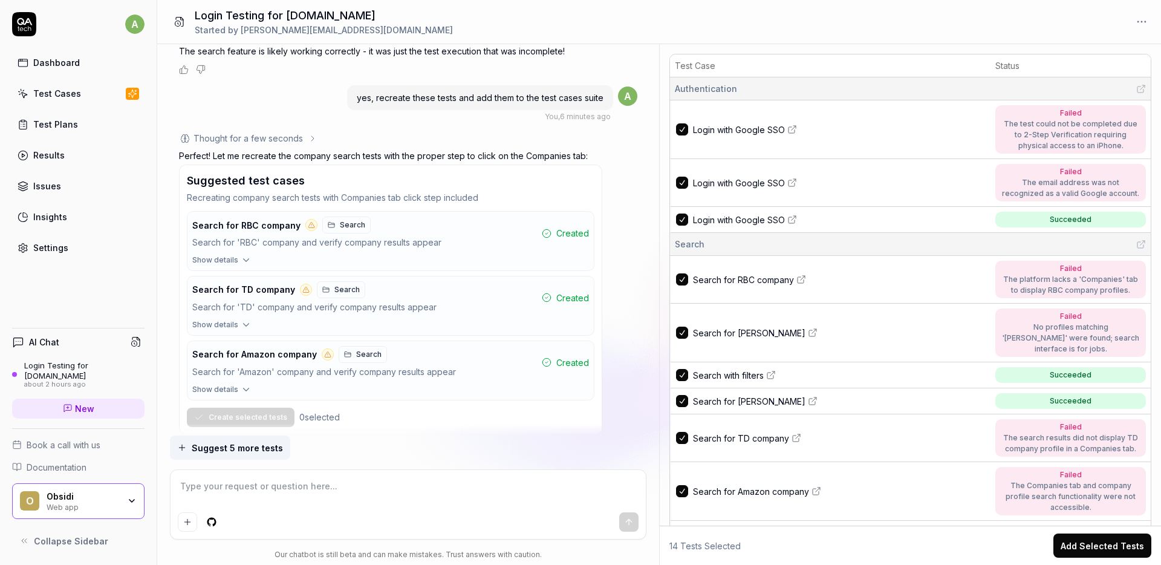
click at [55, 243] on div "Settings" at bounding box center [50, 247] width 35 height 13
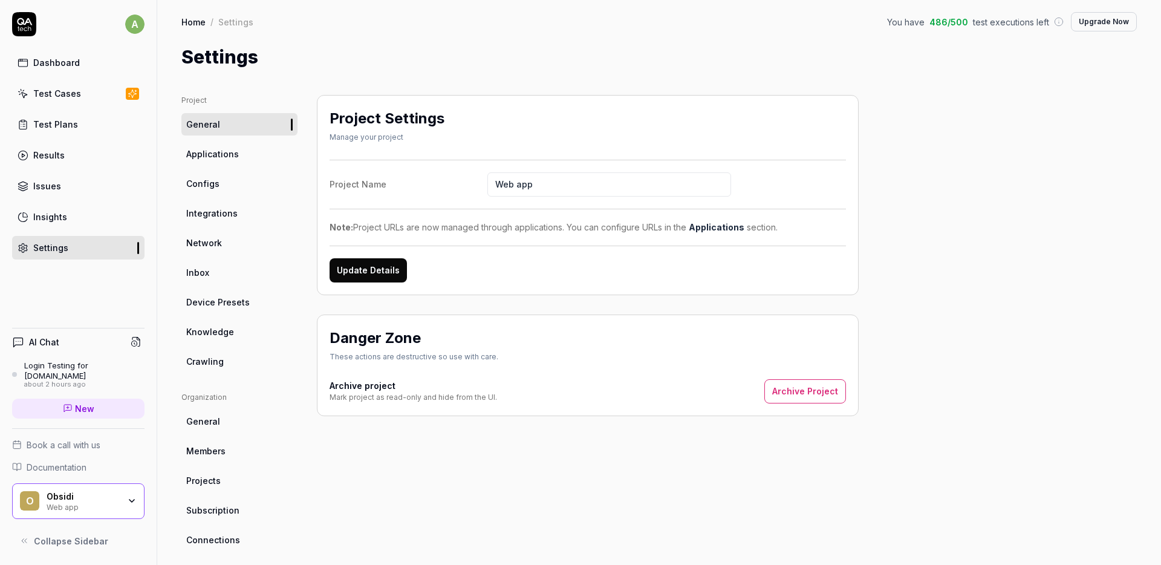
drag, startPoint x: 551, startPoint y: 188, endPoint x: 358, endPoint y: 177, distance: 192.6
click at [364, 177] on label "Project Name Web app" at bounding box center [587, 184] width 516 height 24
click at [214, 448] on span "Members" at bounding box center [205, 450] width 39 height 13
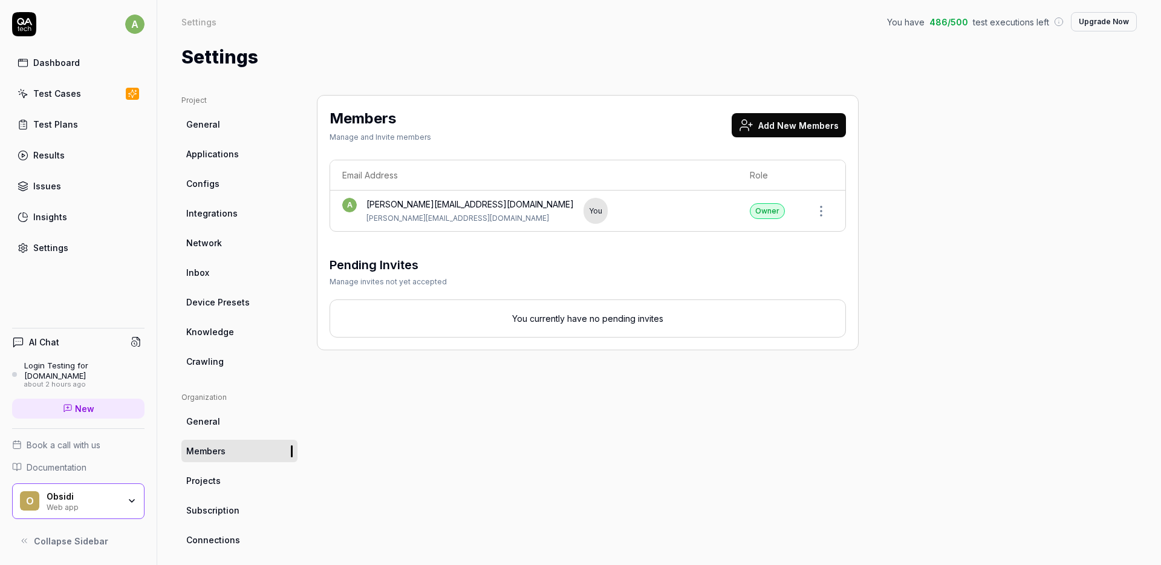
click at [826, 116] on button "Add New Members" at bounding box center [788, 125] width 114 height 24
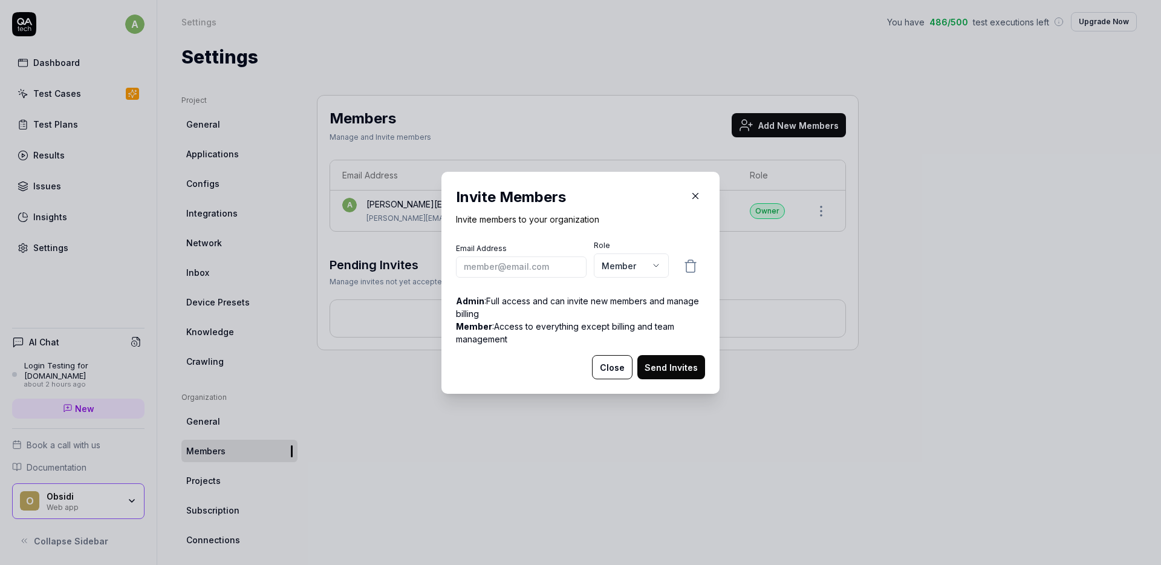
click at [484, 271] on input "email" at bounding box center [521, 266] width 131 height 21
click at [633, 288] on div "Email Address myers.nii-ansah Role Member ***** ****** Admin : Full access and …" at bounding box center [580, 297] width 249 height 115
click at [639, 265] on body "a Dashboard Test Cases Test Plans Results Issues Insights Settings AI Chat Logi…" at bounding box center [580, 282] width 1161 height 565
click at [638, 271] on body "a Dashboard Test Cases Test Plans Results Issues Insights Settings AI Chat Logi…" at bounding box center [580, 282] width 1161 height 565
click at [562, 262] on input "myers.nii-ansah" at bounding box center [521, 266] width 131 height 21
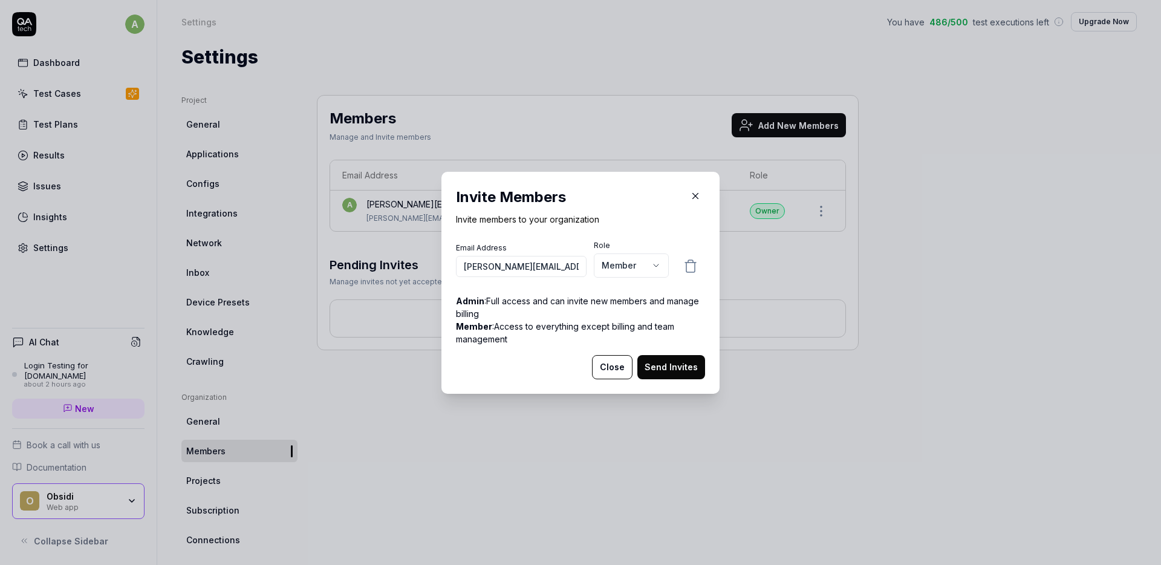
click at [601, 300] on p "Admin : Full access and can invite new members and manage billing" at bounding box center [580, 306] width 249 height 25
click at [673, 366] on button "Send Invites" at bounding box center [671, 367] width 68 height 24
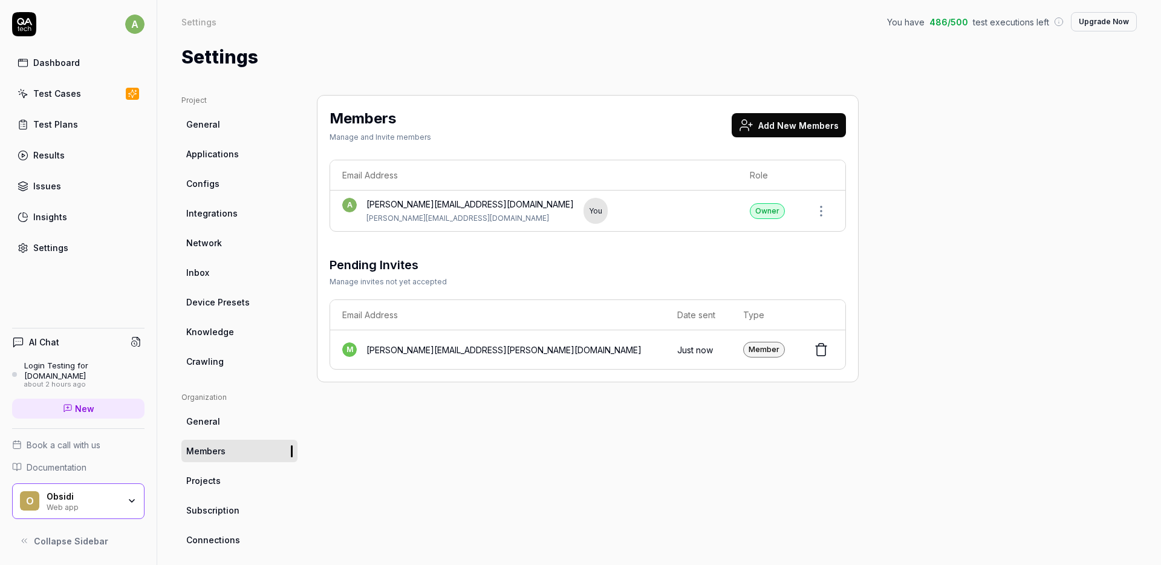
click at [554, 475] on div "Members Manage and Invite members Add New Members Email Address Role a anirudh.…" at bounding box center [588, 397] width 542 height 604
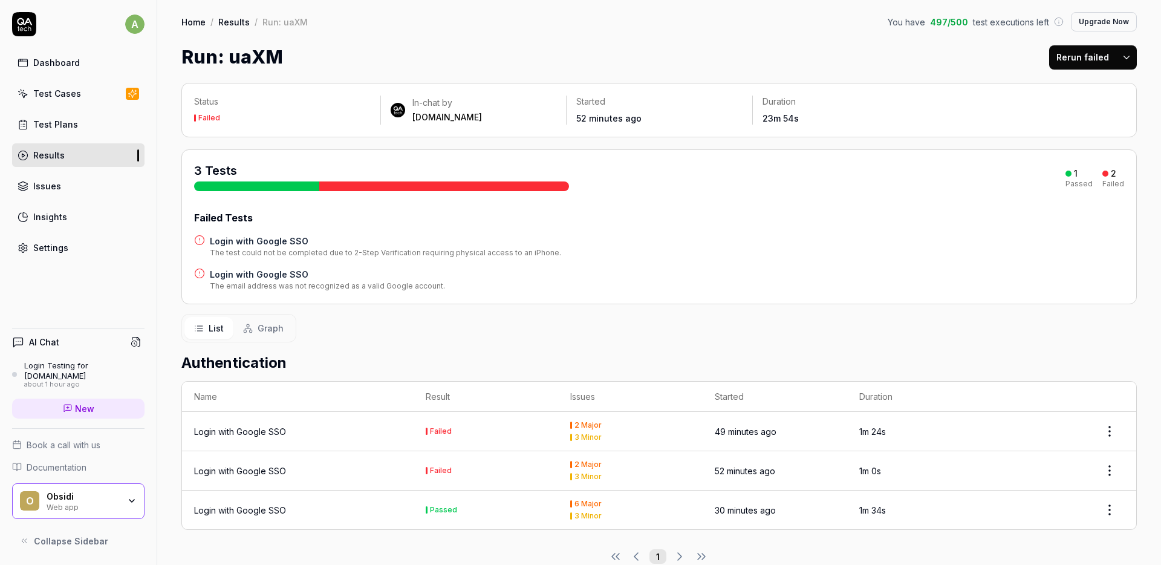
scroll to position [21, 0]
